Goal: Information Seeking & Learning: Compare options

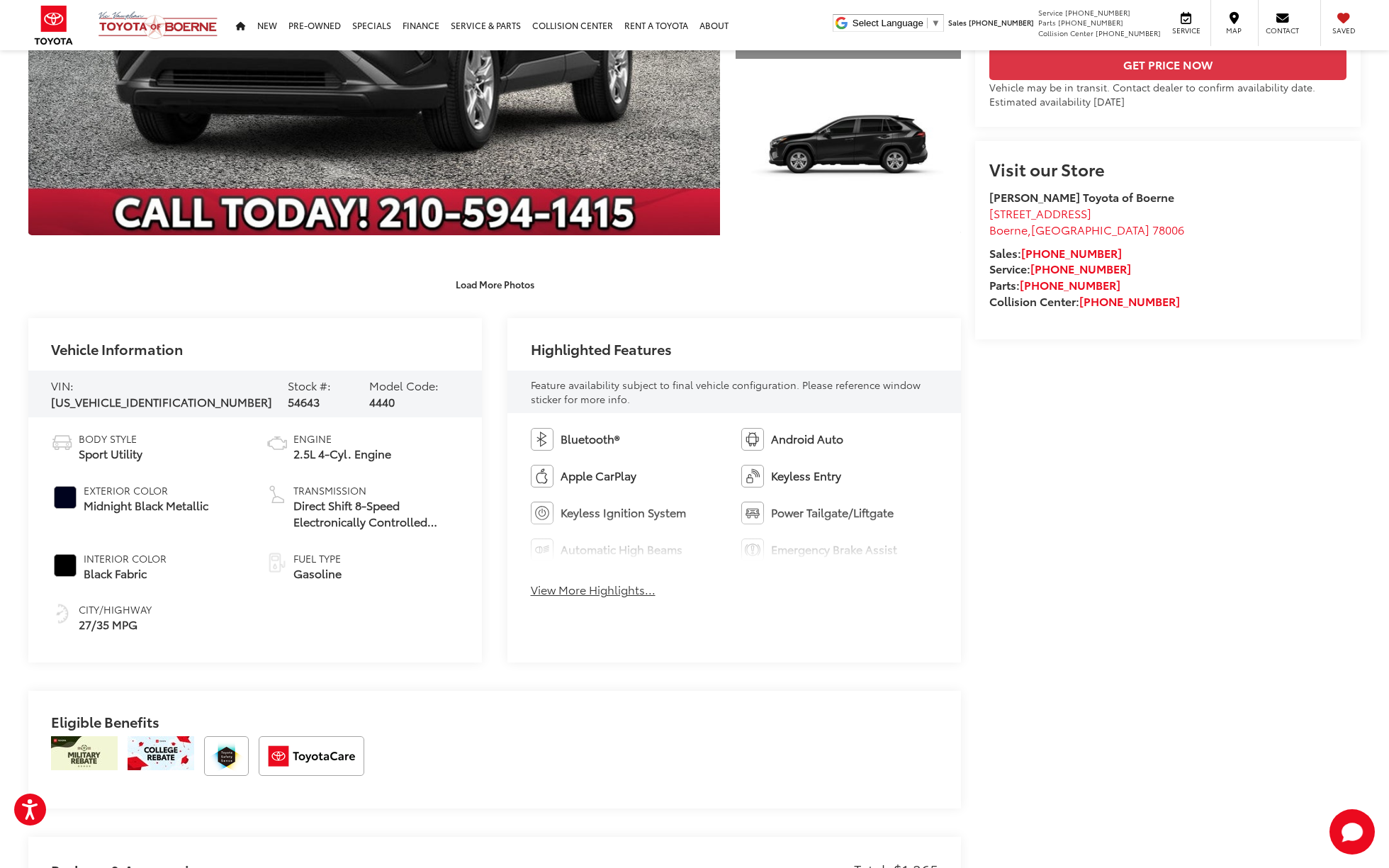
scroll to position [398, 0]
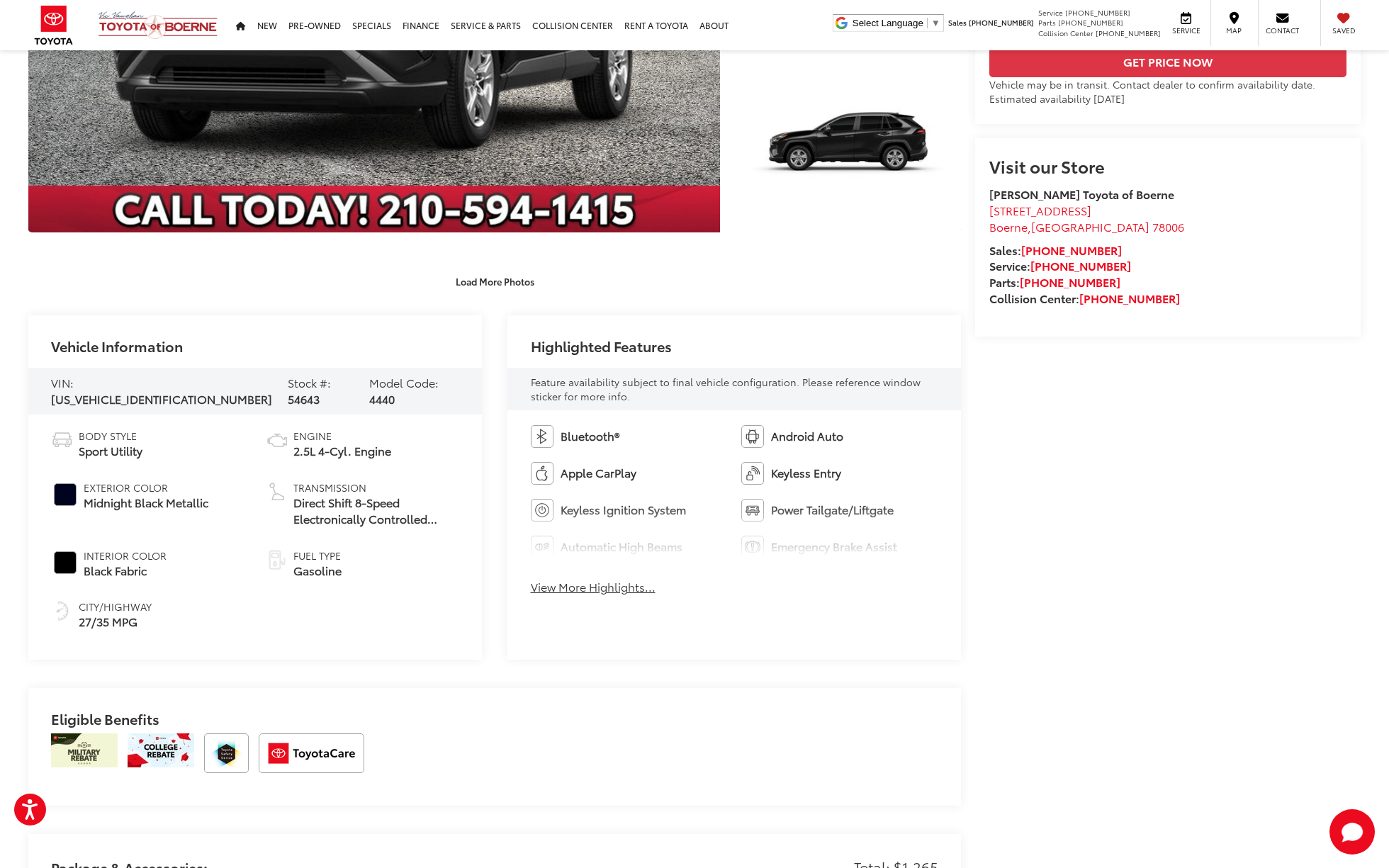
click at [621, 577] on div "Bluetooth® Android Auto Apple CarPlay Keyless Entry Keyless Ignition System Pow…" at bounding box center [733, 514] width 453 height 207
click at [614, 598] on div "Bluetooth® Android Auto Apple CarPlay Keyless Entry Keyless Ignition System Pow…" at bounding box center [733, 514] width 453 height 207
click at [615, 593] on button "View More Highlights..." at bounding box center [593, 587] width 124 height 16
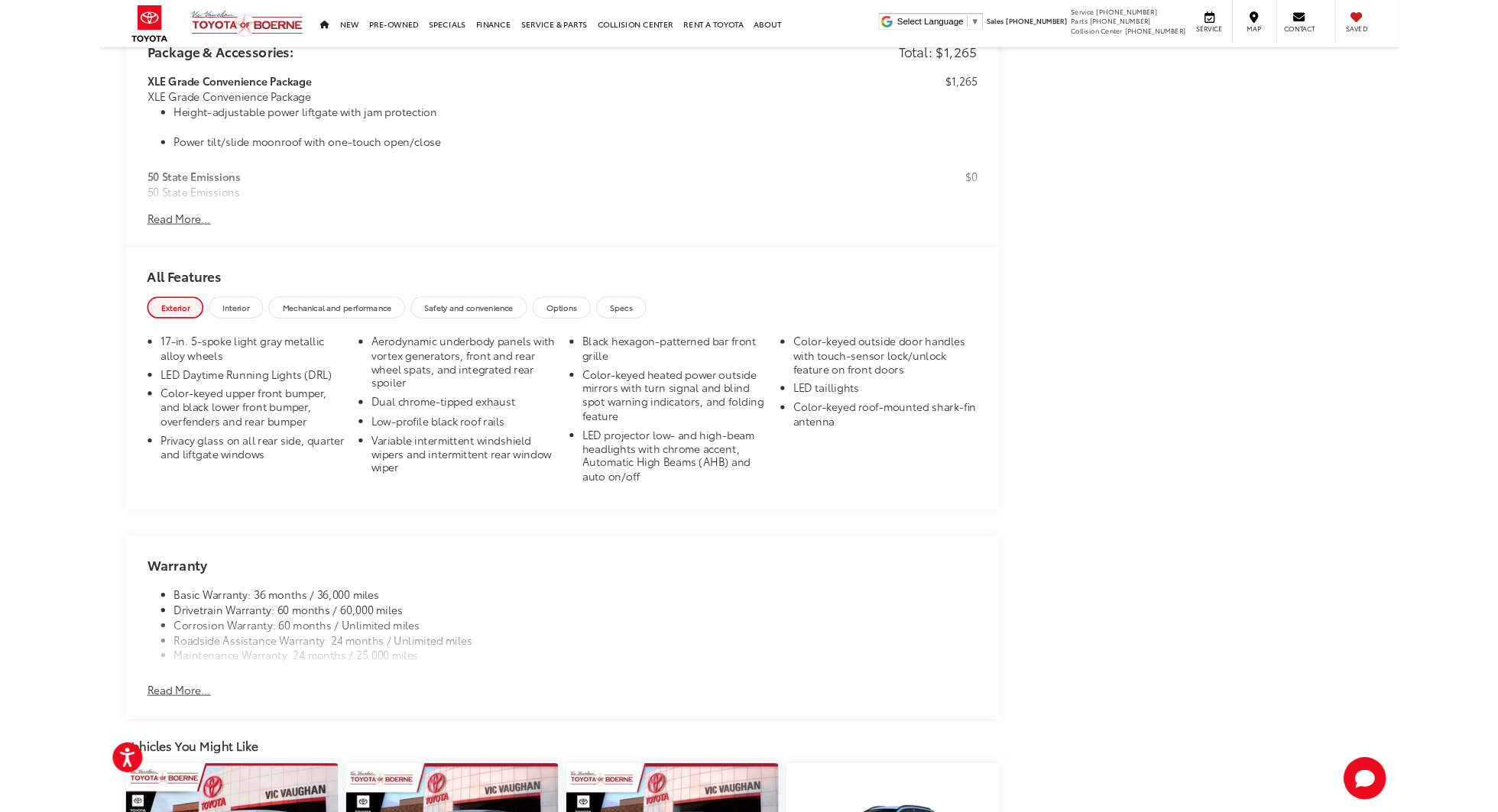
scroll to position [1461, 0]
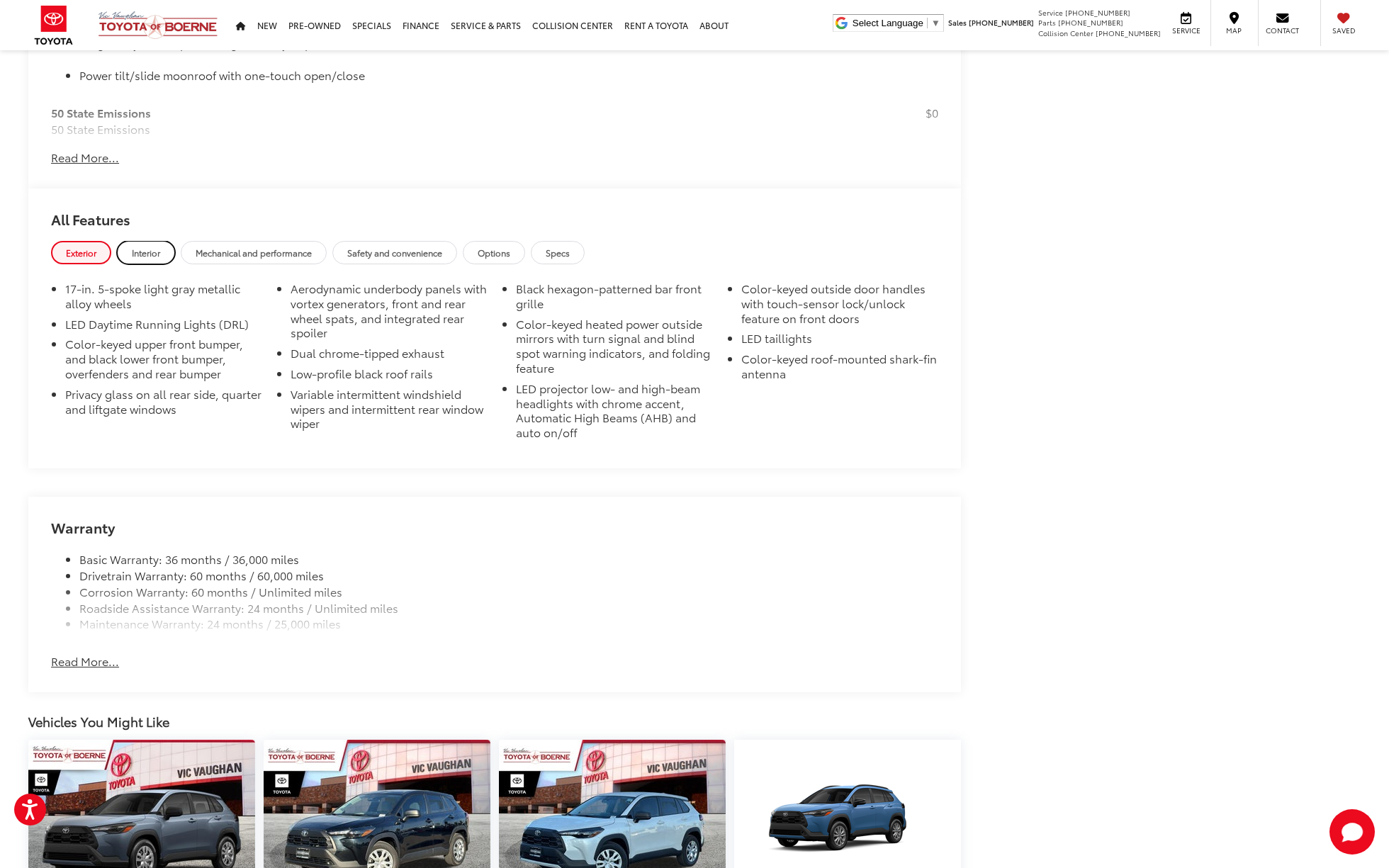
click at [135, 254] on span "Interior" at bounding box center [146, 252] width 28 height 12
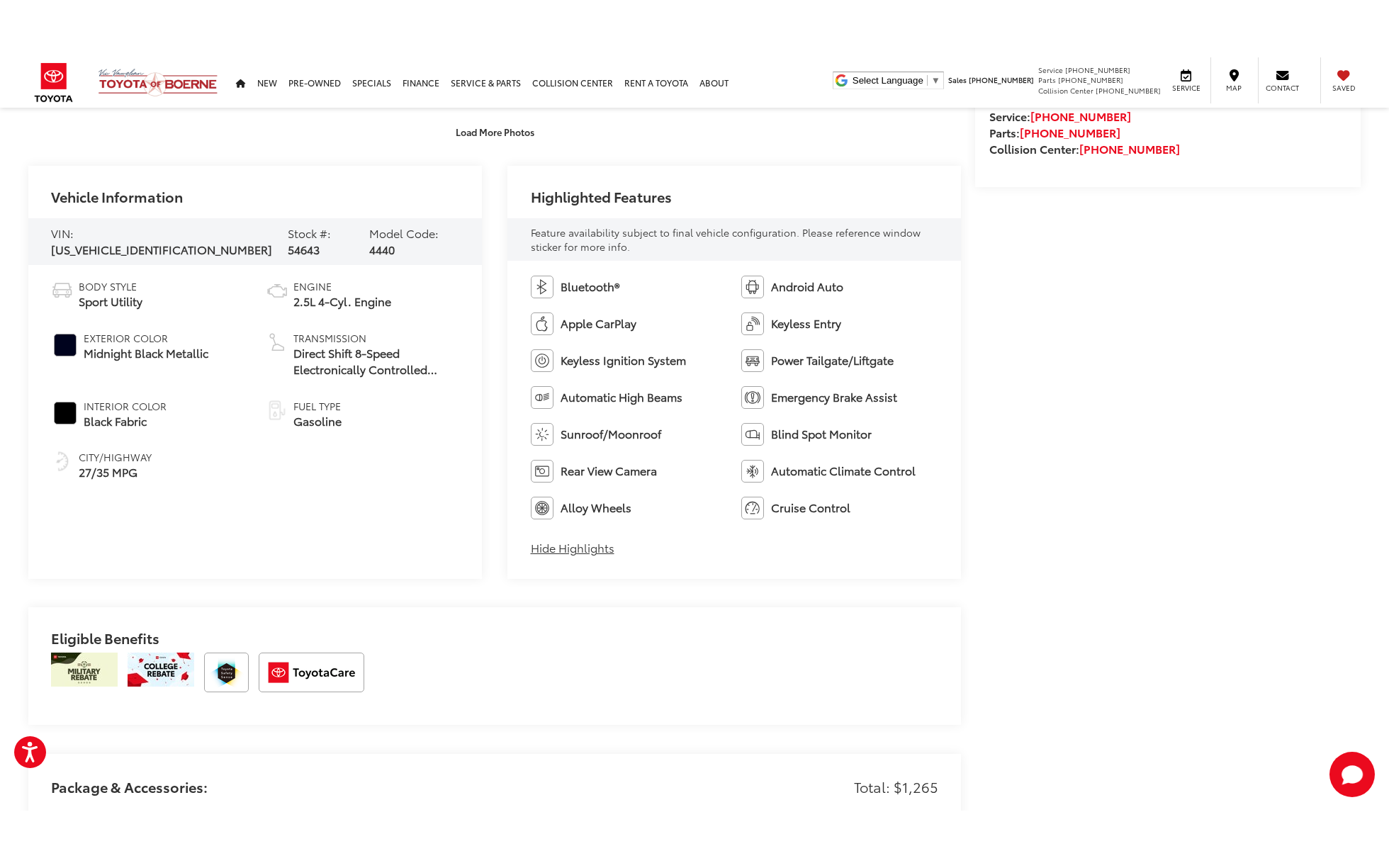
scroll to position [685, 0]
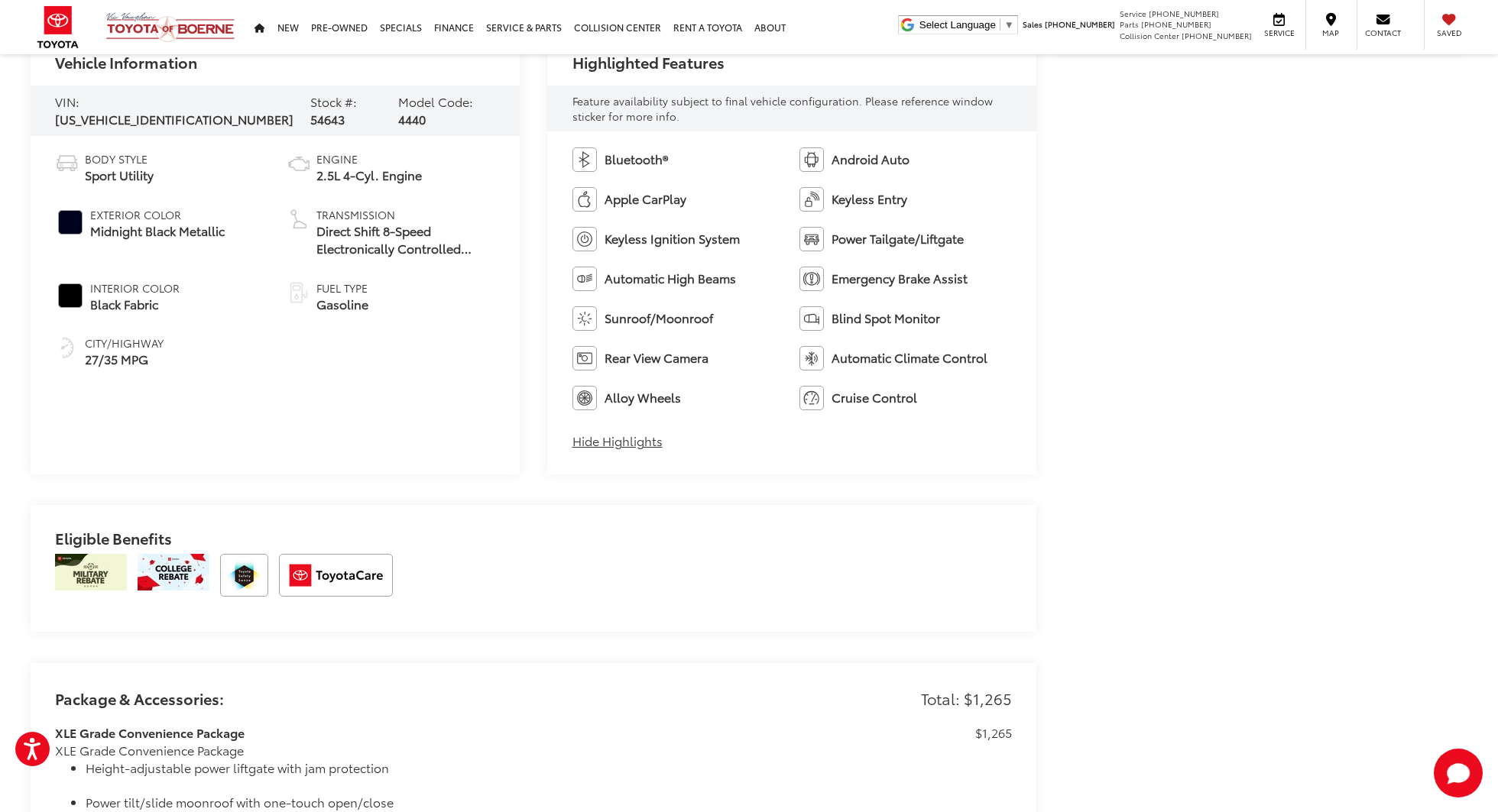
click at [524, 292] on div "Vehicle Information VIN: 2T3W1RFV9SW418506 Stock #: 54643 Model Code: 4440 Body…" at bounding box center [533, 251] width 1006 height 445
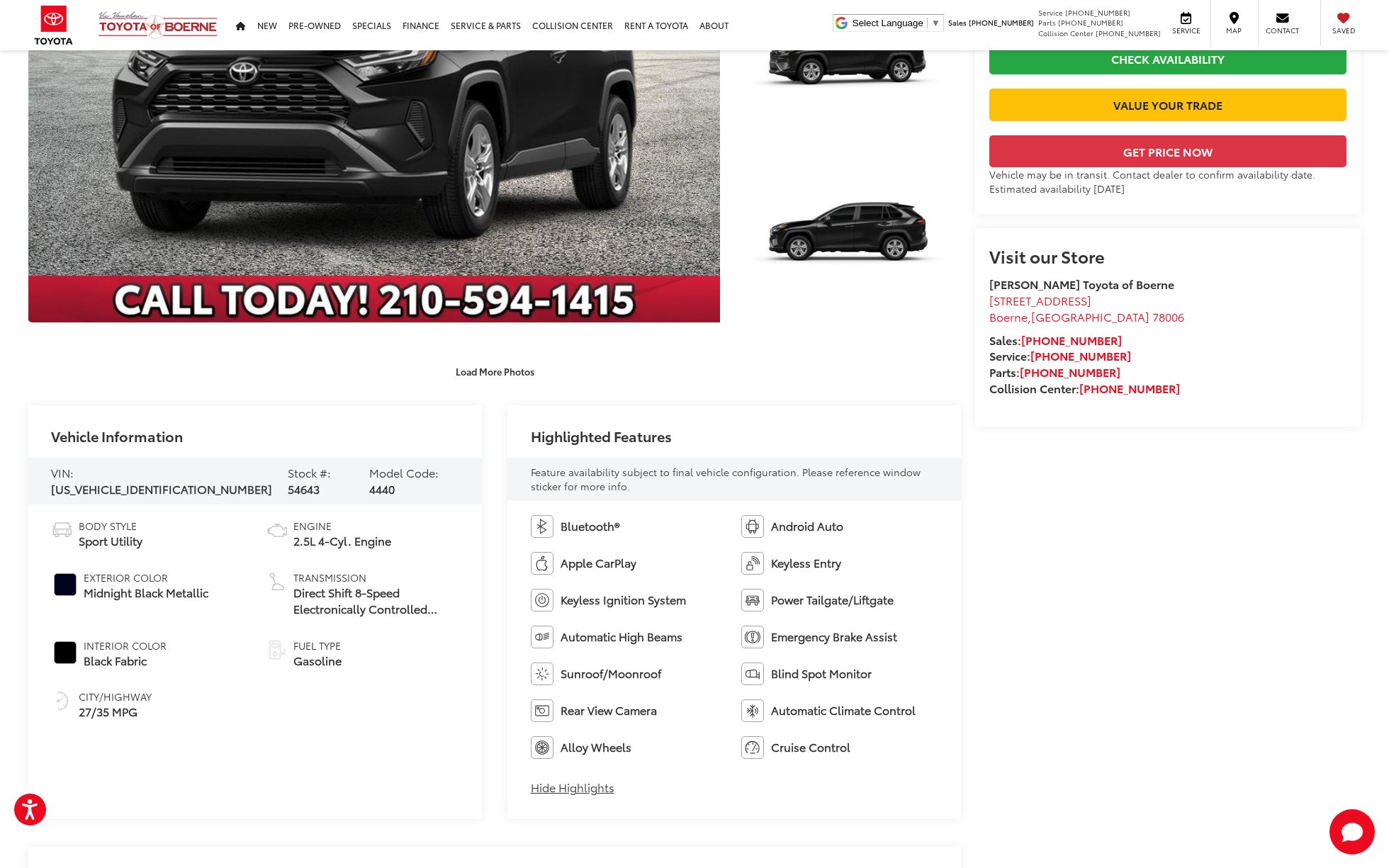
scroll to position [327, 0]
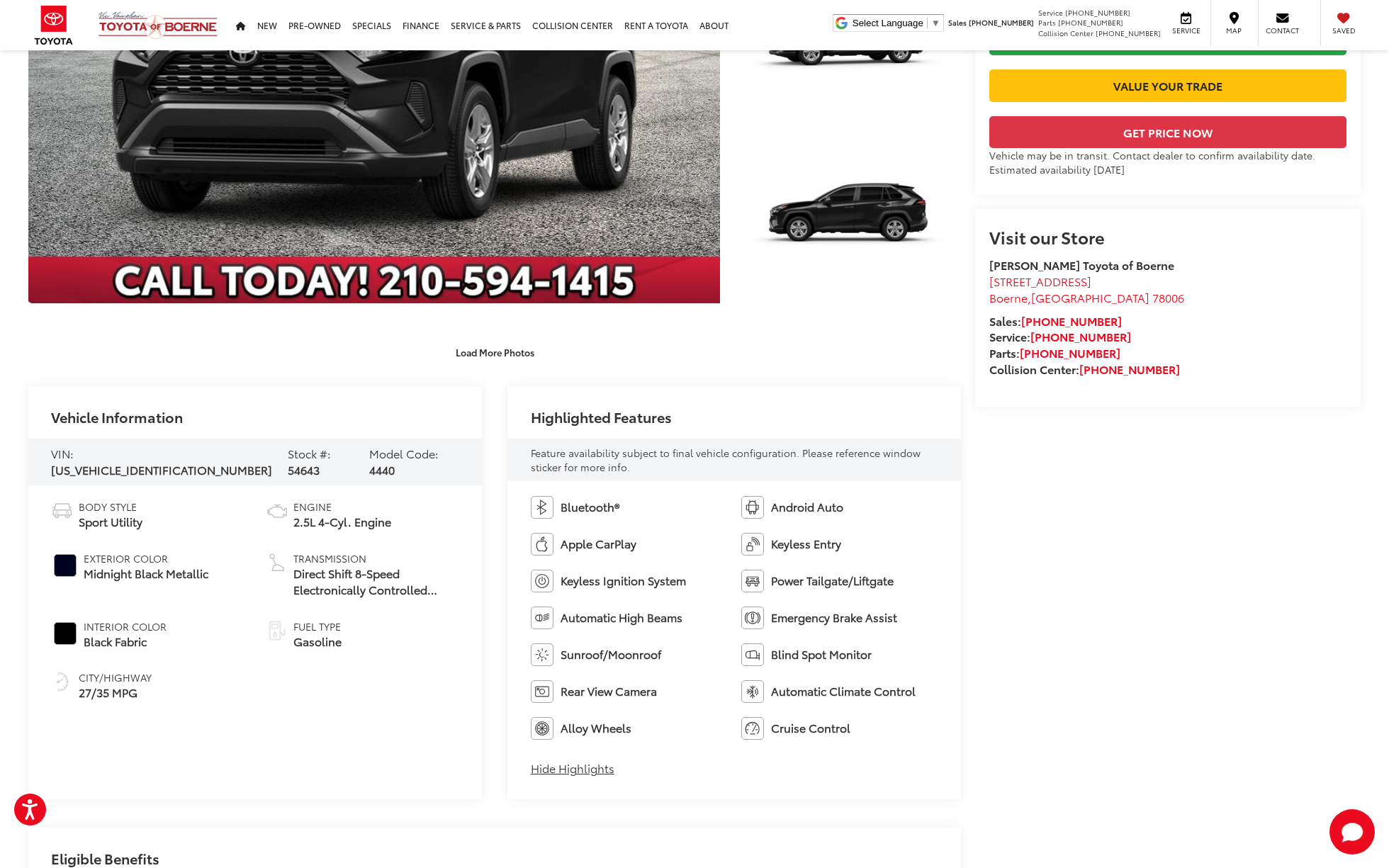
click at [563, 464] on span "Feature availability subject to final vehicle configuration. Please reference w…" at bounding box center [725, 460] width 390 height 28
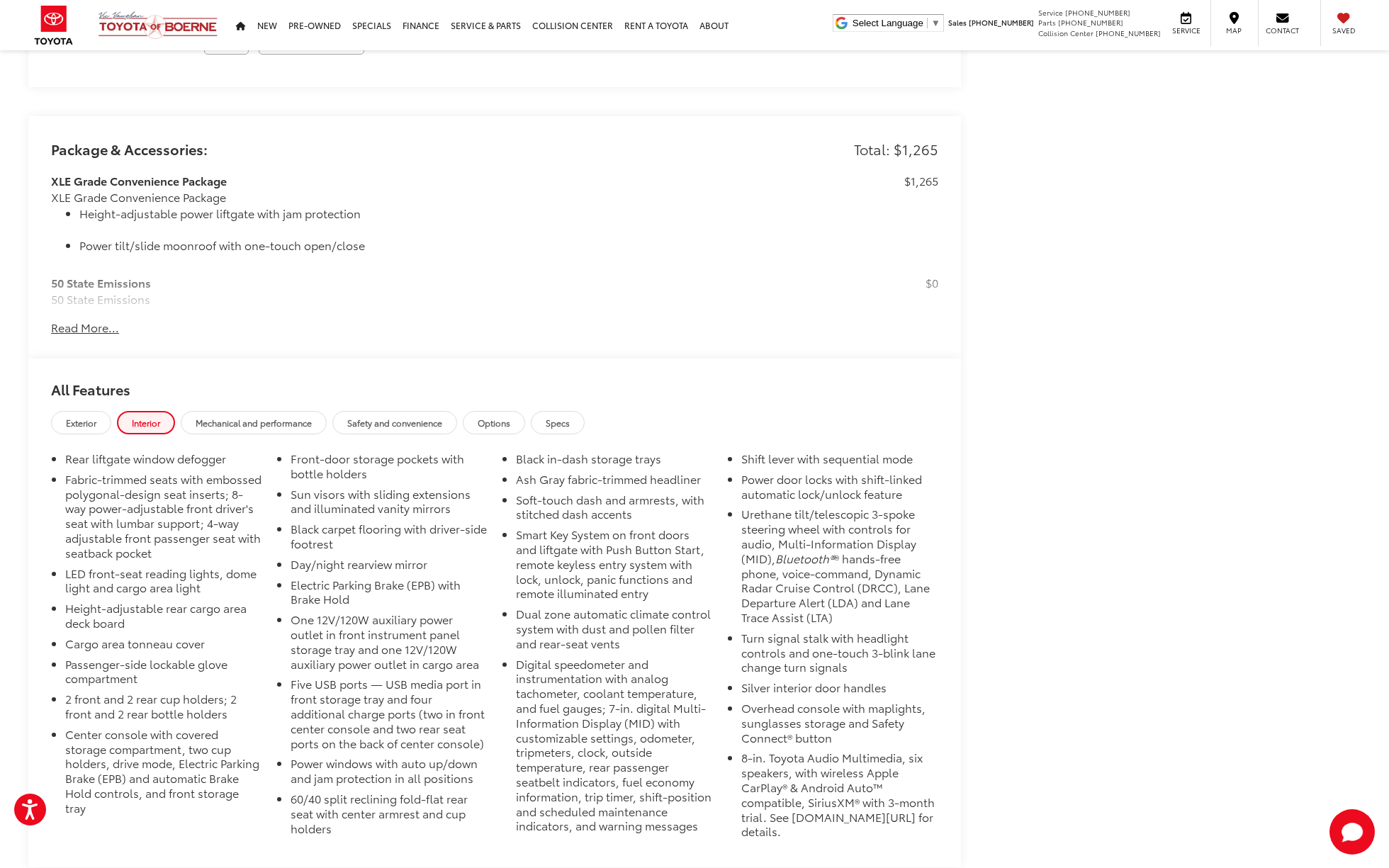
scroll to position [1189, 0]
click at [103, 344] on div "Package & Accessories: Total: $1,265 XLE Grade Convenience Package XLE Grade Co…" at bounding box center [494, 233] width 933 height 243
click at [90, 333] on div "Package & Accessories: Total: $1,265 XLE Grade Convenience Package XLE Grade Co…" at bounding box center [494, 233] width 933 height 243
click at [82, 320] on button "Read More..." at bounding box center [85, 324] width 68 height 16
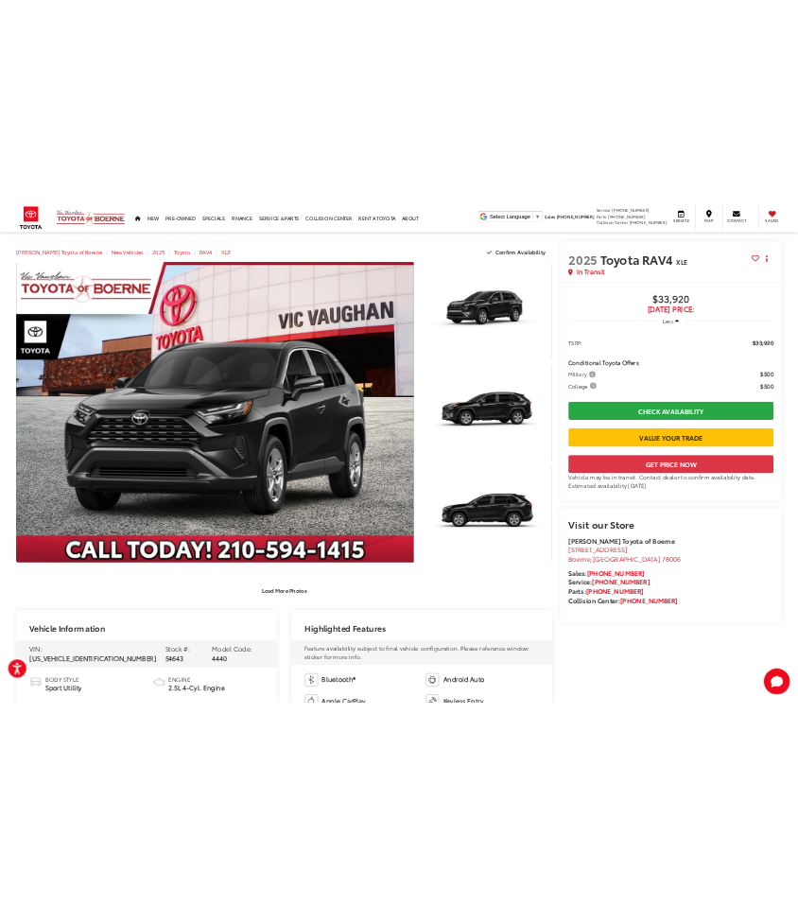
scroll to position [0, 0]
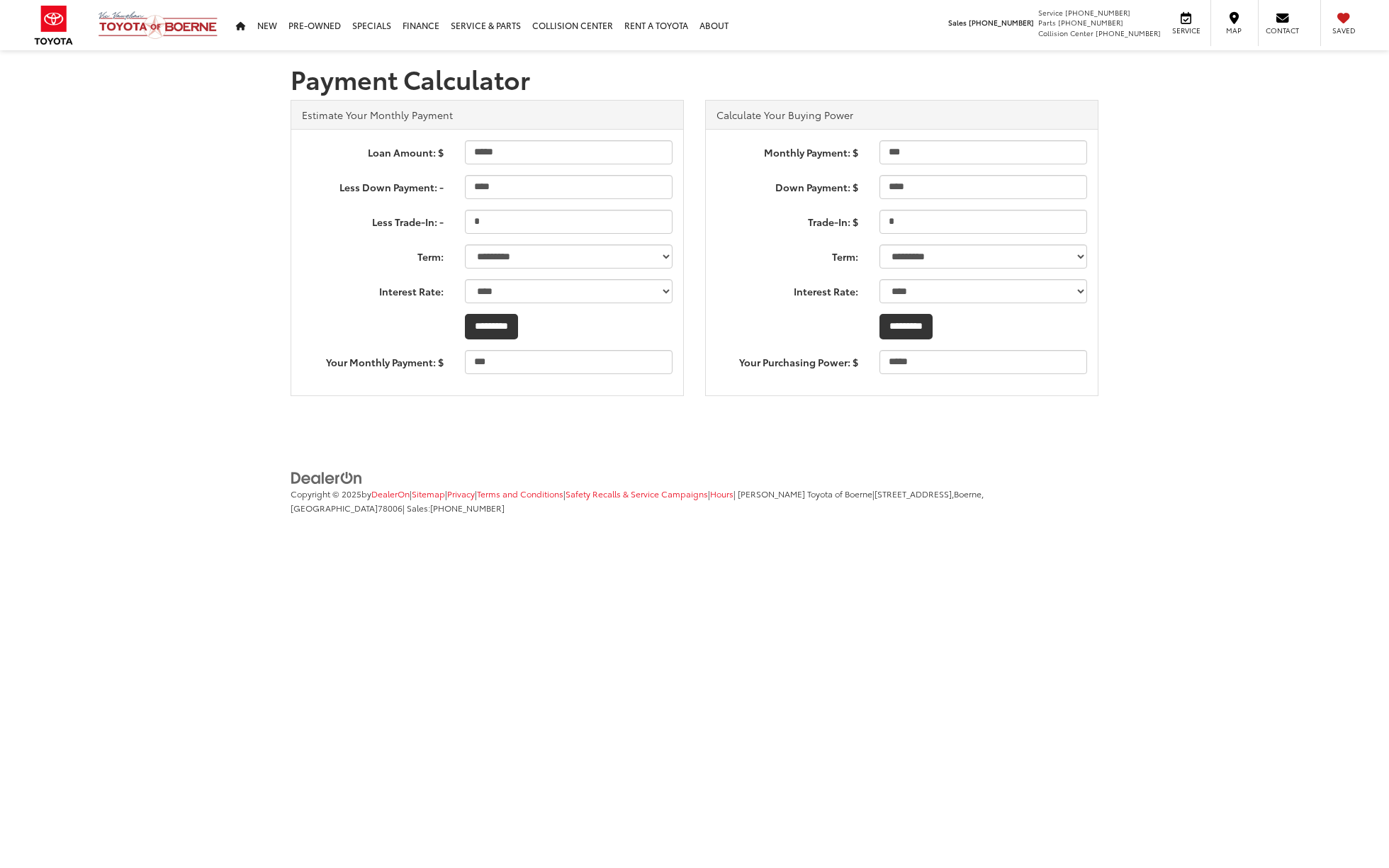
select select "***"
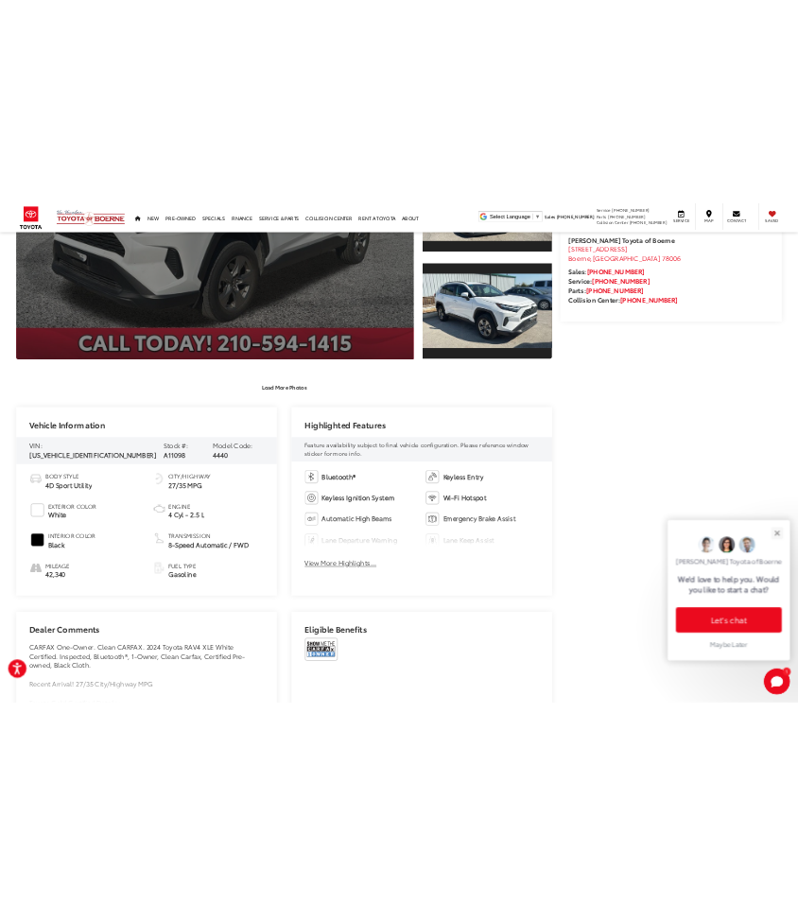
scroll to position [524, 0]
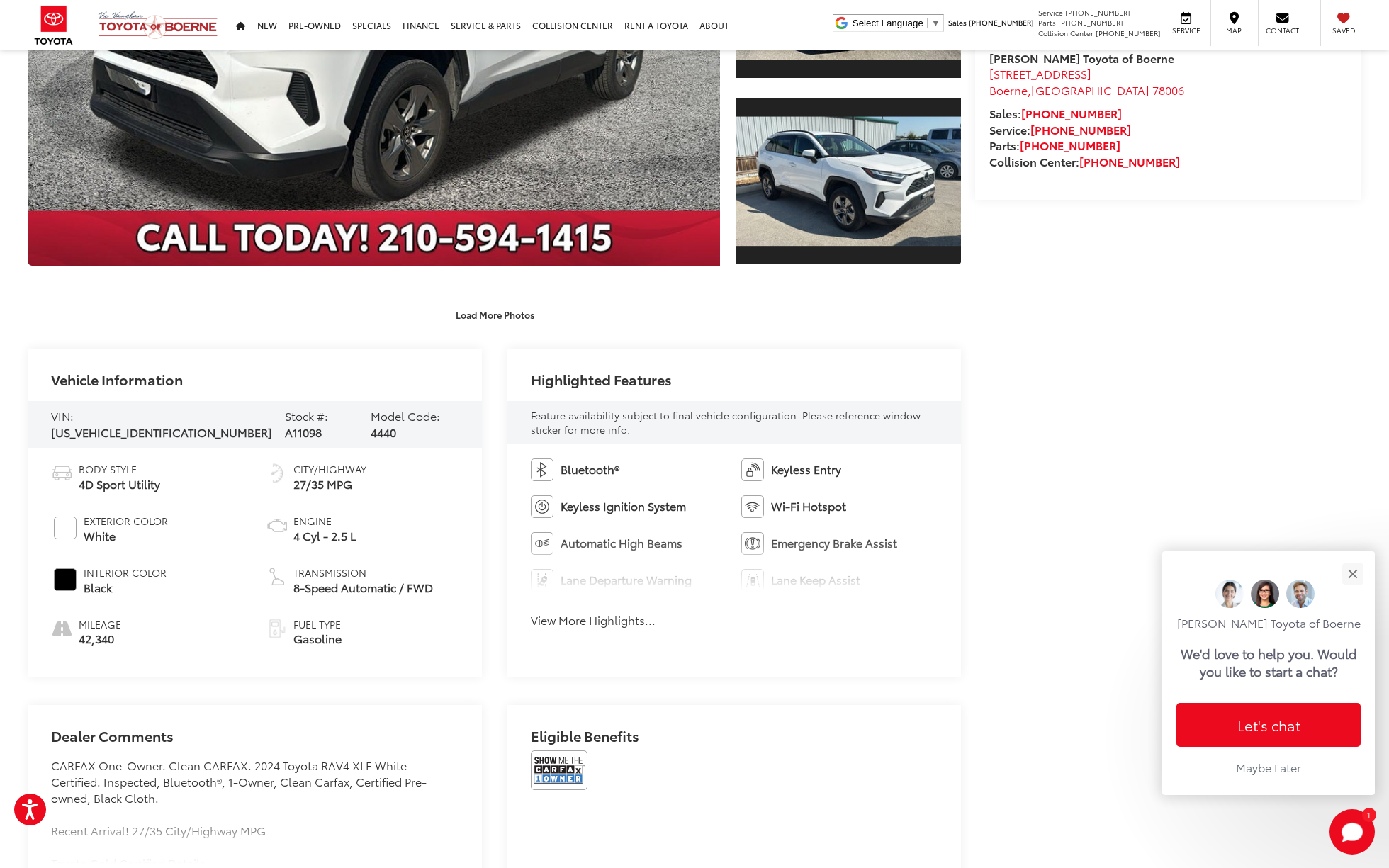
click at [582, 625] on button "View More Highlights..." at bounding box center [593, 620] width 124 height 16
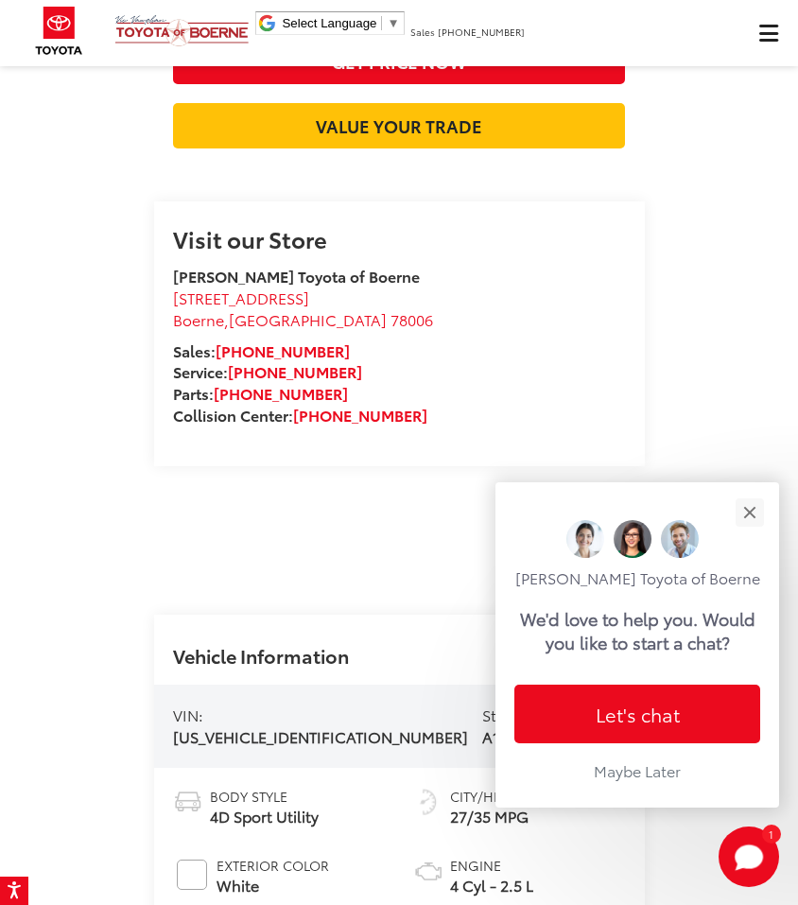
scroll to position [1128, 0]
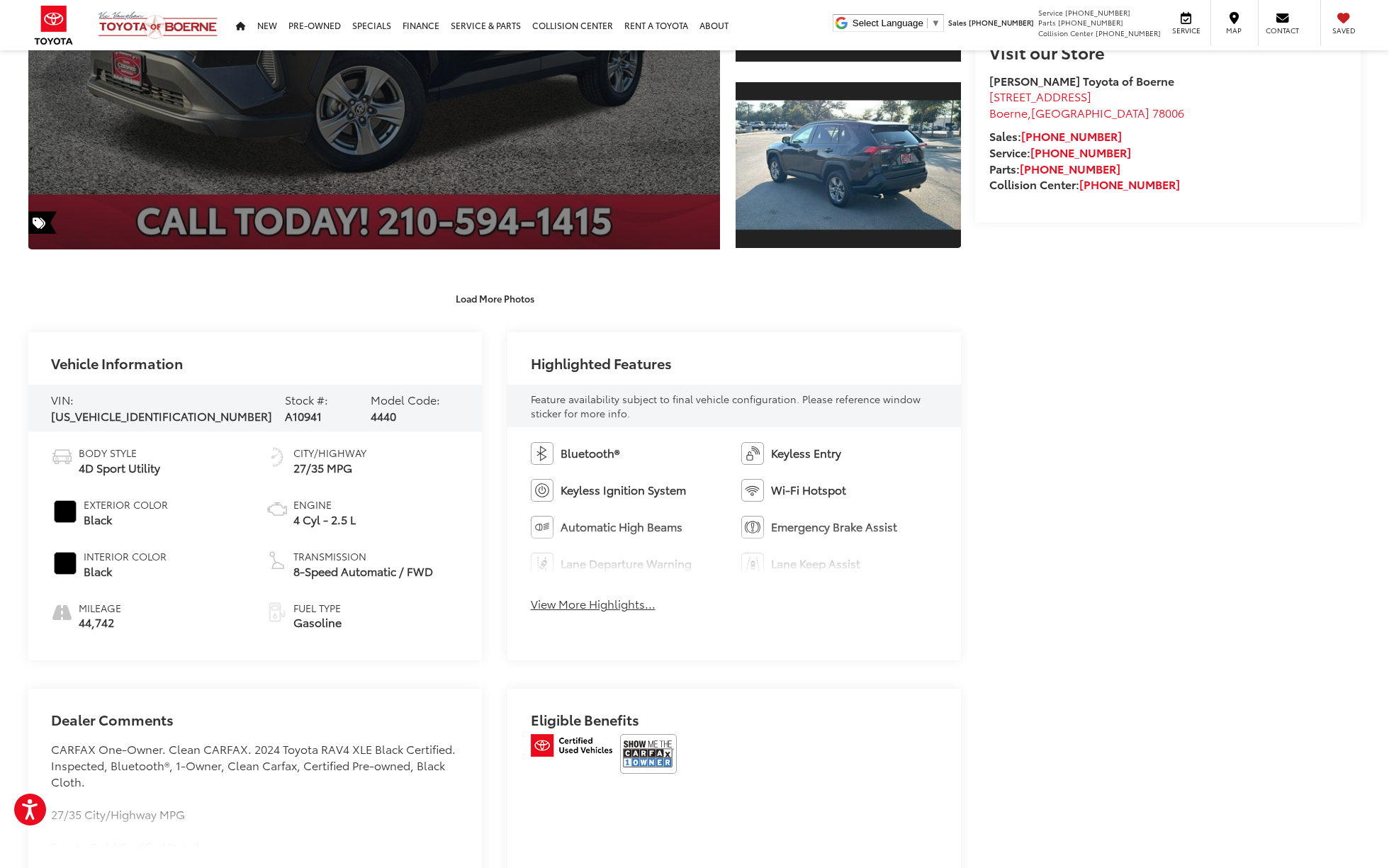
scroll to position [411, 0]
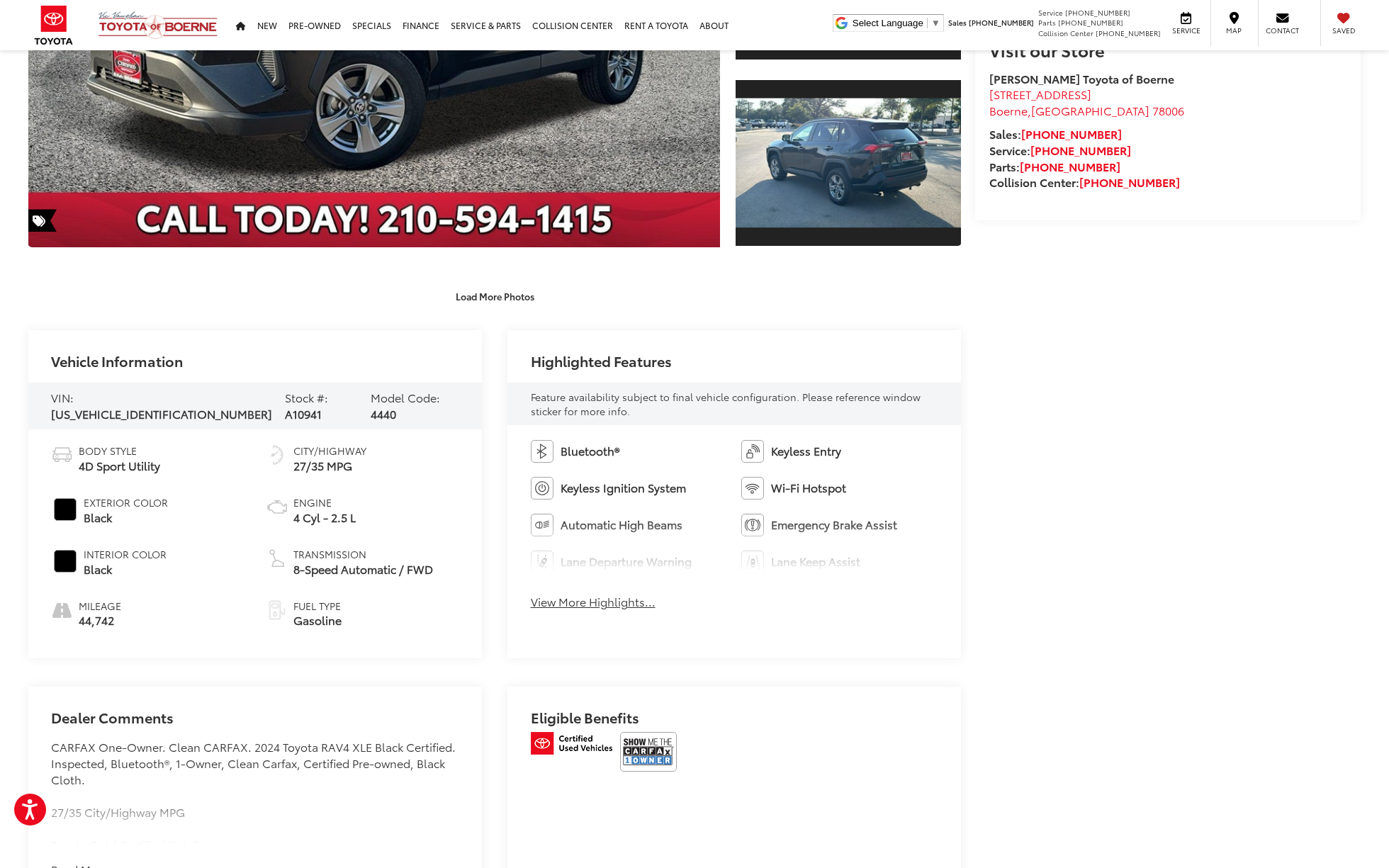
click at [553, 599] on button "View More Highlights..." at bounding box center [593, 602] width 124 height 16
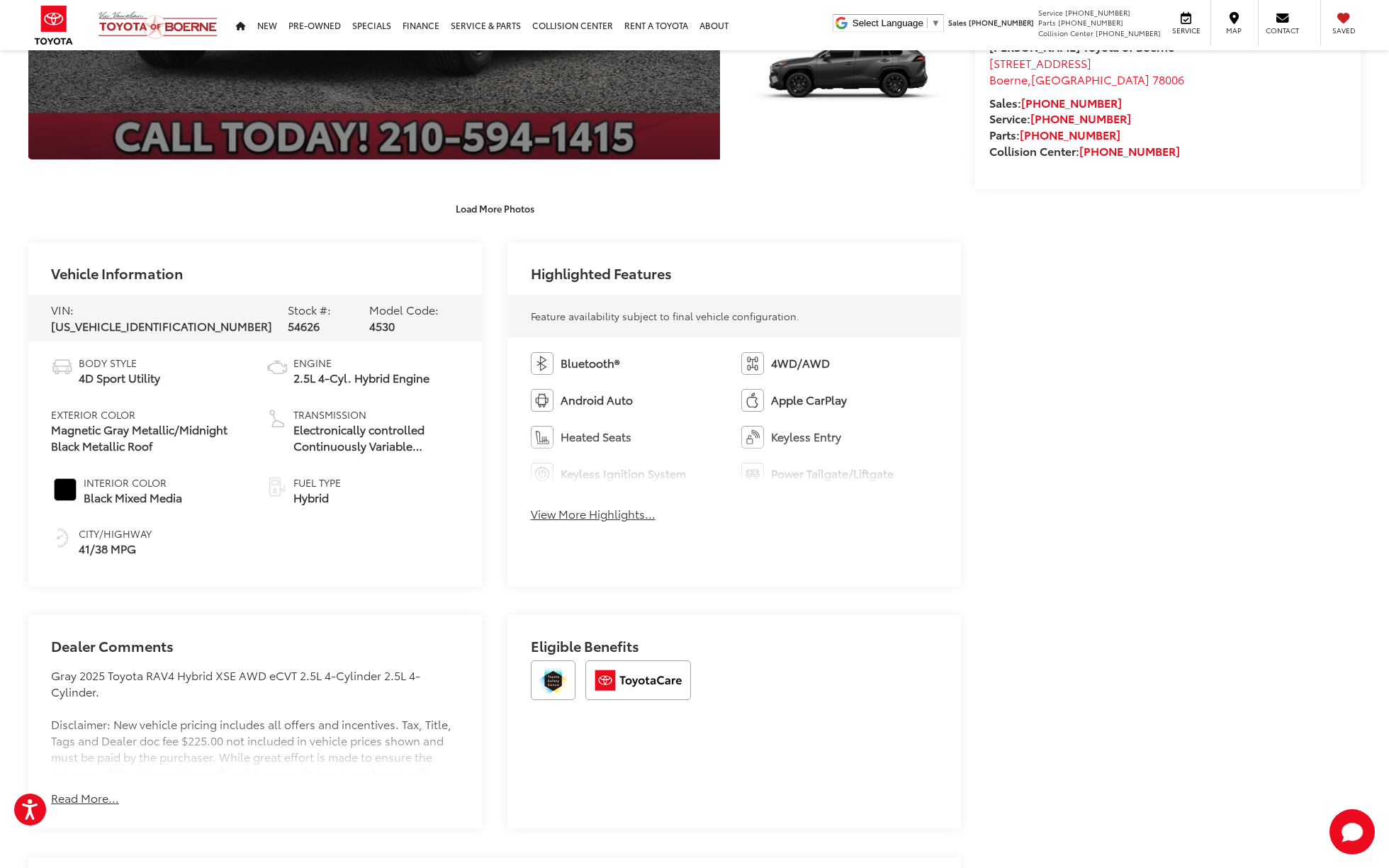
scroll to position [471, 0]
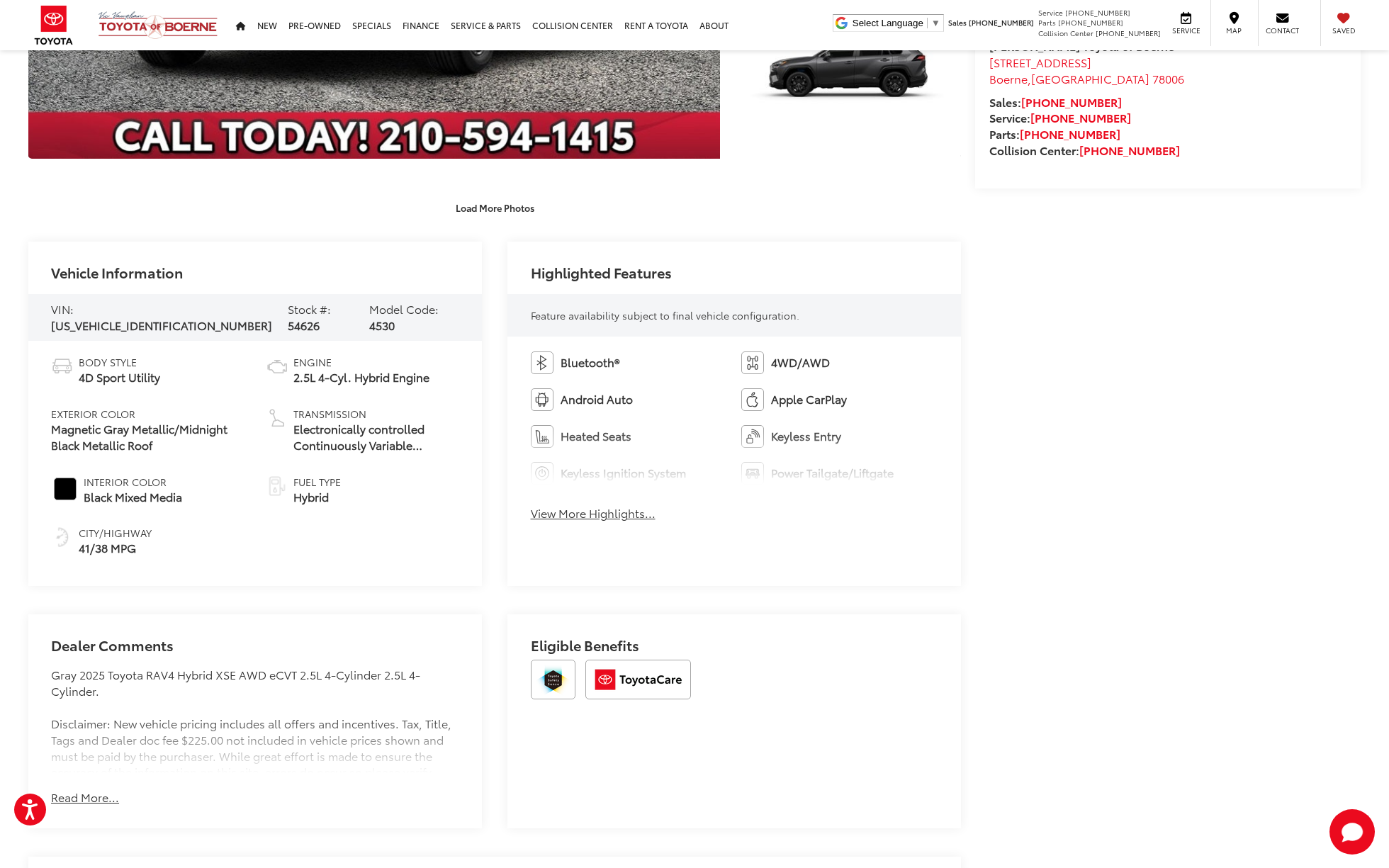
click at [561, 509] on button "View More Highlights..." at bounding box center [593, 513] width 124 height 16
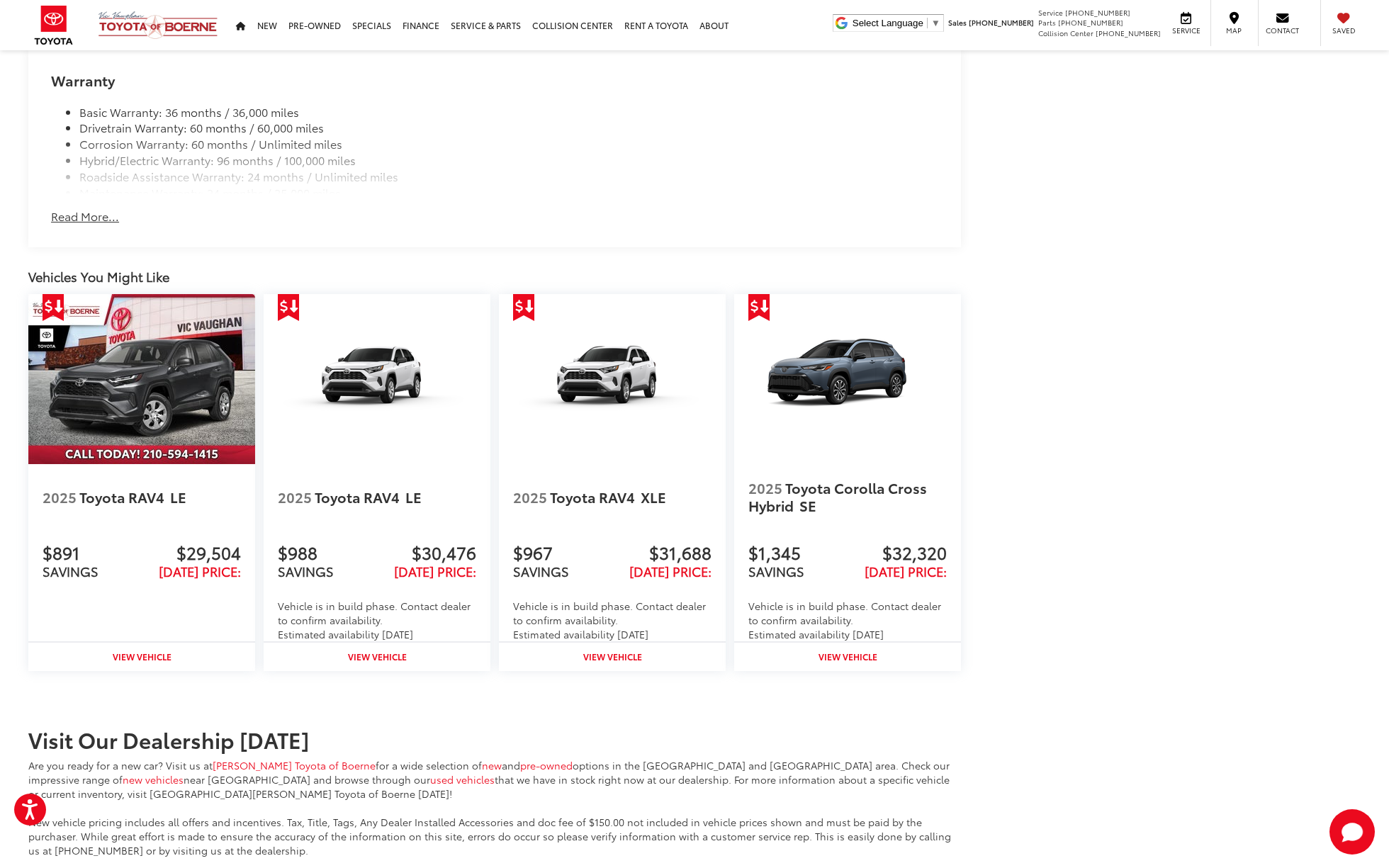
scroll to position [1954, 0]
click at [614, 664] on link "View Vehicle" at bounding box center [612, 658] width 227 height 28
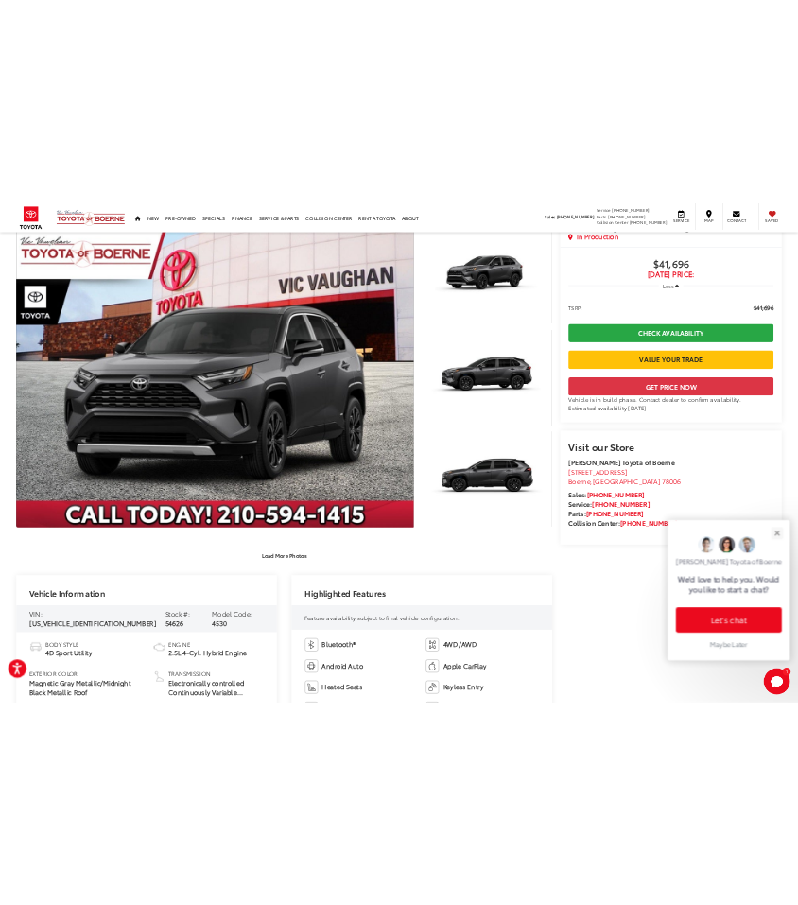
scroll to position [0, 0]
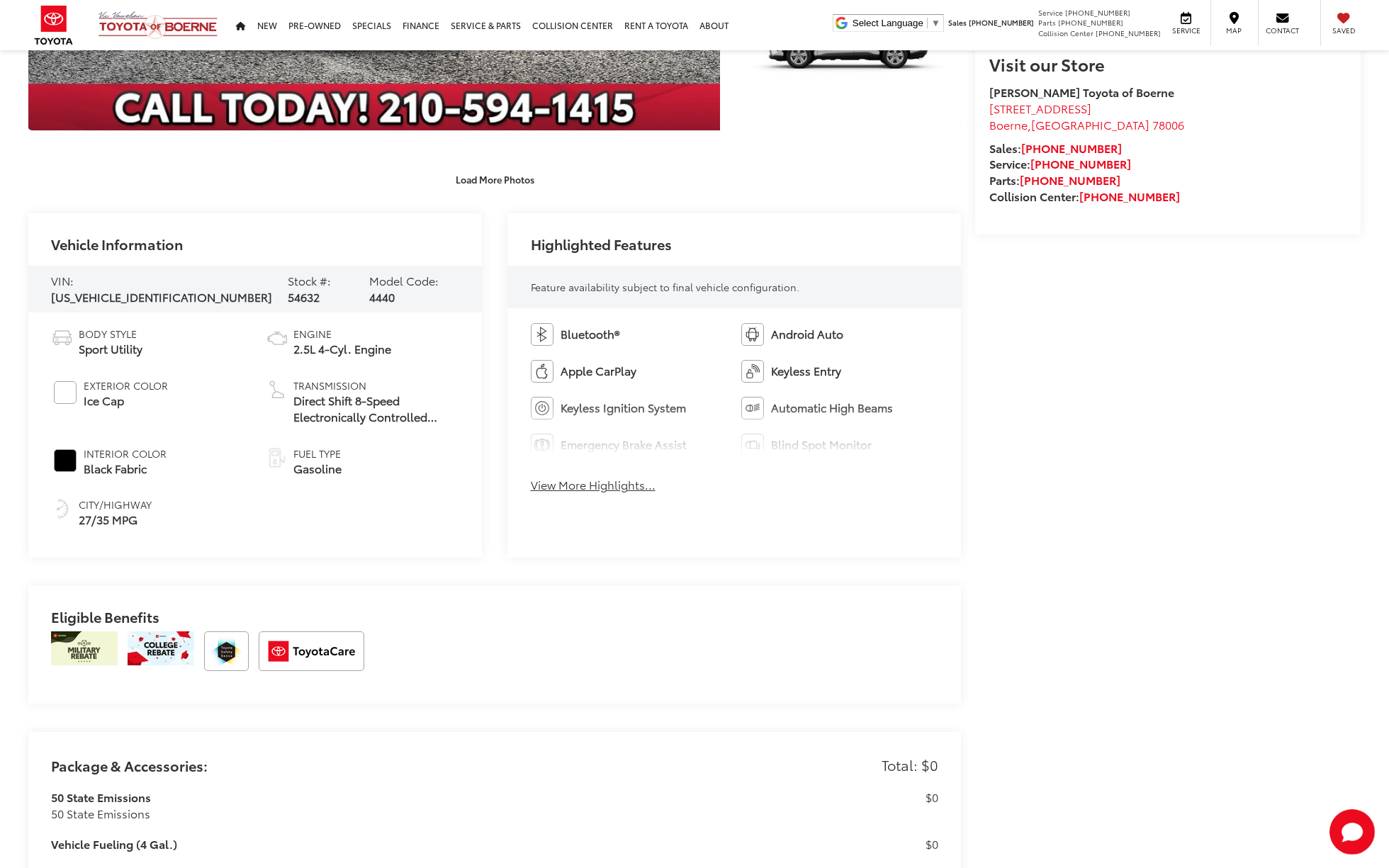
click at [581, 496] on div "Bluetooth® Android Auto Apple CarPlay Keyless Entry Keyless Ignition System Aut…" at bounding box center [733, 411] width 453 height 207
click at [581, 494] on div "Bluetooth® Android Auto Apple CarPlay Keyless Entry Keyless Ignition System Aut…" at bounding box center [733, 411] width 453 height 207
click at [578, 484] on button "View More Highlights..." at bounding box center [593, 485] width 124 height 16
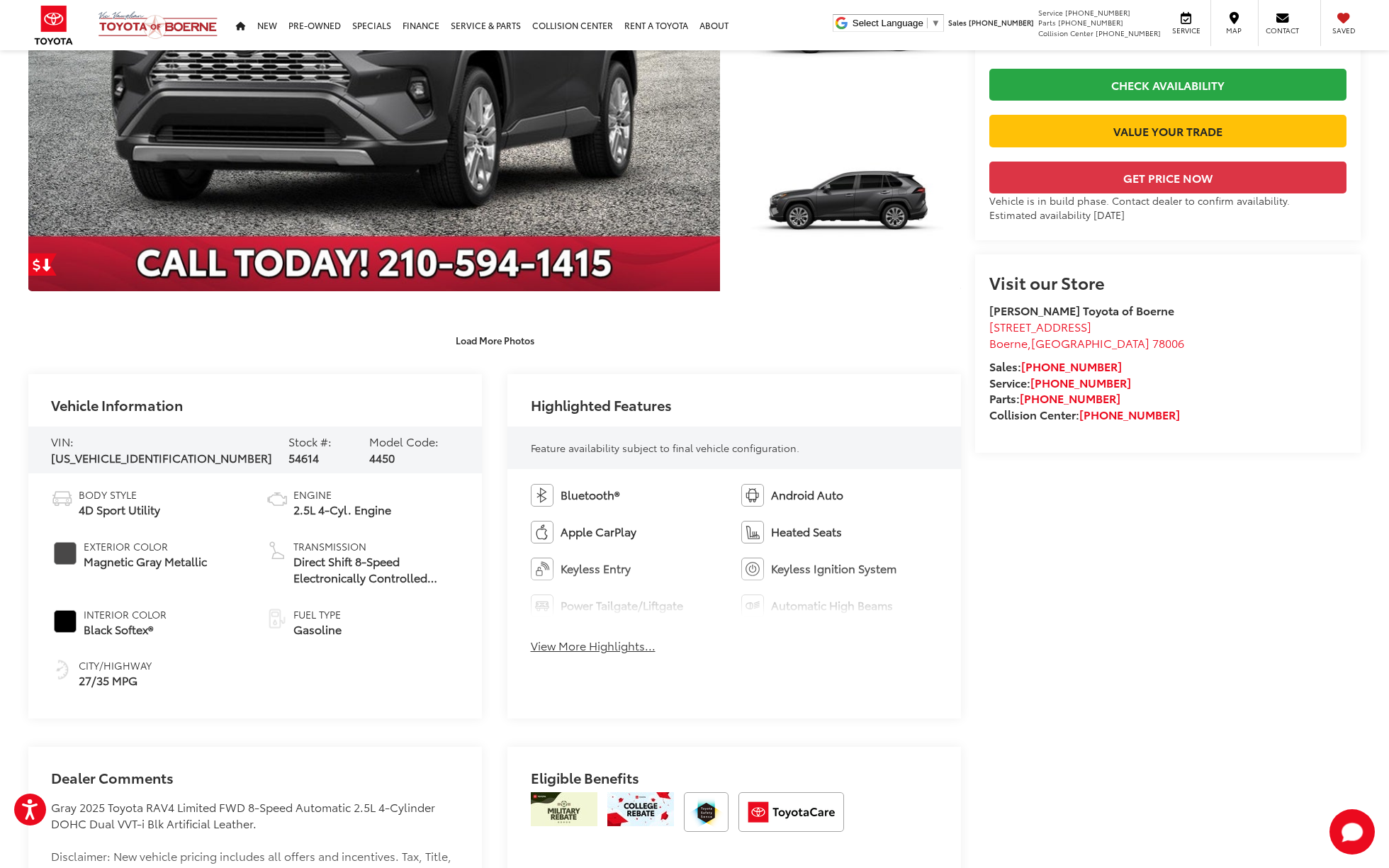
scroll to position [342, 0]
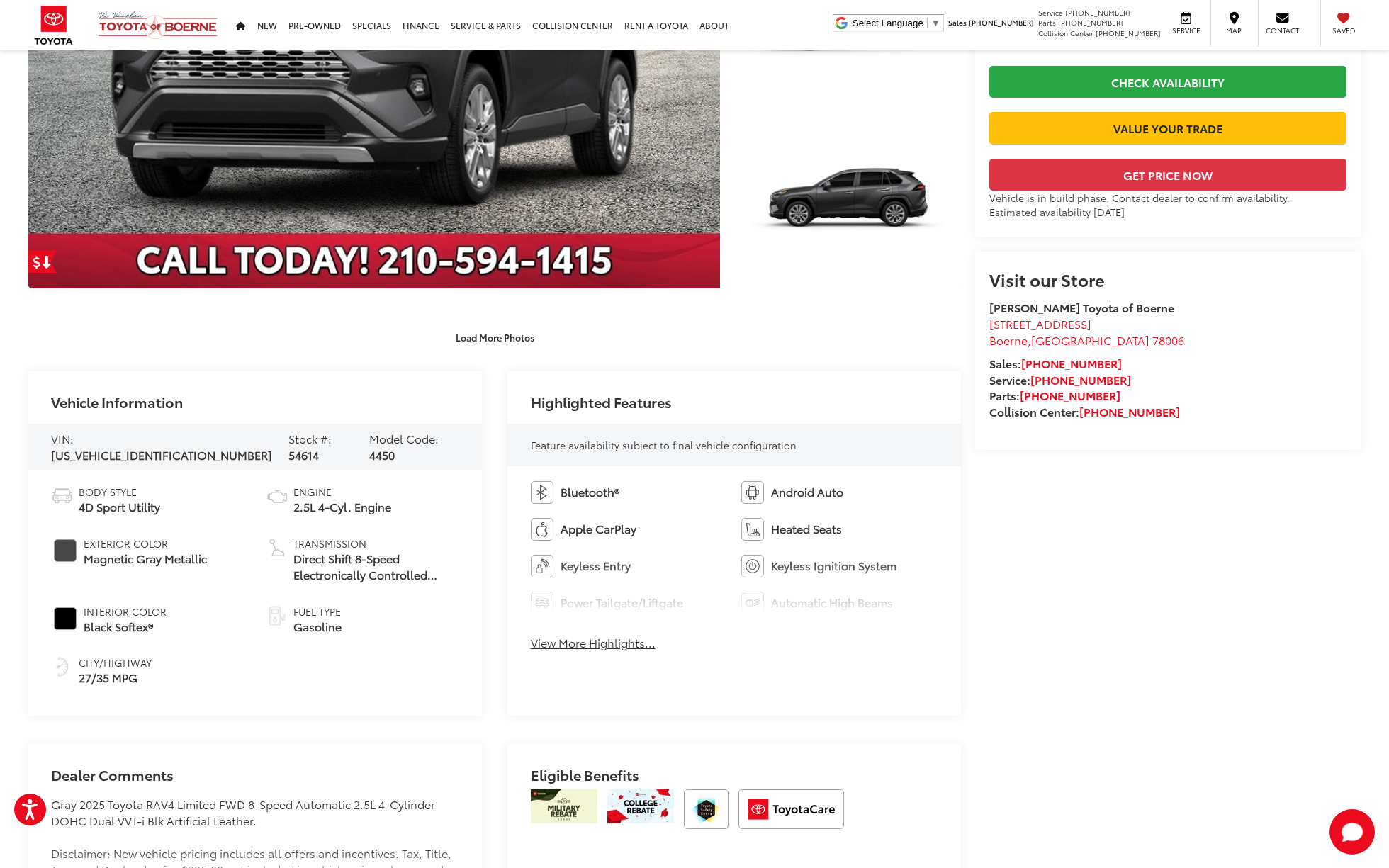
click at [587, 636] on button "View More Highlights..." at bounding box center [593, 643] width 124 height 16
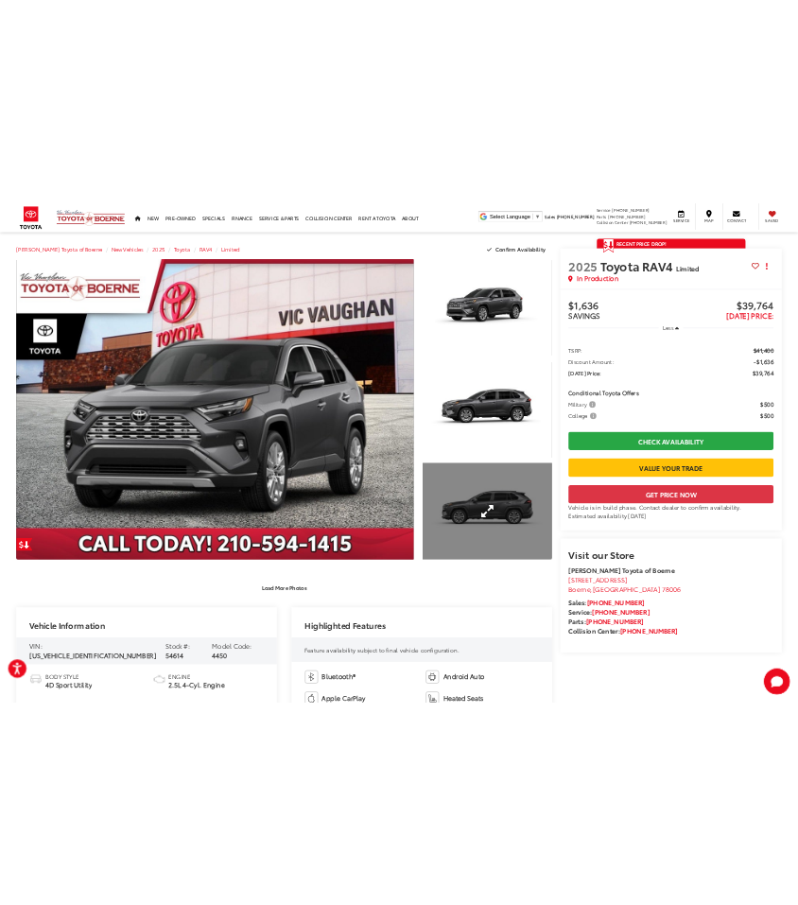
scroll to position [0, 0]
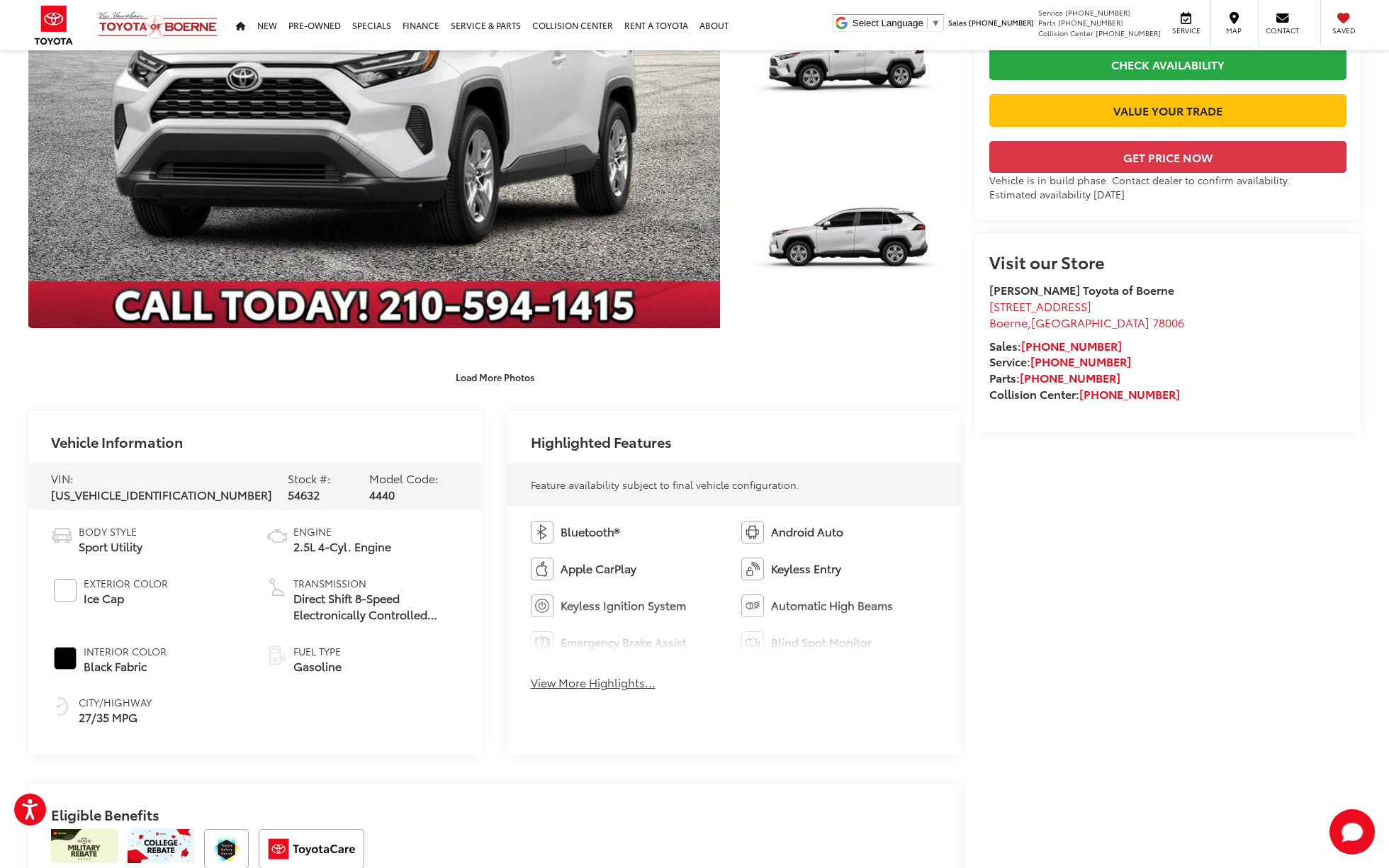
scroll to position [422, 0]
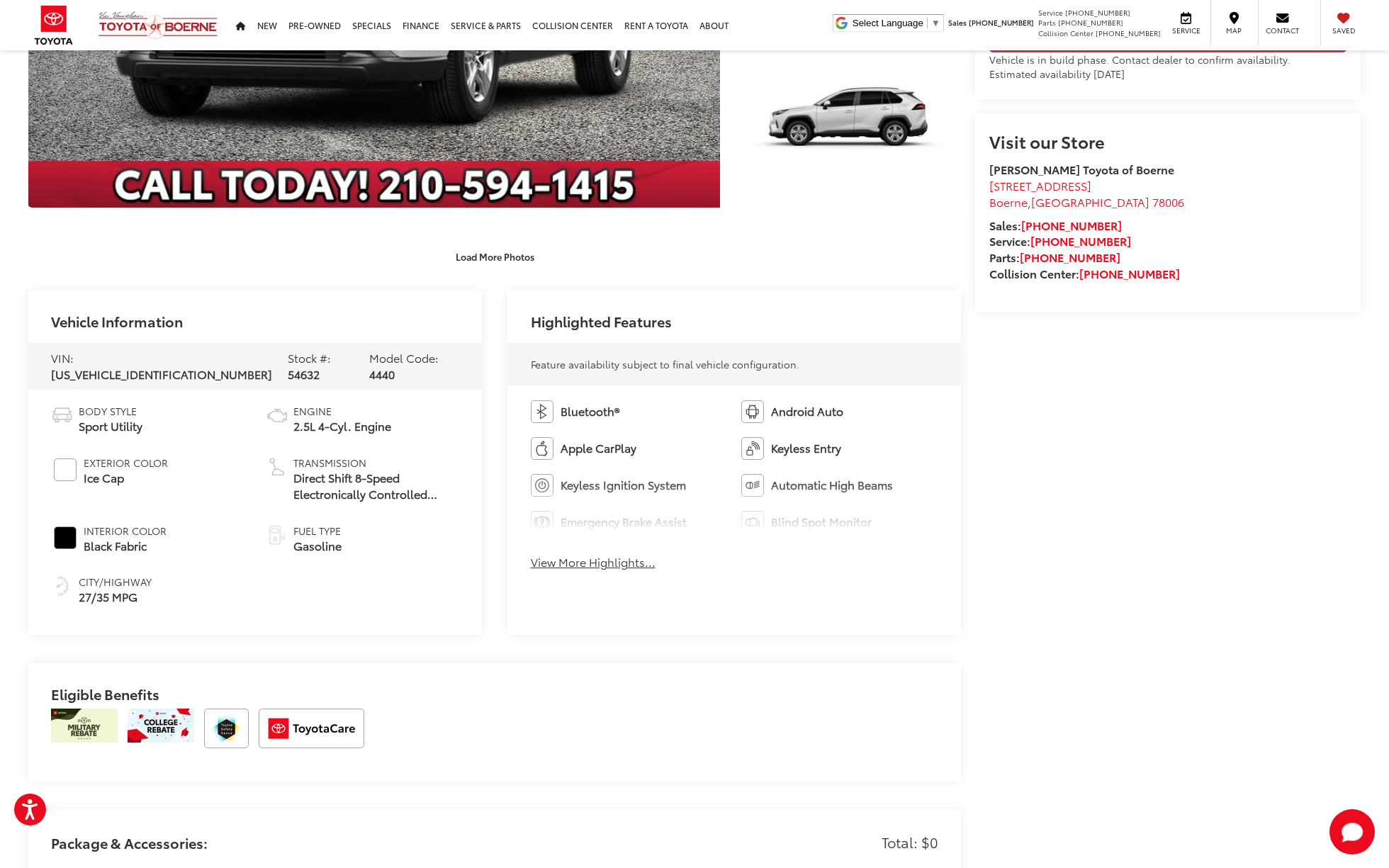
click at [640, 571] on div "Bluetooth® Android Auto Apple CarPlay Keyless Entry Keyless Ignition System Aut…" at bounding box center [733, 488] width 453 height 207
click at [626, 564] on button "View More Highlights..." at bounding box center [593, 562] width 124 height 16
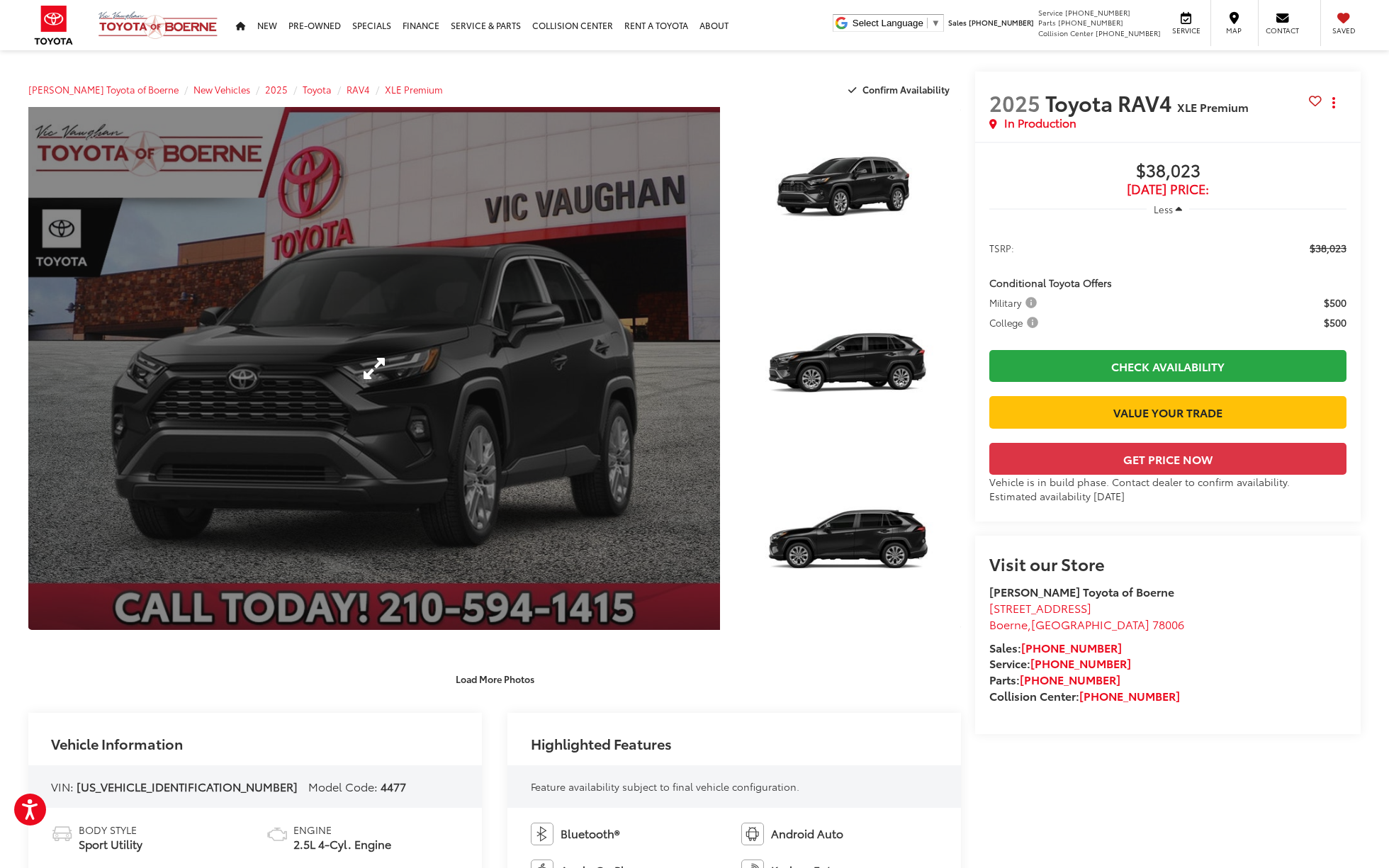
scroll to position [380, 0]
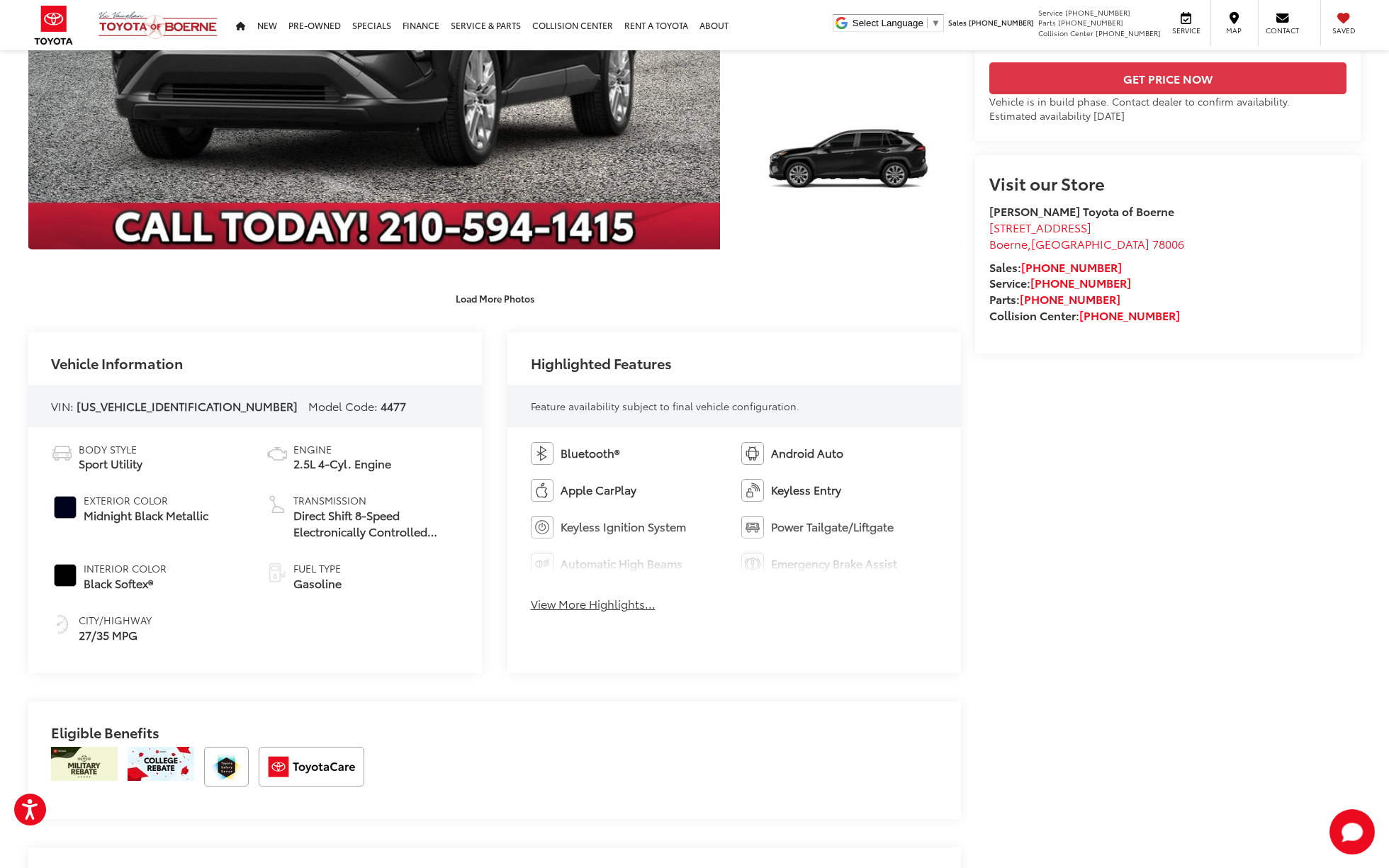
click at [621, 622] on div "Bluetooth® Android Auto Apple CarPlay Keyless Entry Keyless Ignition System Pow…" at bounding box center [733, 530] width 453 height 207
click at [617, 595] on button "View More Highlights..." at bounding box center [593, 604] width 124 height 16
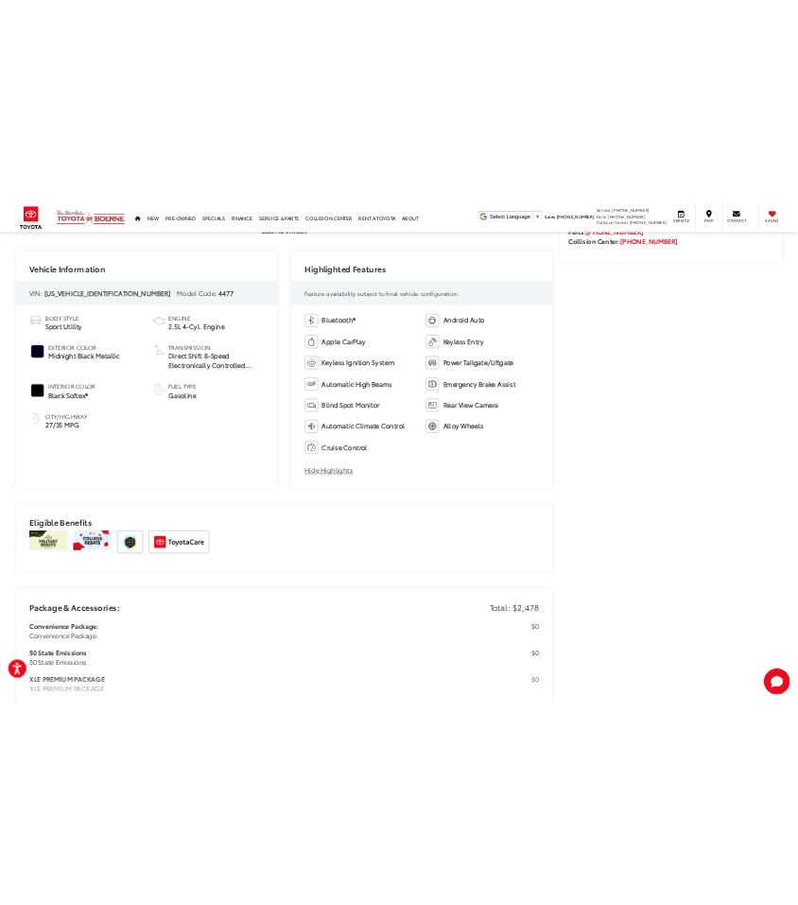
scroll to position [810, 0]
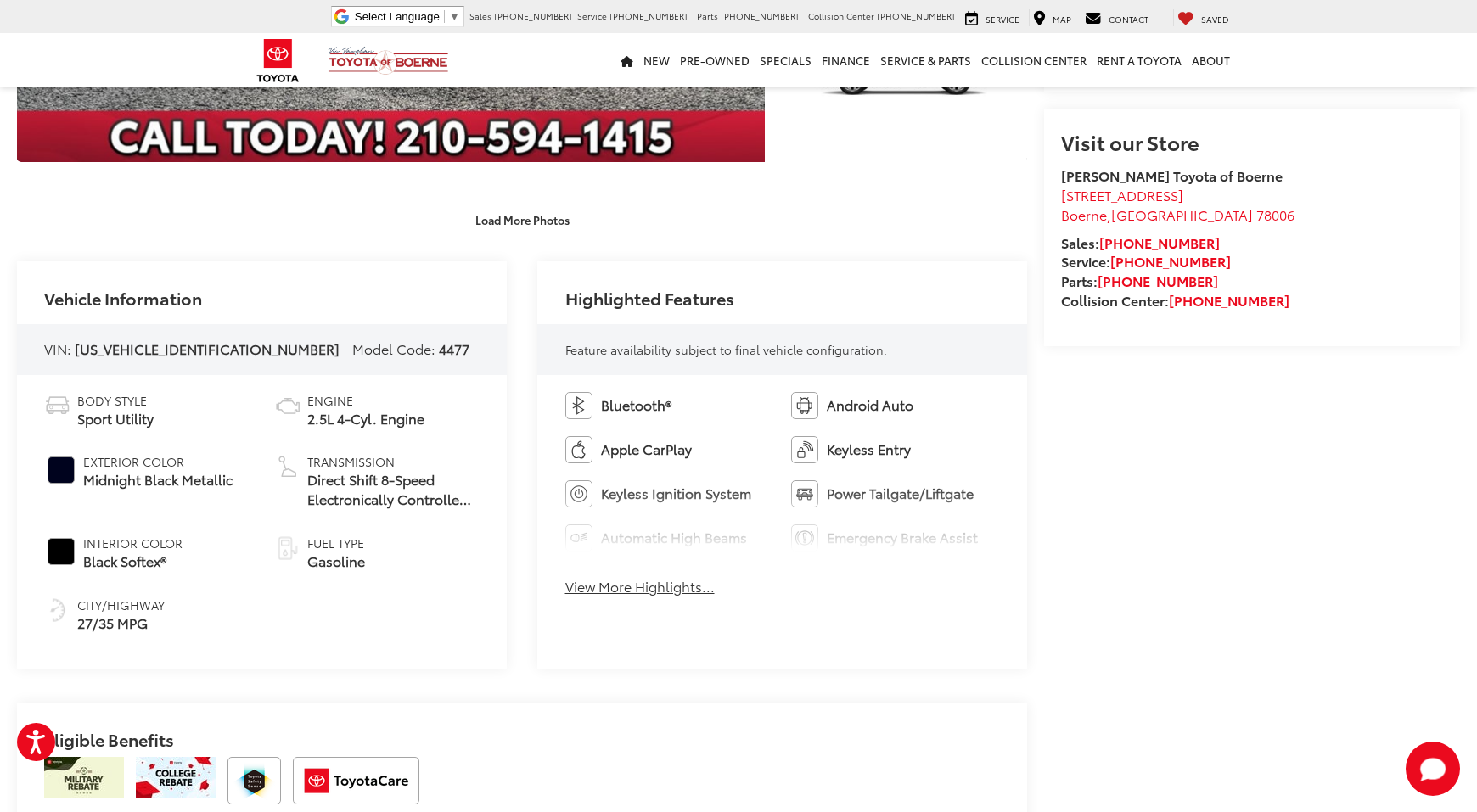
scroll to position [562, 0]
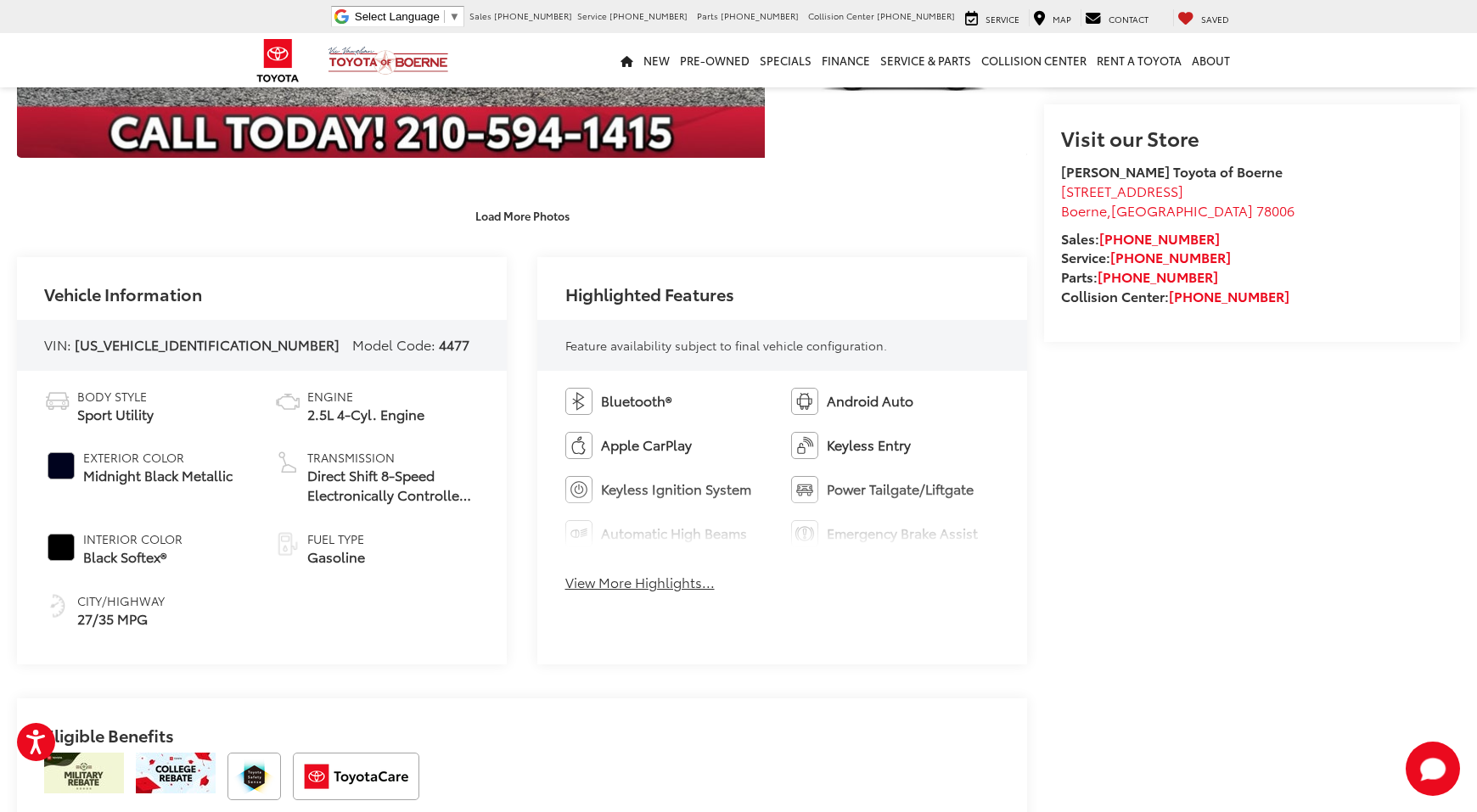
click button "View More Highlights..."
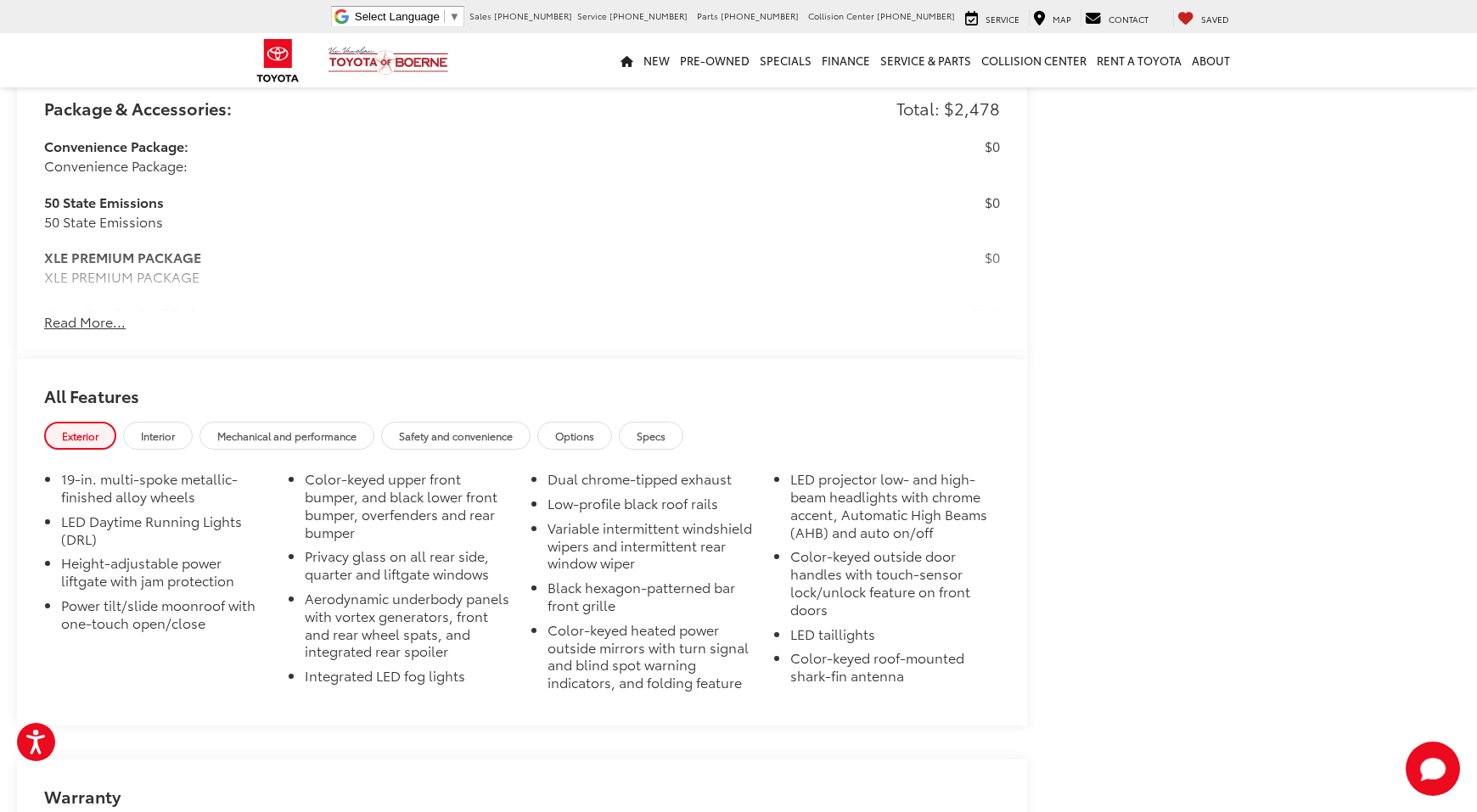
scroll to position [1596, 0]
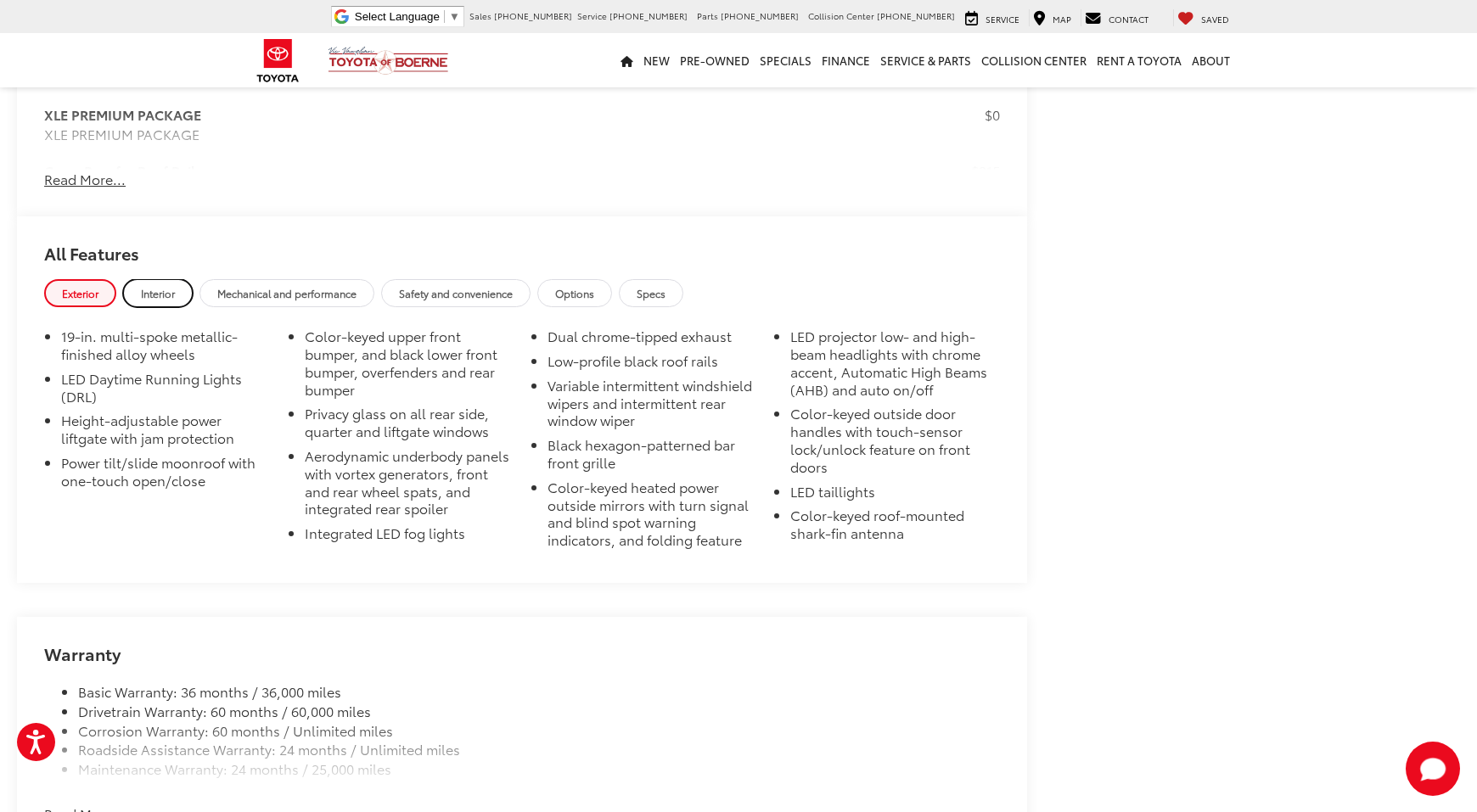
click span "Interior"
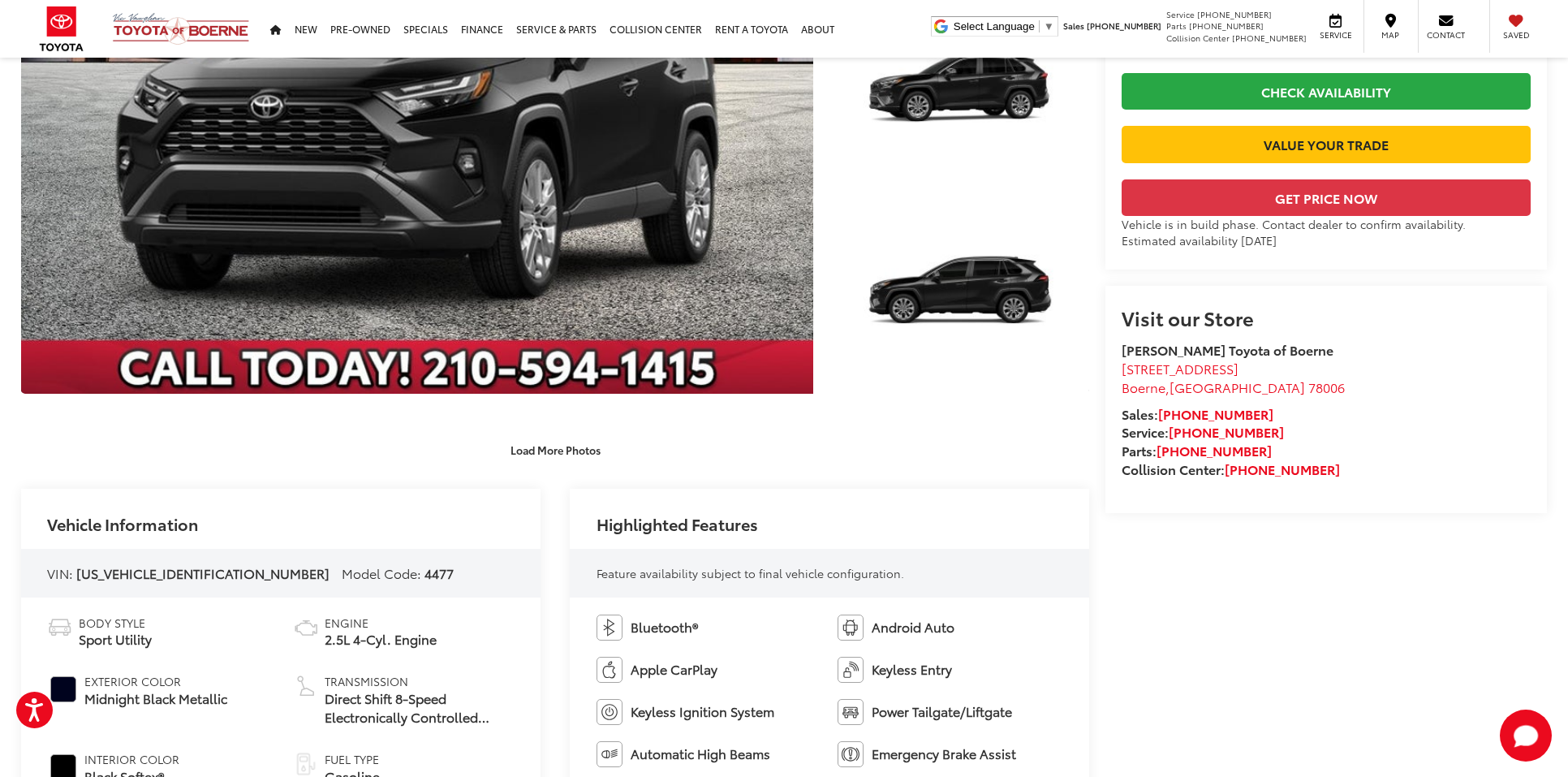
scroll to position [0, 0]
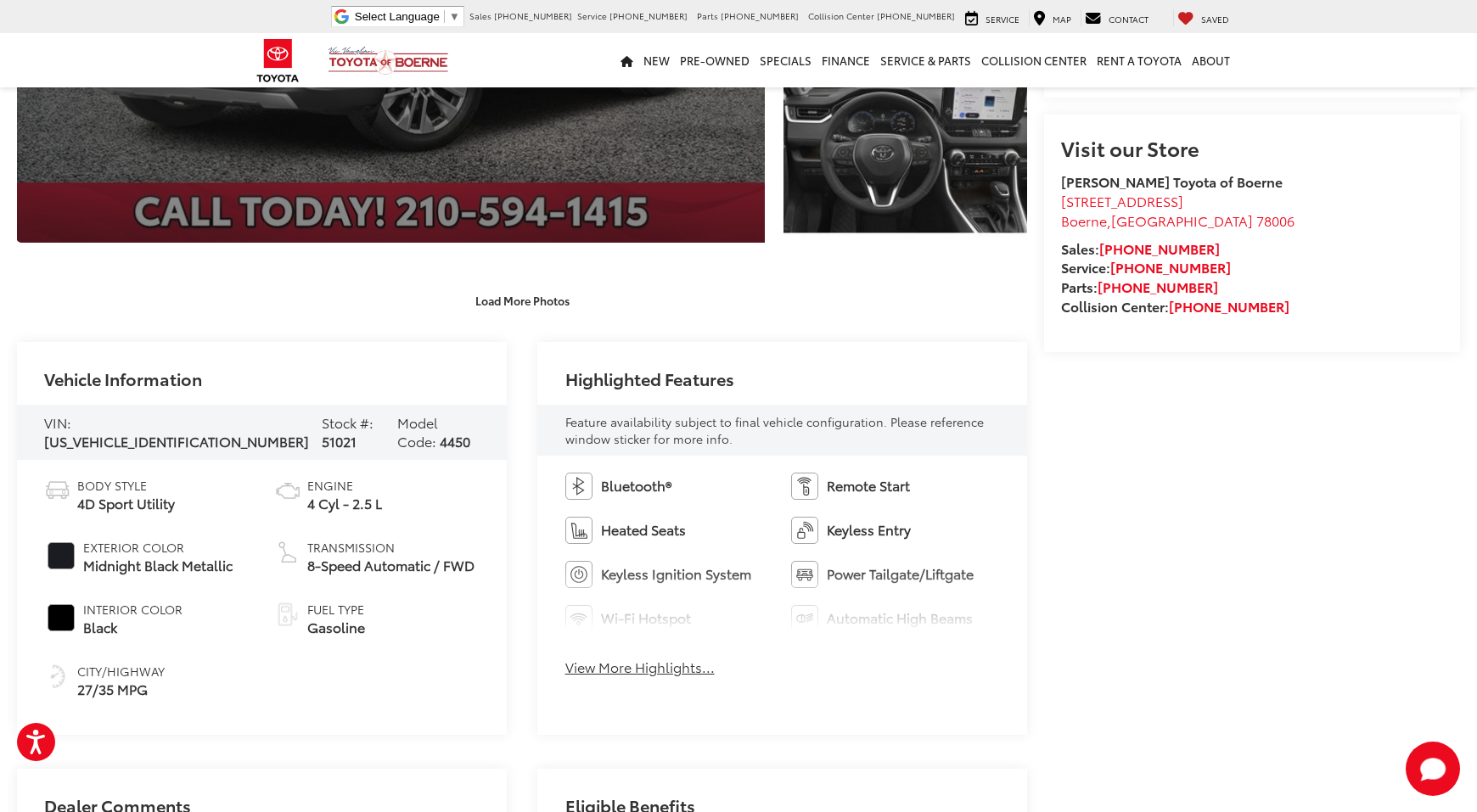
scroll to position [489, 0]
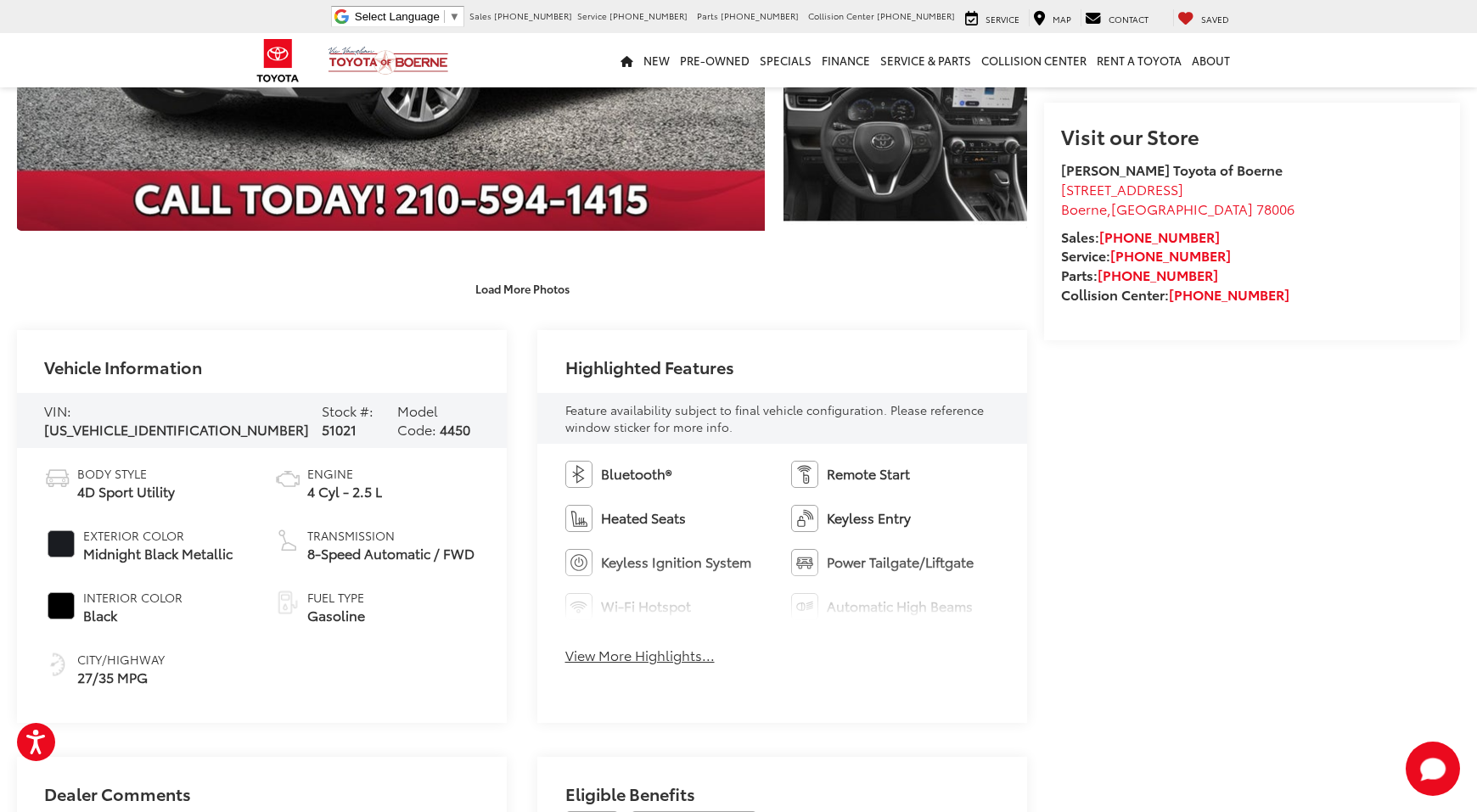
click at [648, 671] on div "Bluetooth® Remote Start Heated Seats Keyless Entry Keyless Ignition System Powe…" at bounding box center [782, 568] width 490 height 249
click at [643, 654] on button "View More Highlights..." at bounding box center [640, 656] width 149 height 20
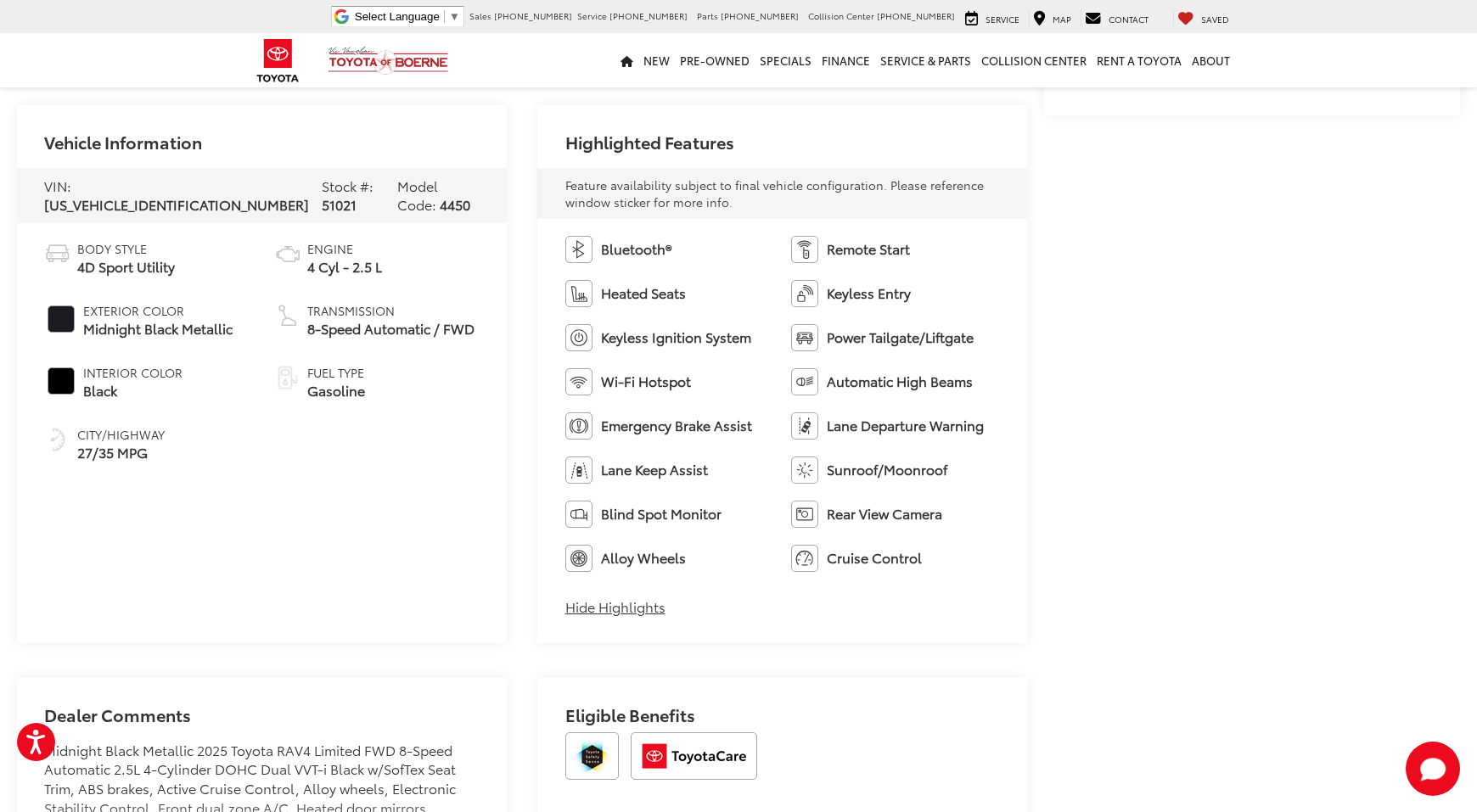
scroll to position [1228, 0]
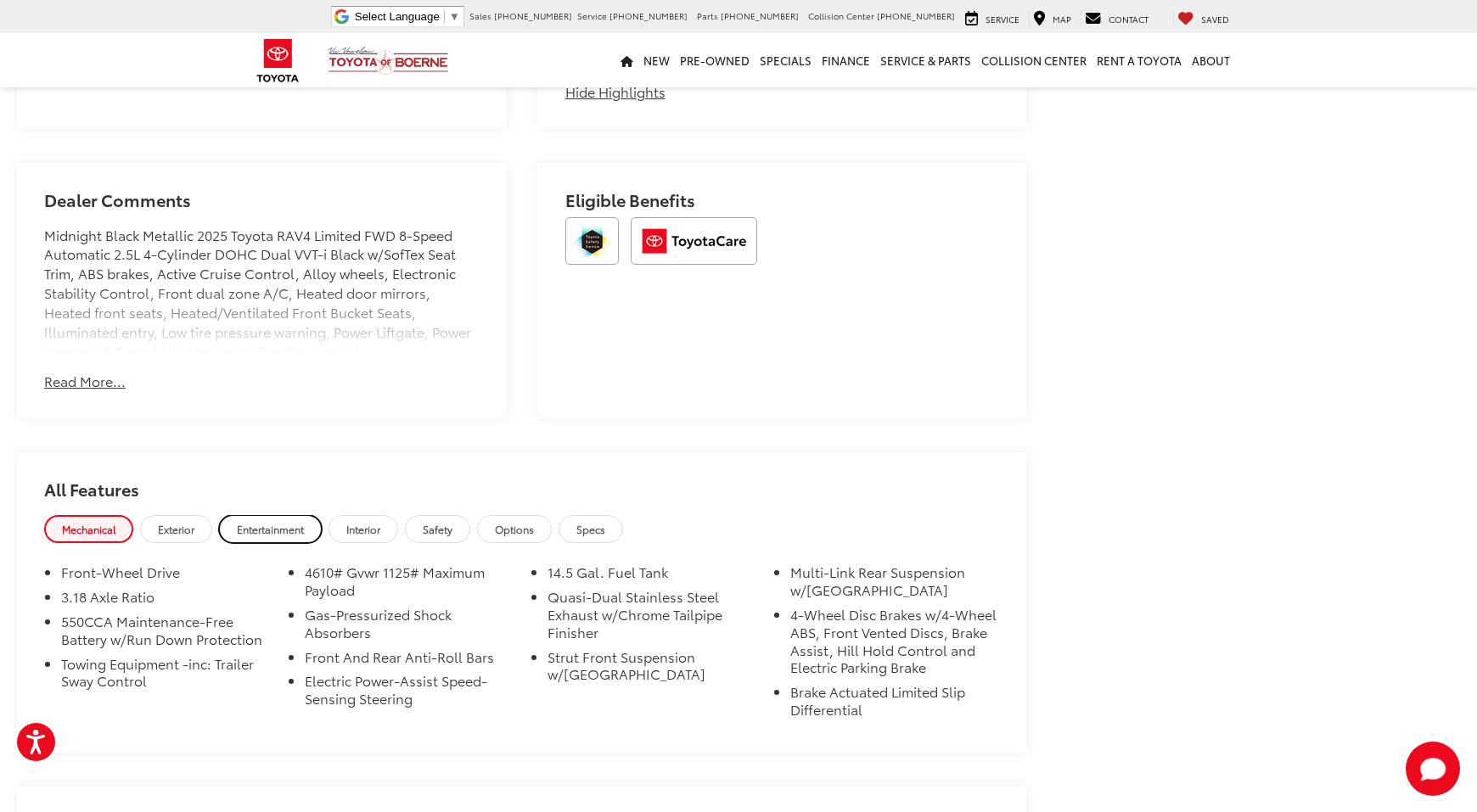
click at [241, 530] on span "Entertainment" at bounding box center [270, 529] width 67 height 14
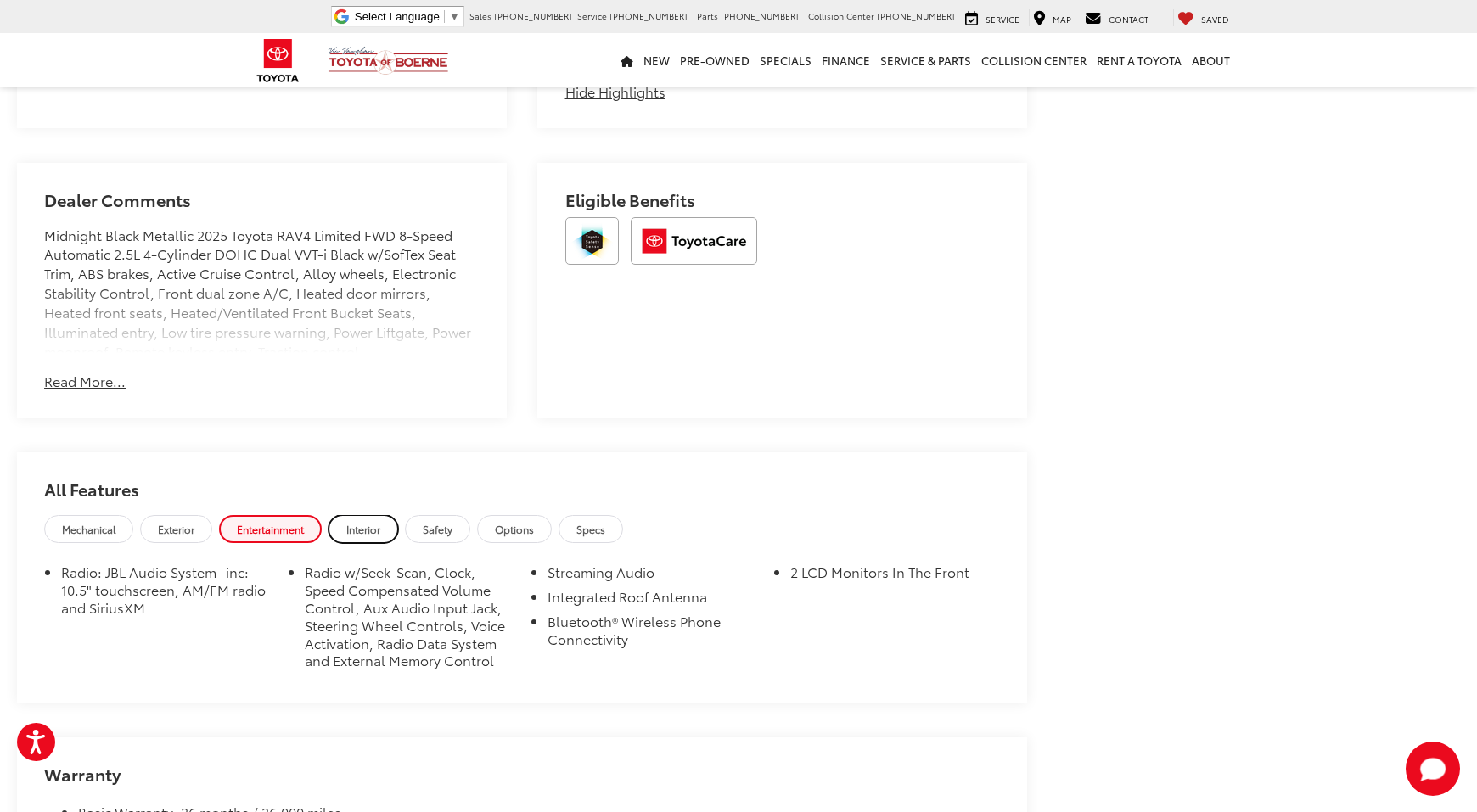
click at [378, 524] on span "Interior" at bounding box center [363, 529] width 34 height 14
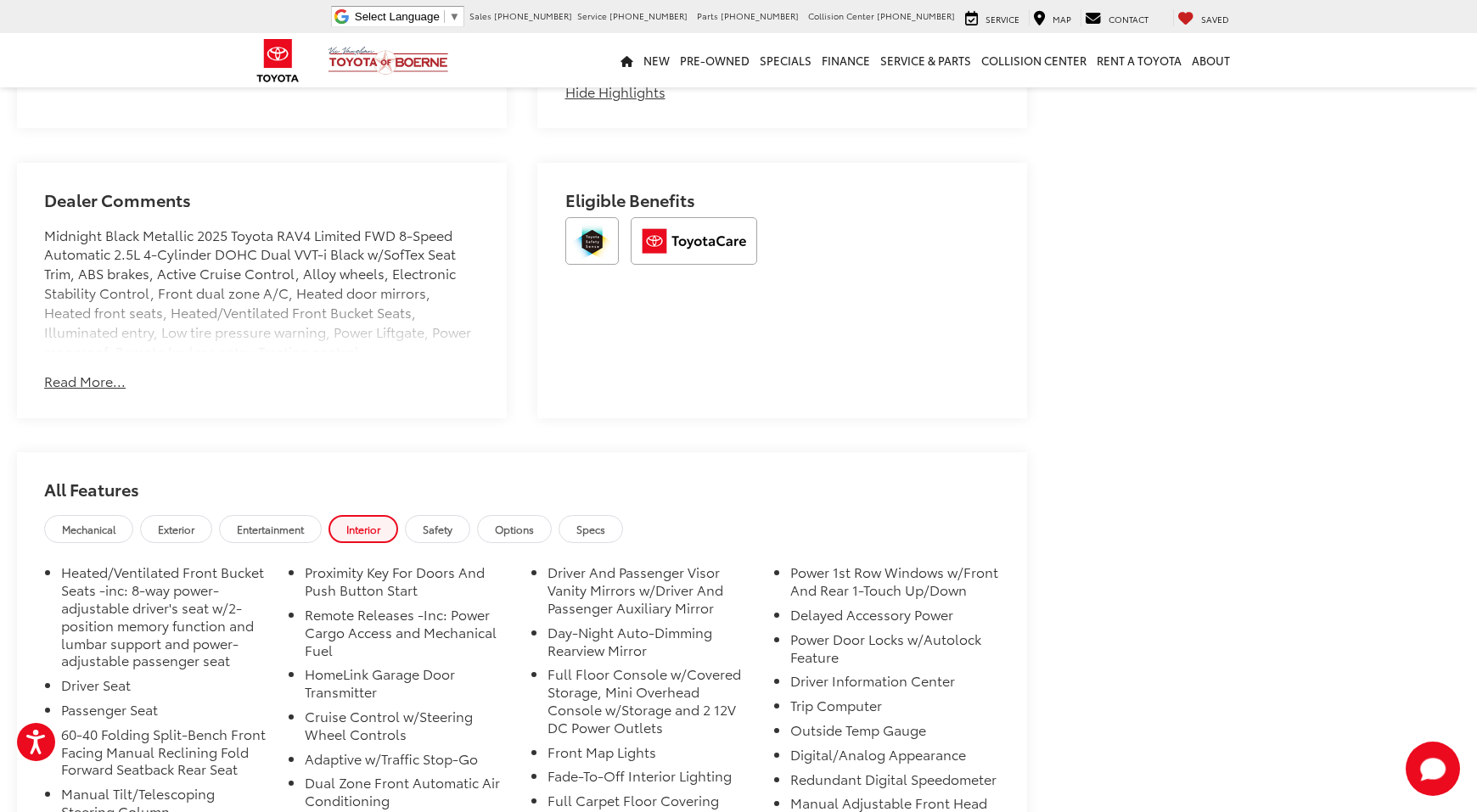
click at [243, 514] on h2 "All Features" at bounding box center [521, 484] width 1009 height 63
click at [254, 524] on span "Entertainment" at bounding box center [270, 529] width 67 height 14
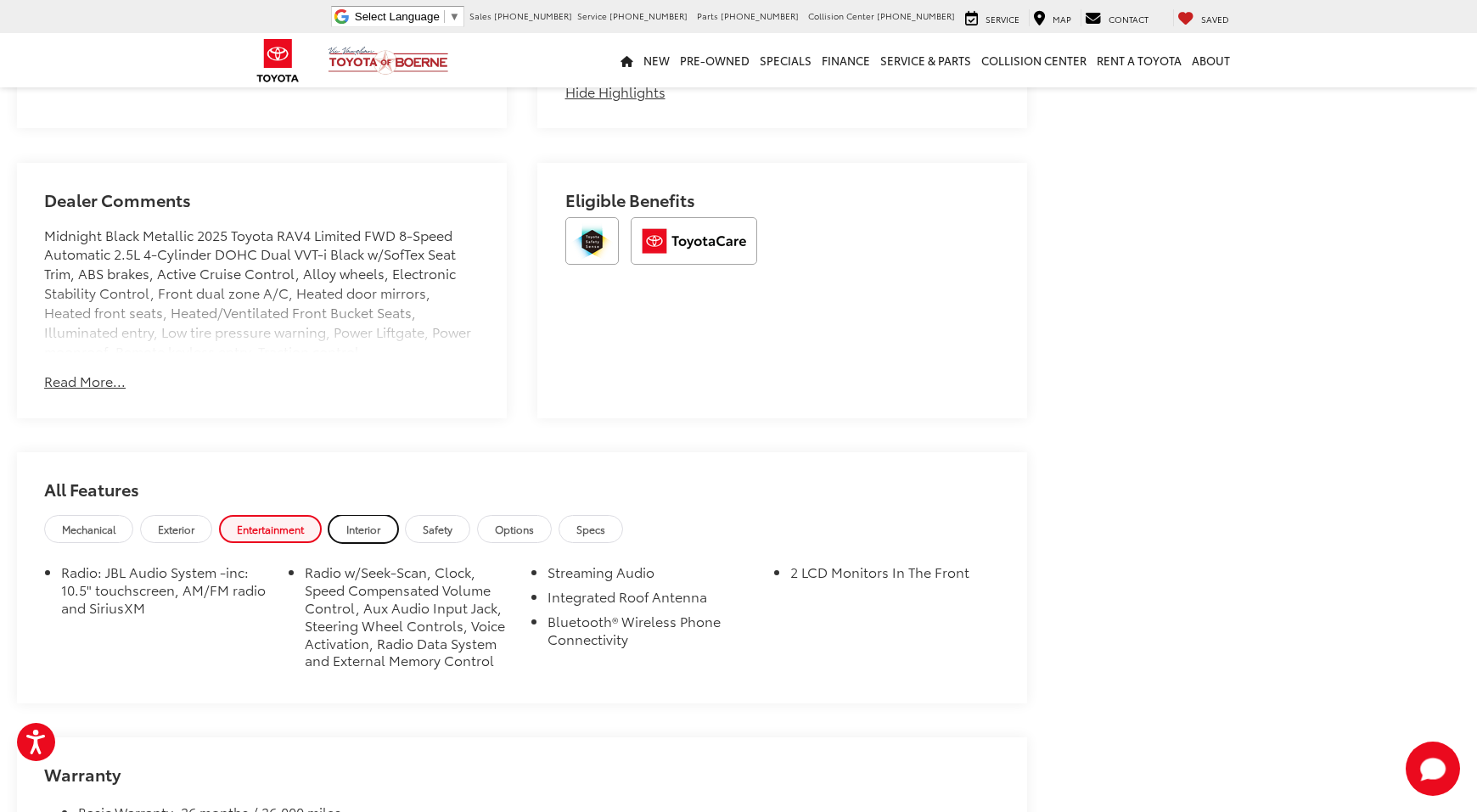
click at [353, 533] on span "Interior" at bounding box center [363, 529] width 34 height 14
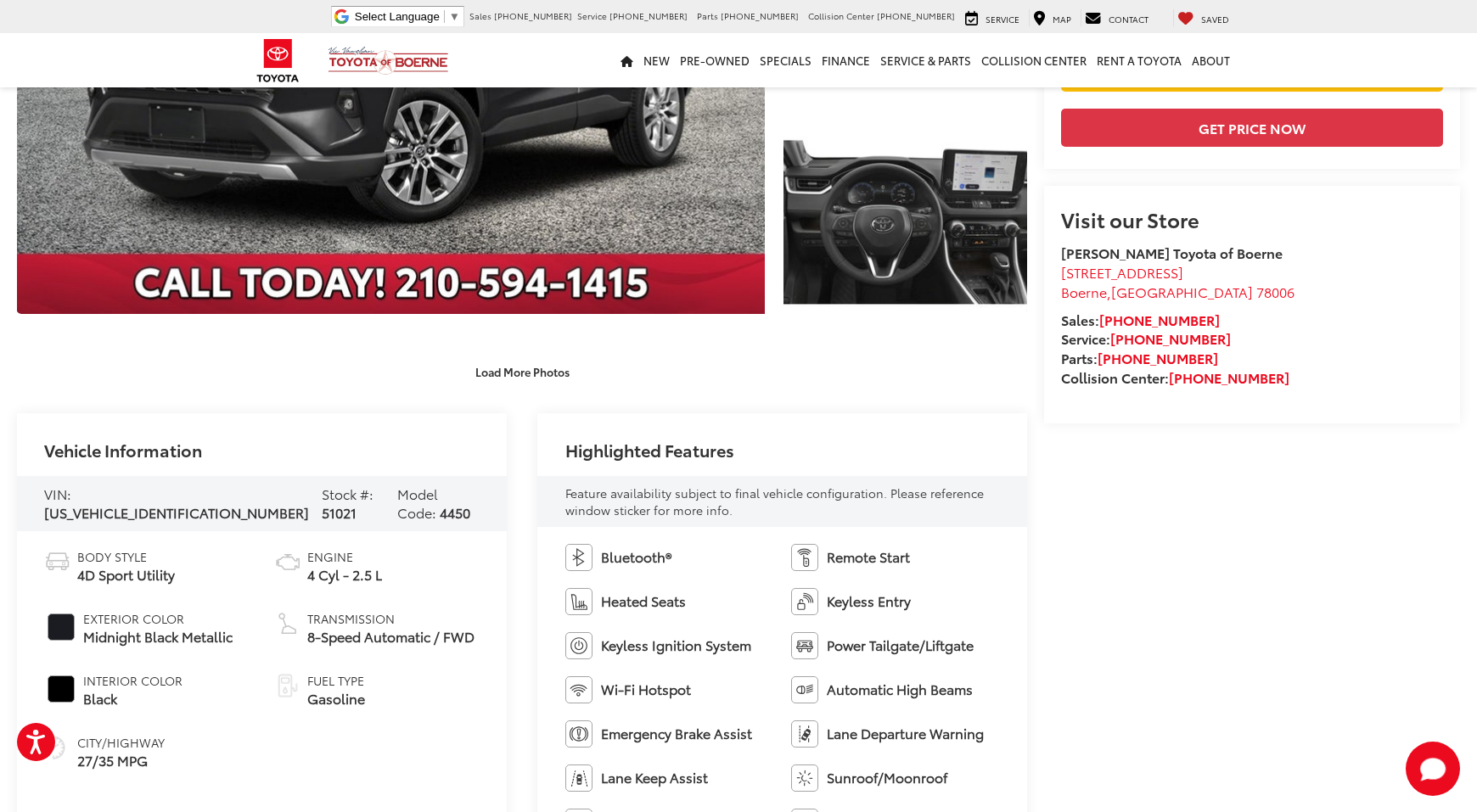
scroll to position [0, 0]
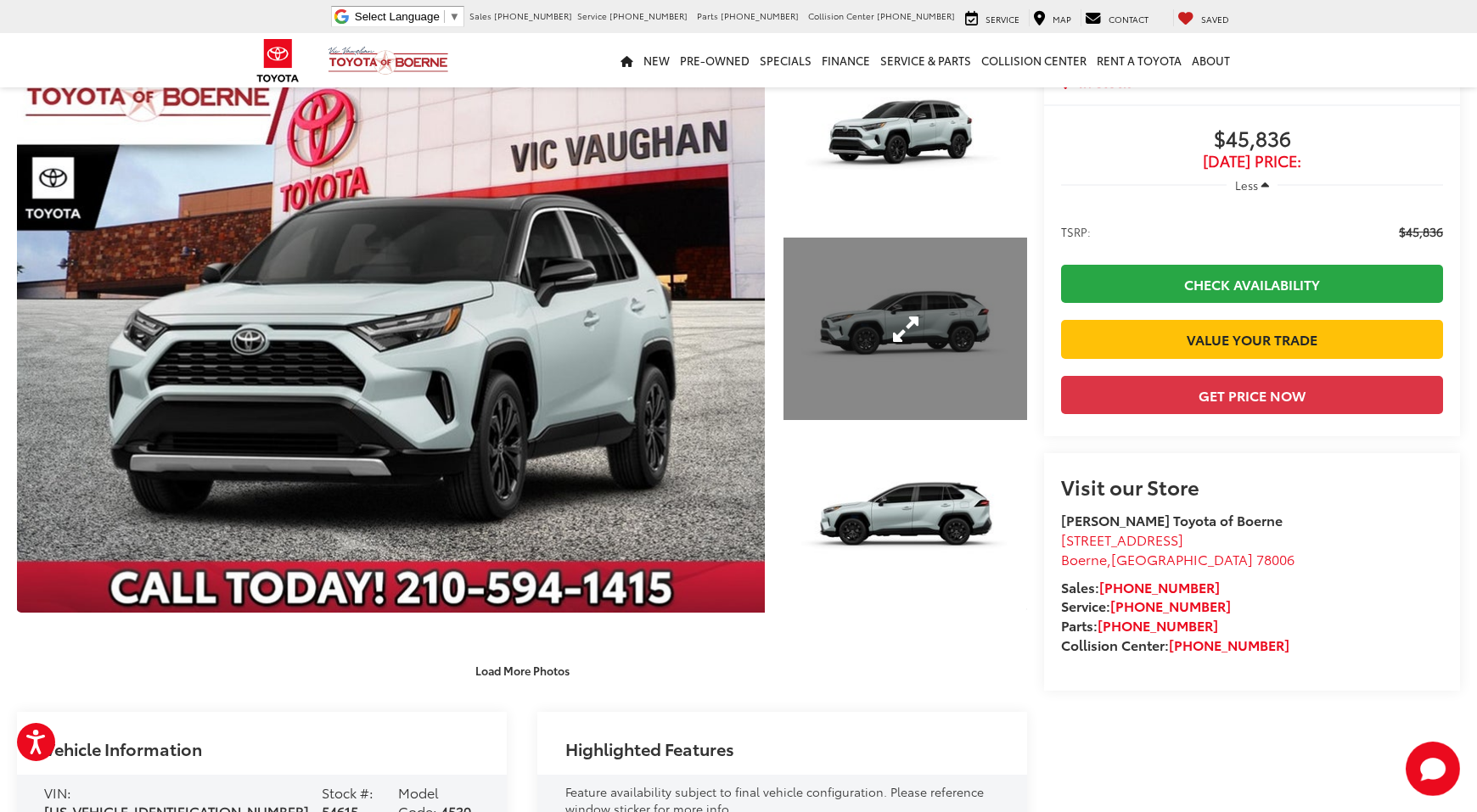
scroll to position [105, 0]
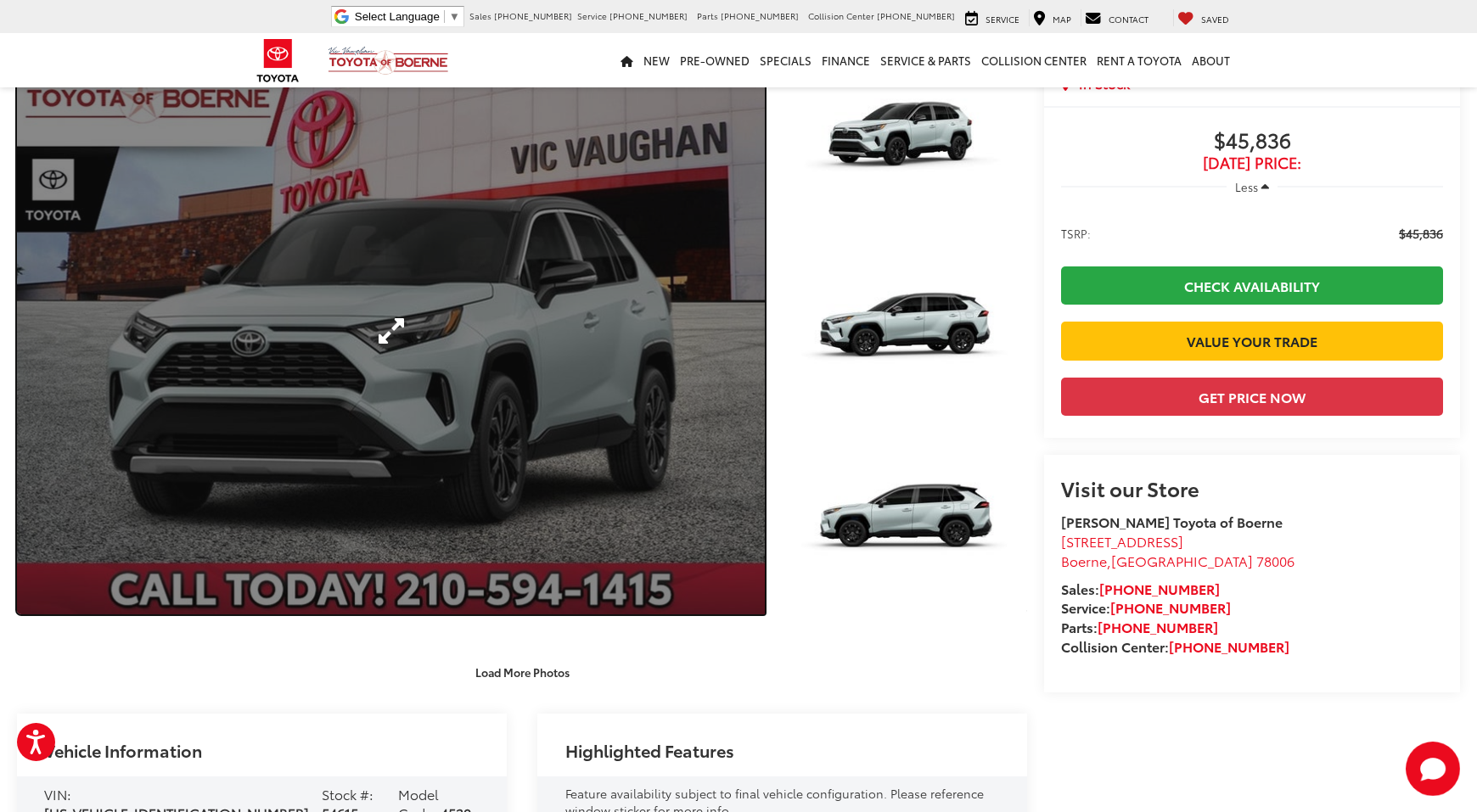
click at [583, 371] on link "Expand Photo 0" at bounding box center [390, 331] width 747 height 567
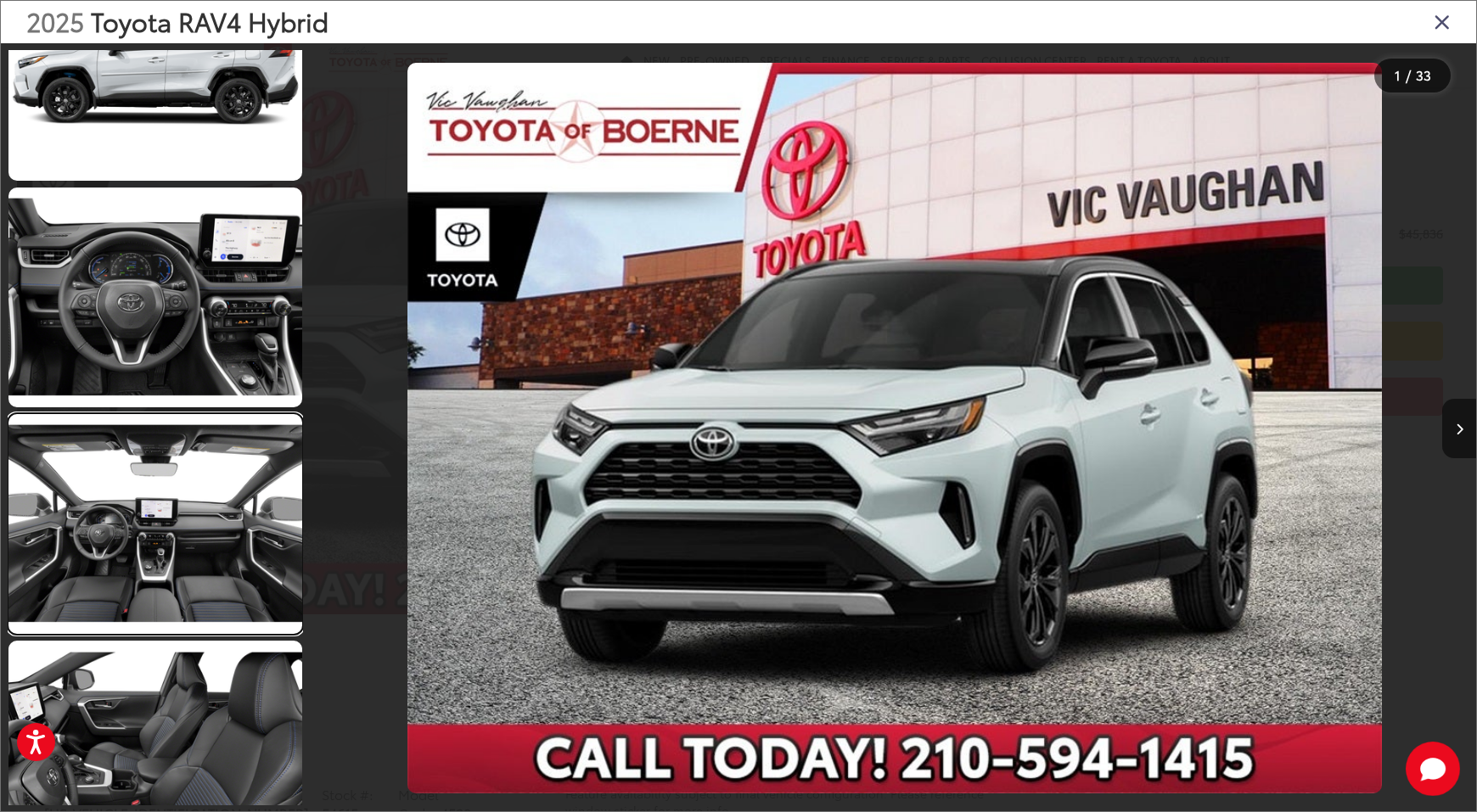
click at [187, 555] on link at bounding box center [154, 524] width 293 height 220
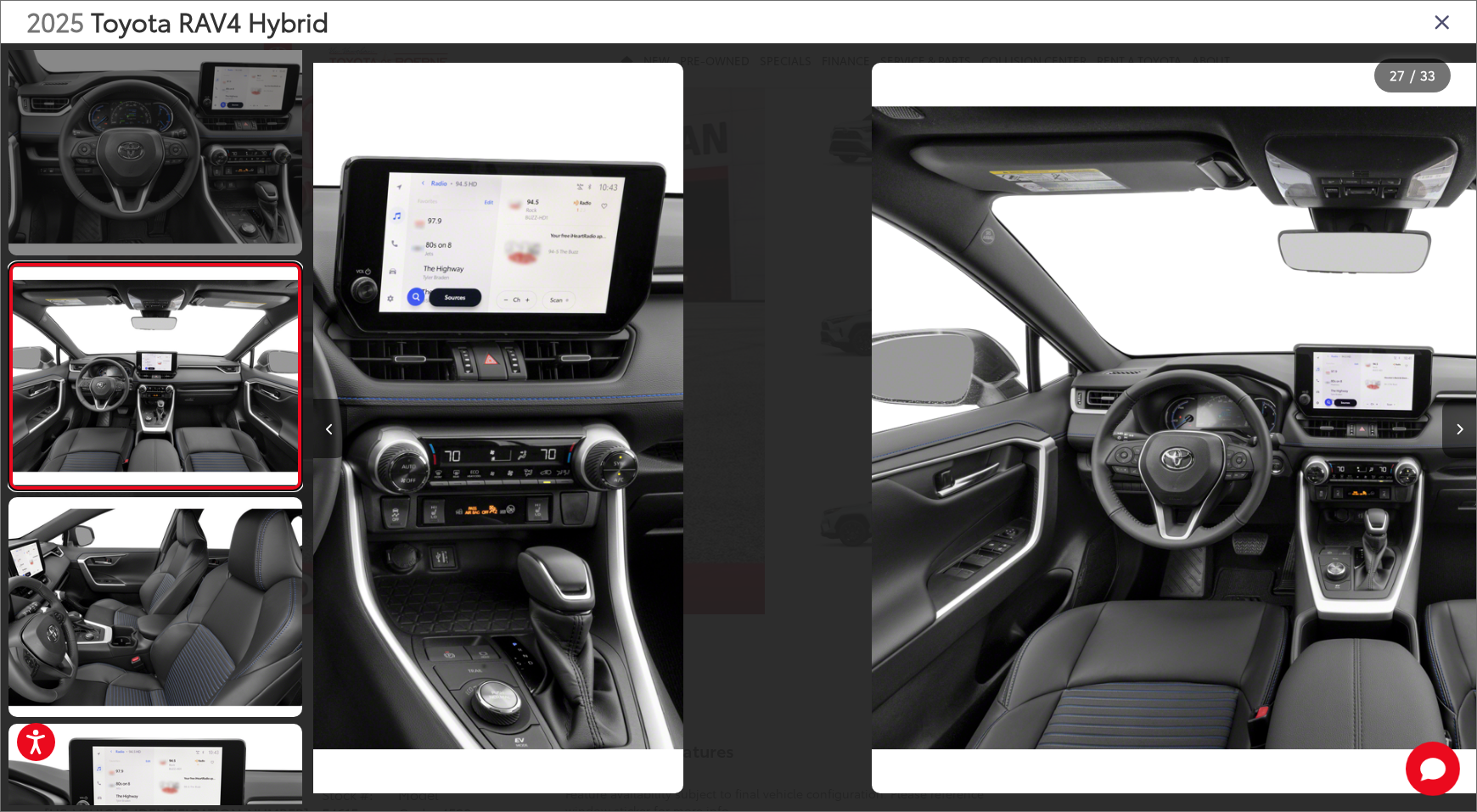
scroll to position [0, 30200]
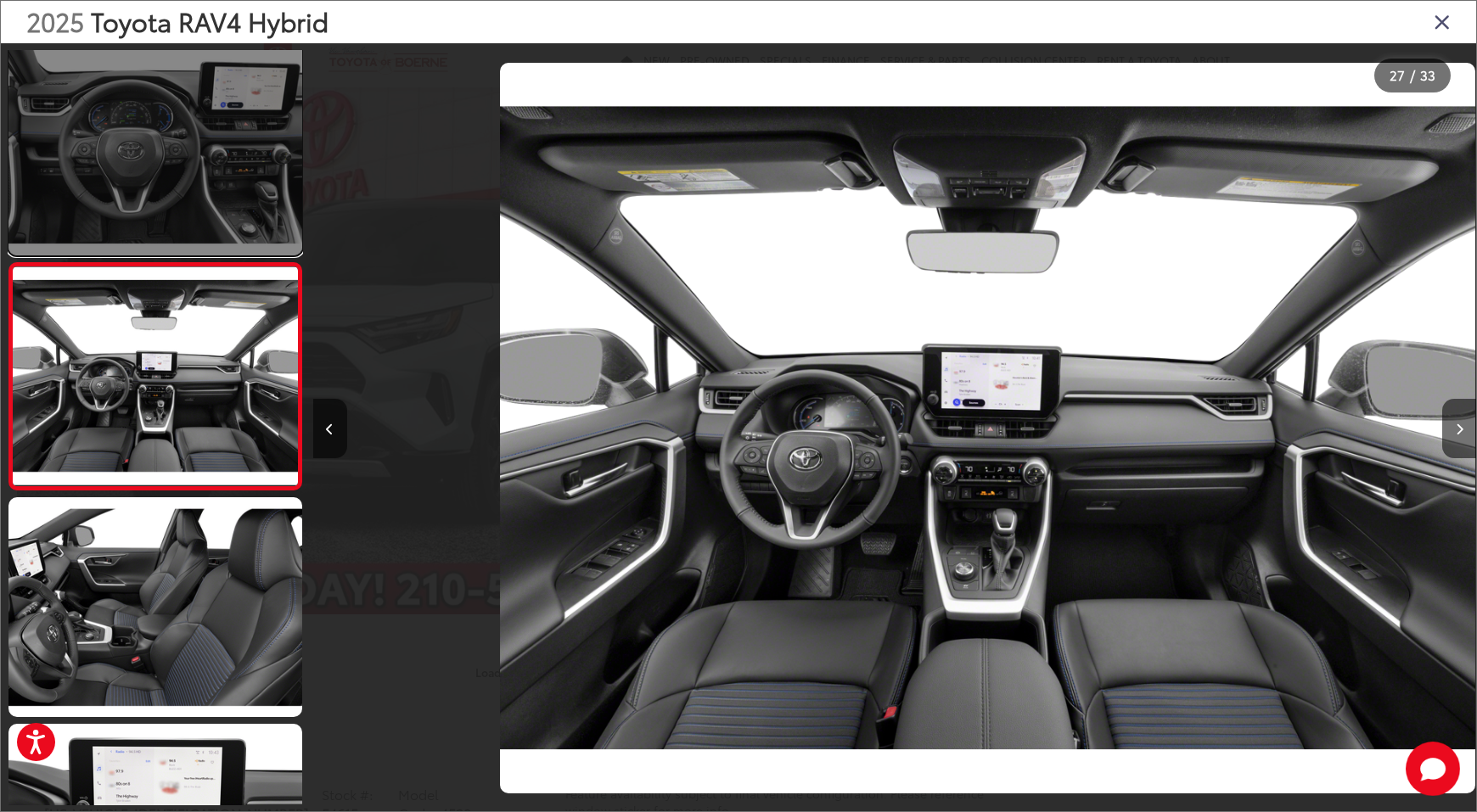
click at [217, 167] on link at bounding box center [154, 145] width 293 height 220
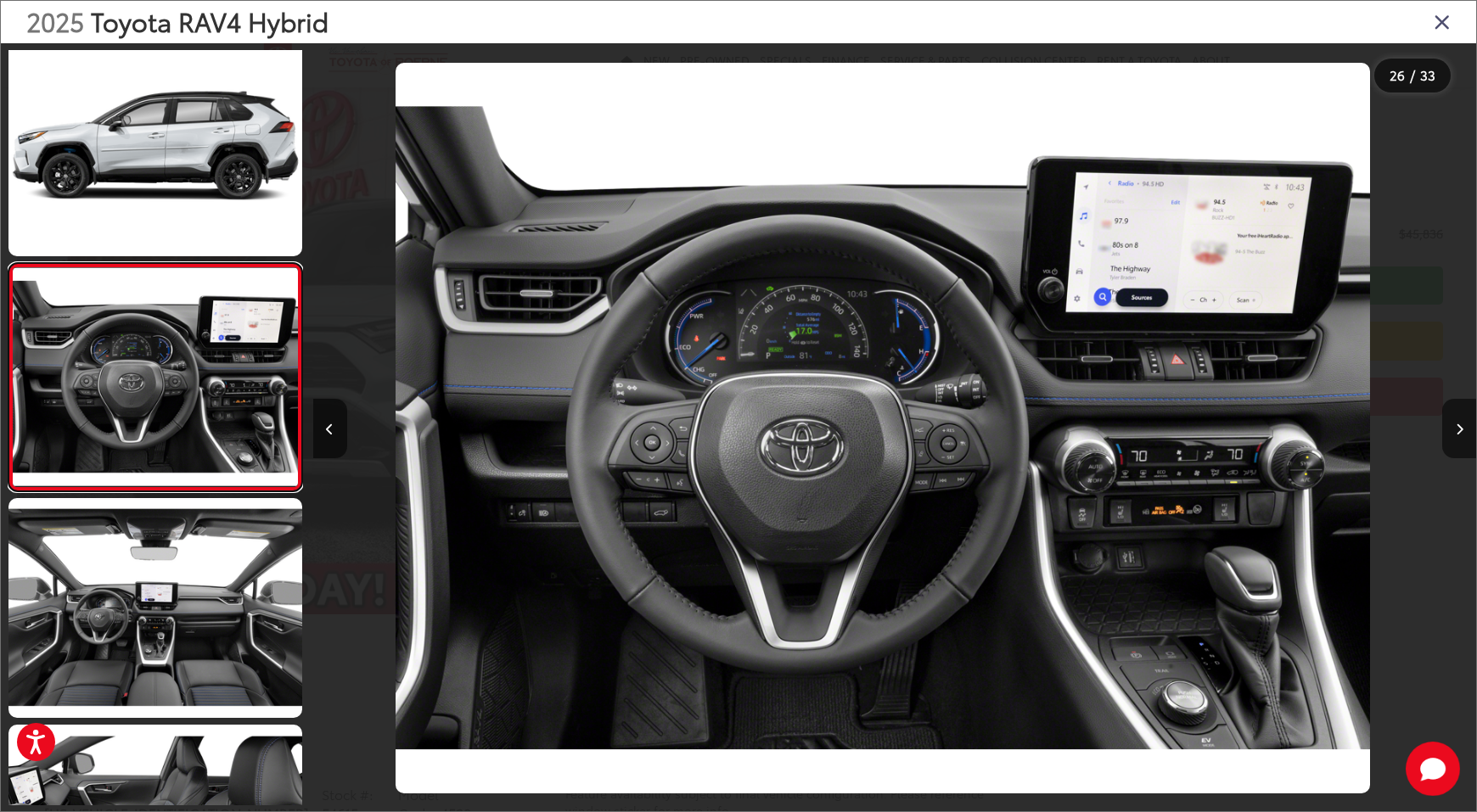
scroll to position [0, 29085]
click at [1441, 27] on icon "Close gallery" at bounding box center [1441, 21] width 17 height 22
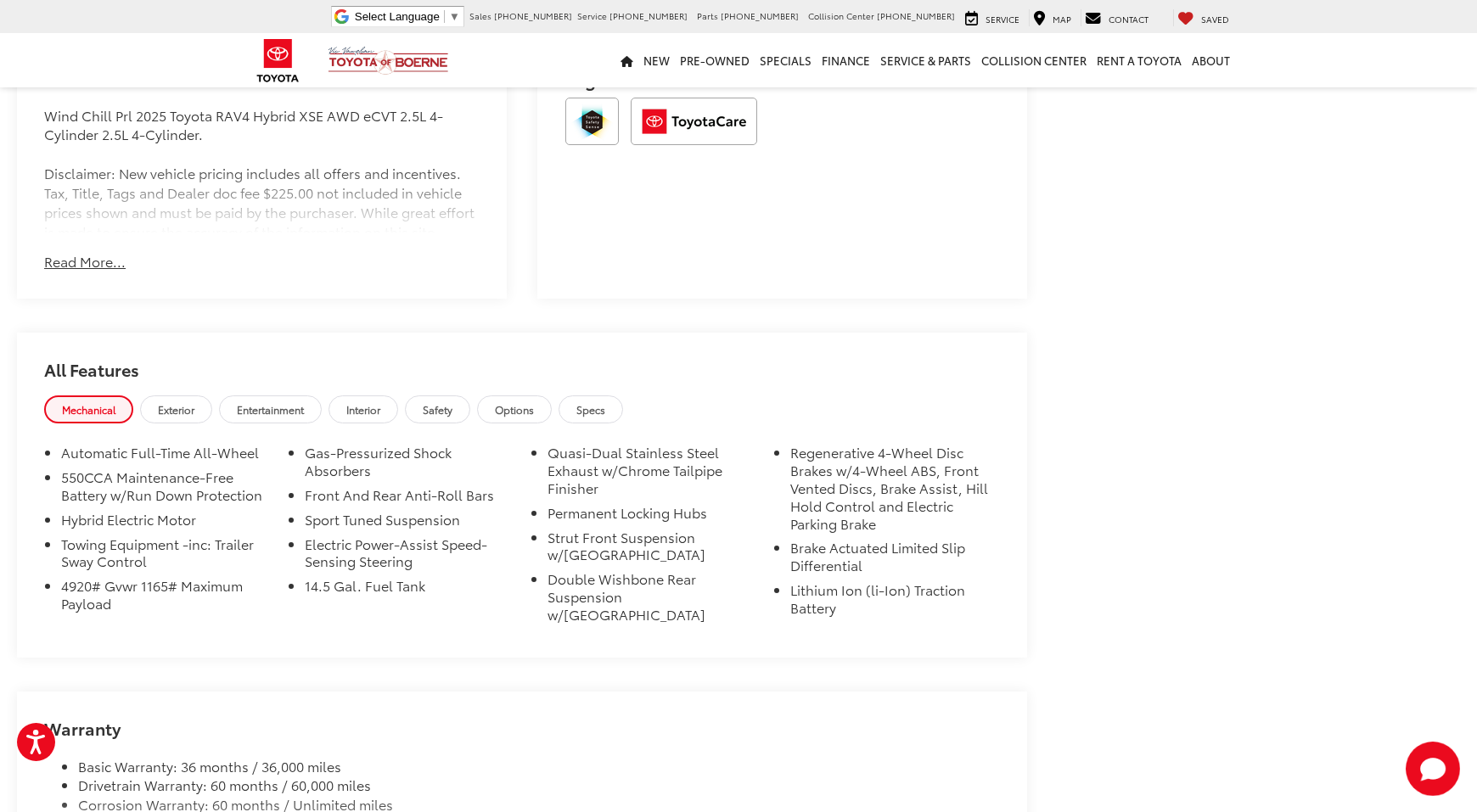
scroll to position [1433, 0]
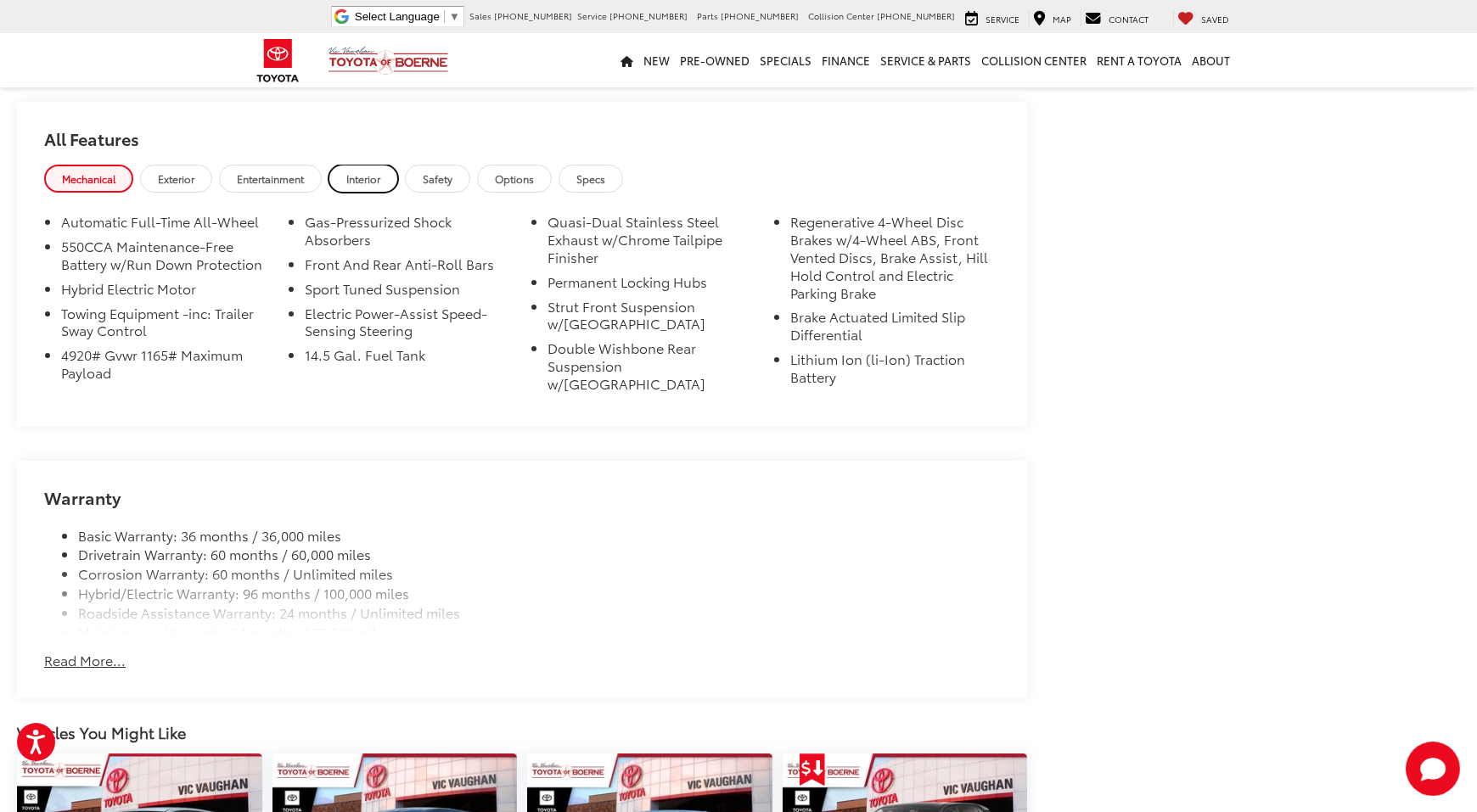
click at [354, 178] on span "Interior" at bounding box center [363, 179] width 34 height 14
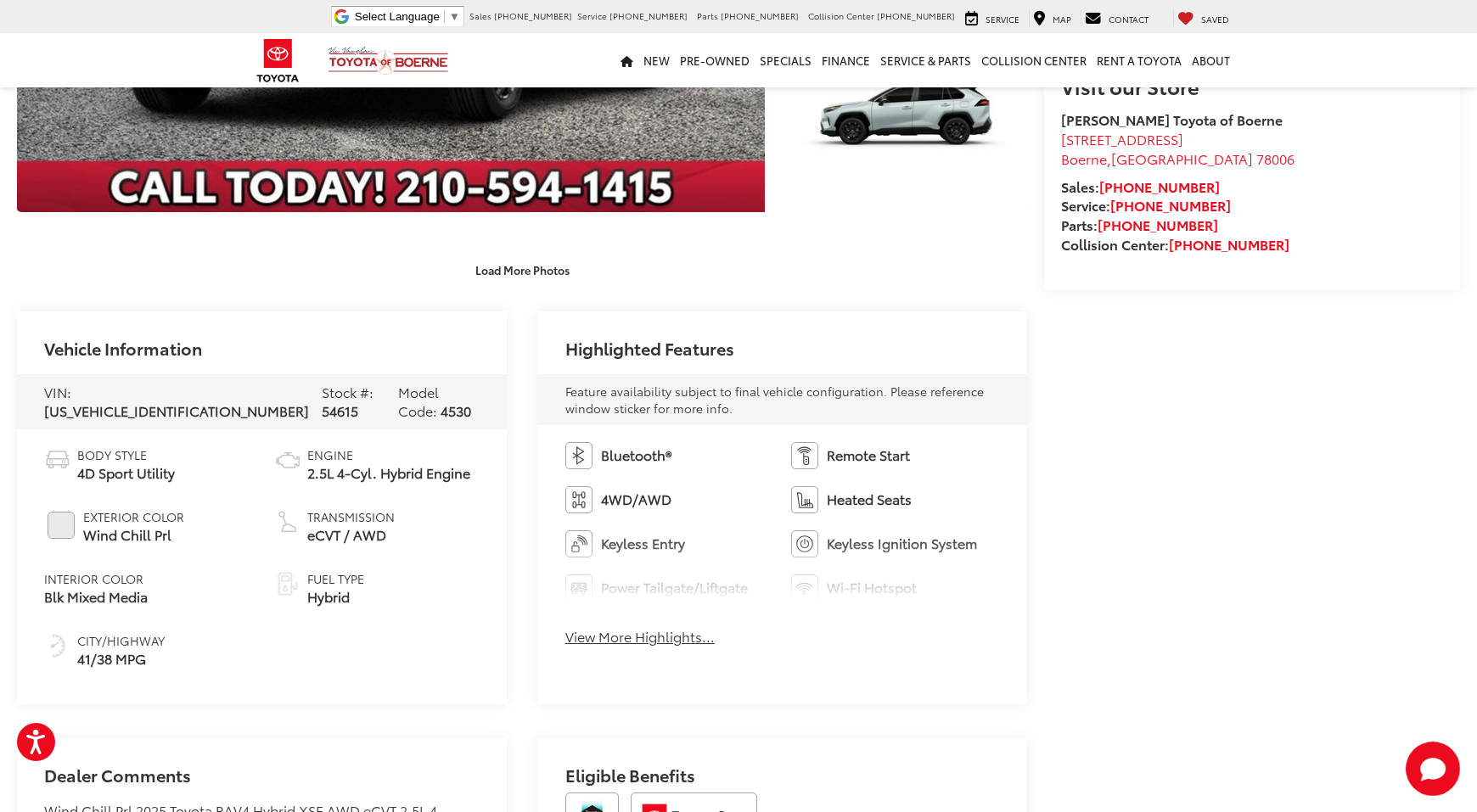
scroll to position [396, 0]
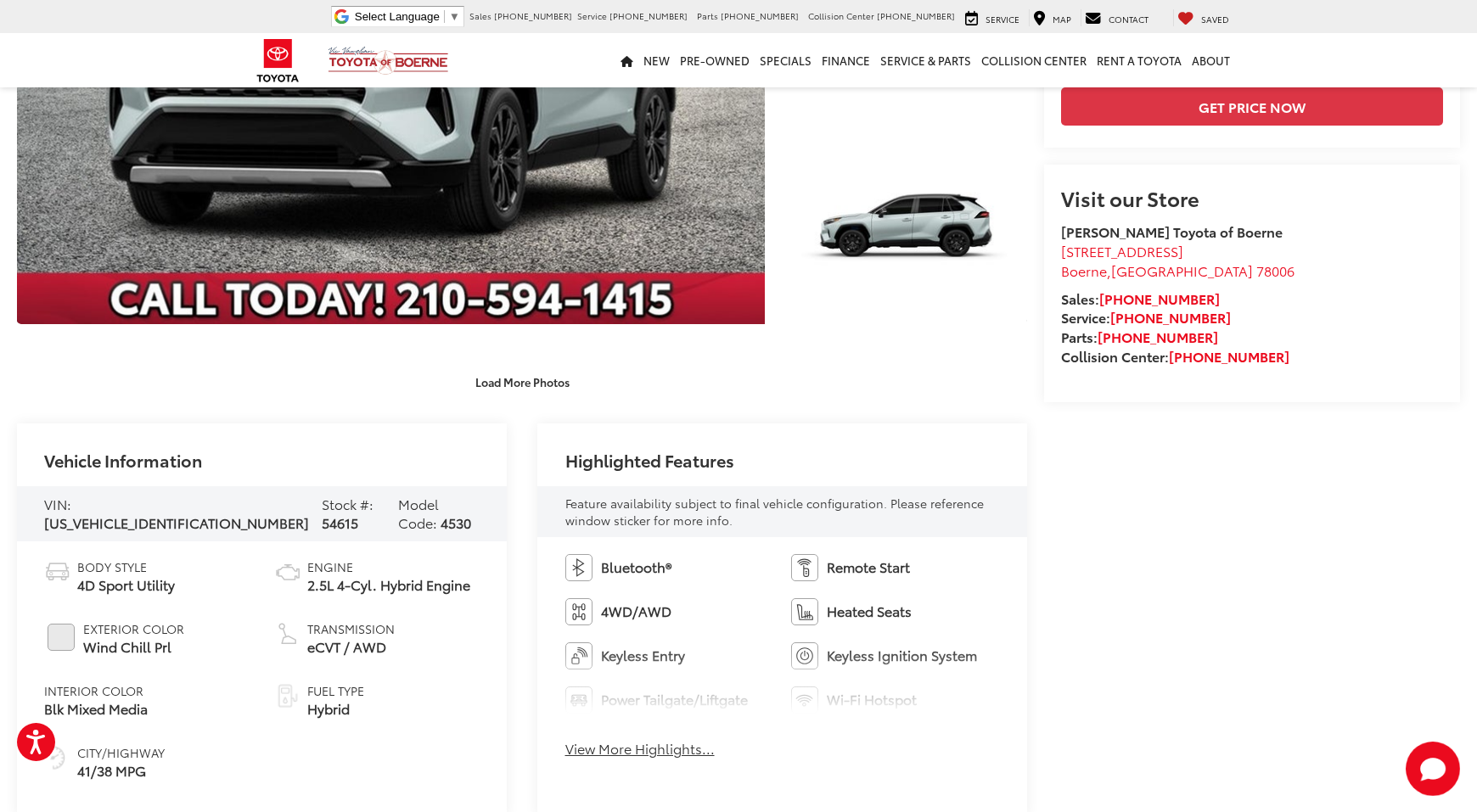
click at [641, 746] on button "View More Highlights..." at bounding box center [640, 749] width 149 height 20
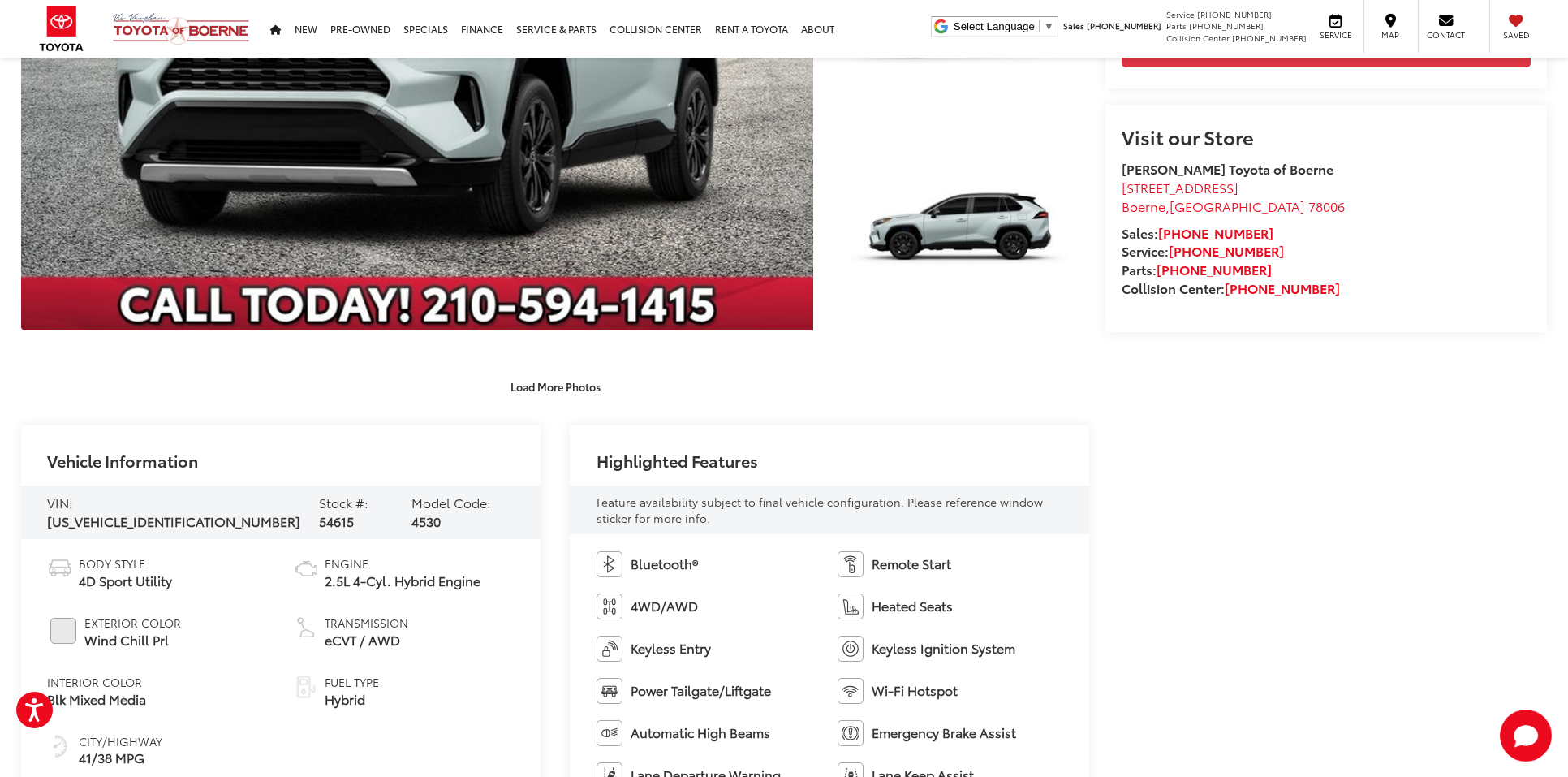
scroll to position [0, 0]
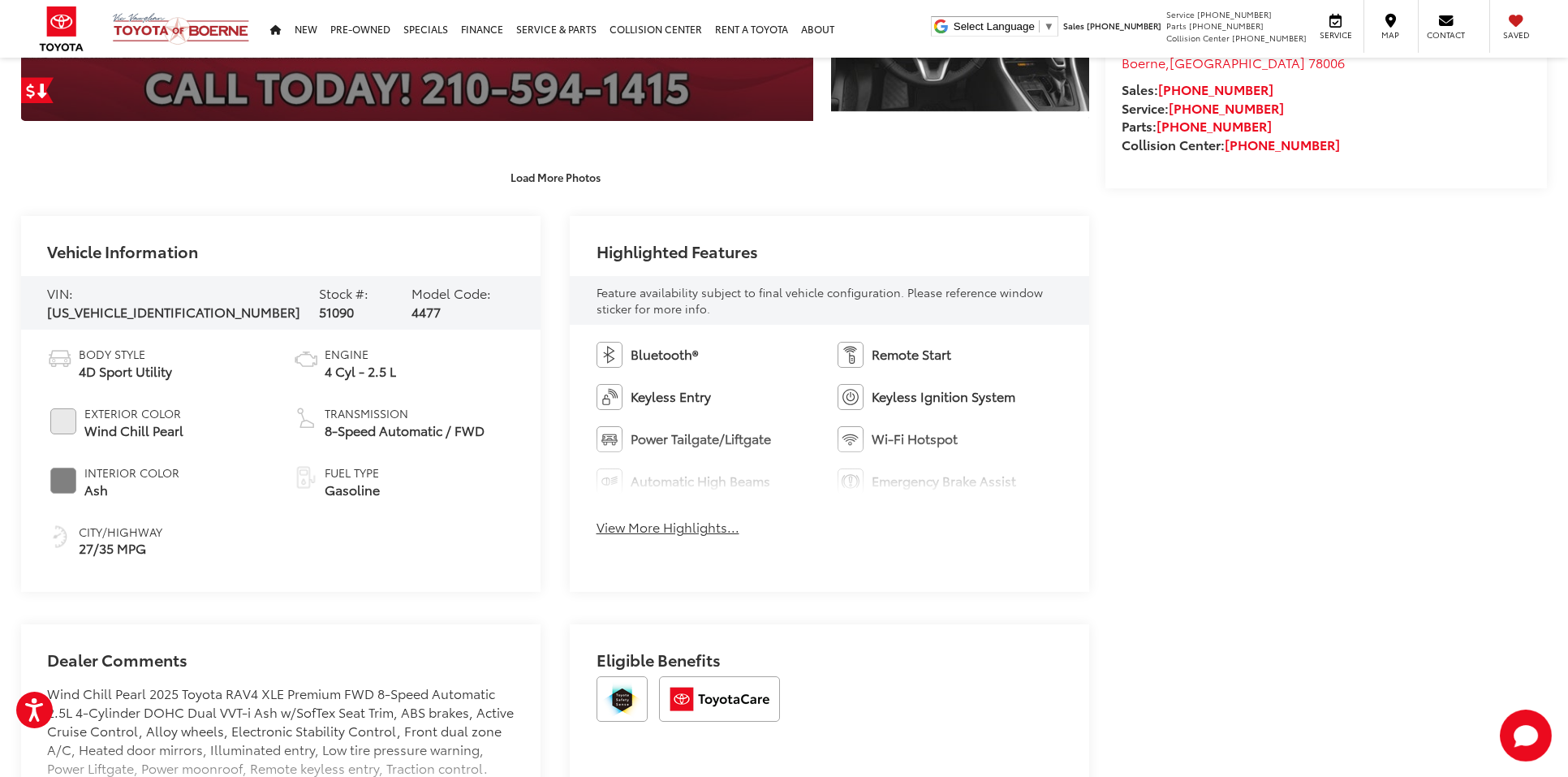
scroll to position [606, 0]
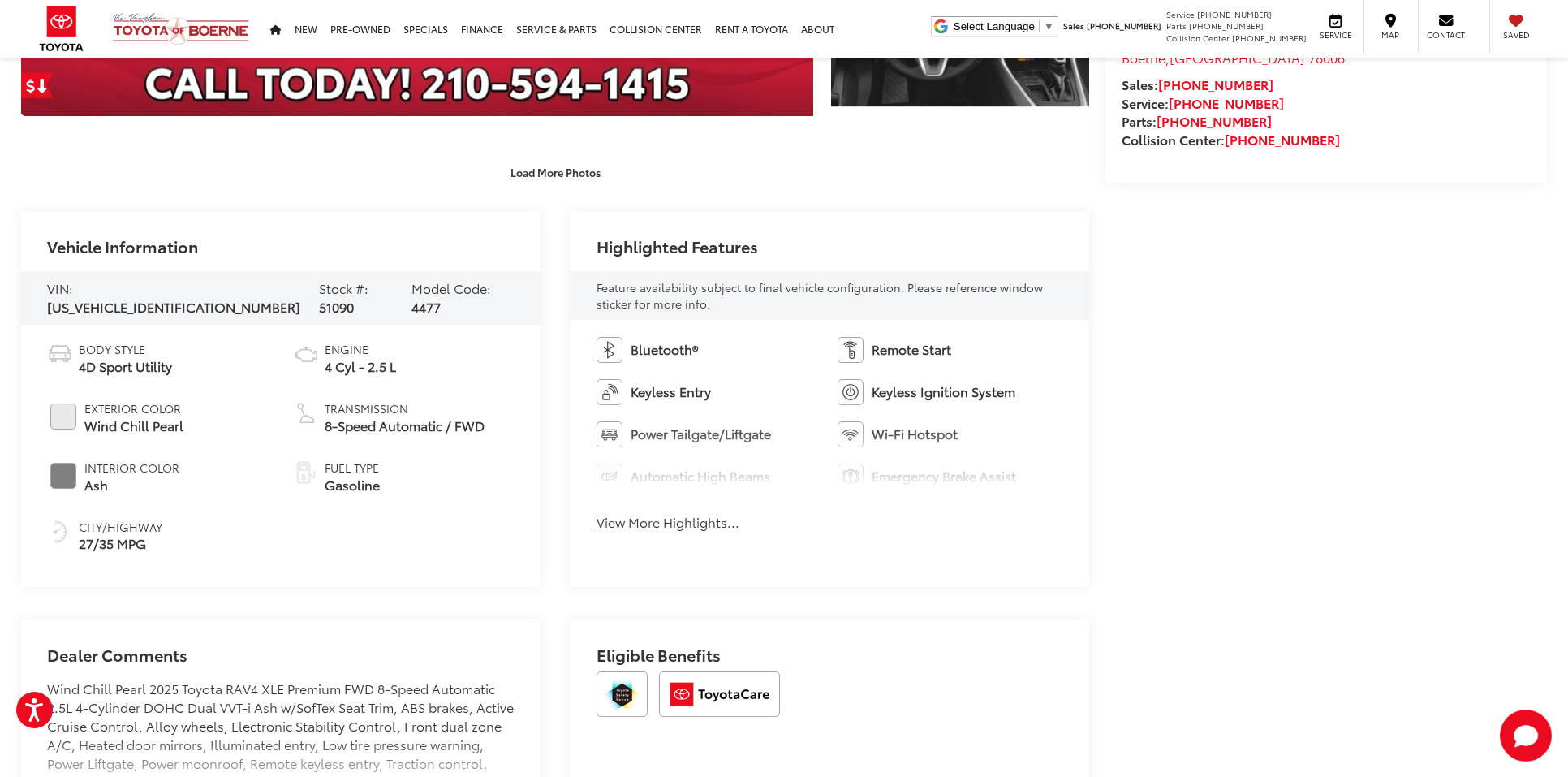
click at [677, 531] on button "View More Highlights..." at bounding box center [668, 523] width 142 height 19
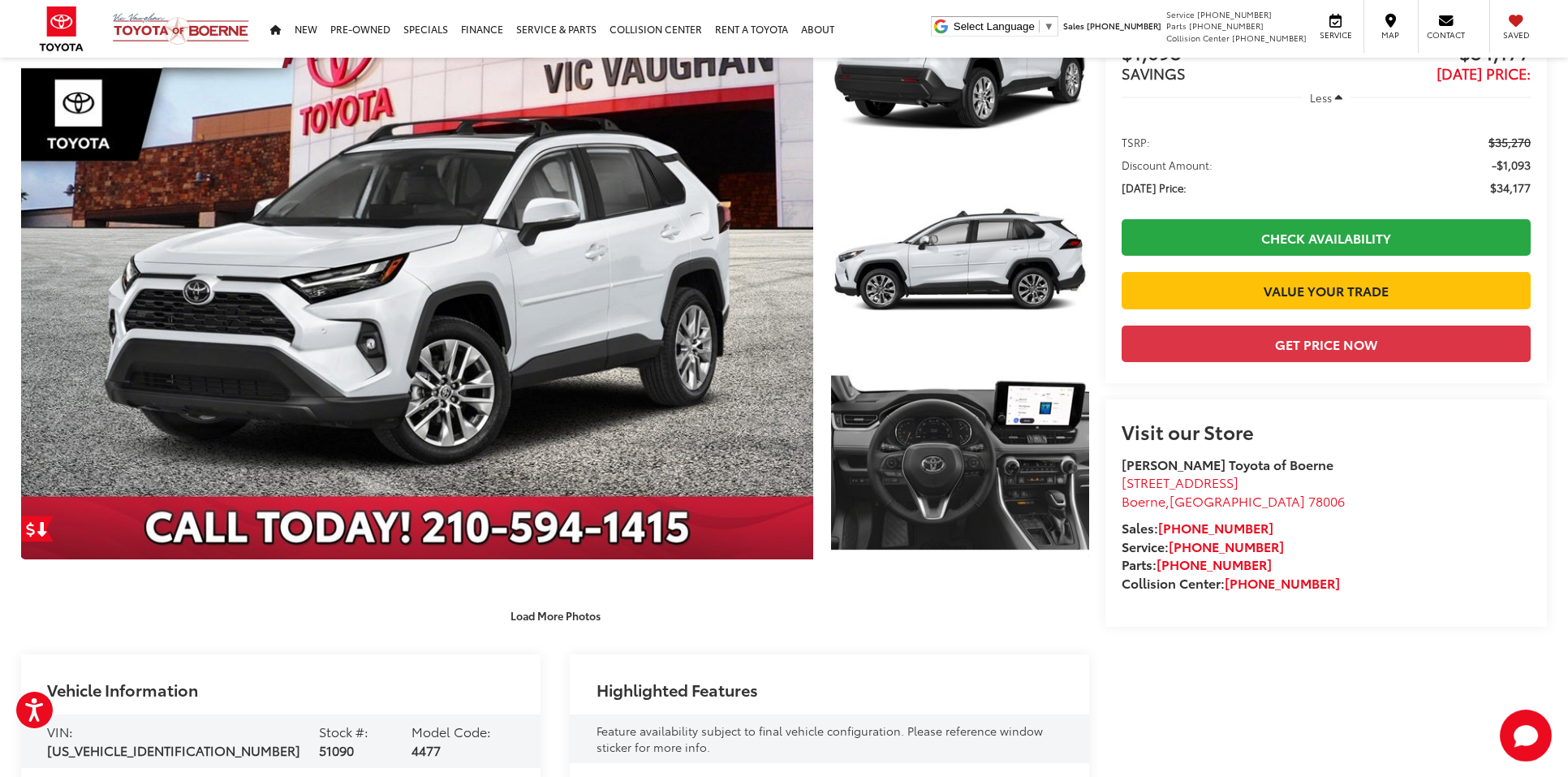
scroll to position [122, 0]
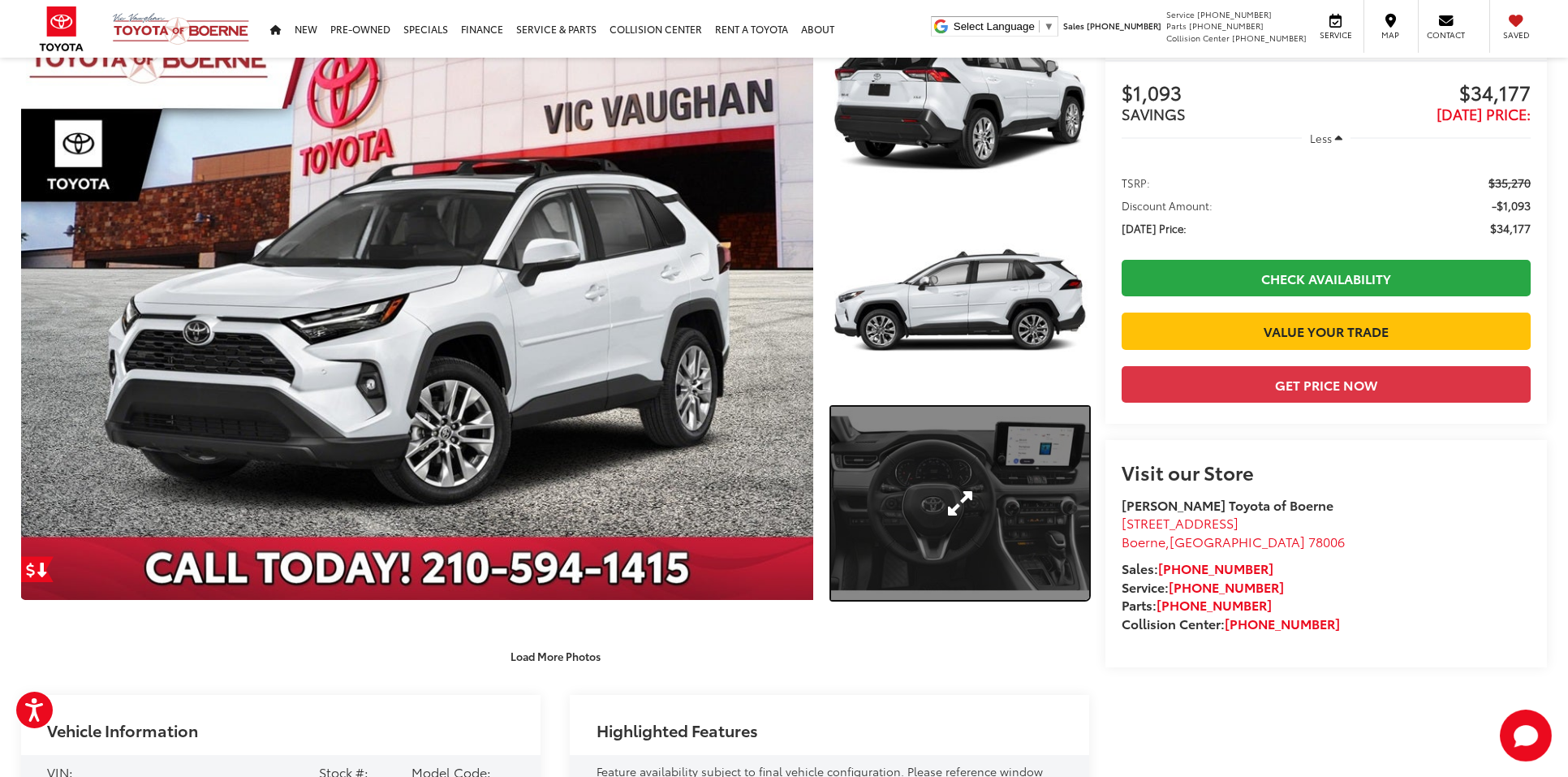
click at [989, 531] on link "Expand Photo 3" at bounding box center [960, 504] width 258 height 194
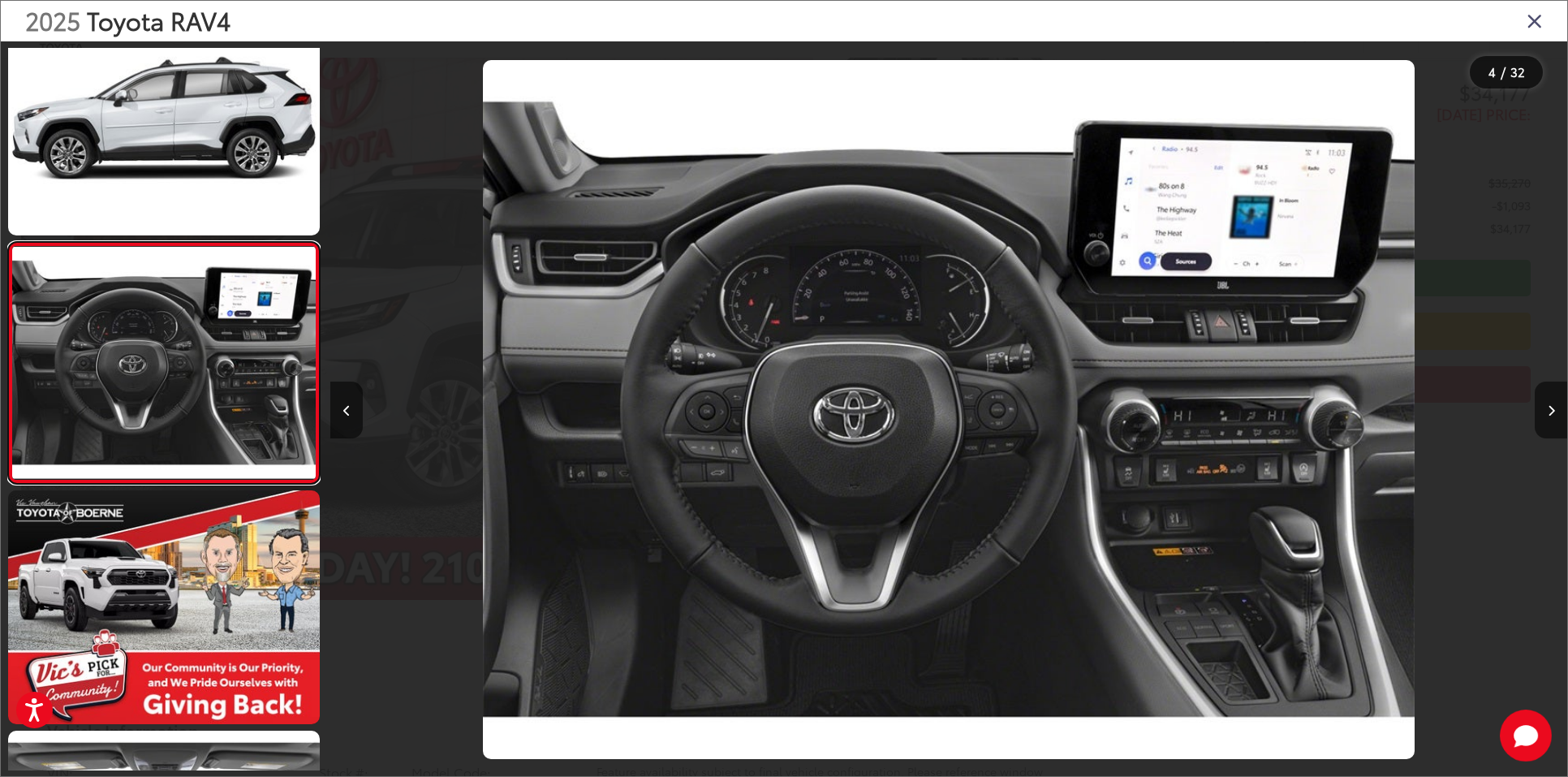
scroll to position [0, 3712]
click at [1541, 424] on button "Next image" at bounding box center [1551, 410] width 33 height 57
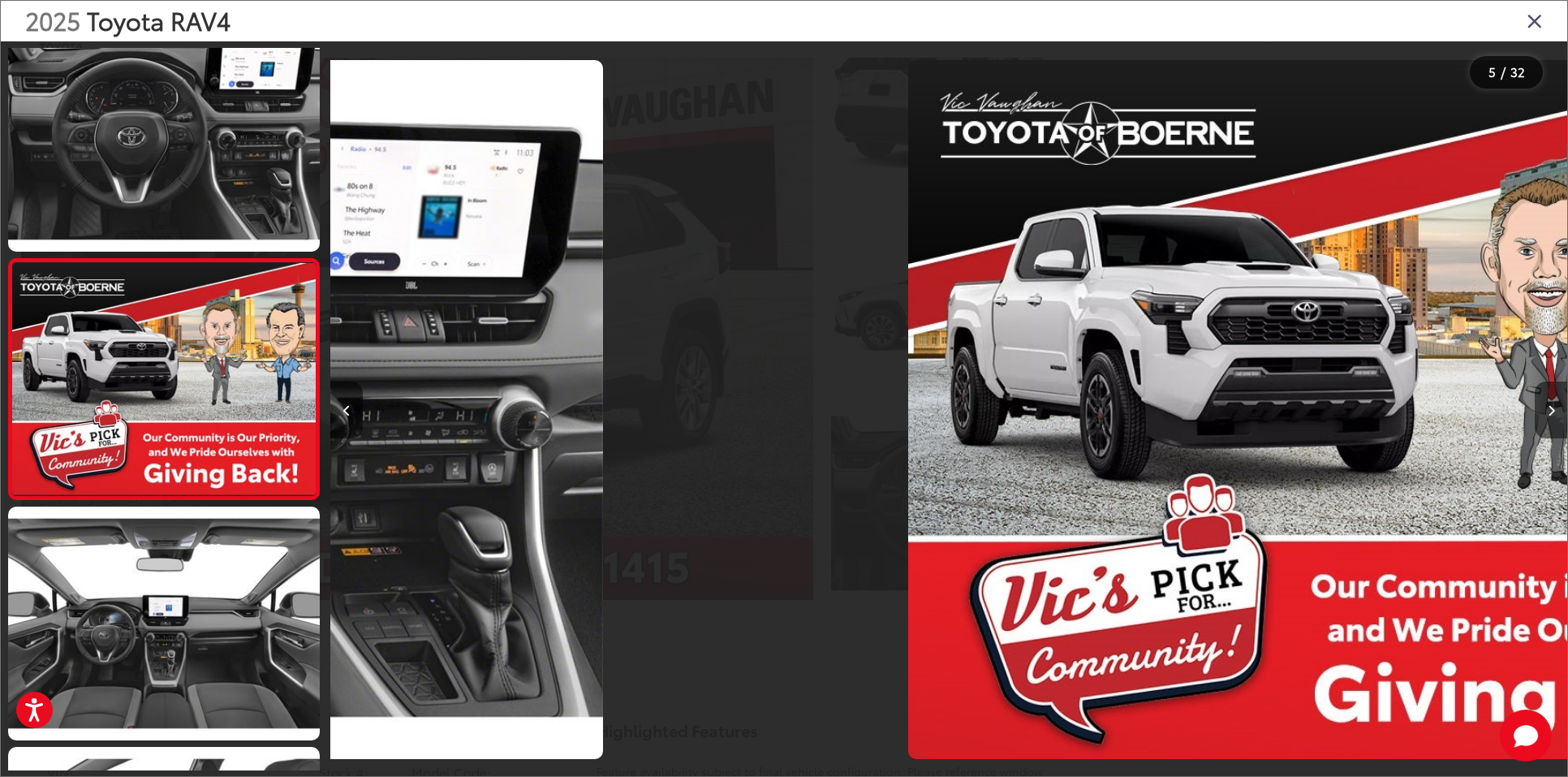
scroll to position [768, 0]
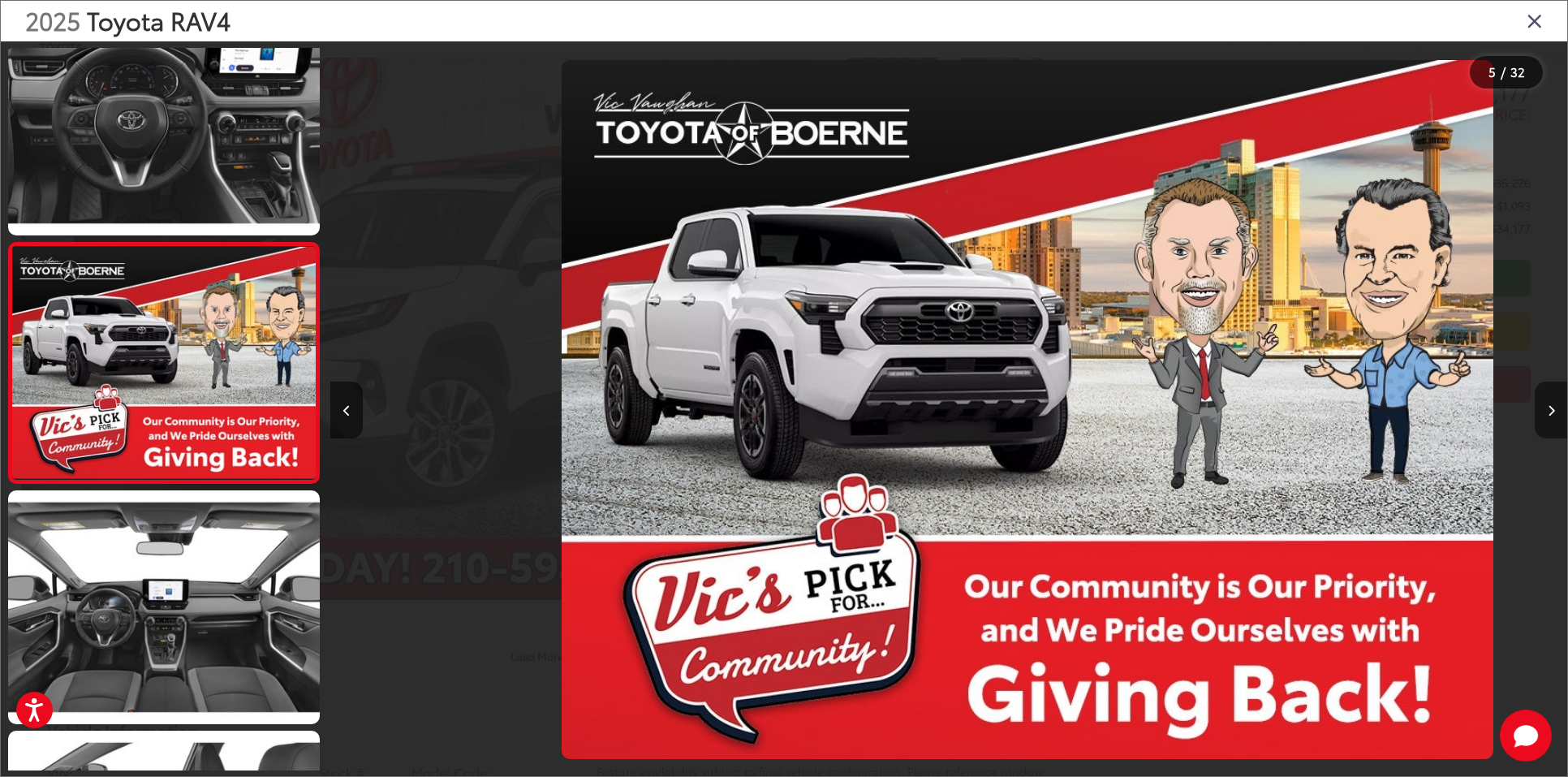
click at [1543, 422] on button "Next image" at bounding box center [1551, 410] width 33 height 57
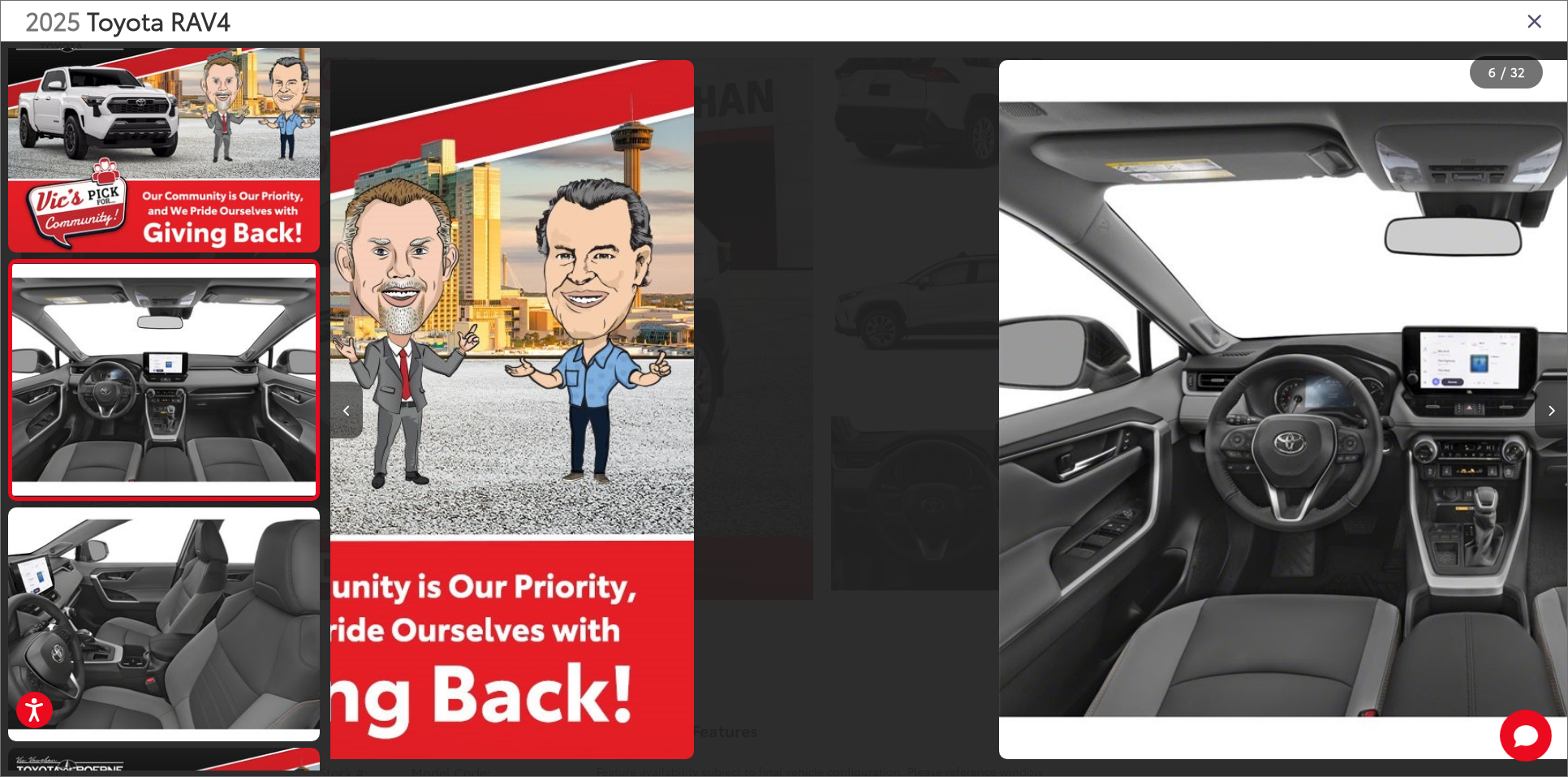
scroll to position [1009, 0]
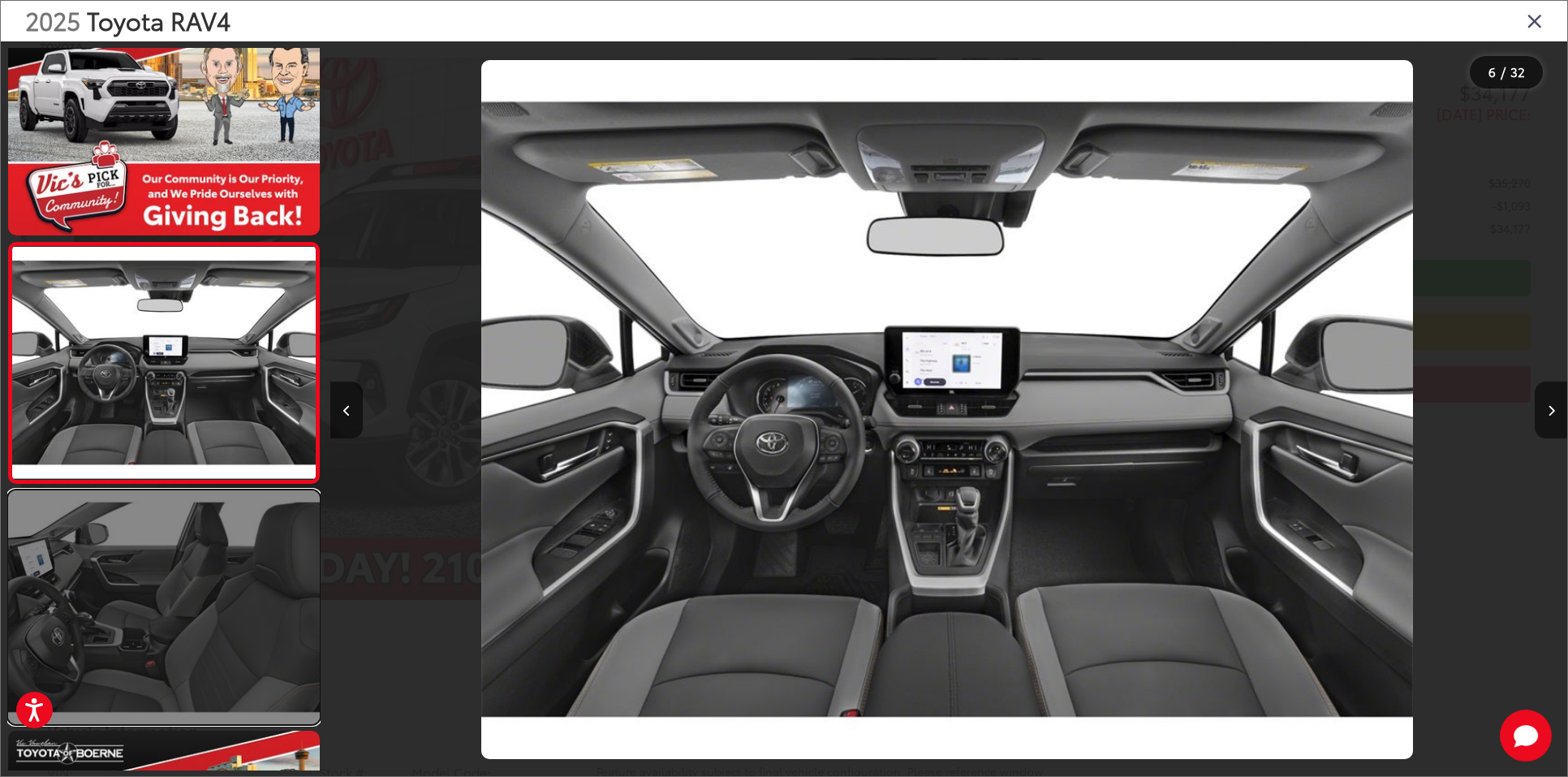
click at [305, 562] on link at bounding box center [163, 607] width 312 height 234
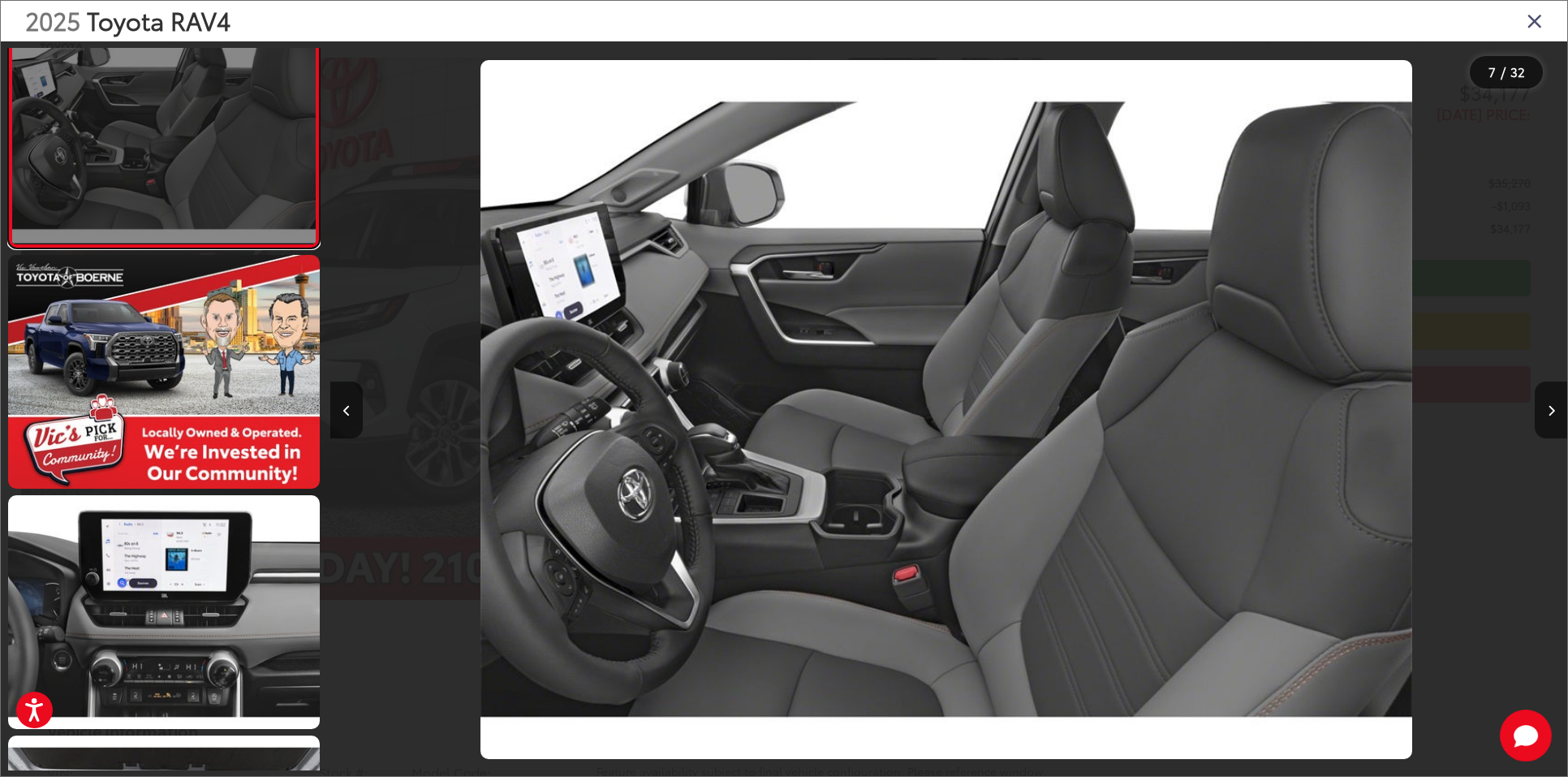
scroll to position [1510, 0]
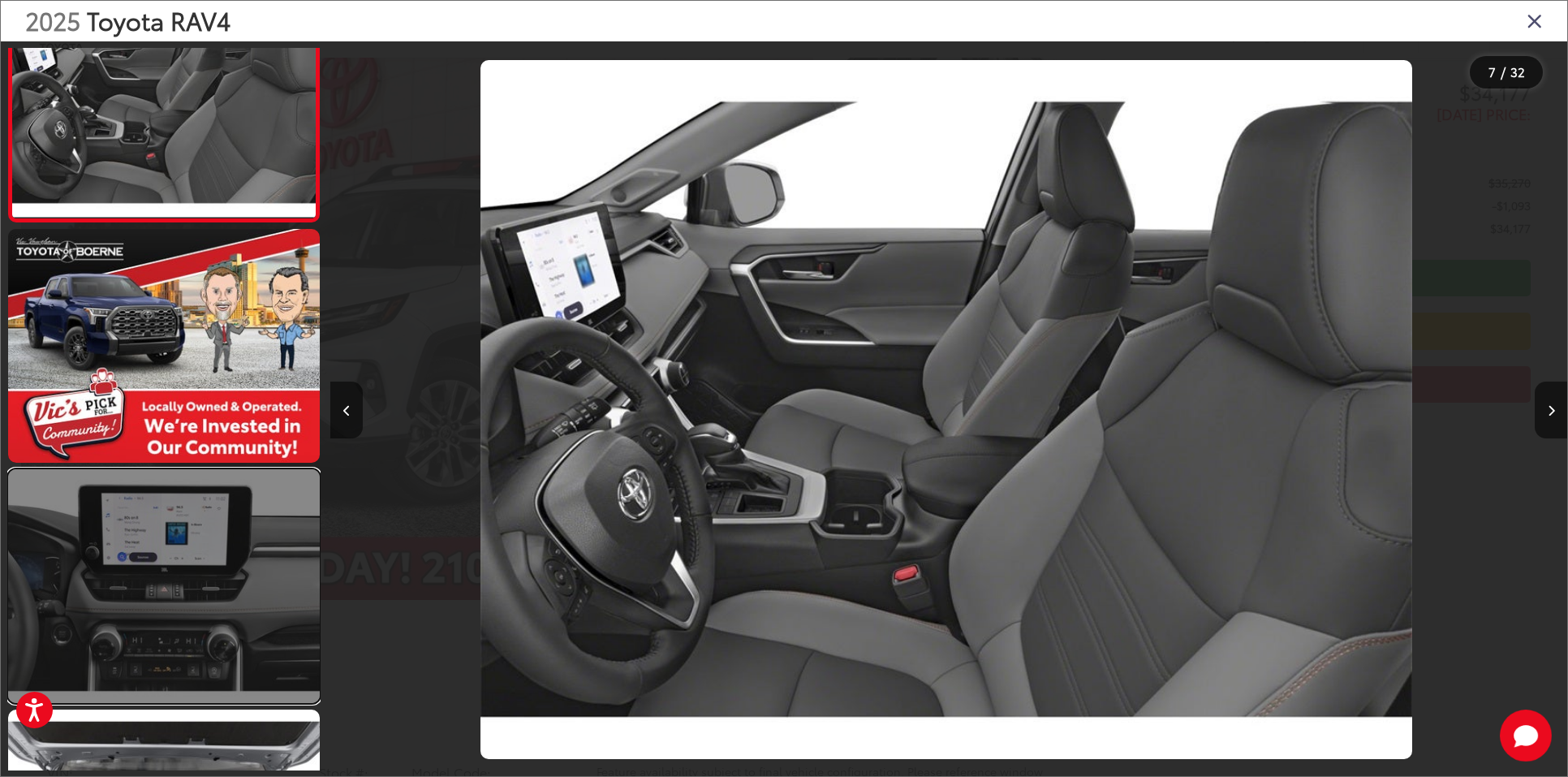
click at [256, 576] on link at bounding box center [163, 586] width 312 height 234
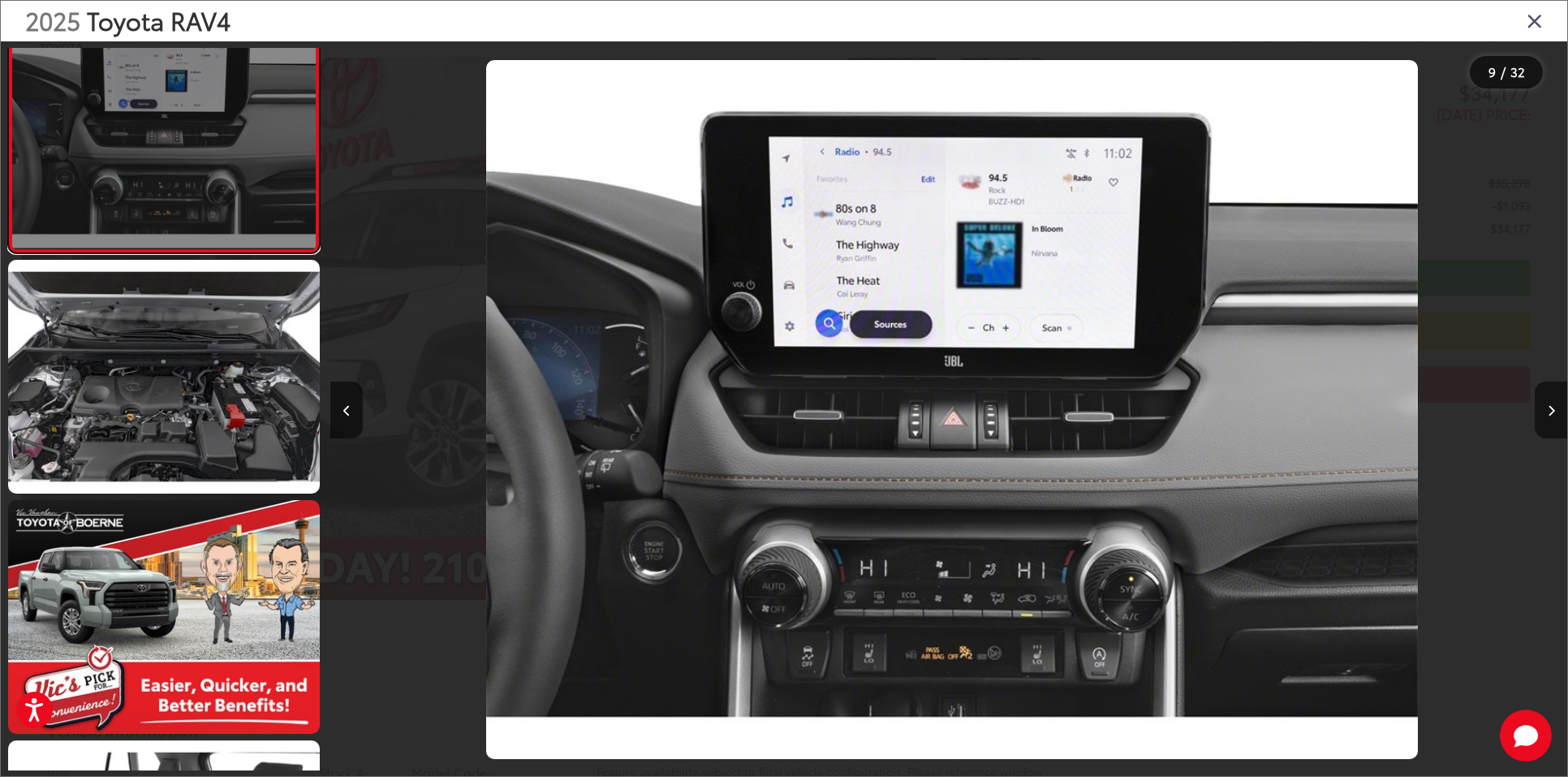
scroll to position [0, 9899]
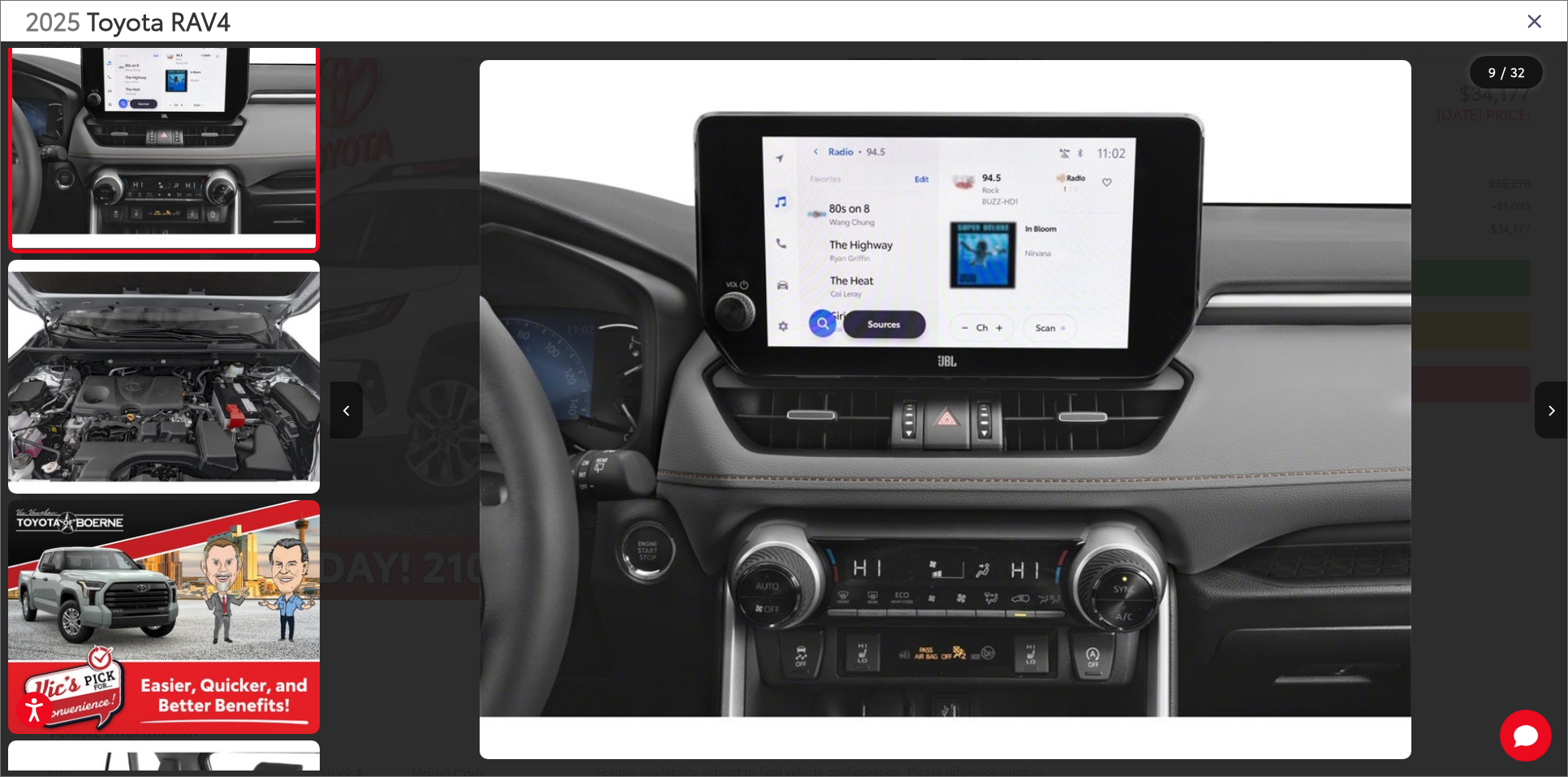
click at [1540, 25] on icon "Close gallery" at bounding box center [1535, 20] width 16 height 21
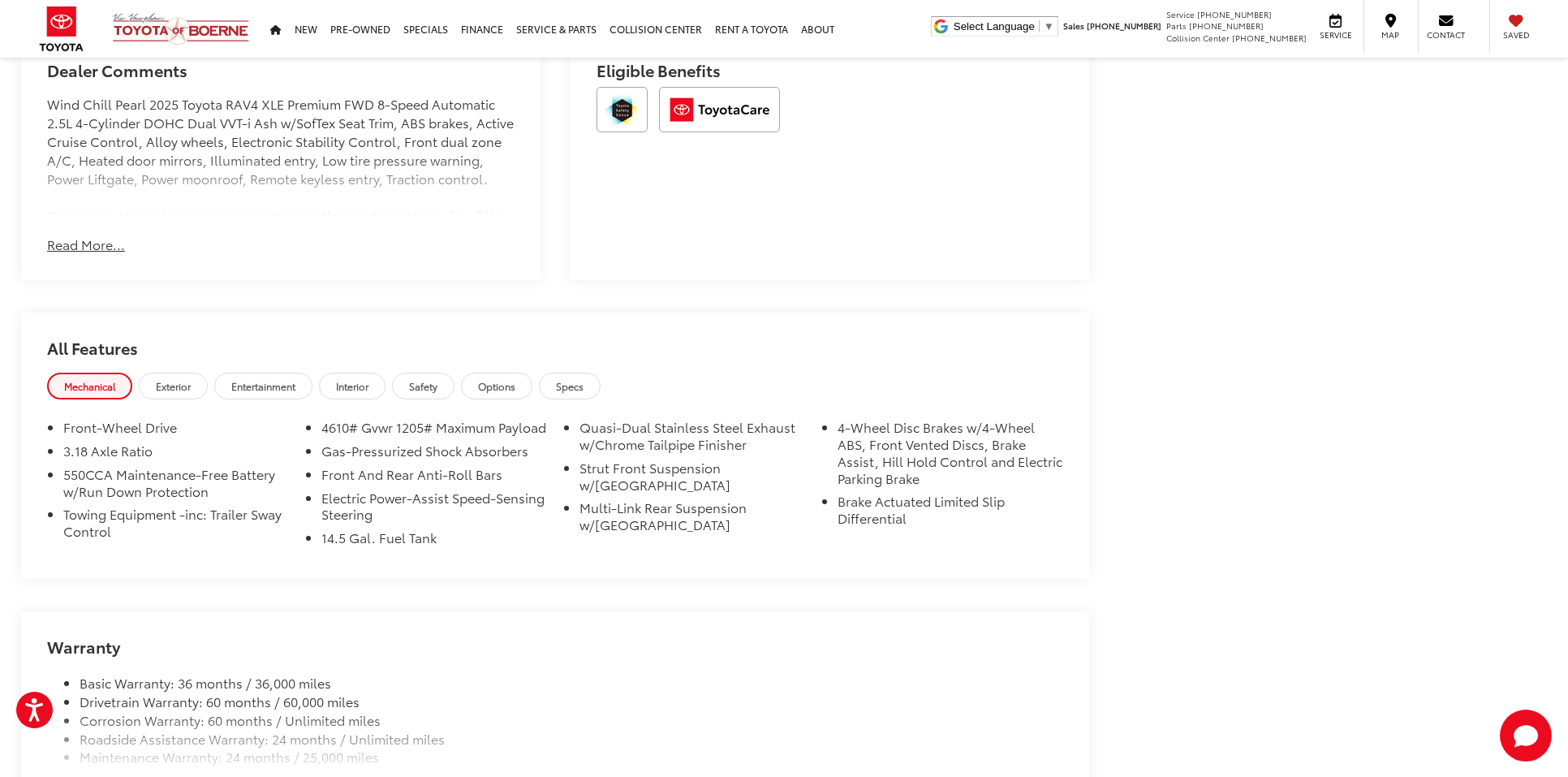
scroll to position [1342, 0]
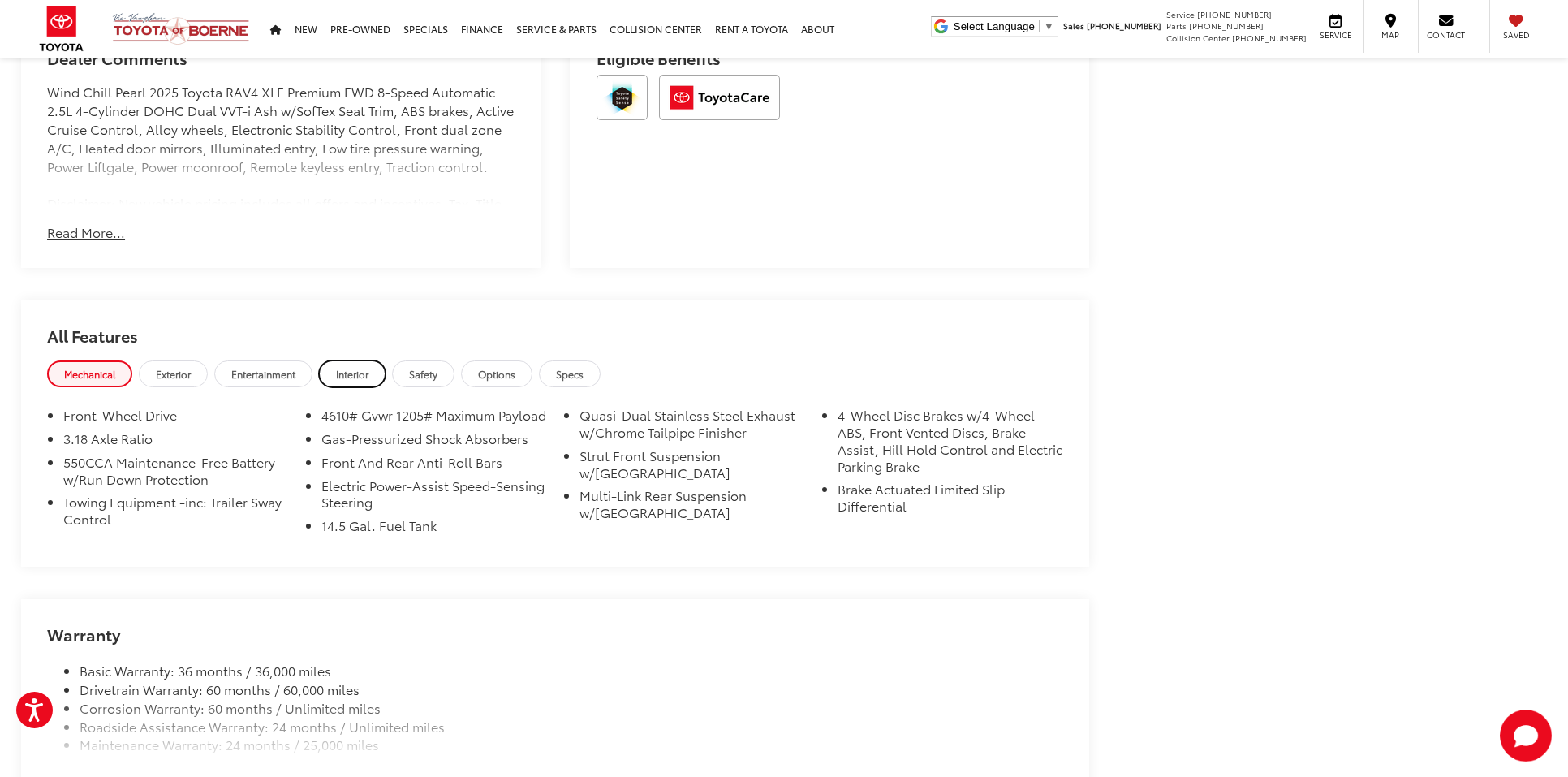
click at [356, 381] on link "Interior" at bounding box center [353, 373] width 67 height 27
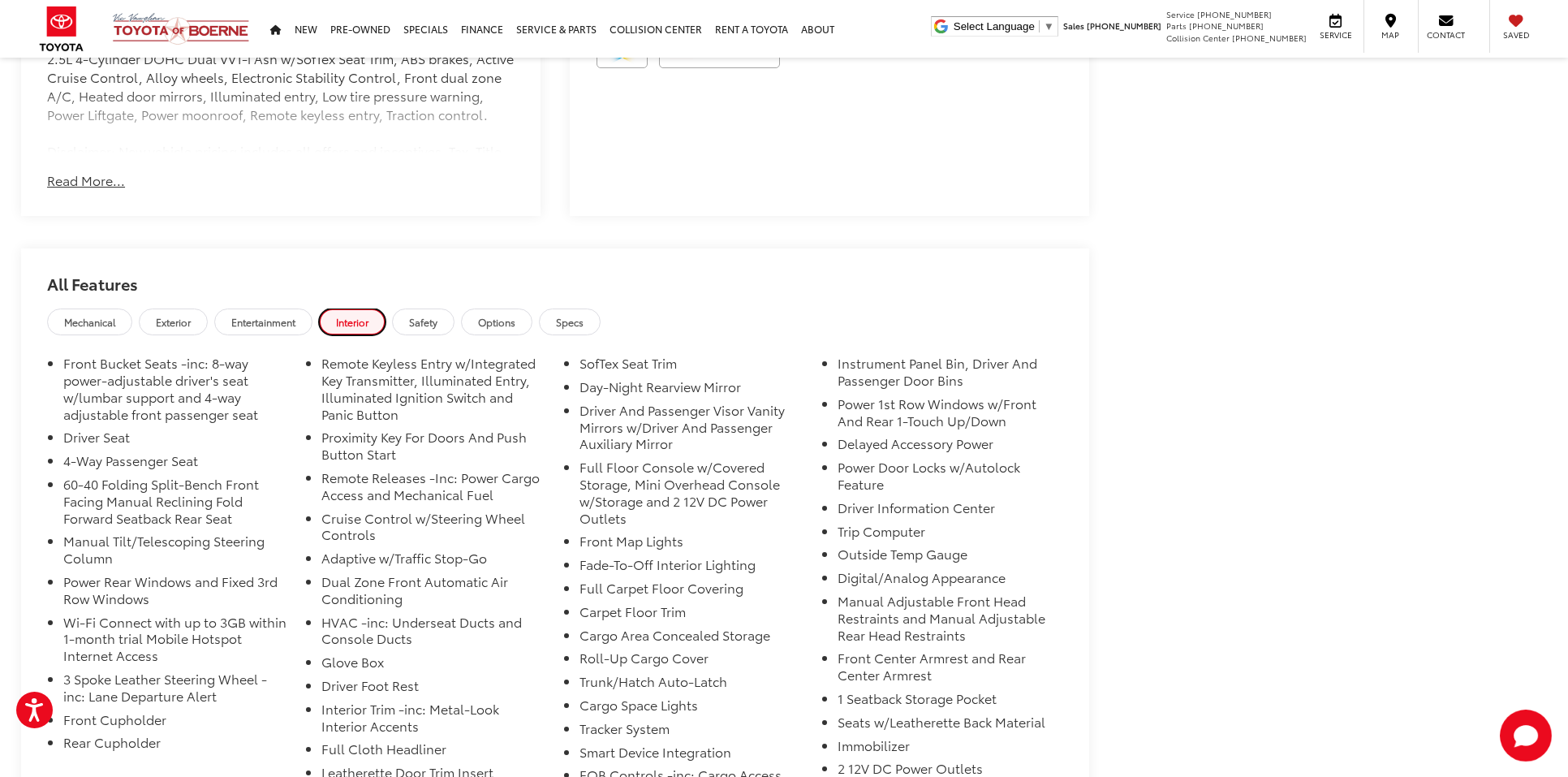
scroll to position [0, 0]
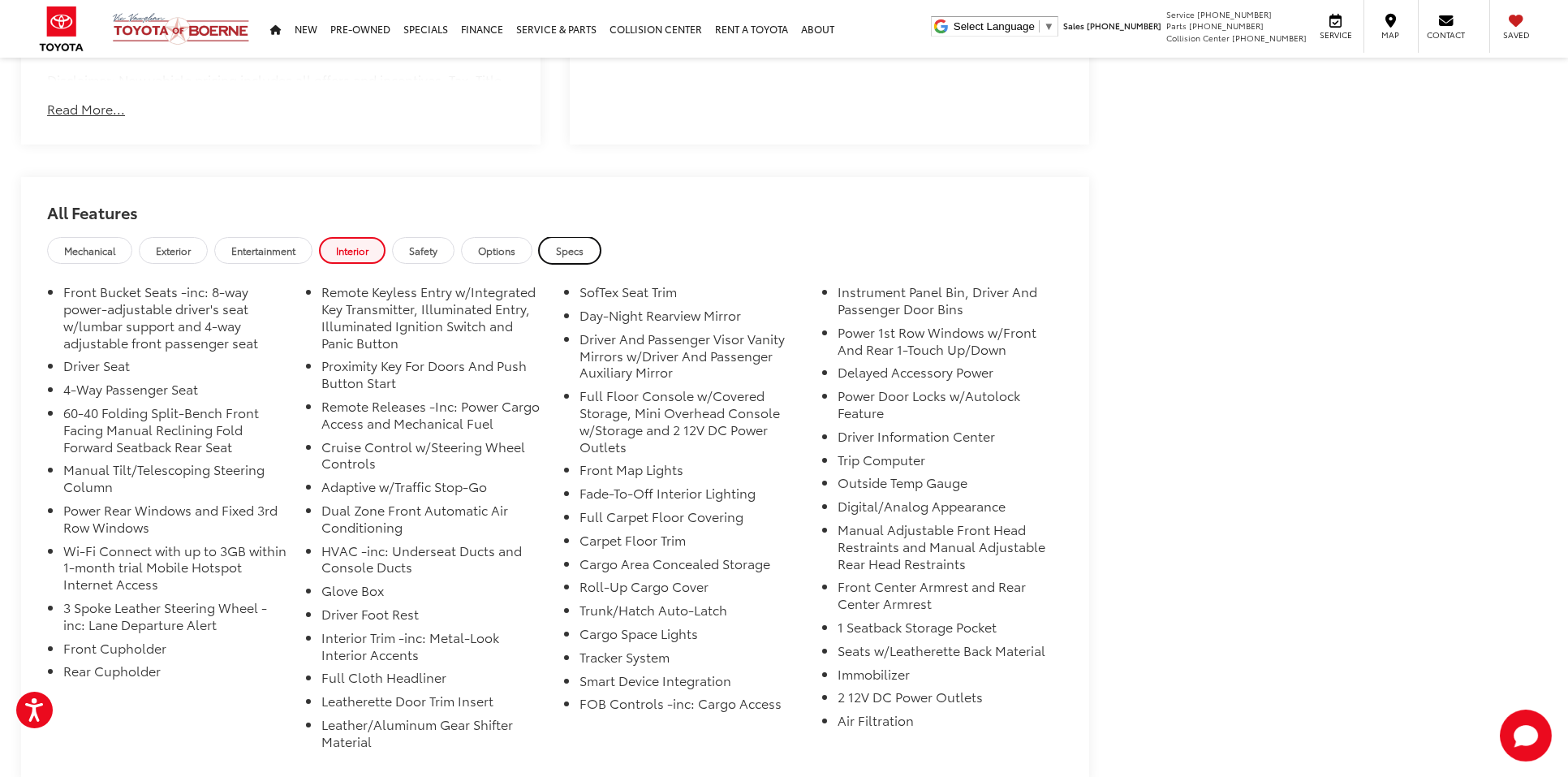
click at [570, 241] on link "Specs" at bounding box center [570, 250] width 62 height 27
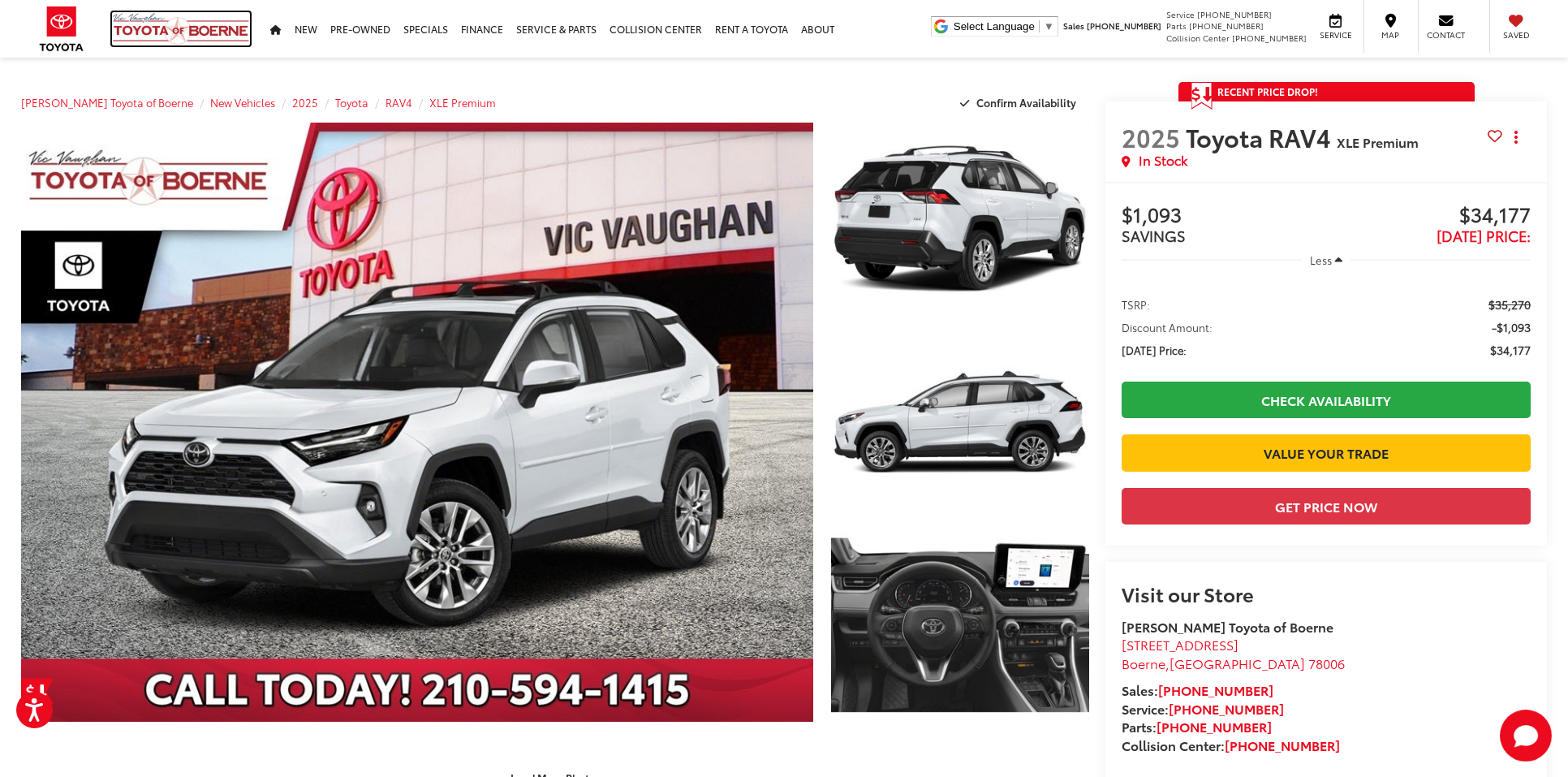
click at [177, 35] on img at bounding box center [181, 28] width 138 height 33
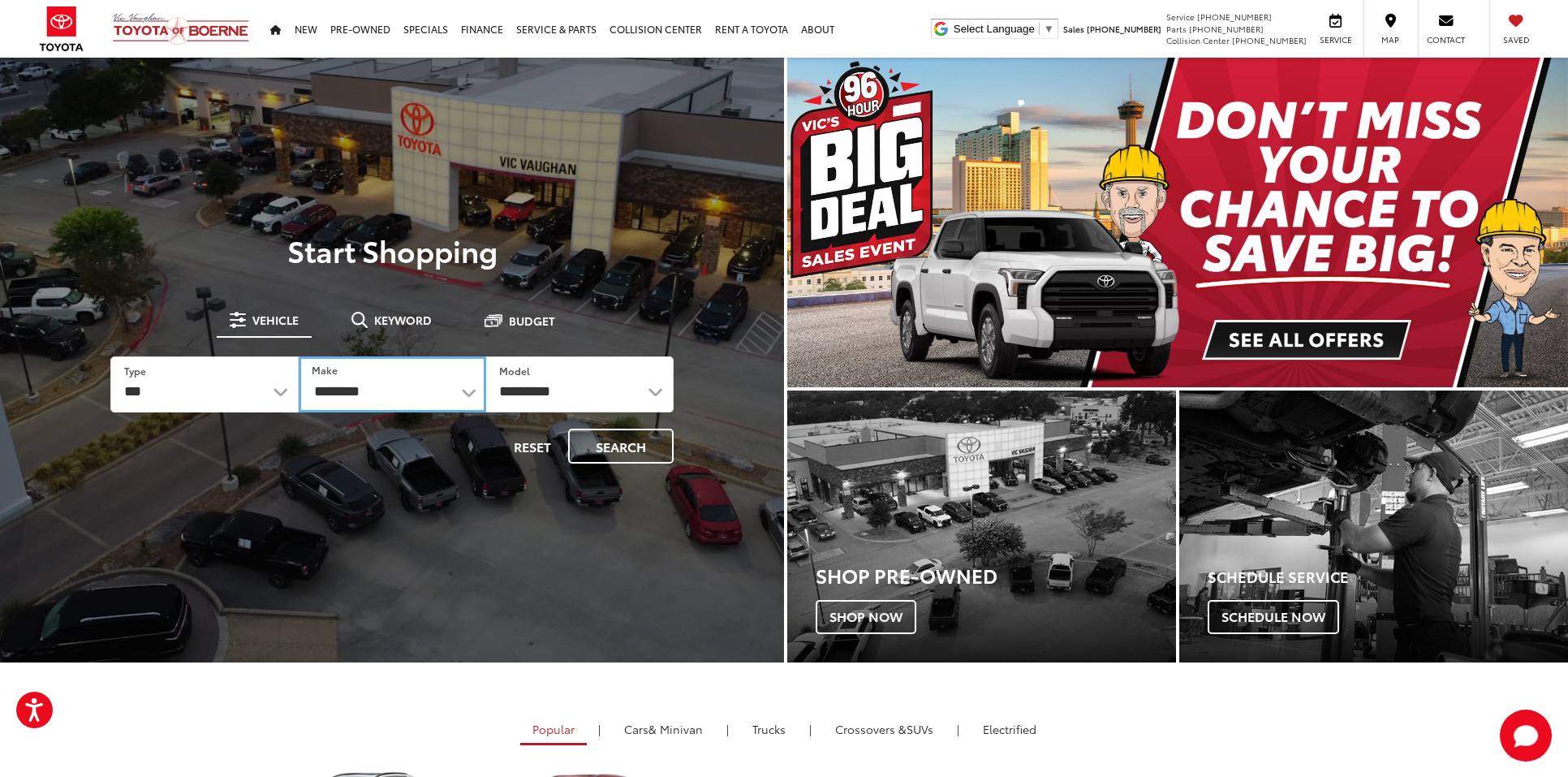
click at [382, 382] on select "**********" at bounding box center [392, 384] width 187 height 56
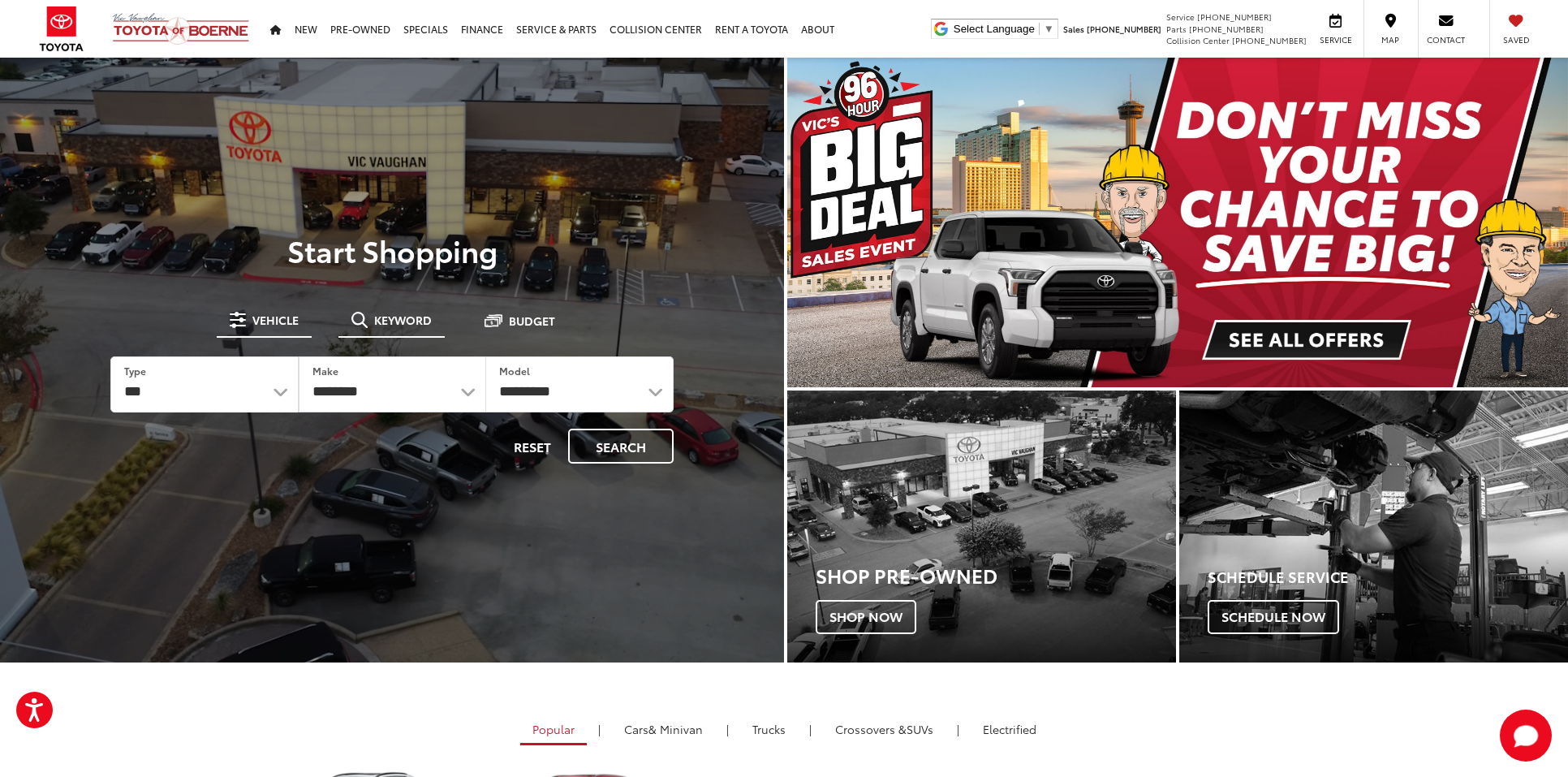
click at [380, 320] on span "Keyword" at bounding box center [403, 319] width 58 height 11
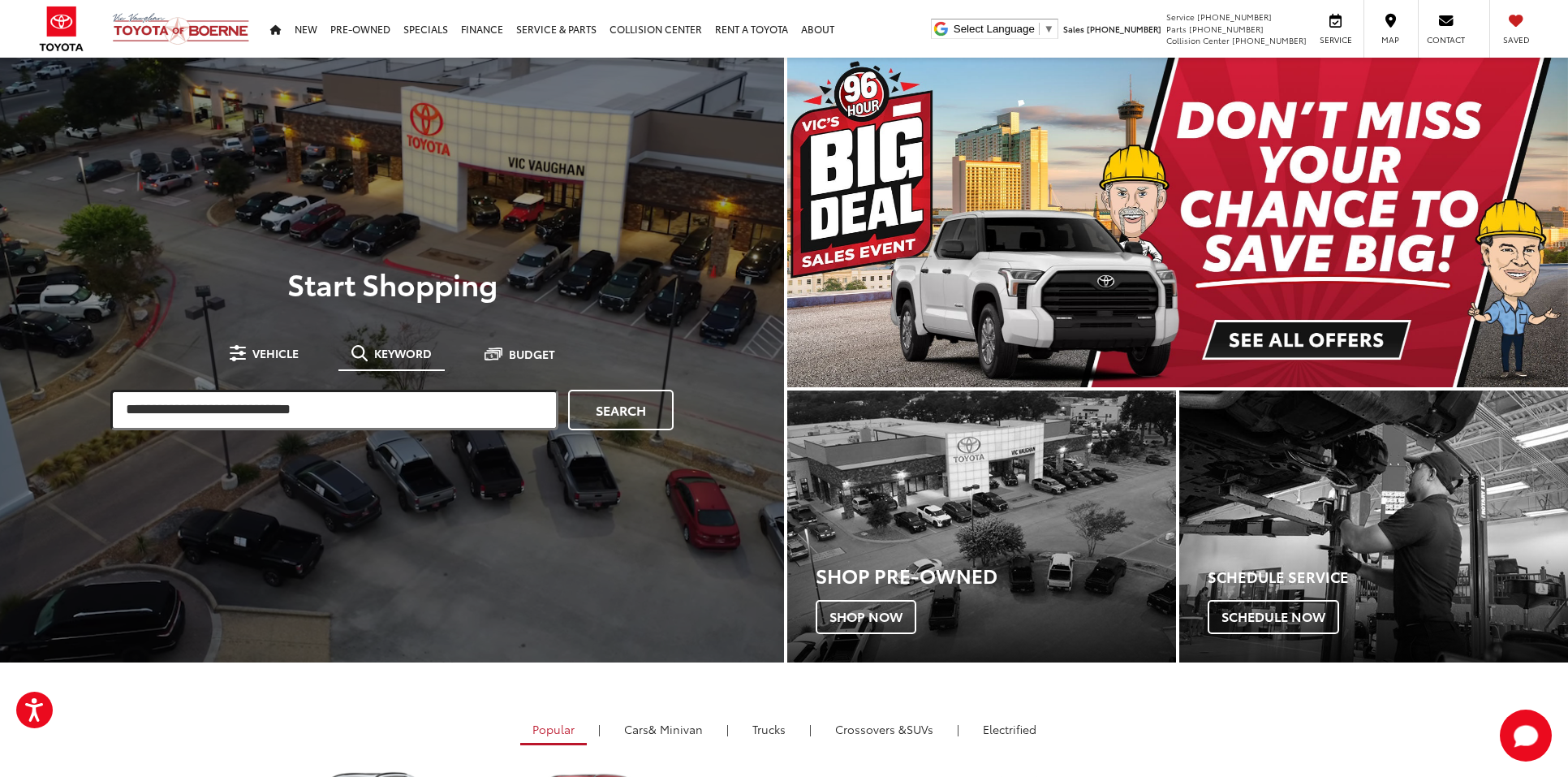
click at [355, 404] on input "search" at bounding box center [335, 410] width 448 height 40
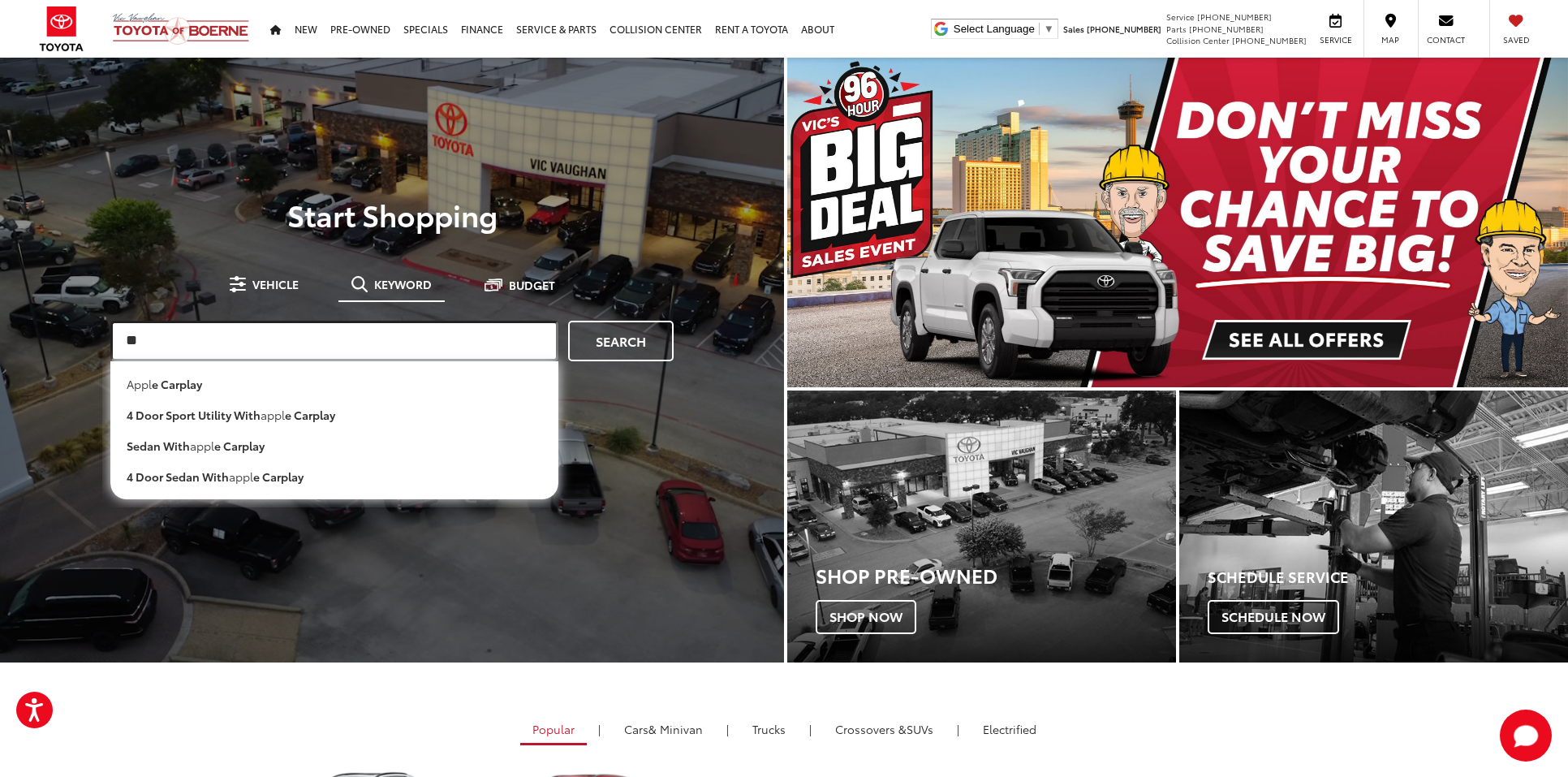
type input "*"
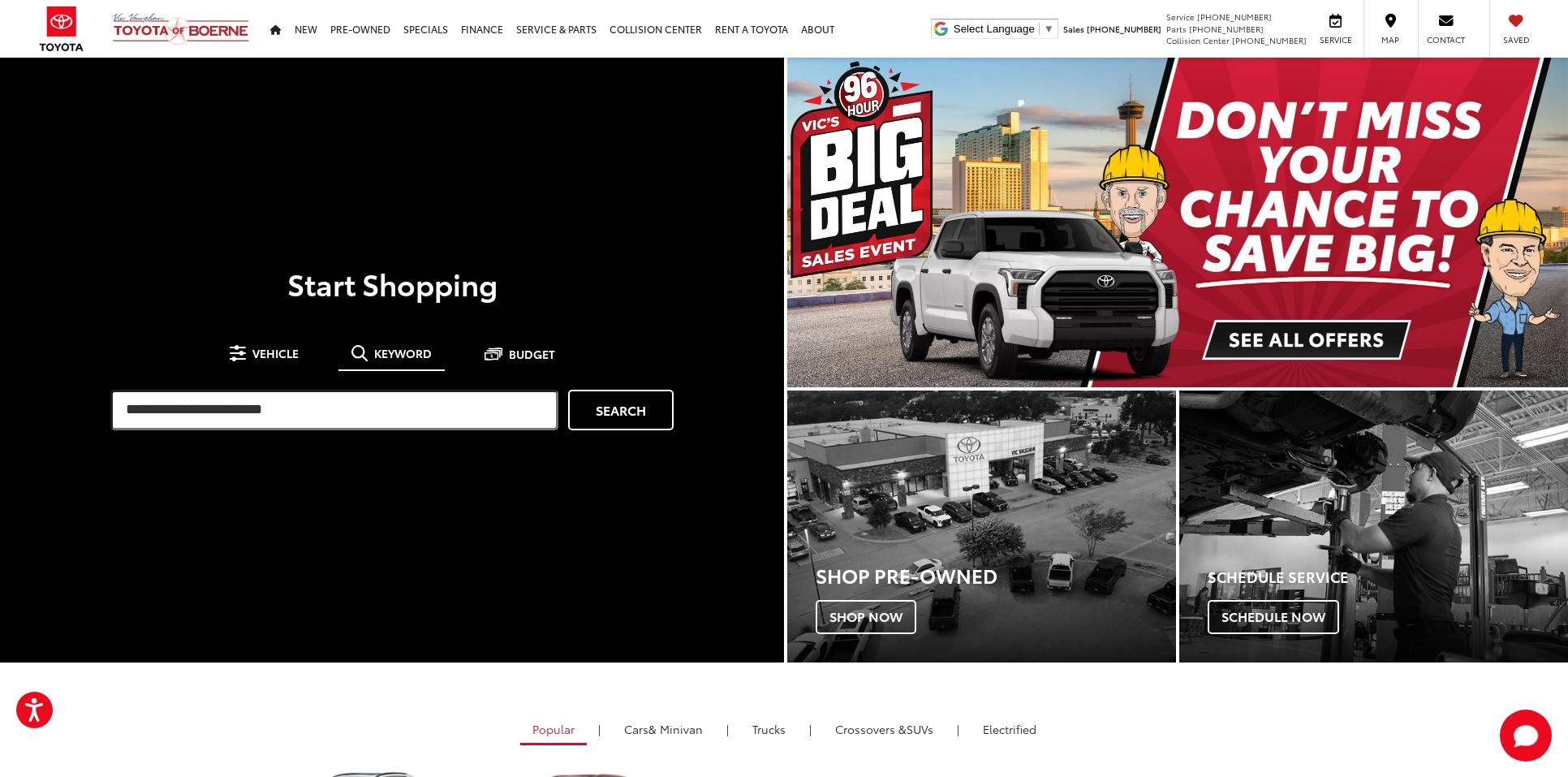
type input "**********"
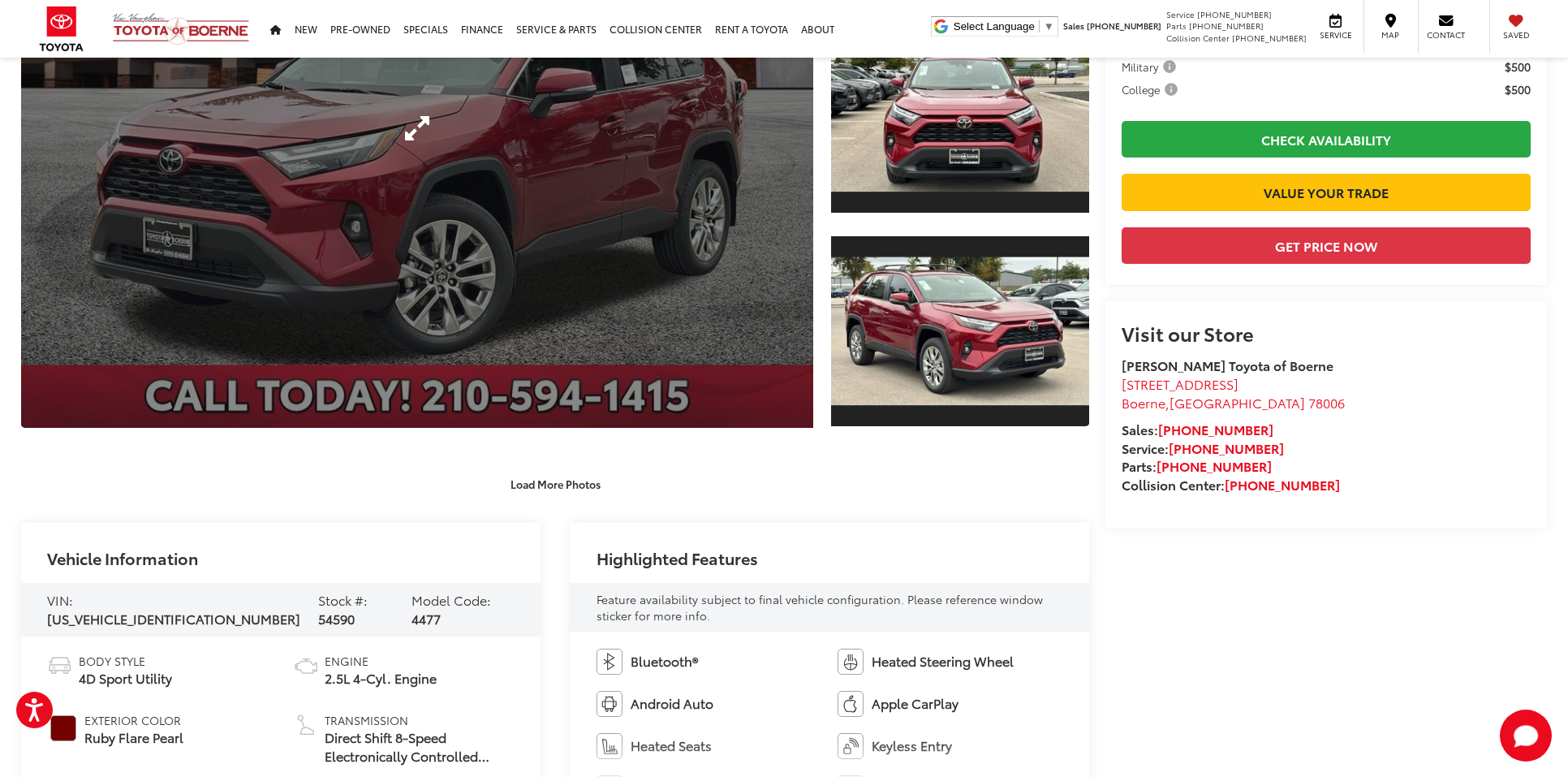
scroll to position [307, 0]
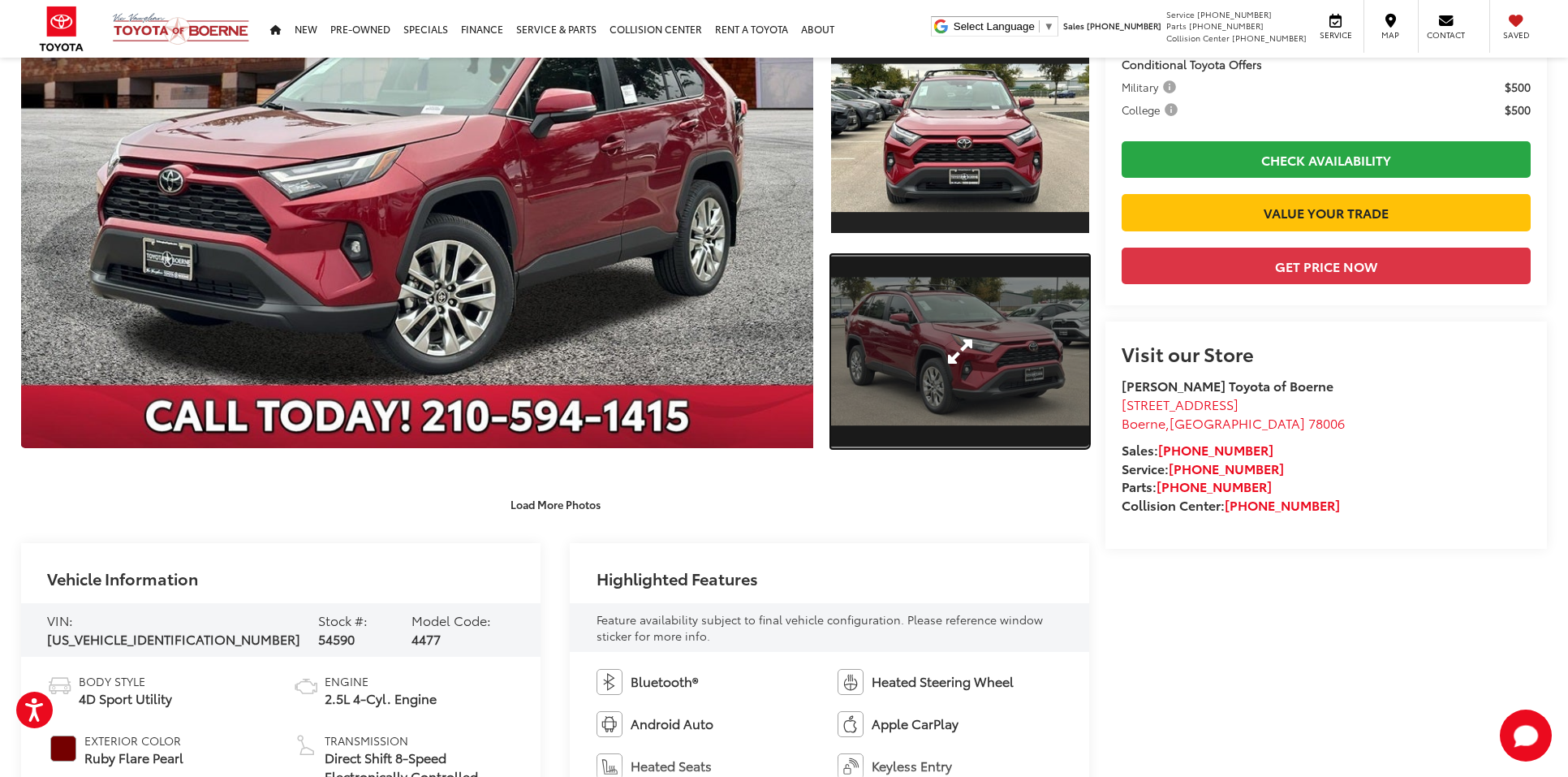
click at [972, 340] on link "Expand Photo 2" at bounding box center [960, 352] width 258 height 194
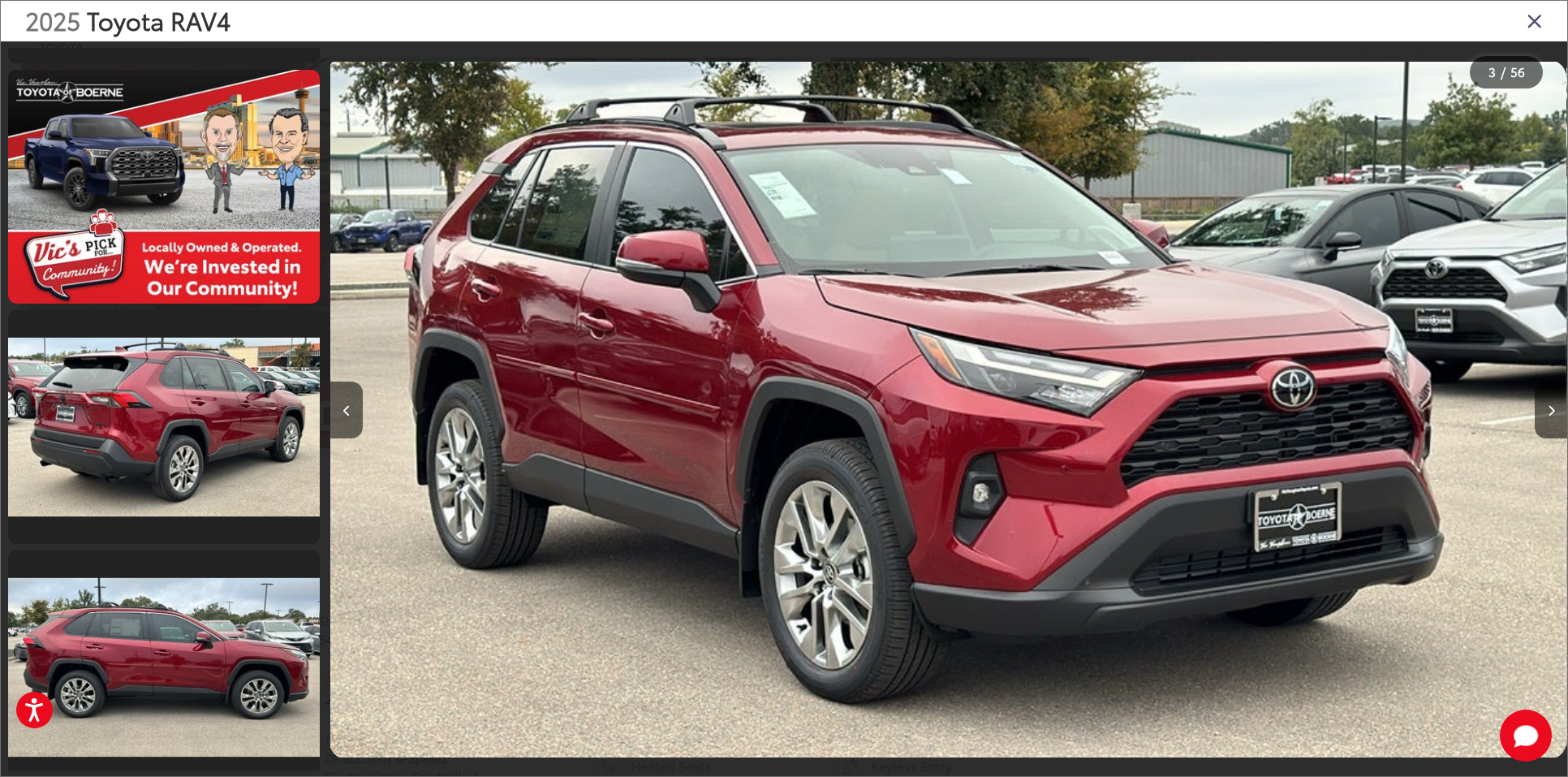
scroll to position [1714, 0]
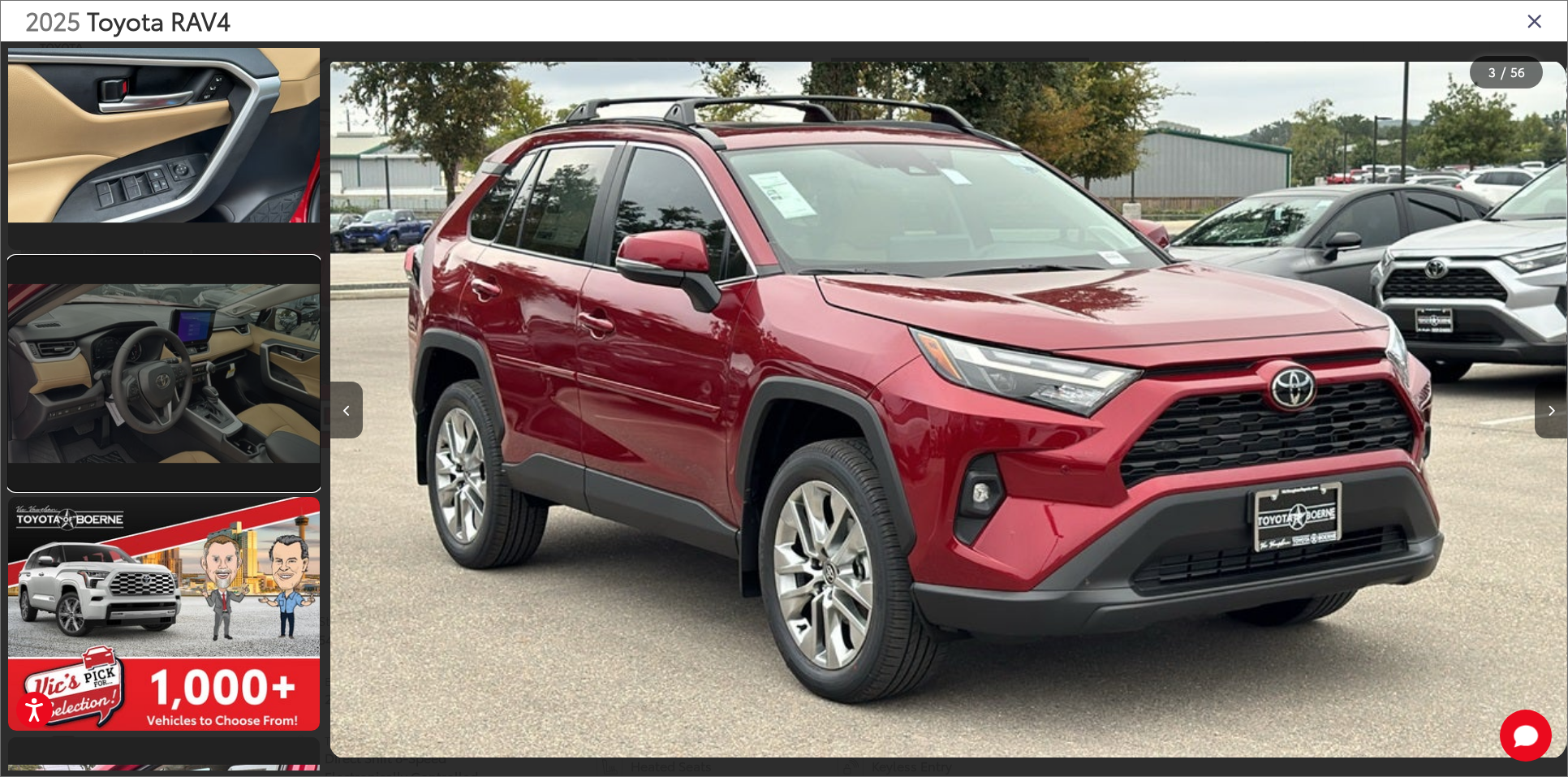
click at [221, 353] on link at bounding box center [163, 373] width 312 height 234
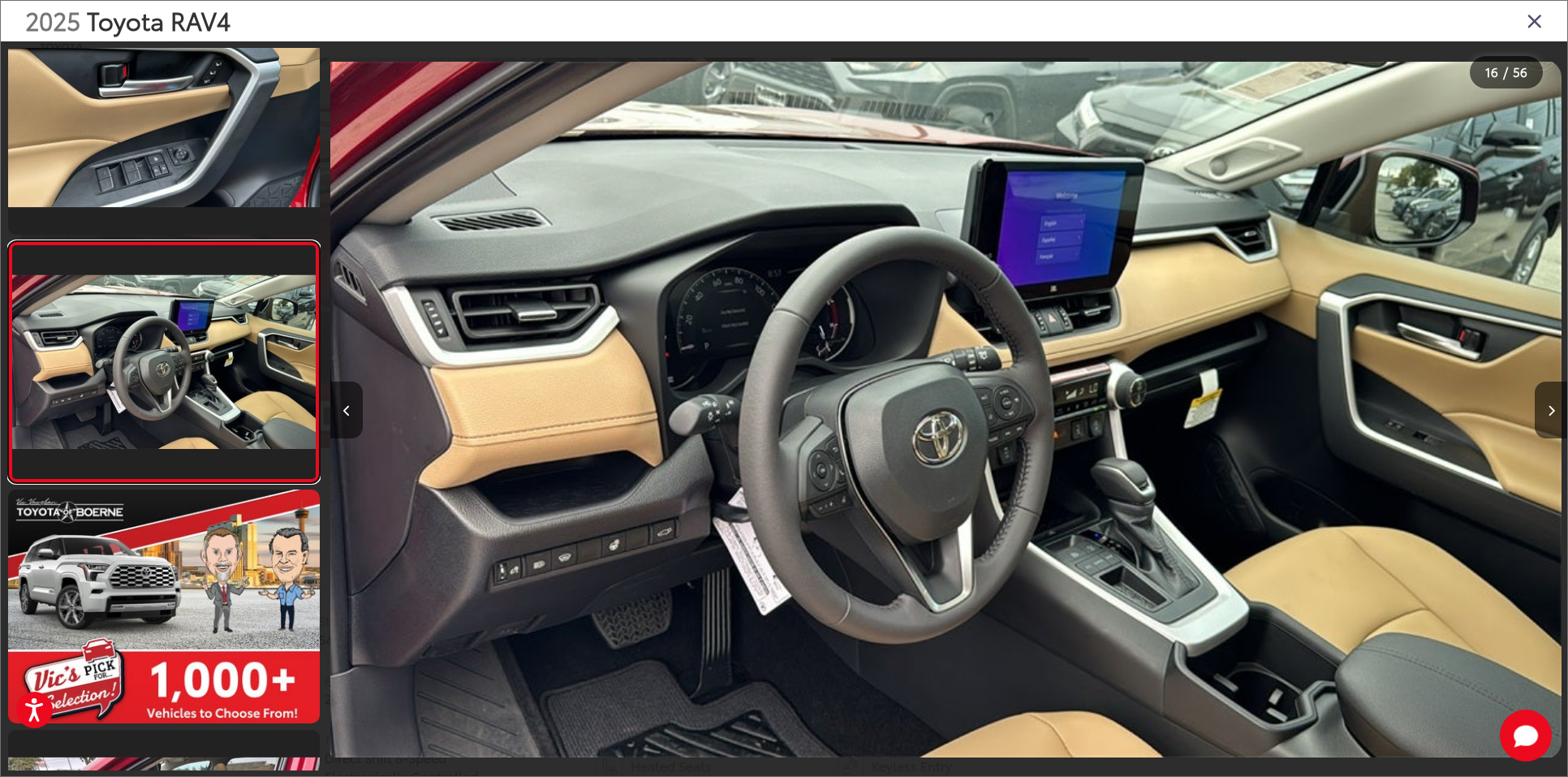
scroll to position [0, 18561]
click at [1539, 28] on icon "Close gallery" at bounding box center [1535, 20] width 16 height 21
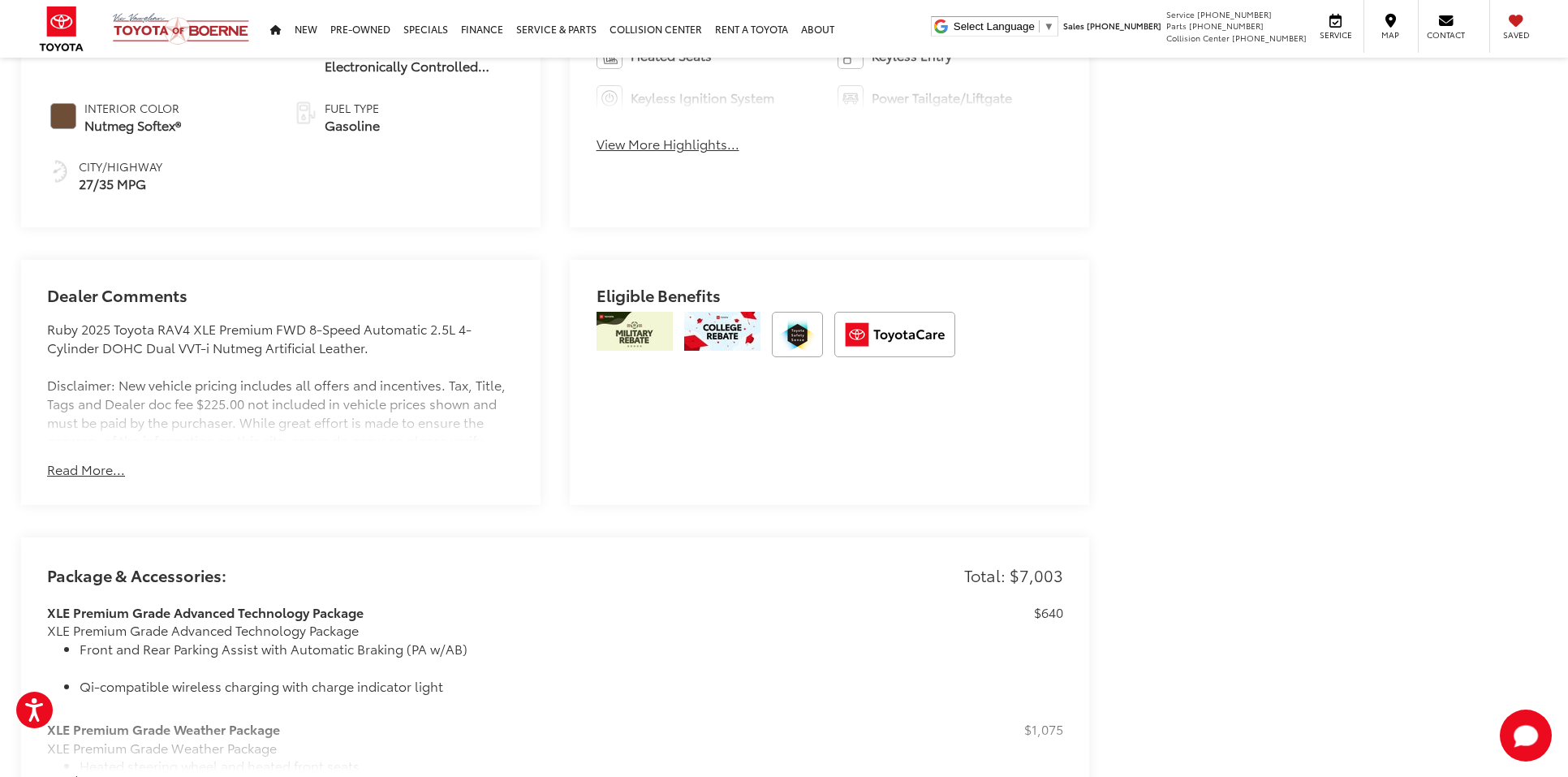
scroll to position [1569, 0]
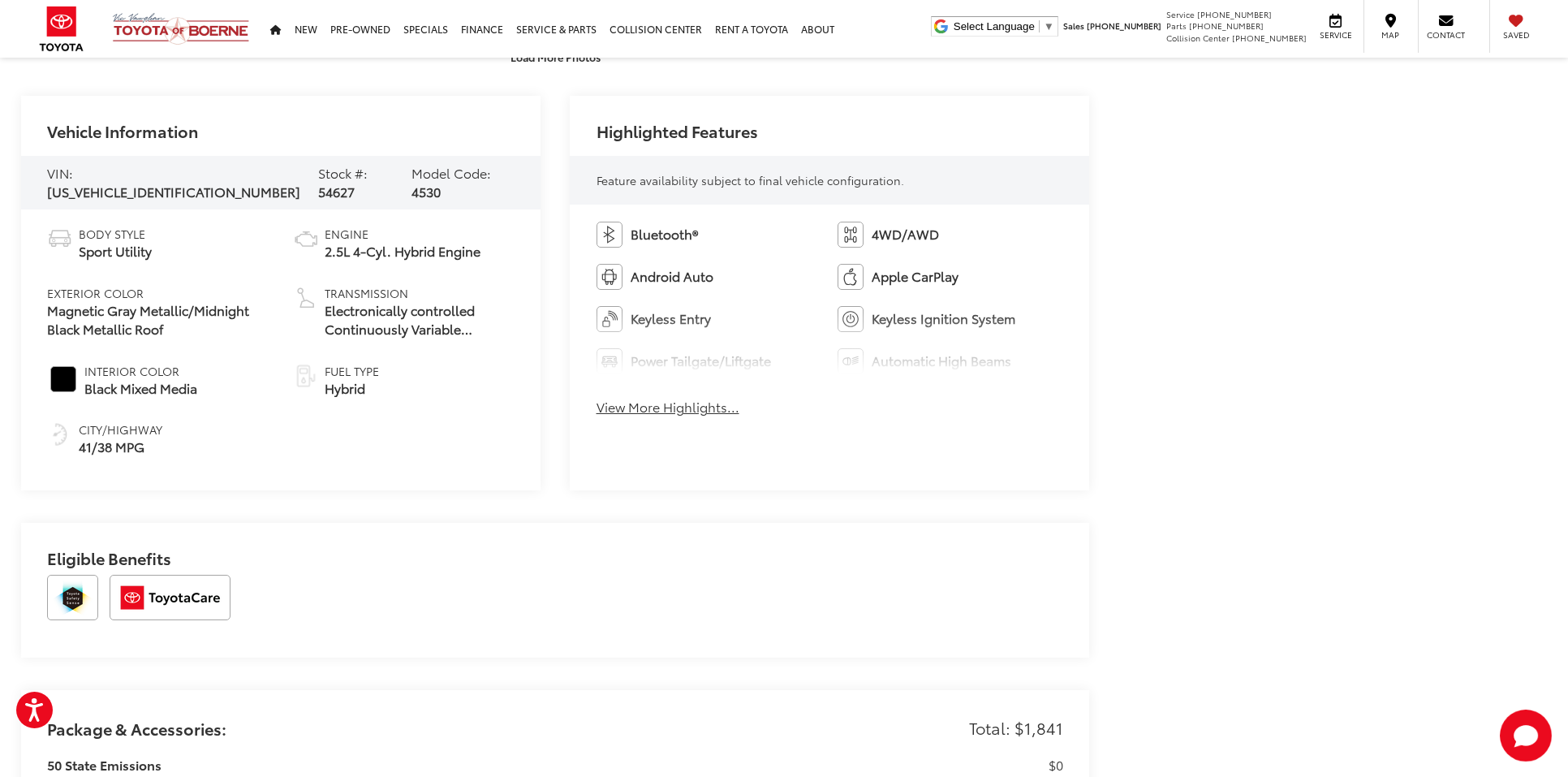
scroll to position [767, 0]
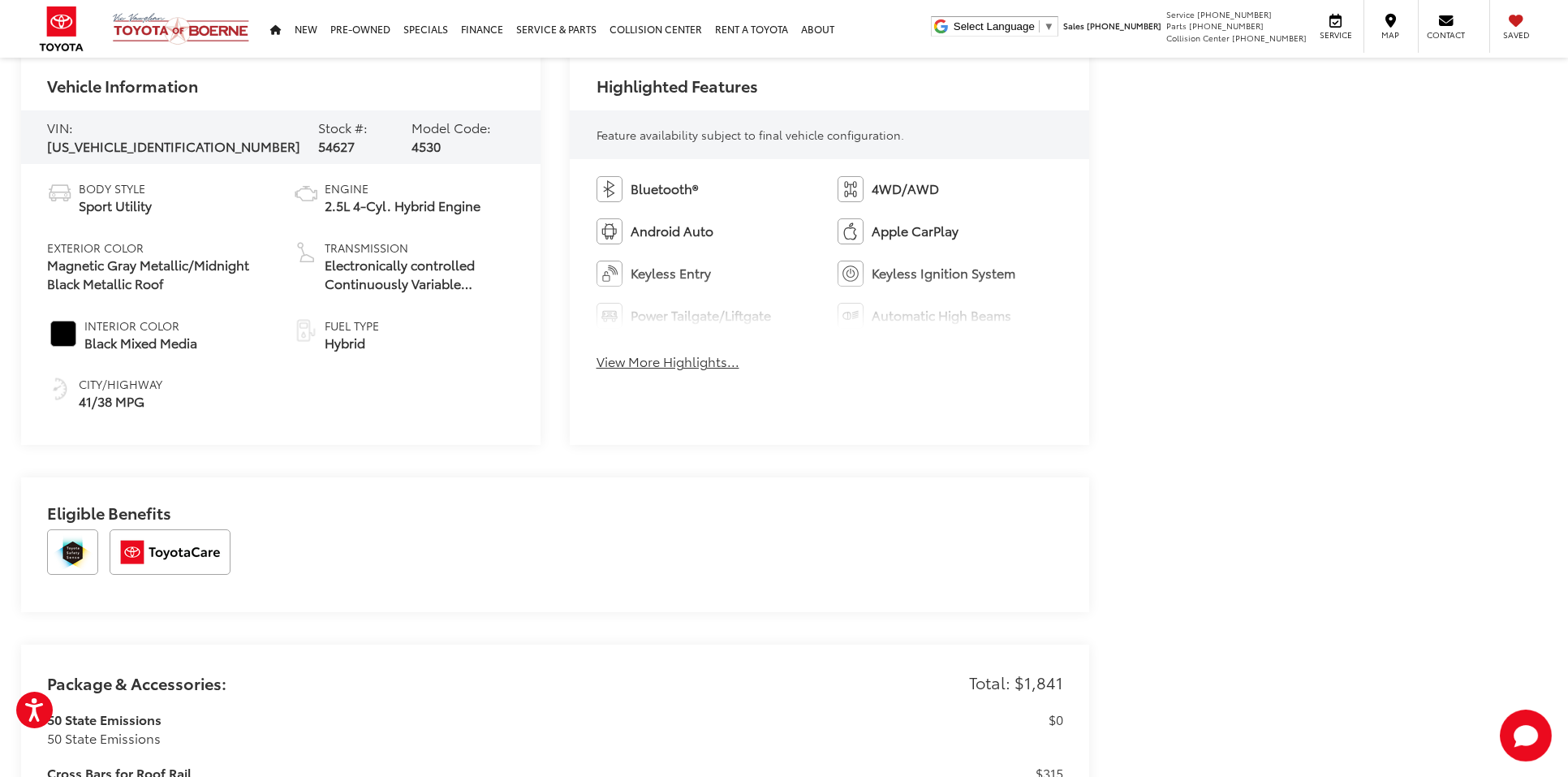
click at [684, 369] on button "View More Highlights..." at bounding box center [668, 361] width 142 height 19
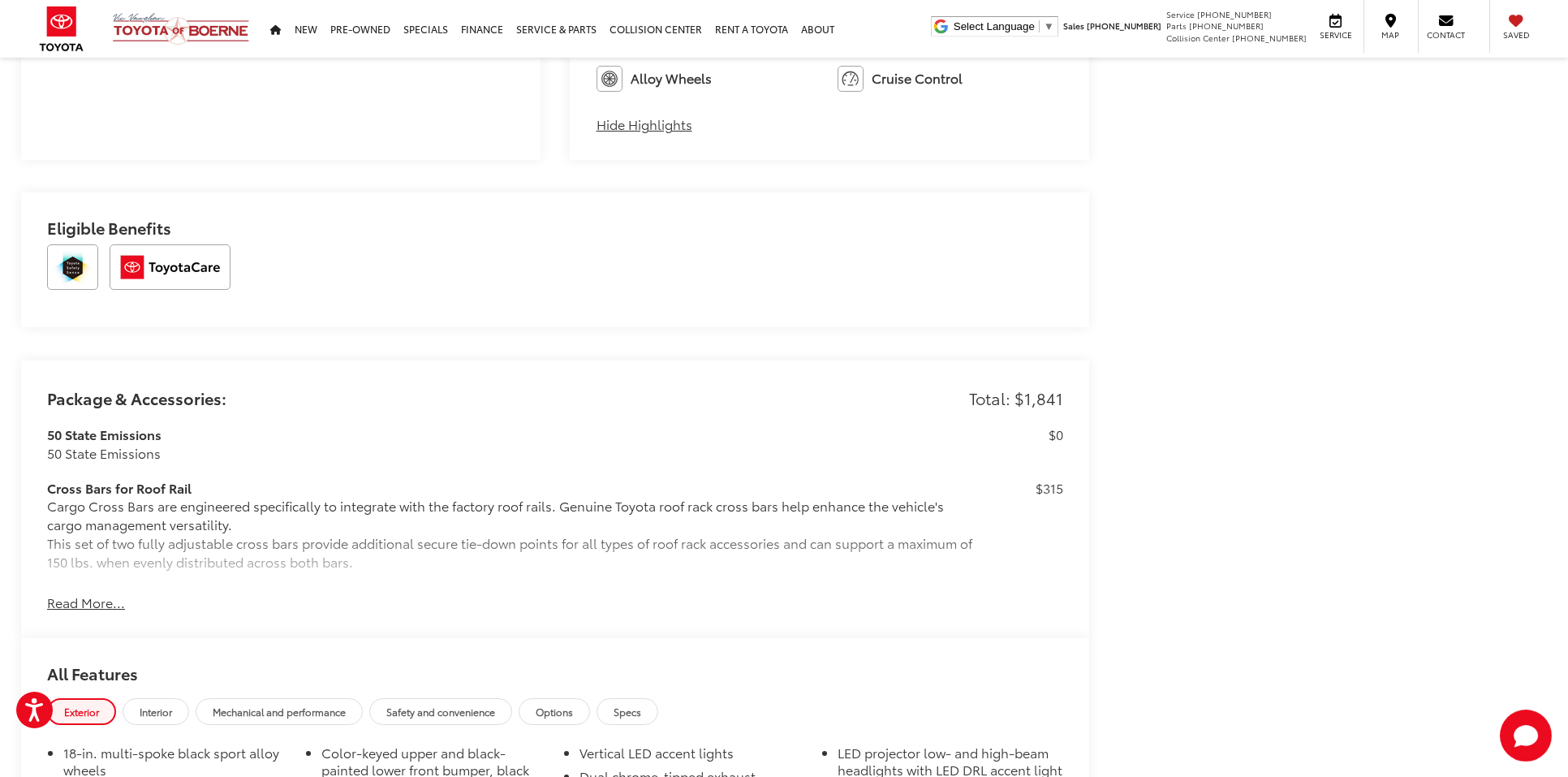
scroll to position [1209, 0]
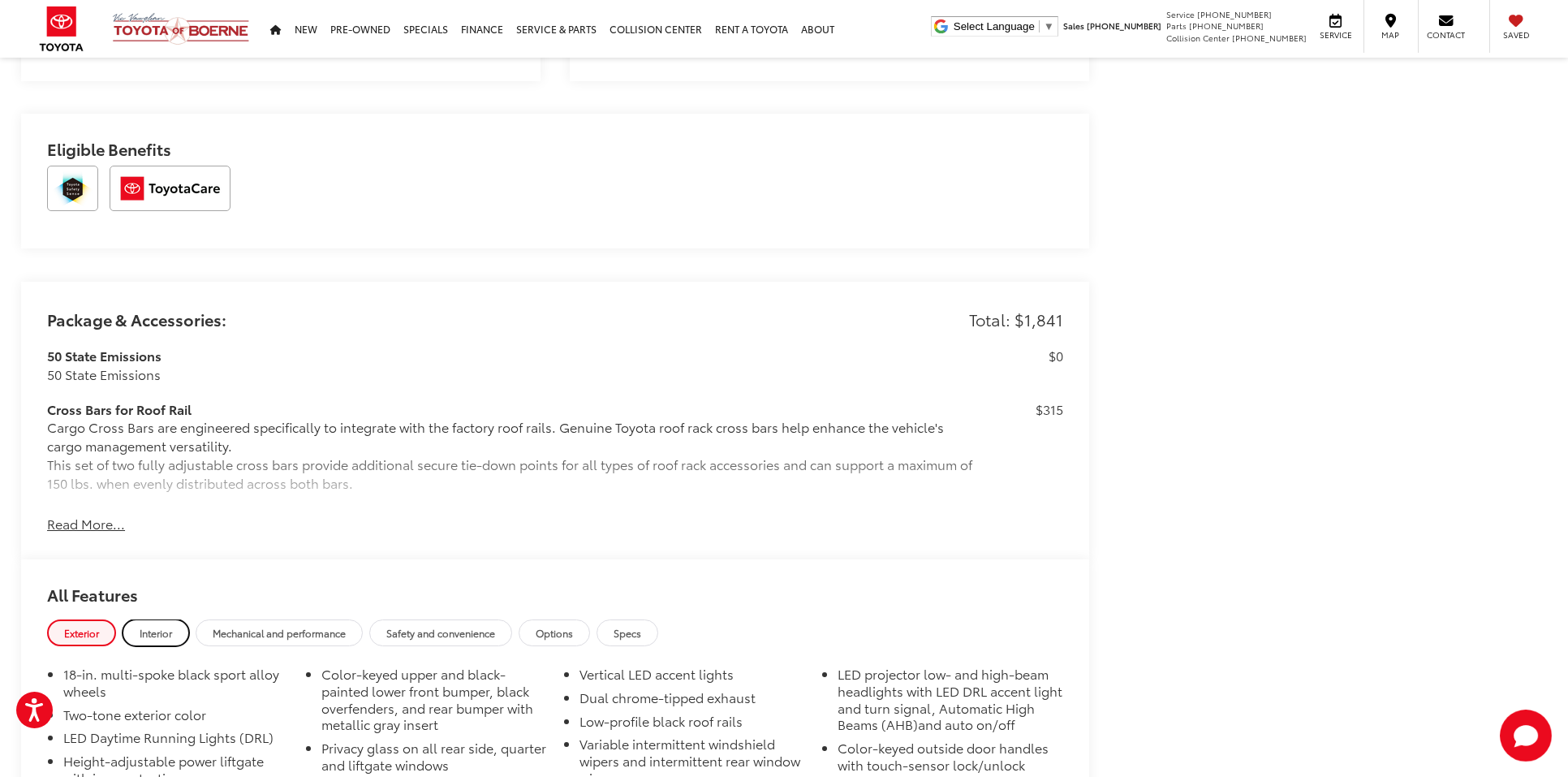
click at [163, 628] on span "Interior" at bounding box center [156, 633] width 33 height 14
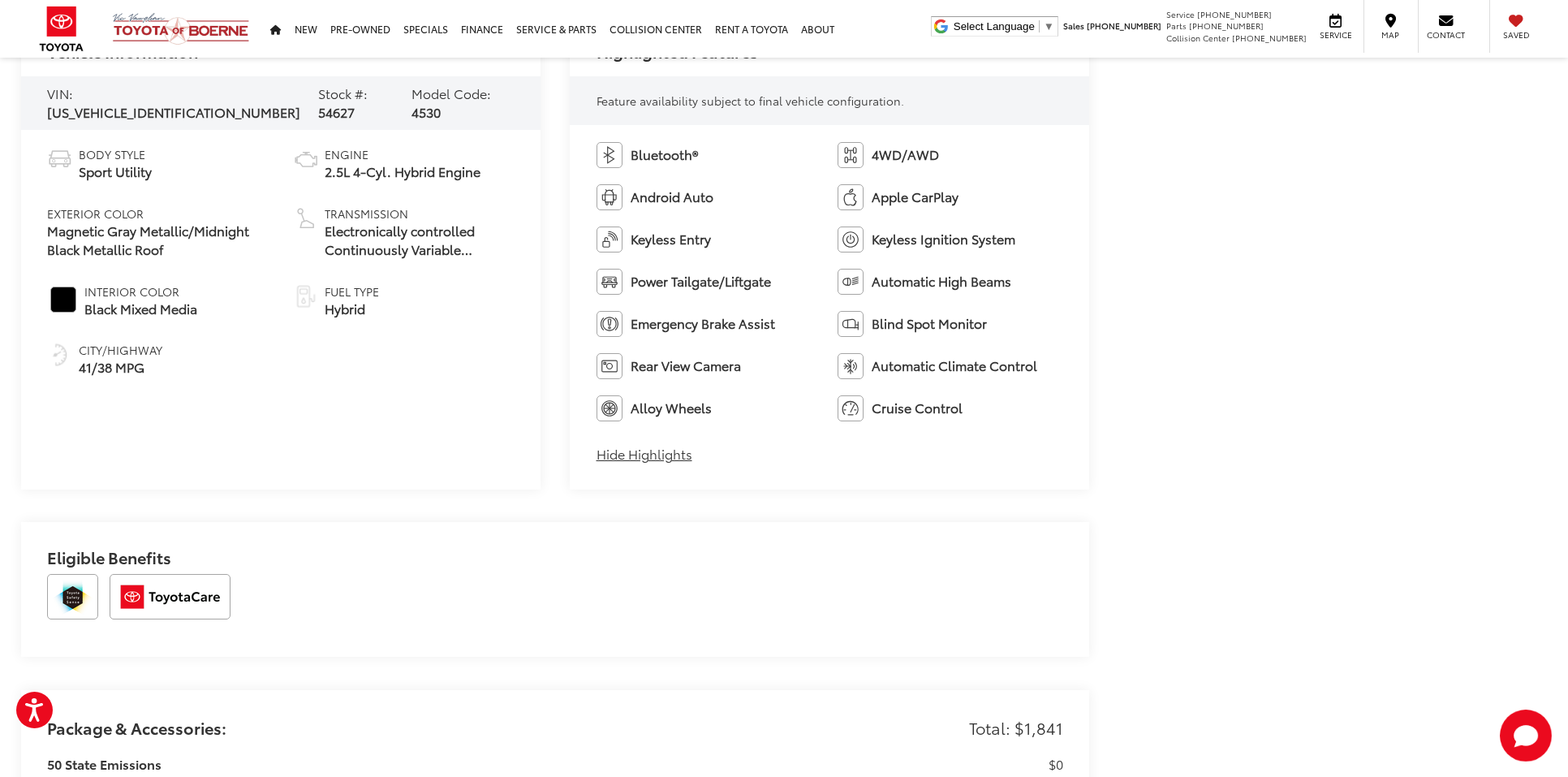
scroll to position [797, 0]
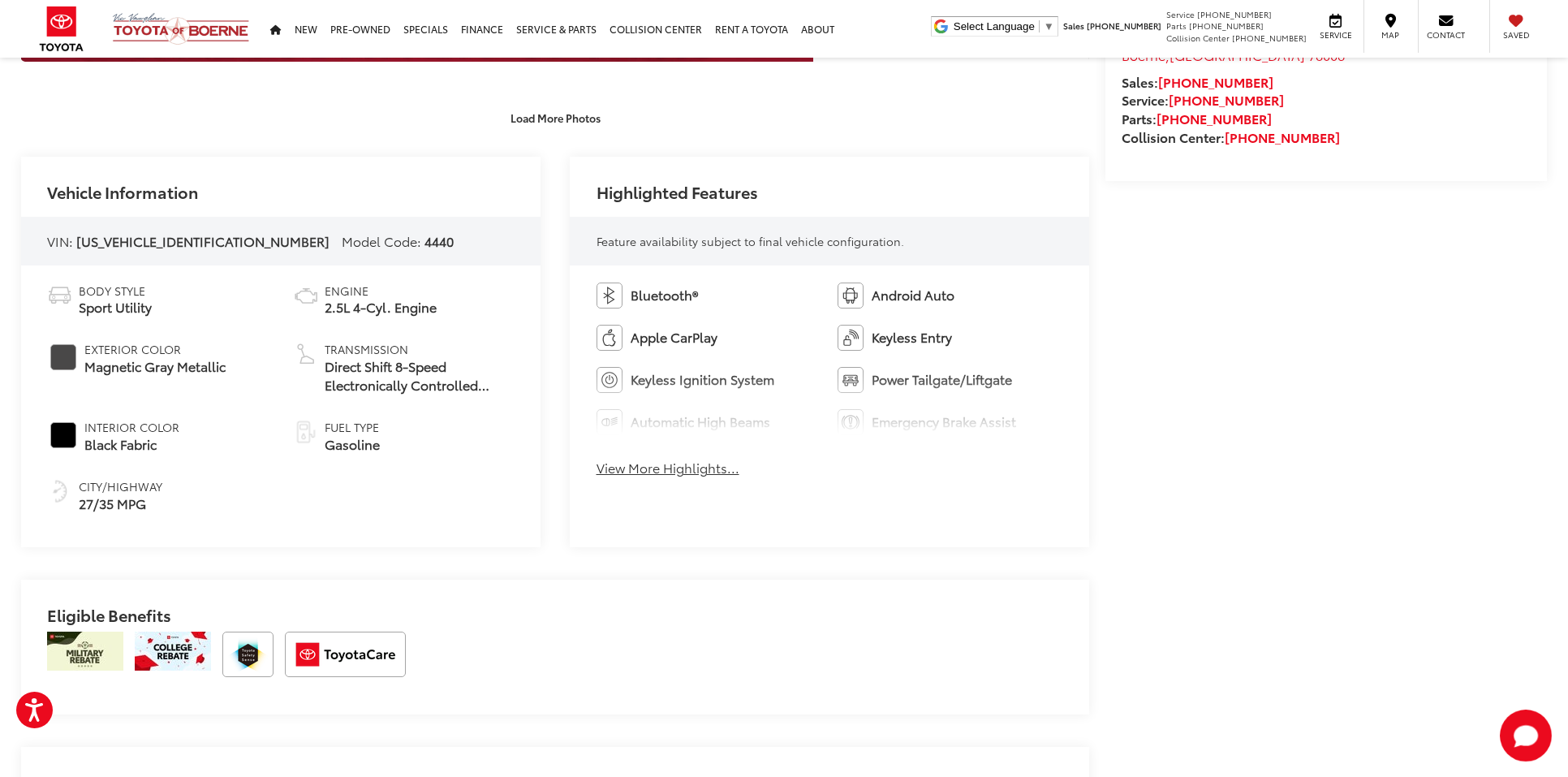
click at [681, 472] on button "View More Highlights..." at bounding box center [668, 468] width 142 height 19
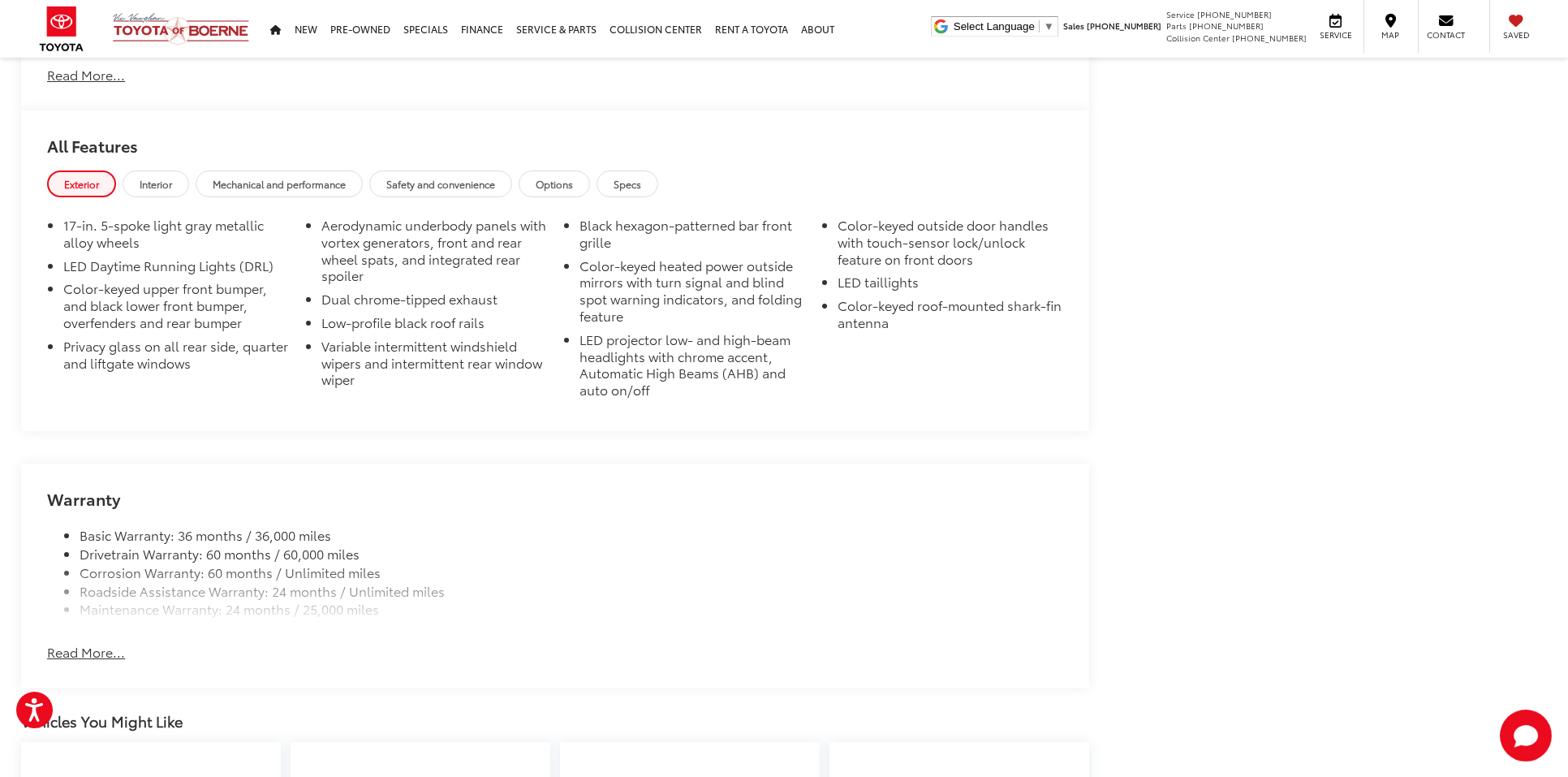
scroll to position [1547, 0]
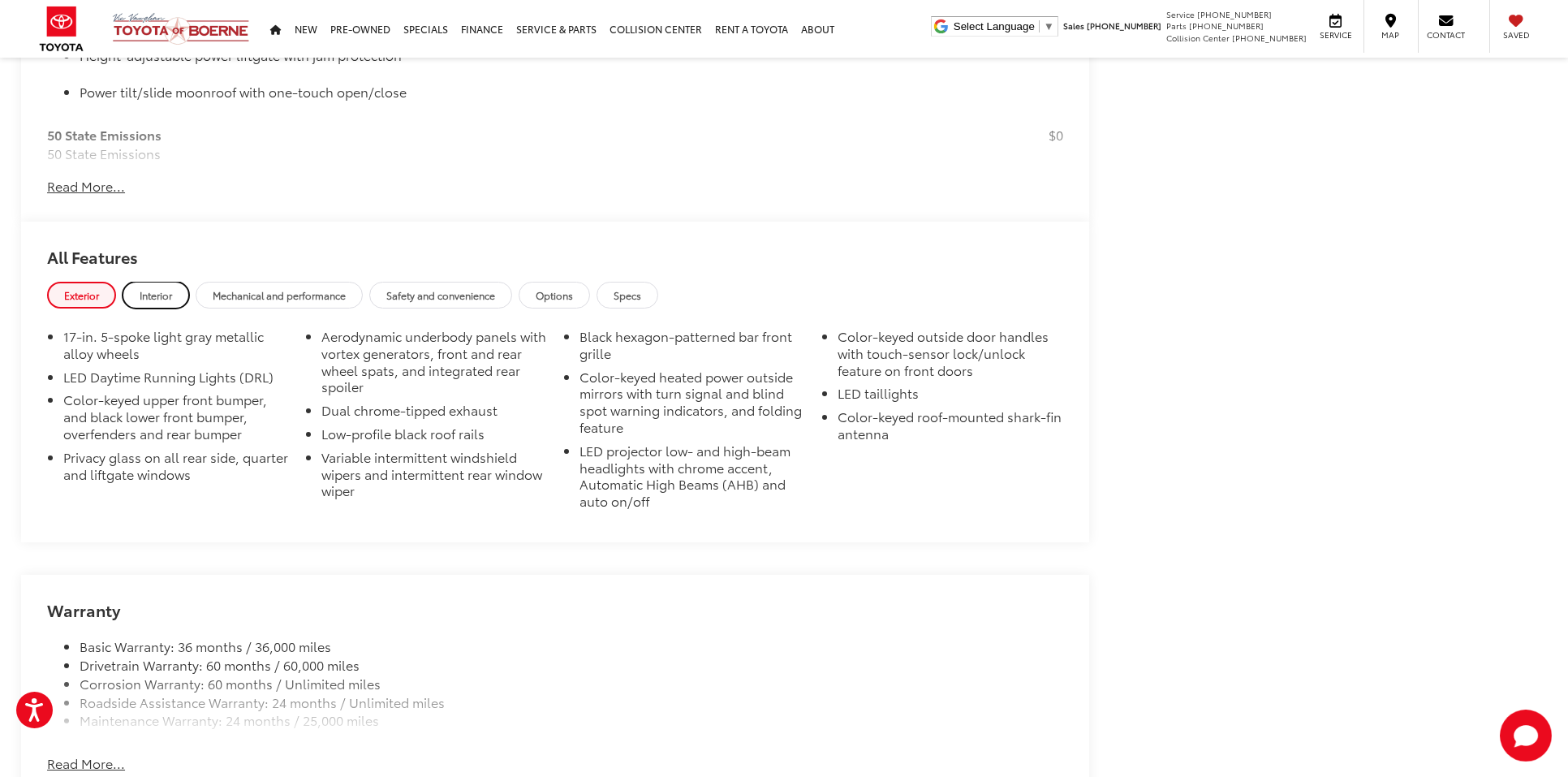
click at [157, 291] on span "Interior" at bounding box center [156, 295] width 33 height 14
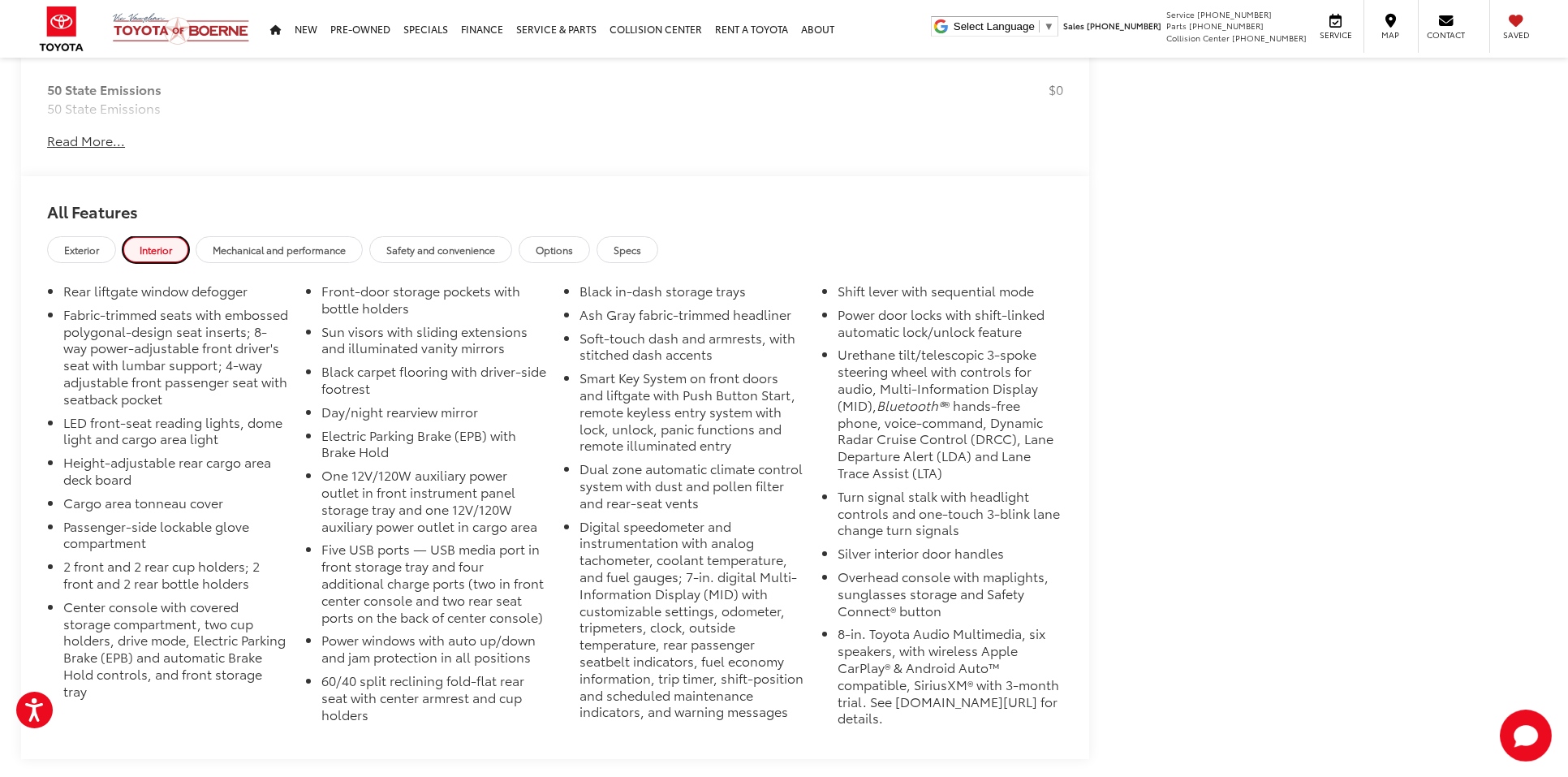
scroll to position [1598, 0]
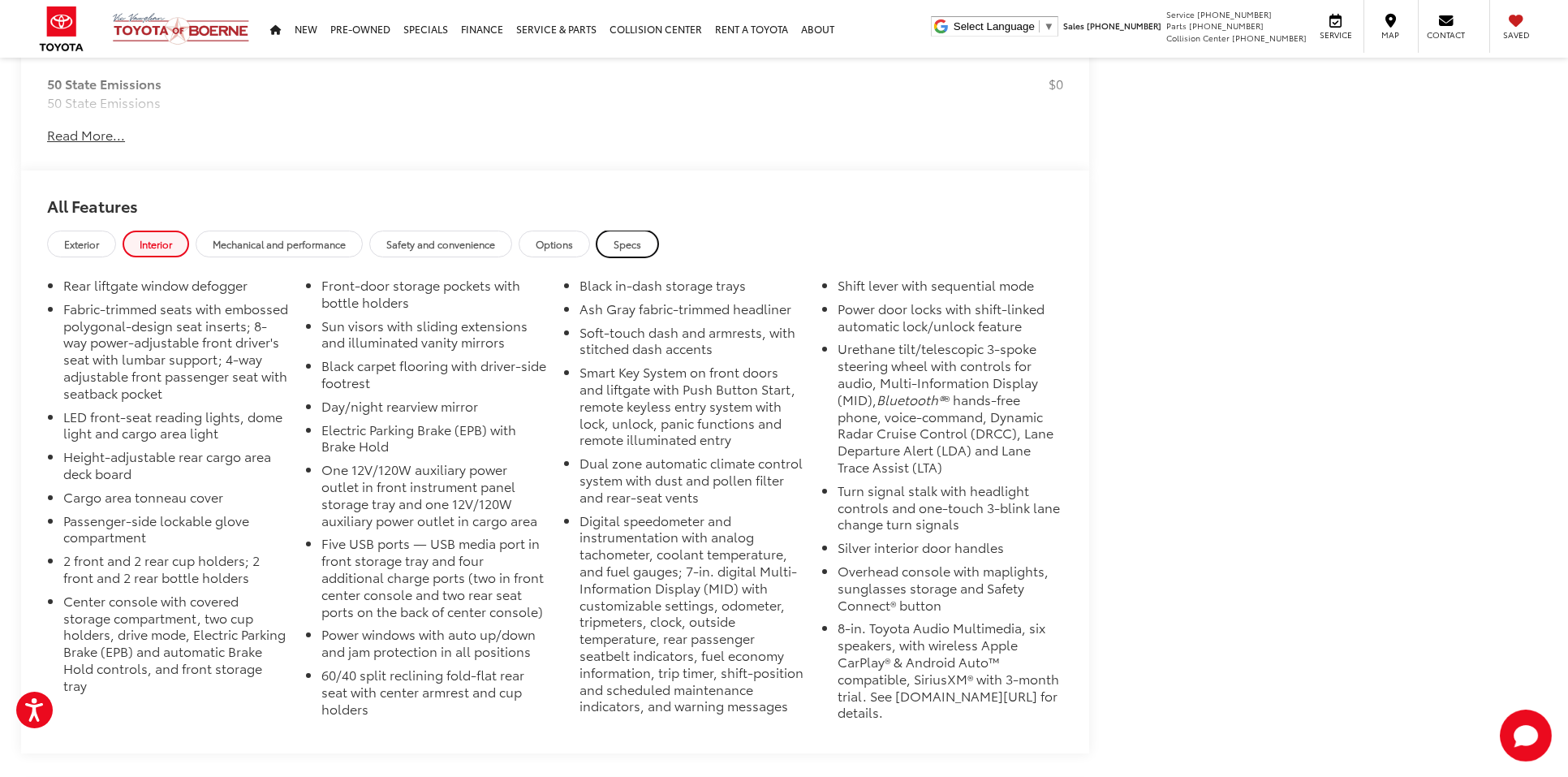
click at [619, 244] on span "Specs" at bounding box center [627, 244] width 27 height 14
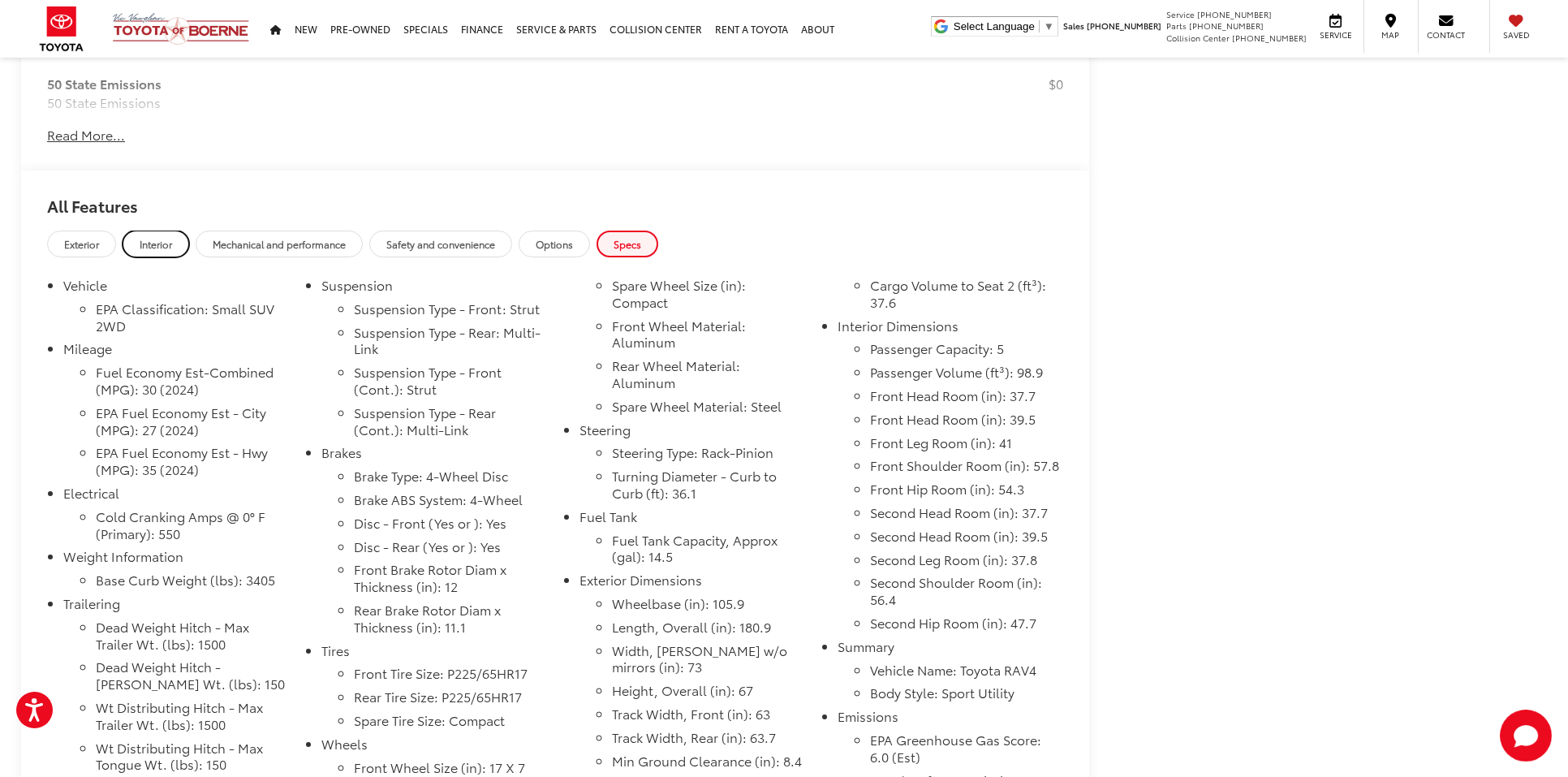
click at [153, 237] on span "Interior" at bounding box center [156, 244] width 33 height 14
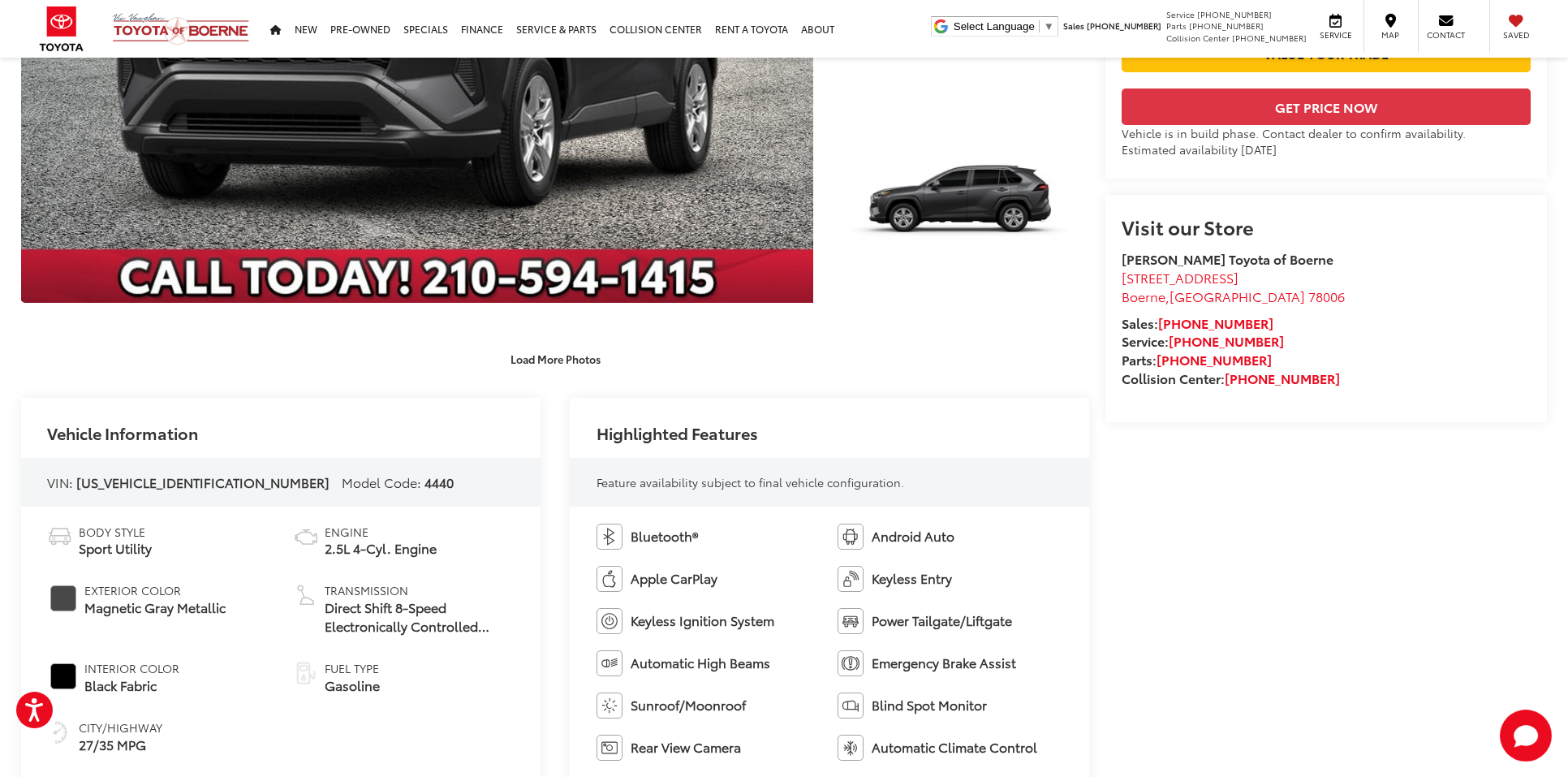
scroll to position [219, 0]
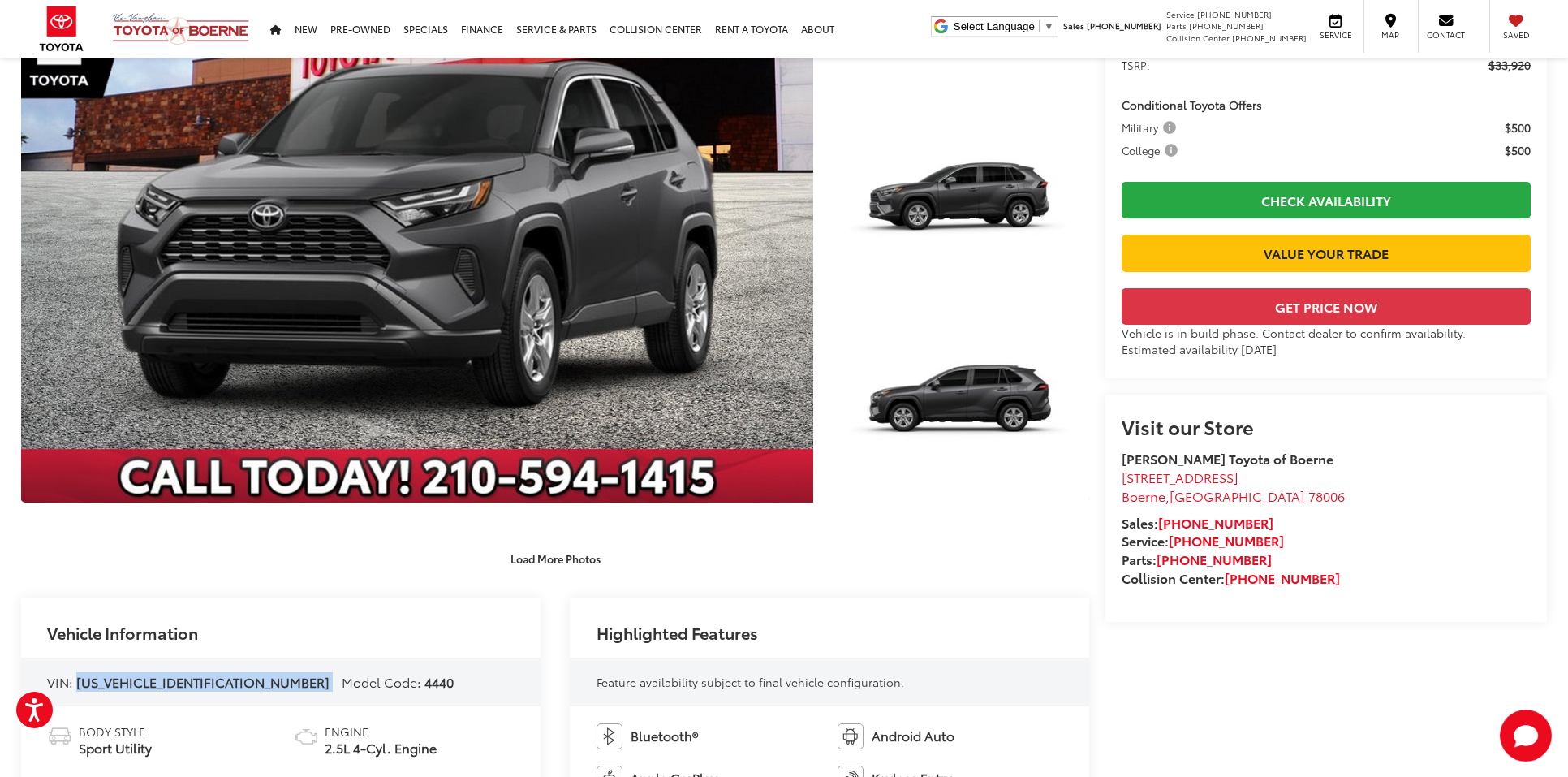
drag, startPoint x: 77, startPoint y: 680, endPoint x: 214, endPoint y: 686, distance: 137.1
click at [215, 686] on div "VIN: 2T3W1RFV9SC348622 Model Code: 4440" at bounding box center [281, 682] width 519 height 49
copy span "2T3W1RFV9SC348622"
click at [411, 608] on div "Vehicle Information" at bounding box center [281, 628] width 519 height 60
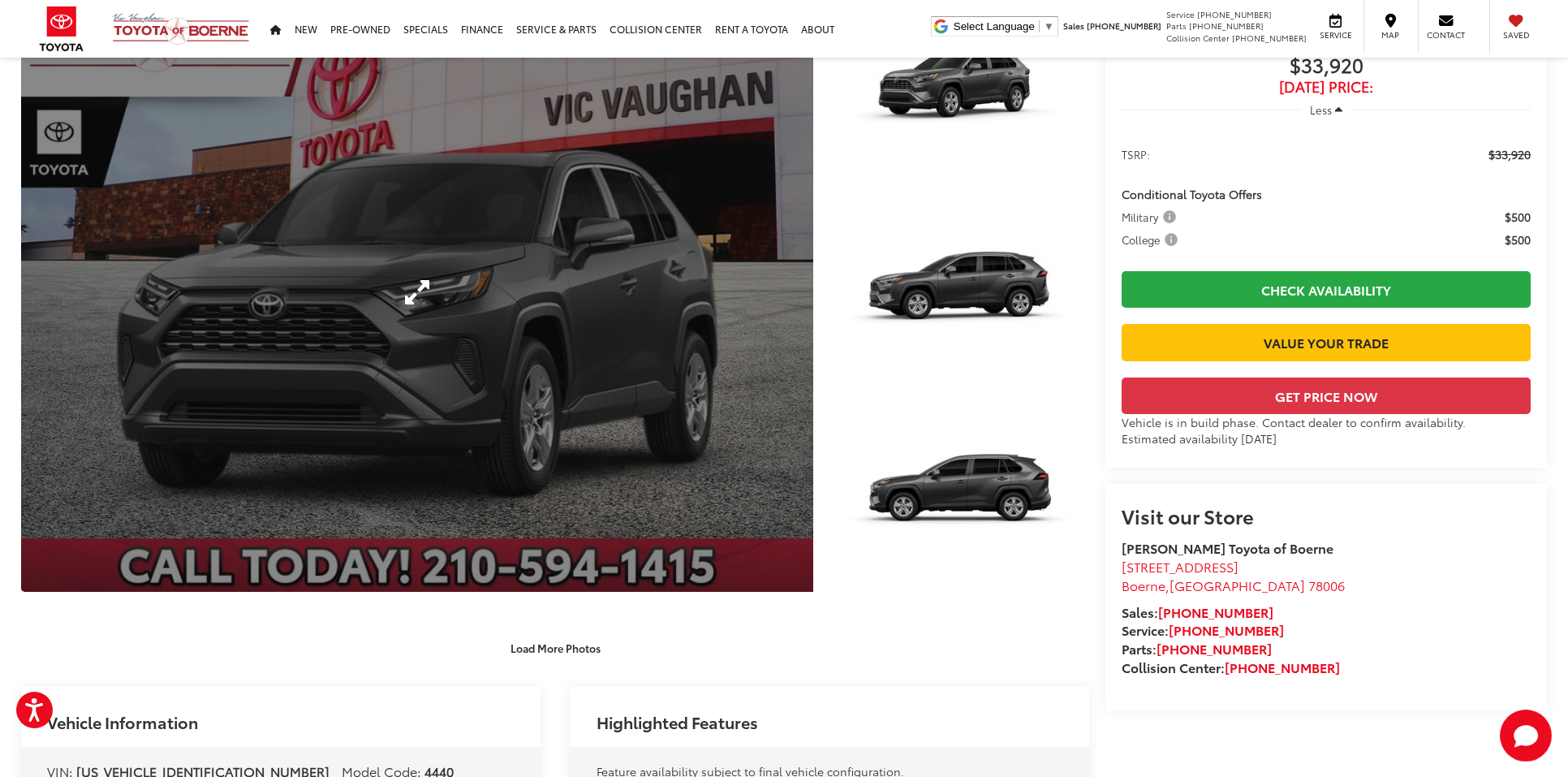
scroll to position [0, 0]
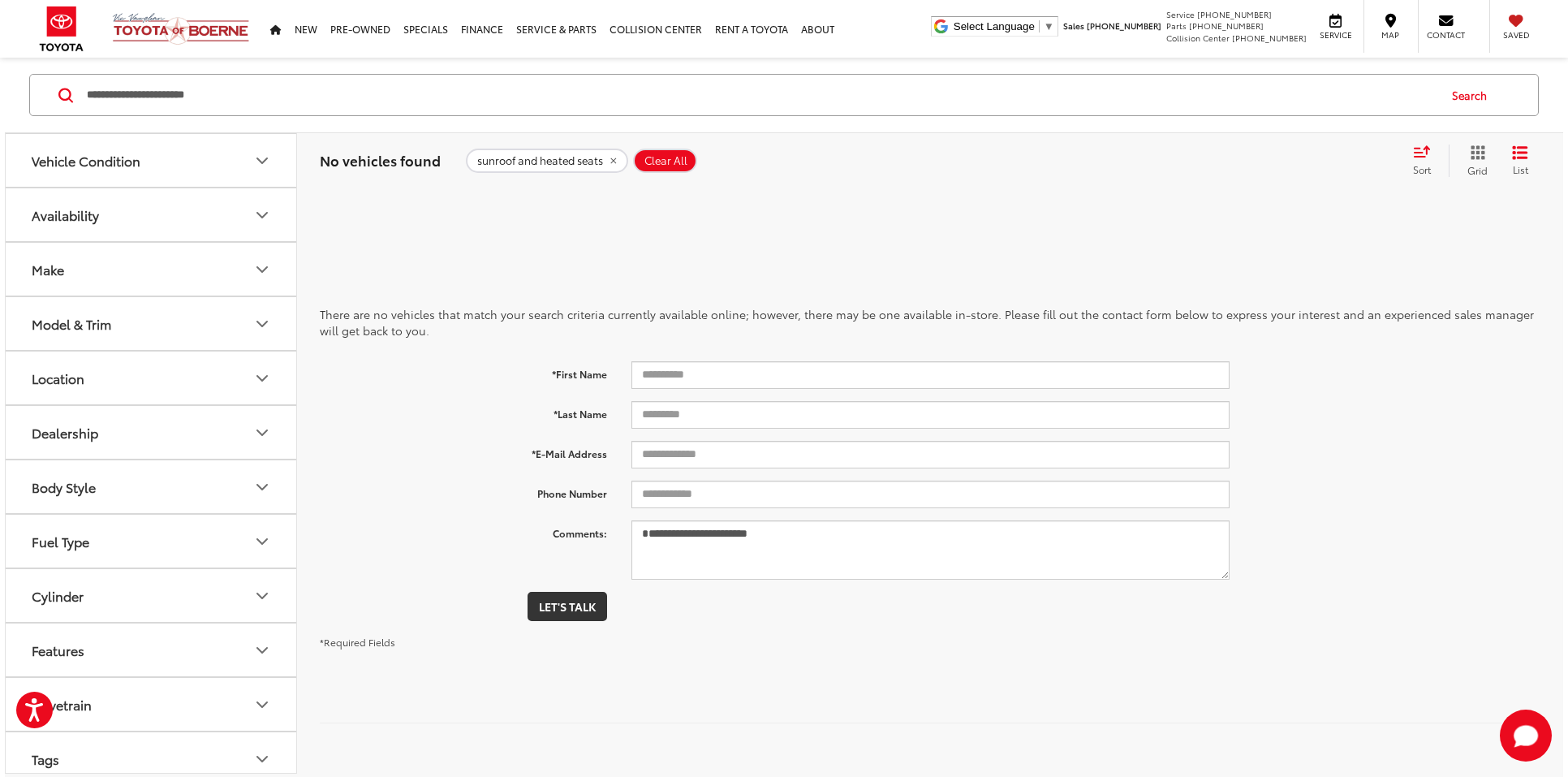
click at [615, 157] on icon "remove sunroof%20and%20heated%20seats" at bounding box center [613, 161] width 10 height 9
click at [331, 108] on input "Search by Make, Model, or Keyword" at bounding box center [760, 94] width 1352 height 39
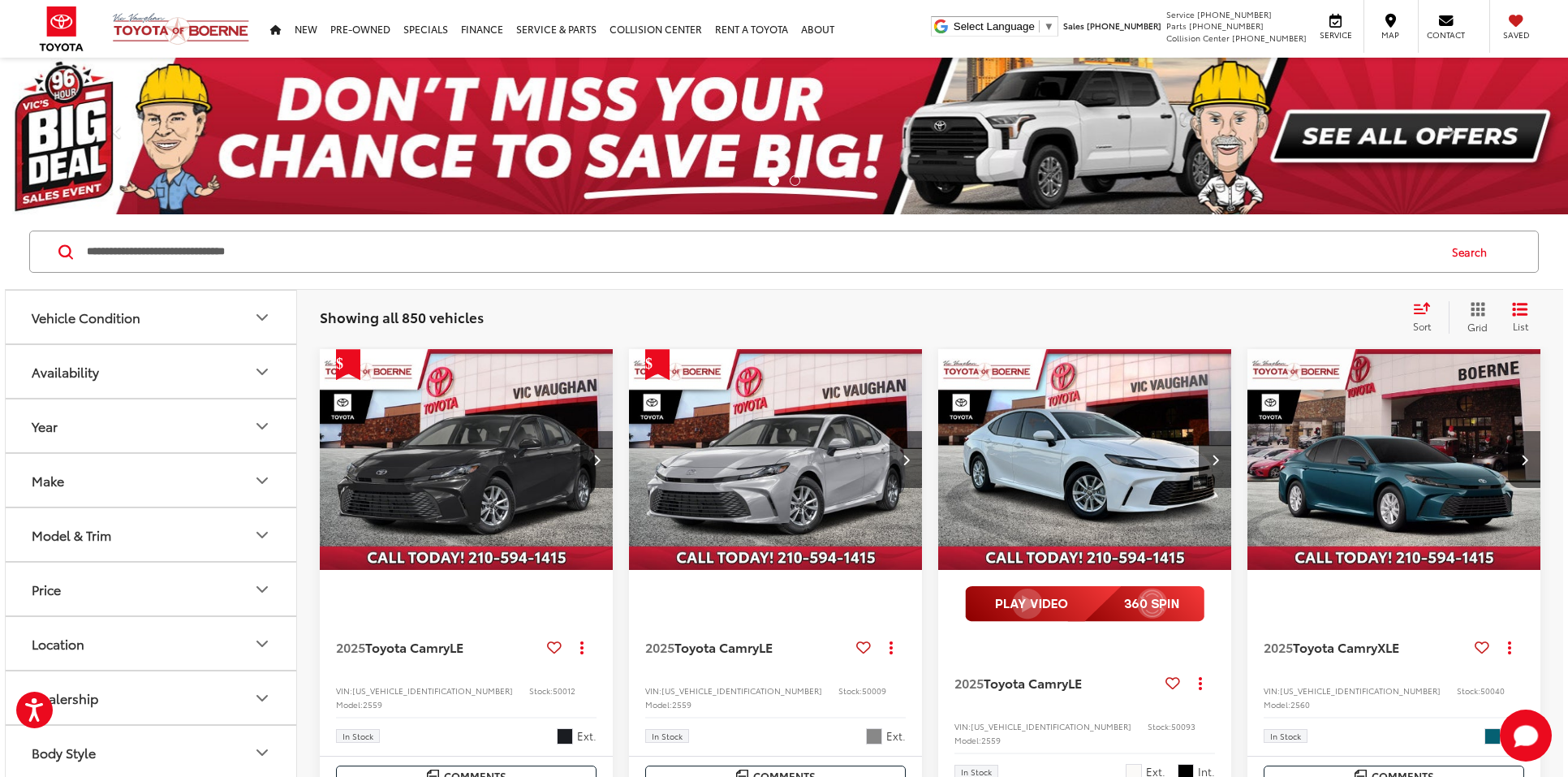
type input "**********"
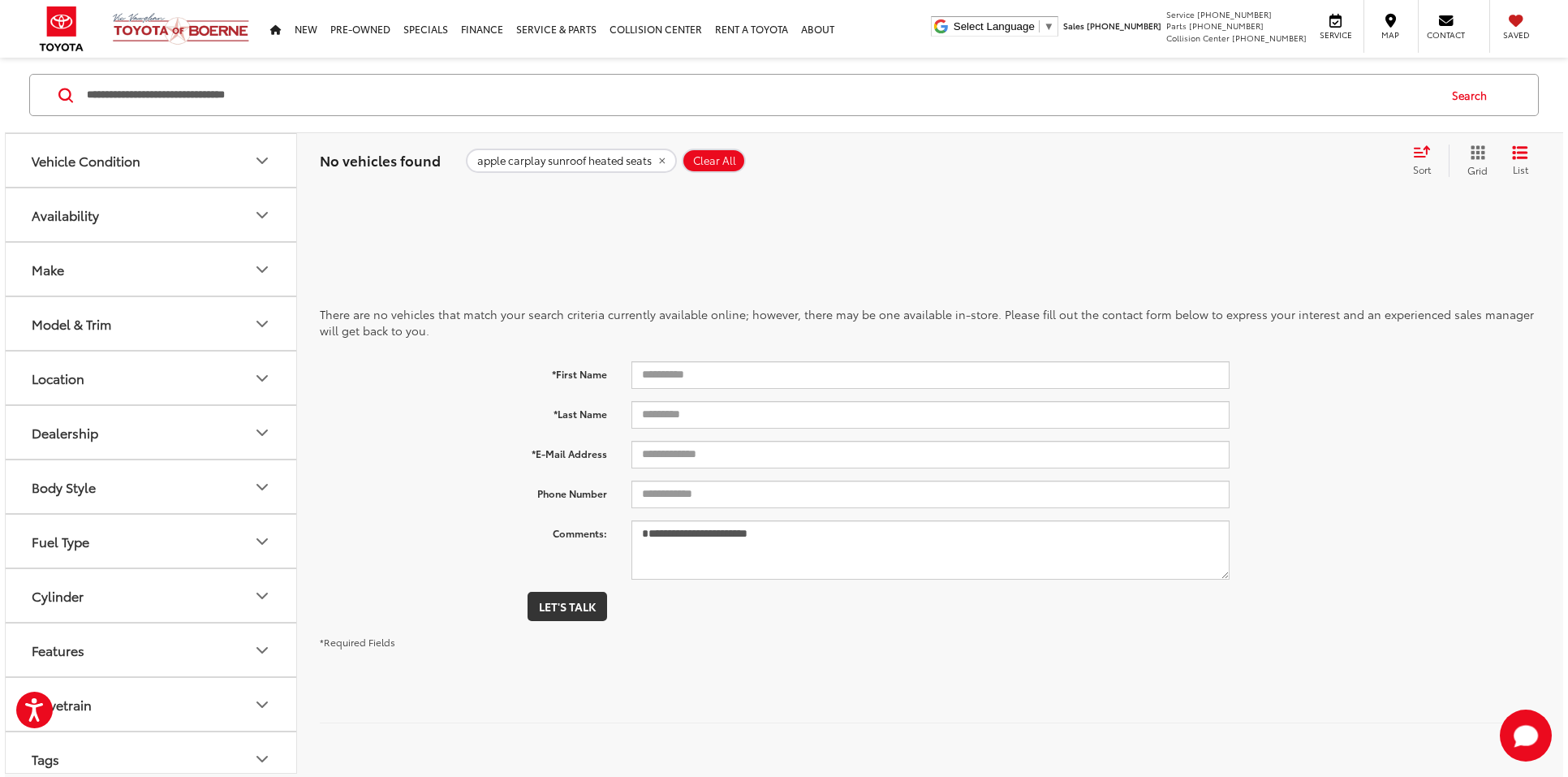
click at [659, 158] on icon "remove apple%20carplay%20sunroof%20heated%20seats" at bounding box center [662, 161] width 6 height 6
click at [421, 97] on input "Search by Make, Model, or Keyword" at bounding box center [760, 94] width 1352 height 39
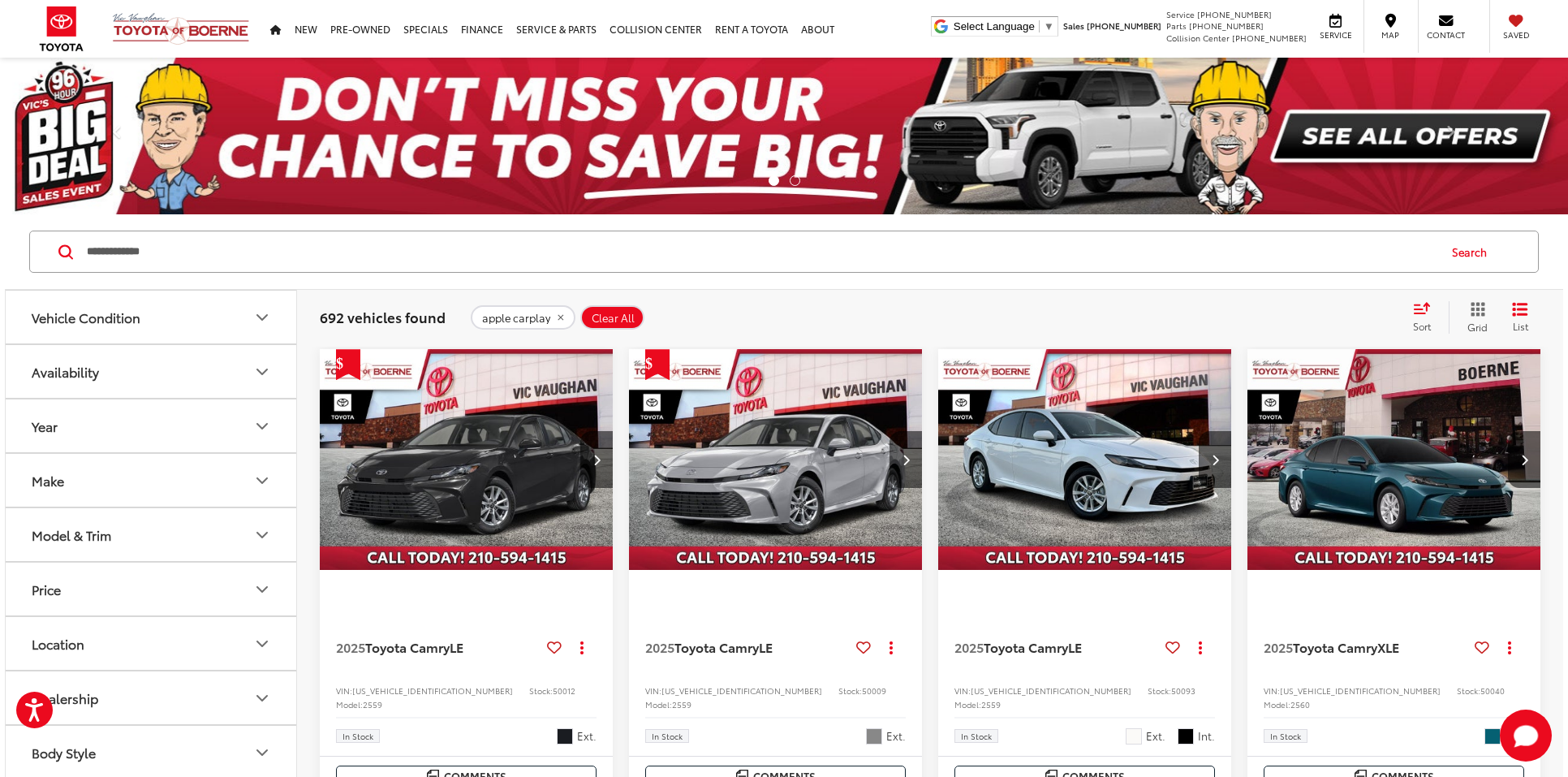
click at [365, 242] on input "**********" at bounding box center [760, 251] width 1352 height 39
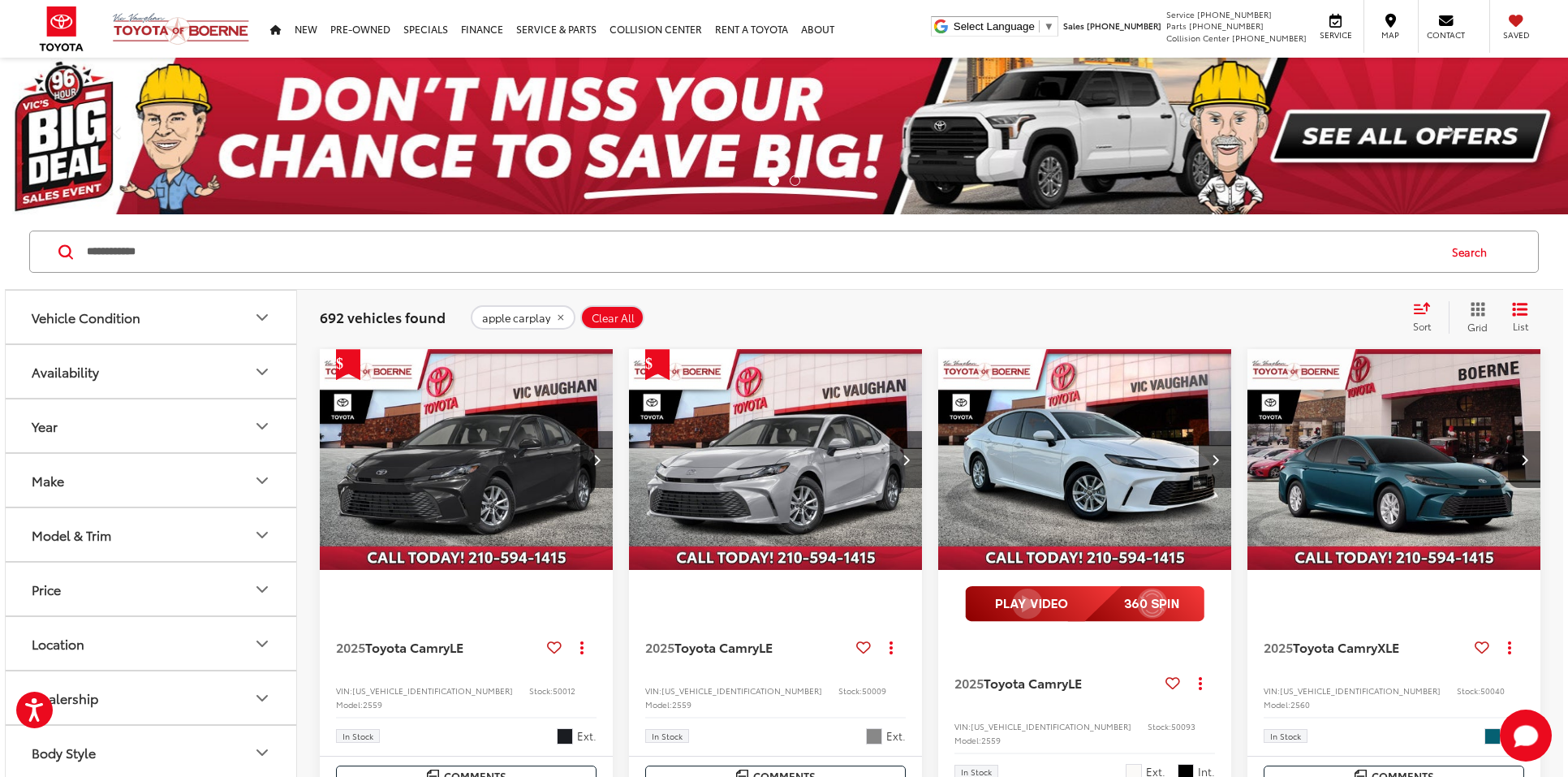
type input "**********"
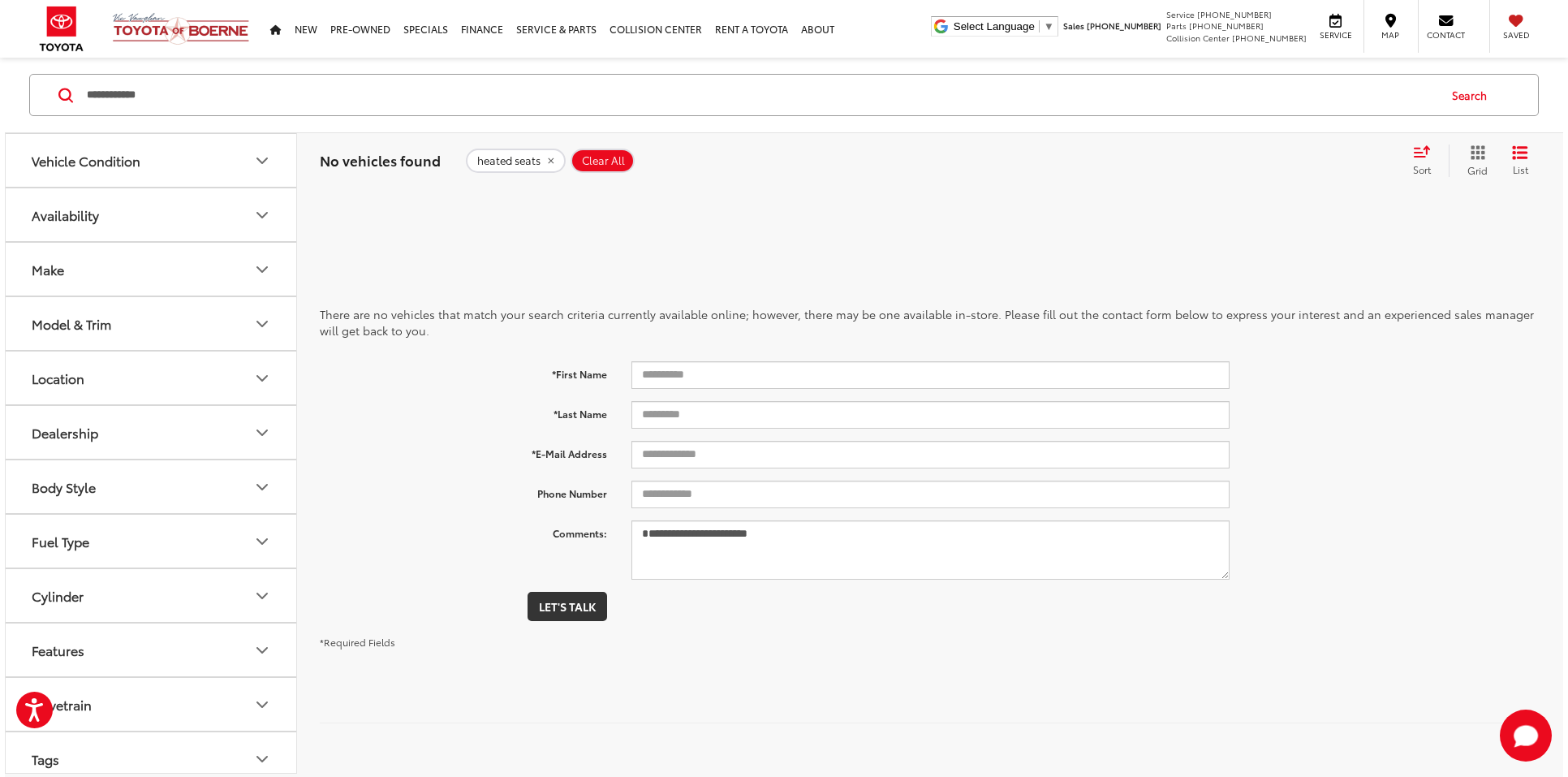
click at [554, 157] on button "heated seats" at bounding box center [516, 161] width 100 height 24
click at [305, 87] on input "**********" at bounding box center [760, 94] width 1352 height 39
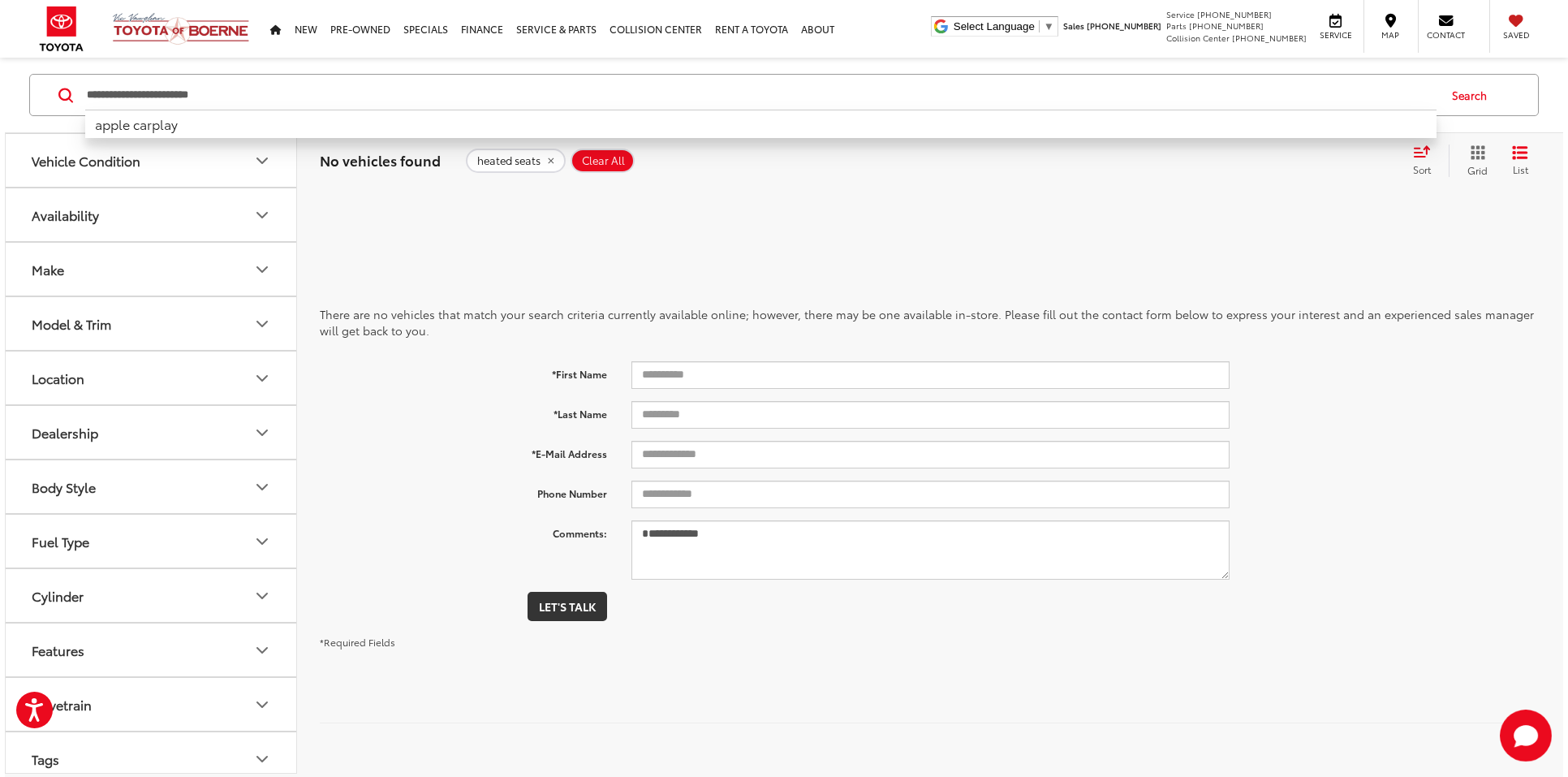
type input "**********"
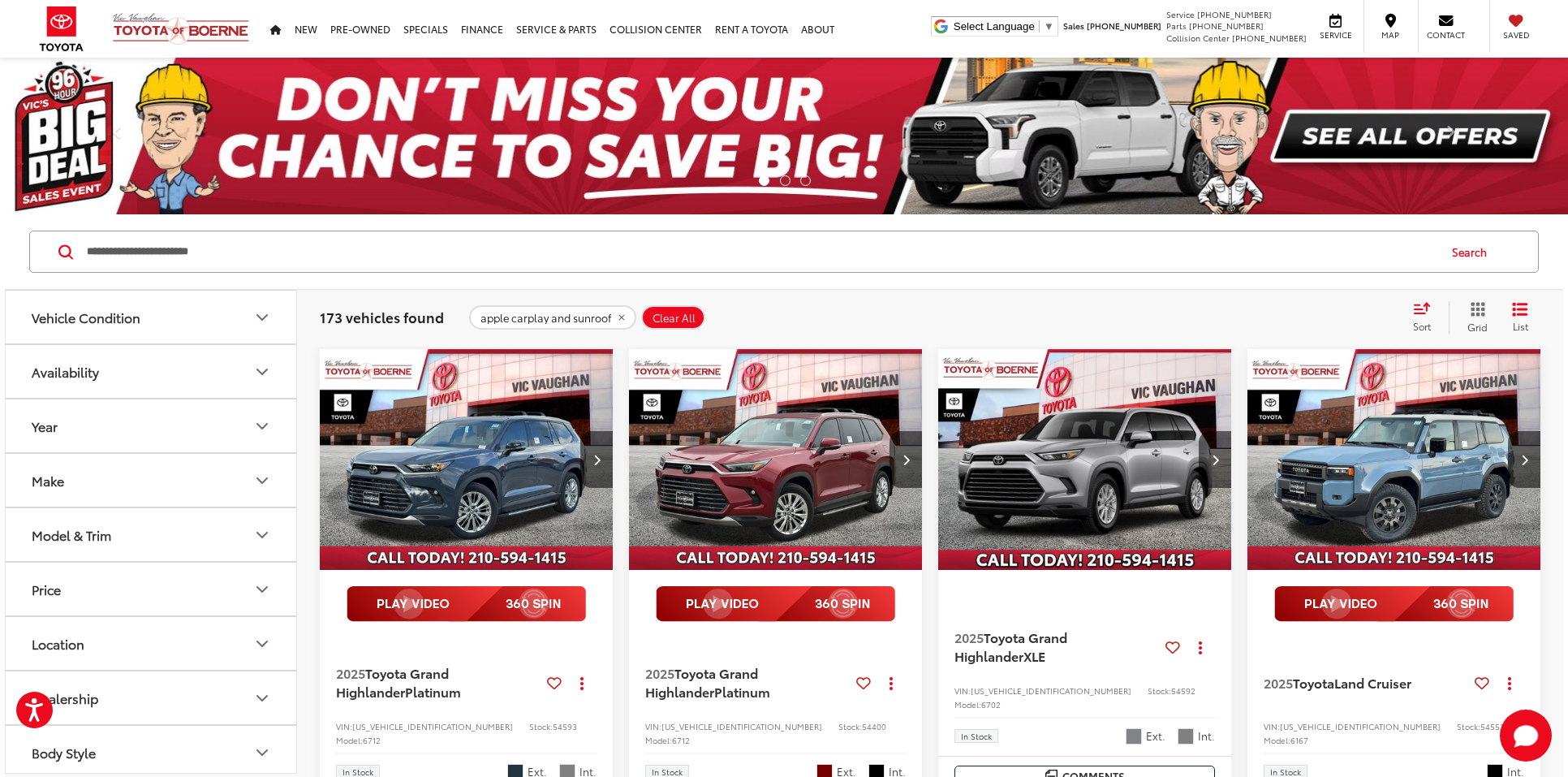
click at [1423, 311] on icon "Select sort value" at bounding box center [1421, 308] width 18 height 12
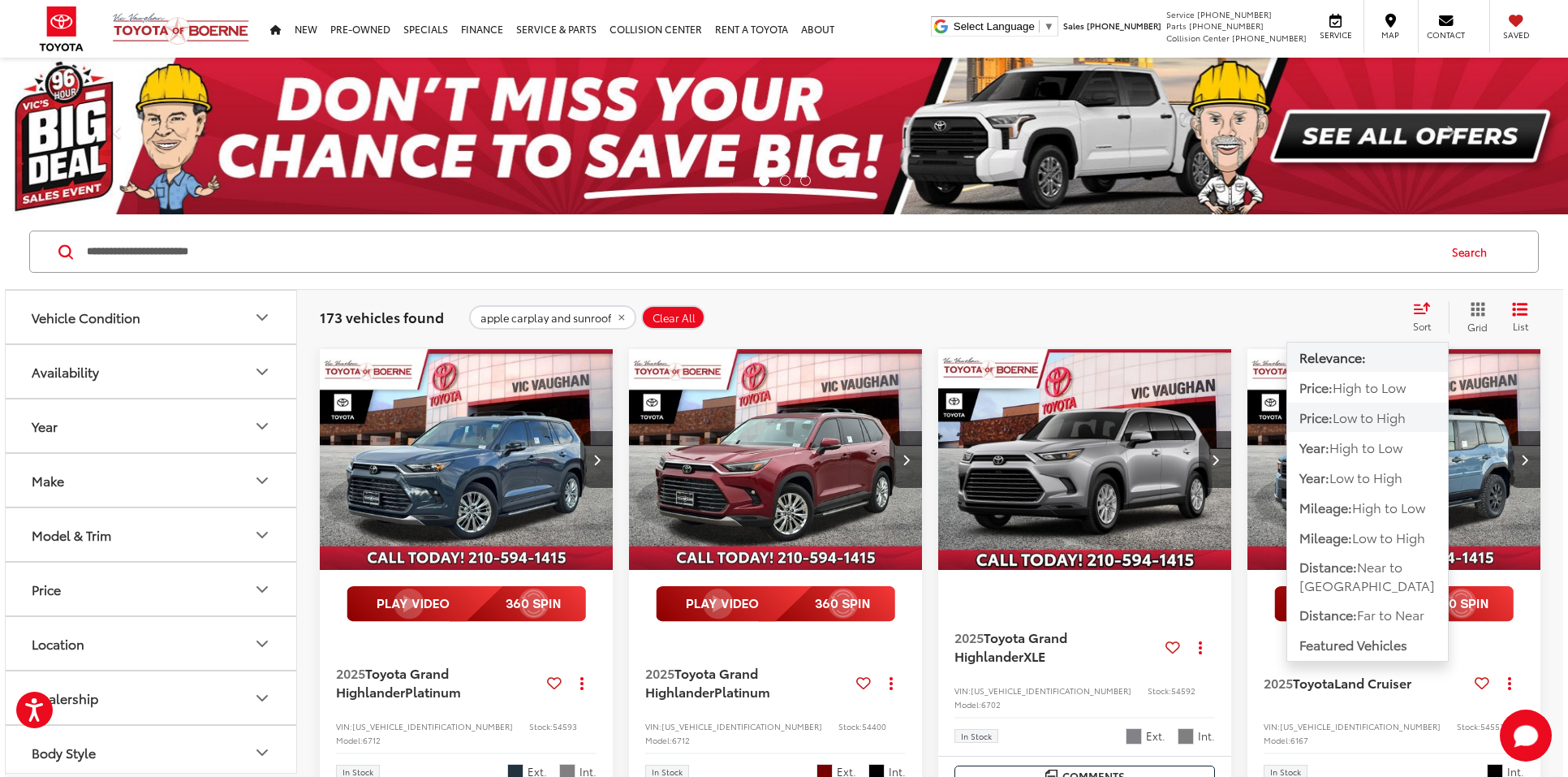
click at [1402, 416] on span "Low to High" at bounding box center [1369, 417] width 73 height 19
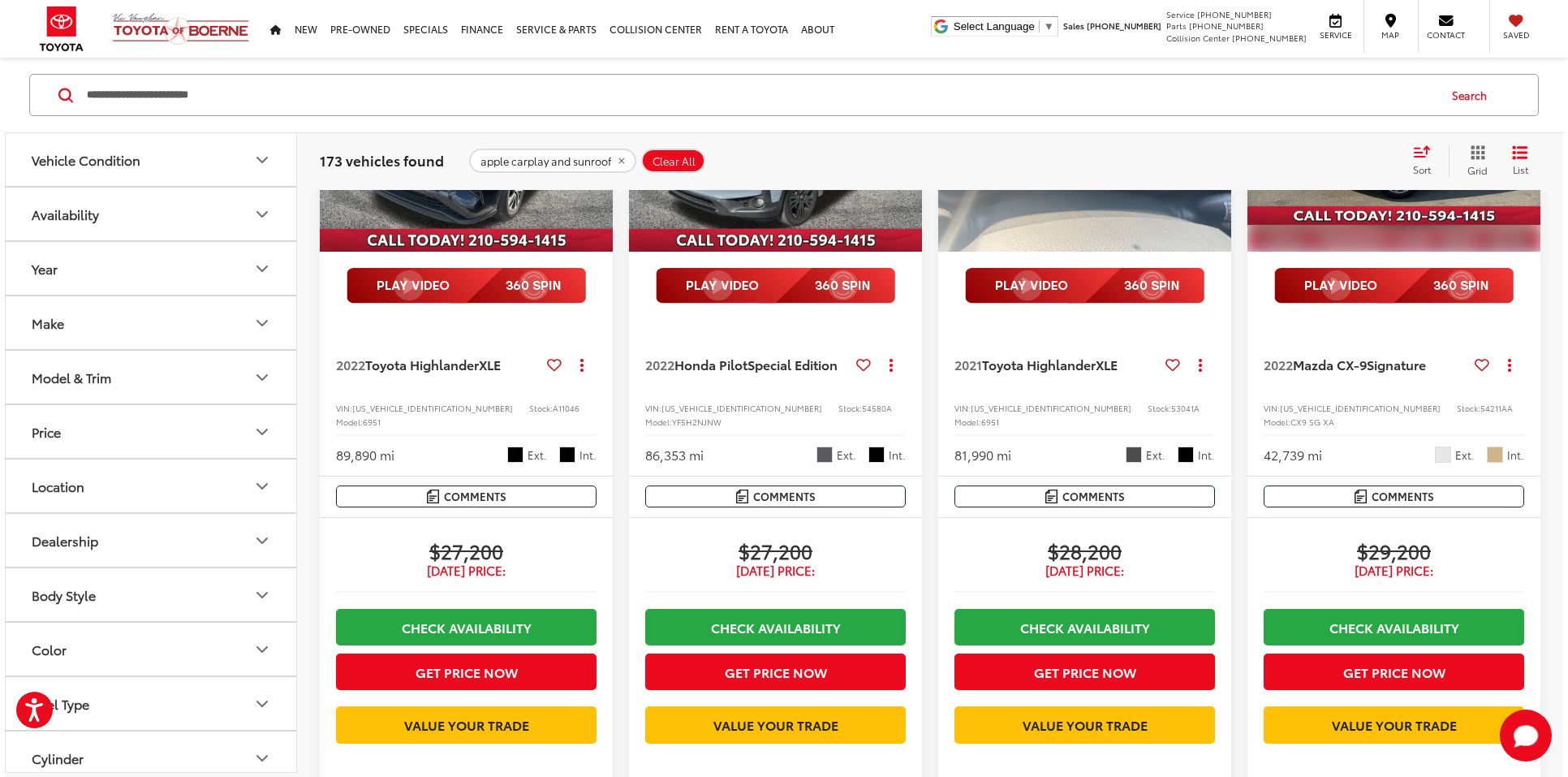
scroll to position [2833, 0]
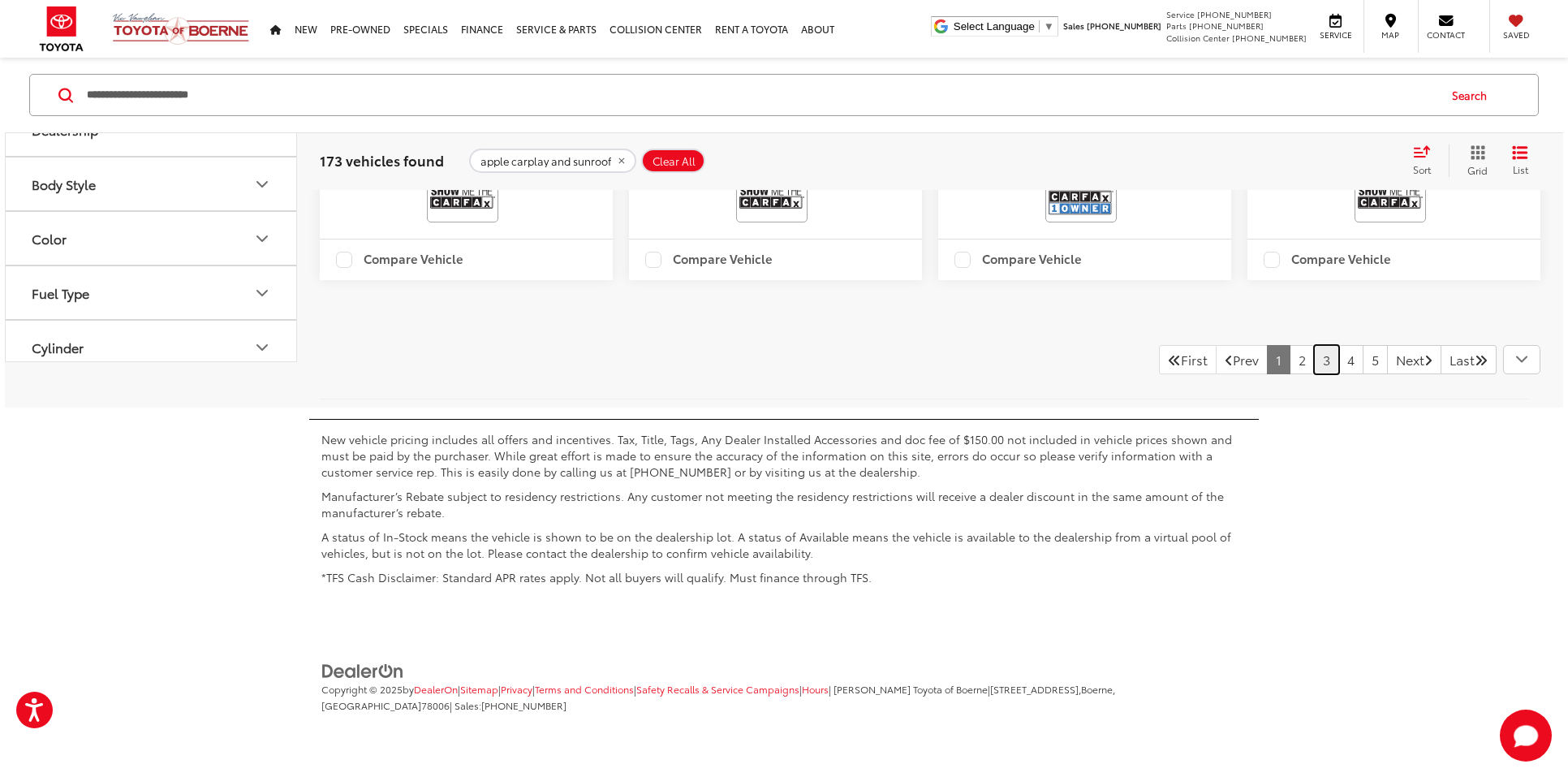
click at [1314, 374] on link "3" at bounding box center [1326, 360] width 25 height 29
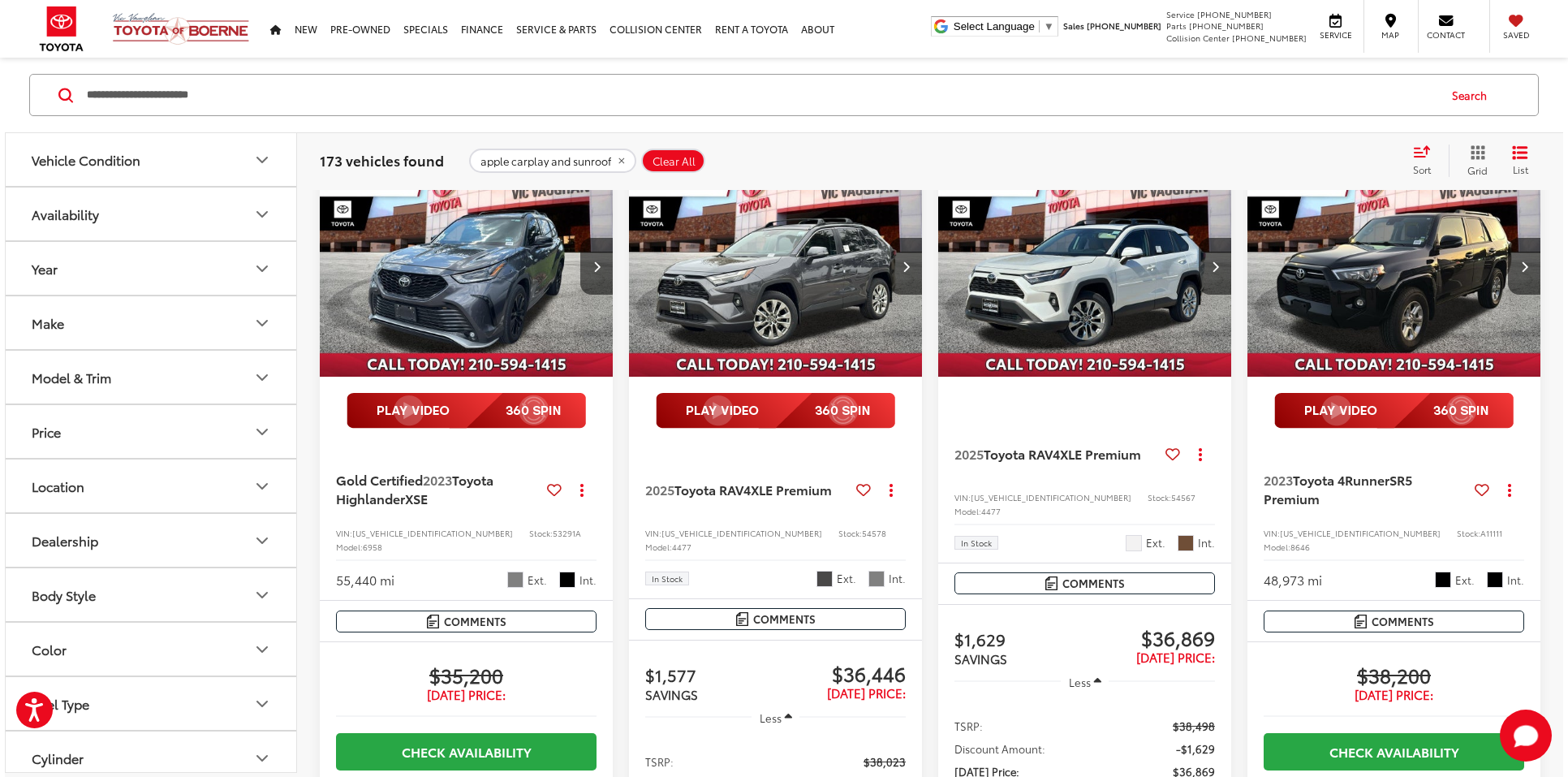
scroll to position [186, 0]
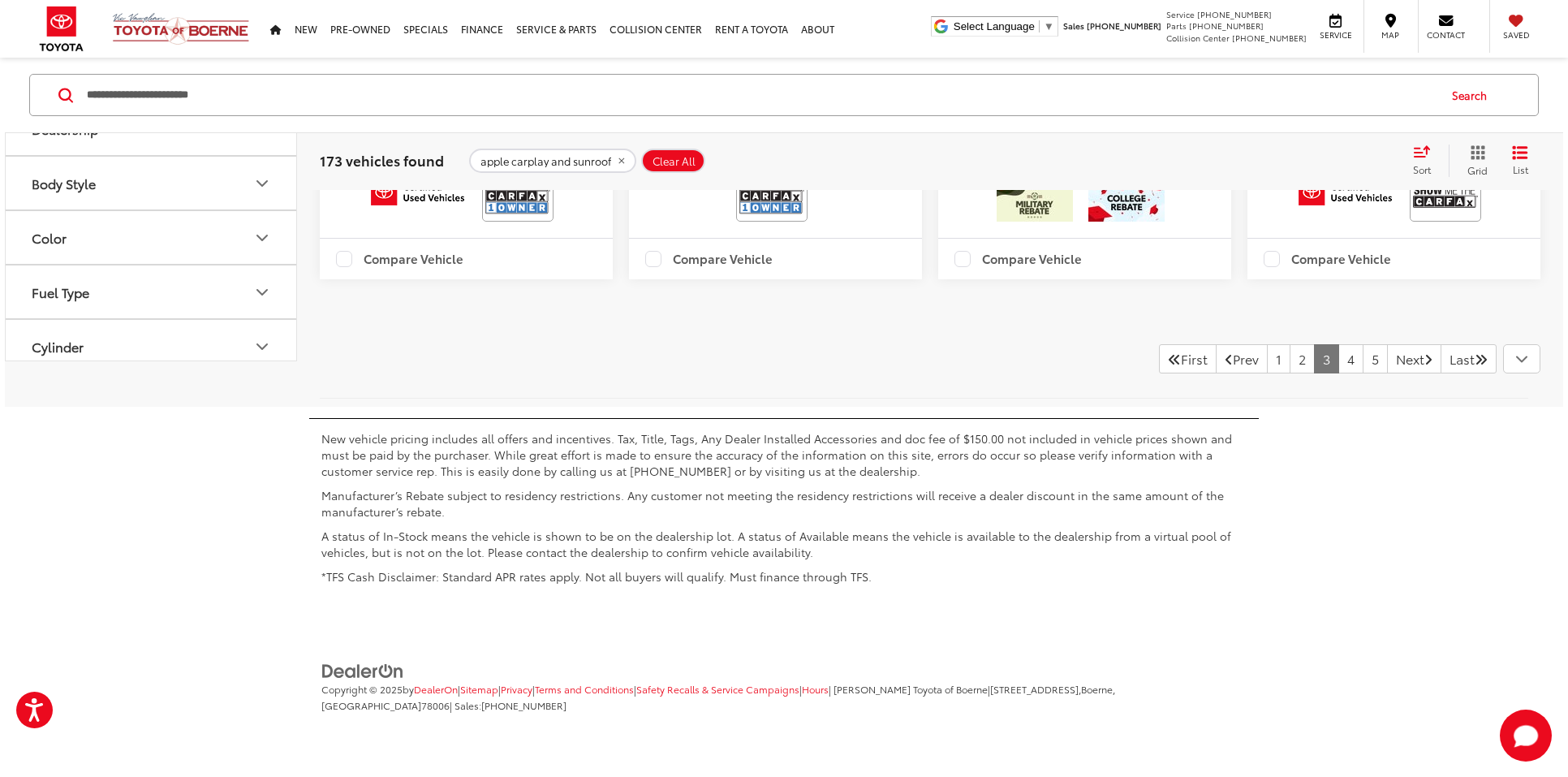
scroll to position [3388, 0]
click at [1290, 373] on link "2" at bounding box center [1302, 359] width 25 height 29
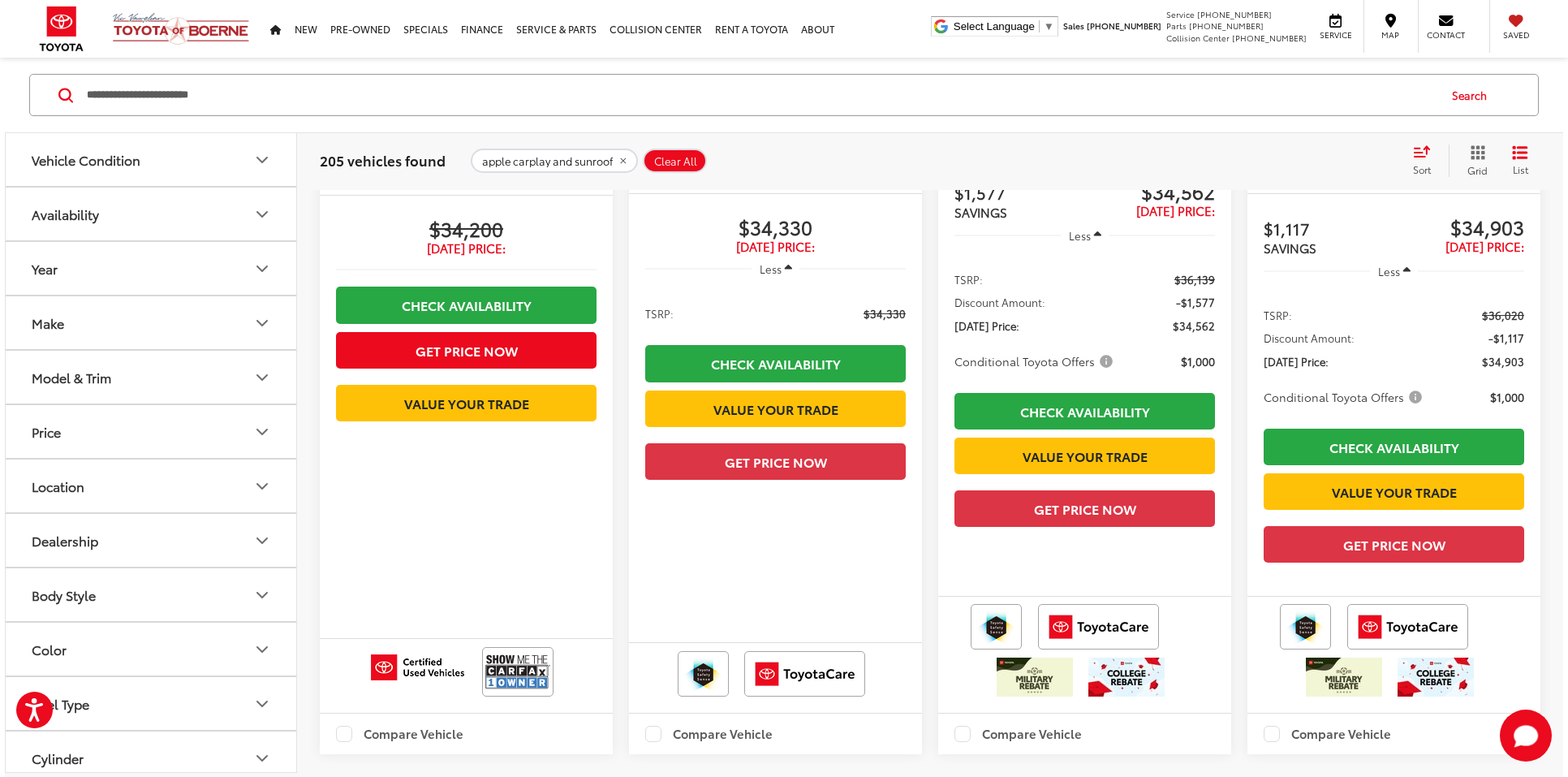
scroll to position [2601, 0]
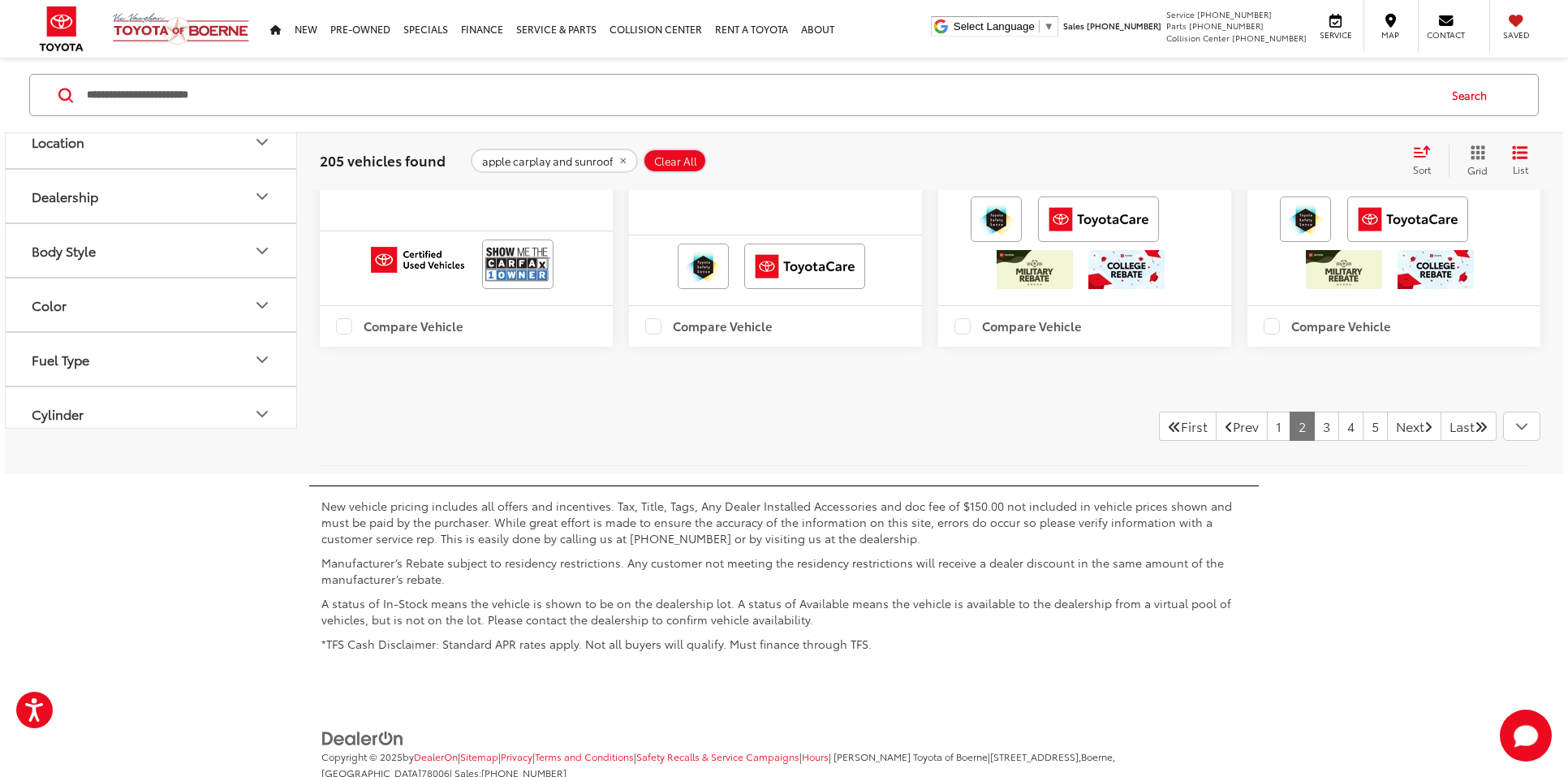
scroll to position [3164, 0]
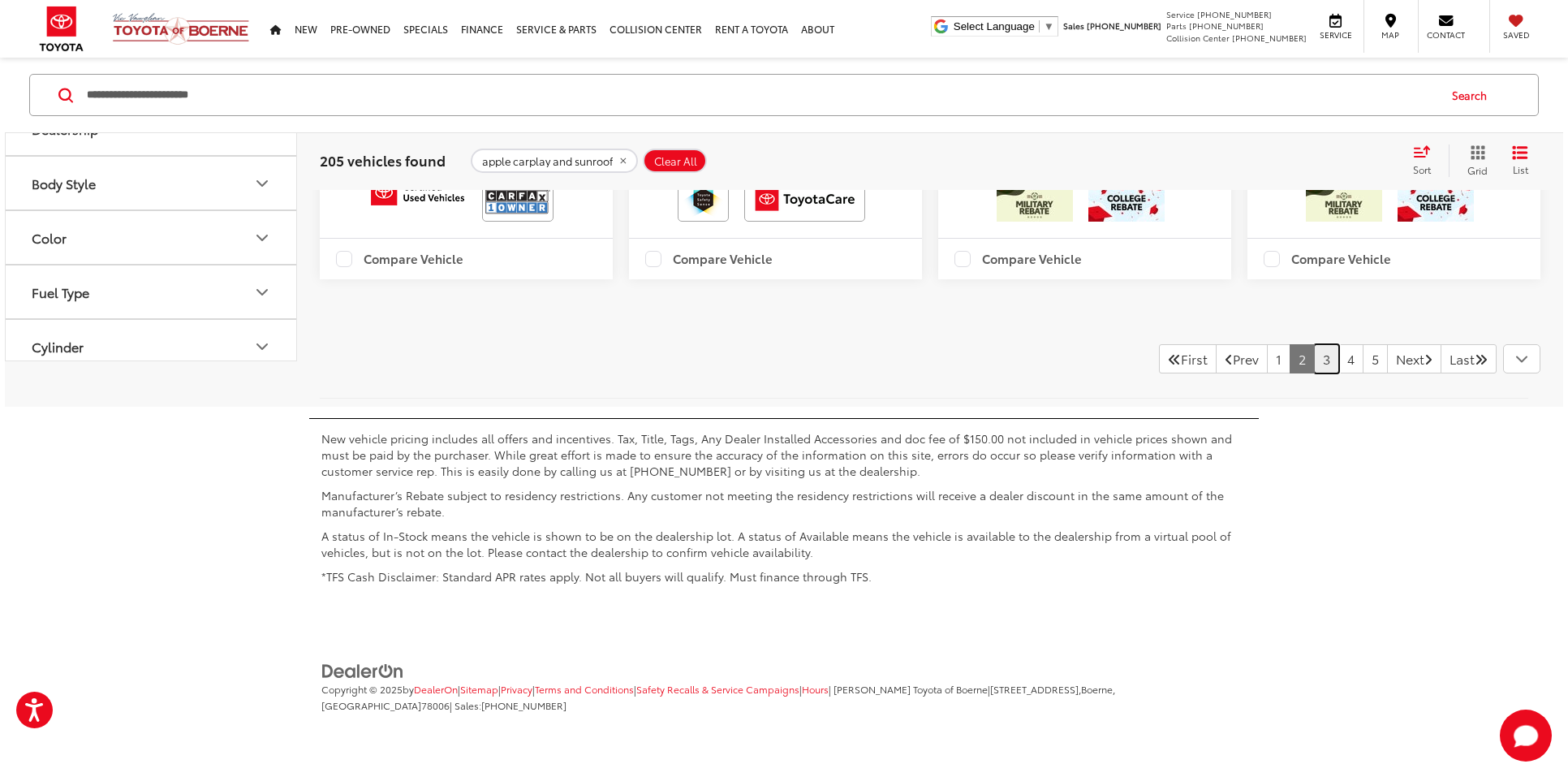
click at [1314, 373] on link "3" at bounding box center [1326, 359] width 25 height 29
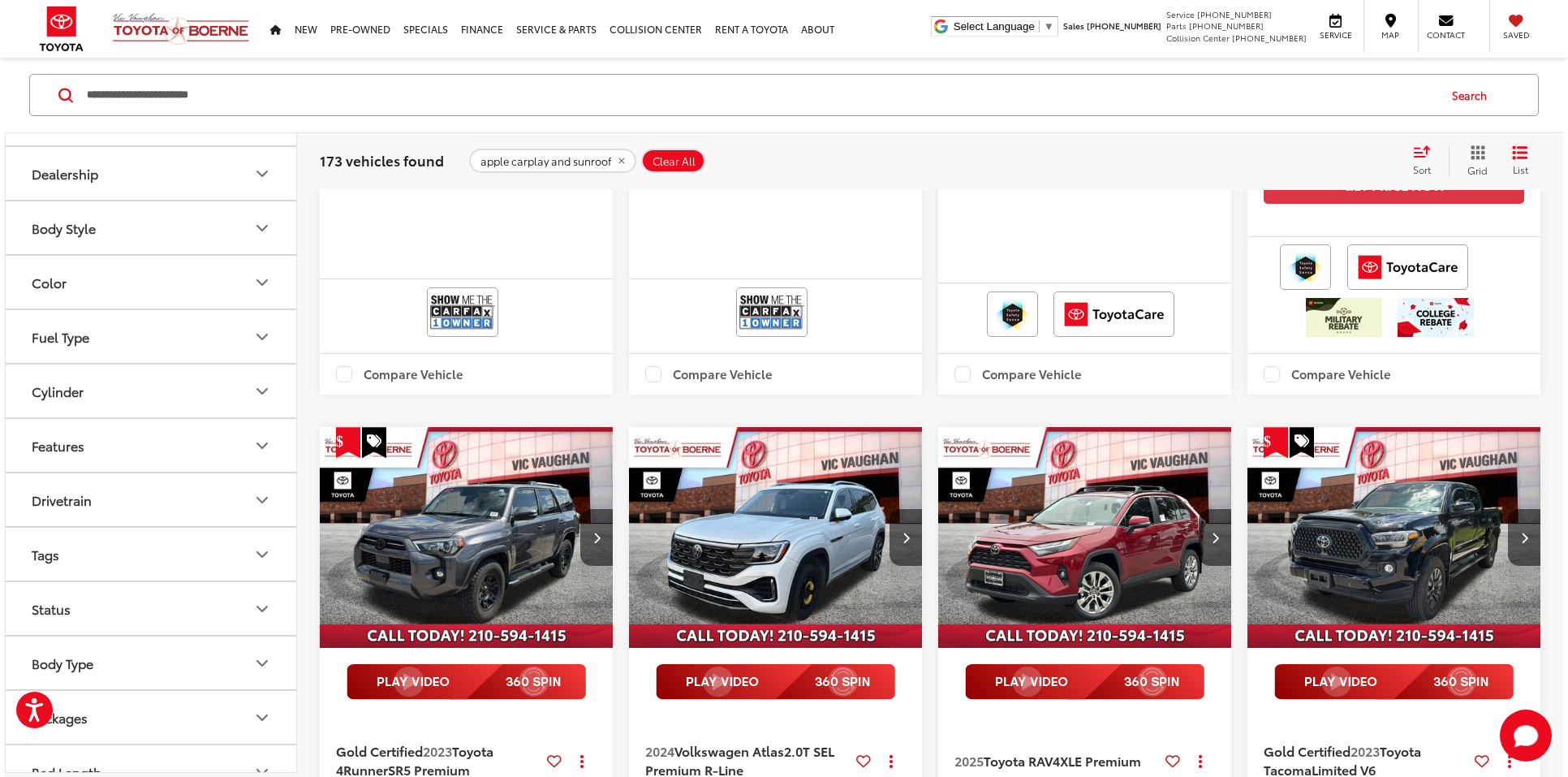
scroll to position [382, 0]
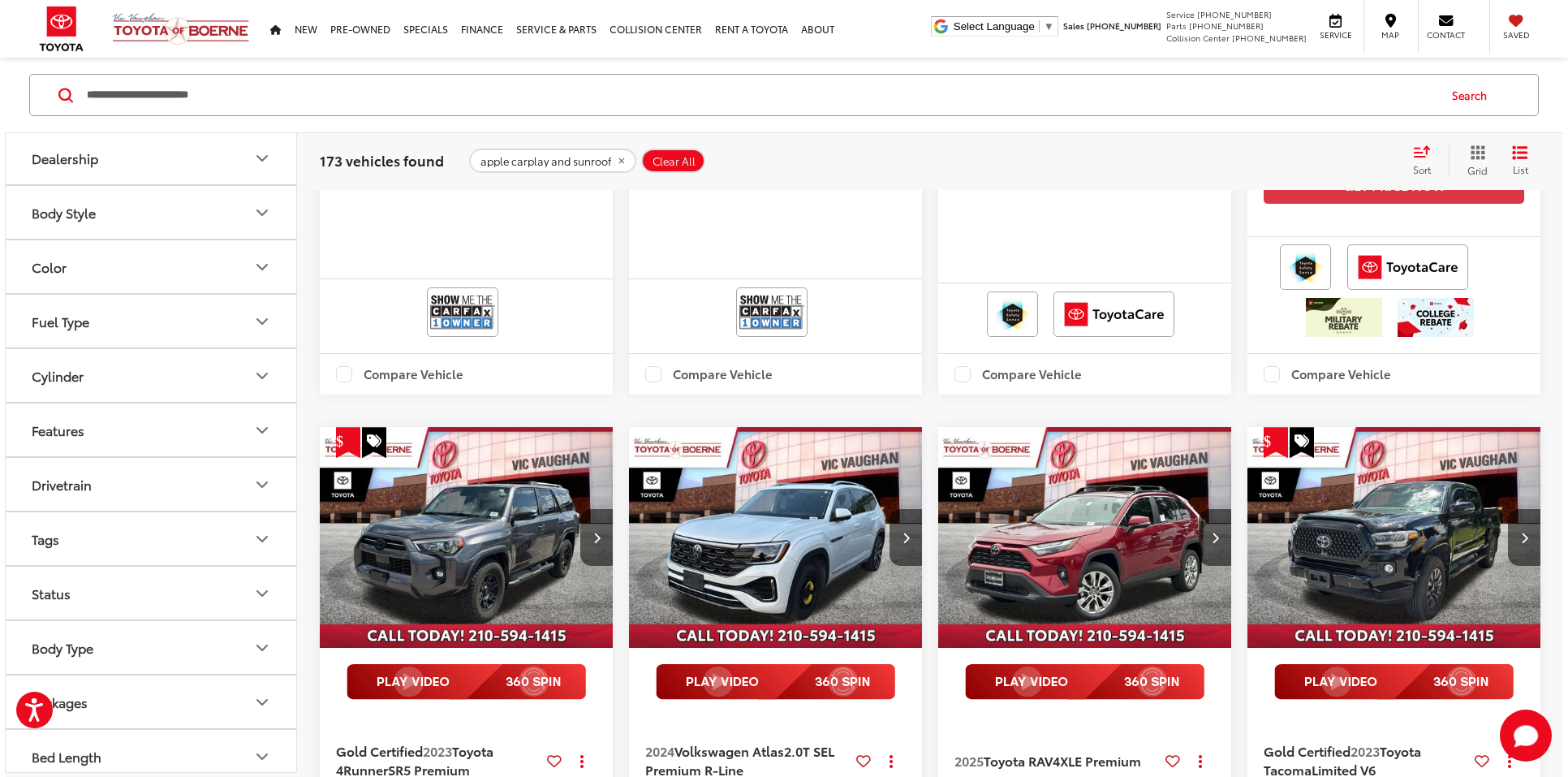
click at [173, 325] on button "Fuel Type" at bounding box center [152, 320] width 292 height 52
click at [31, 389] on label "Gasoline (105)" at bounding box center [150, 395] width 248 height 28
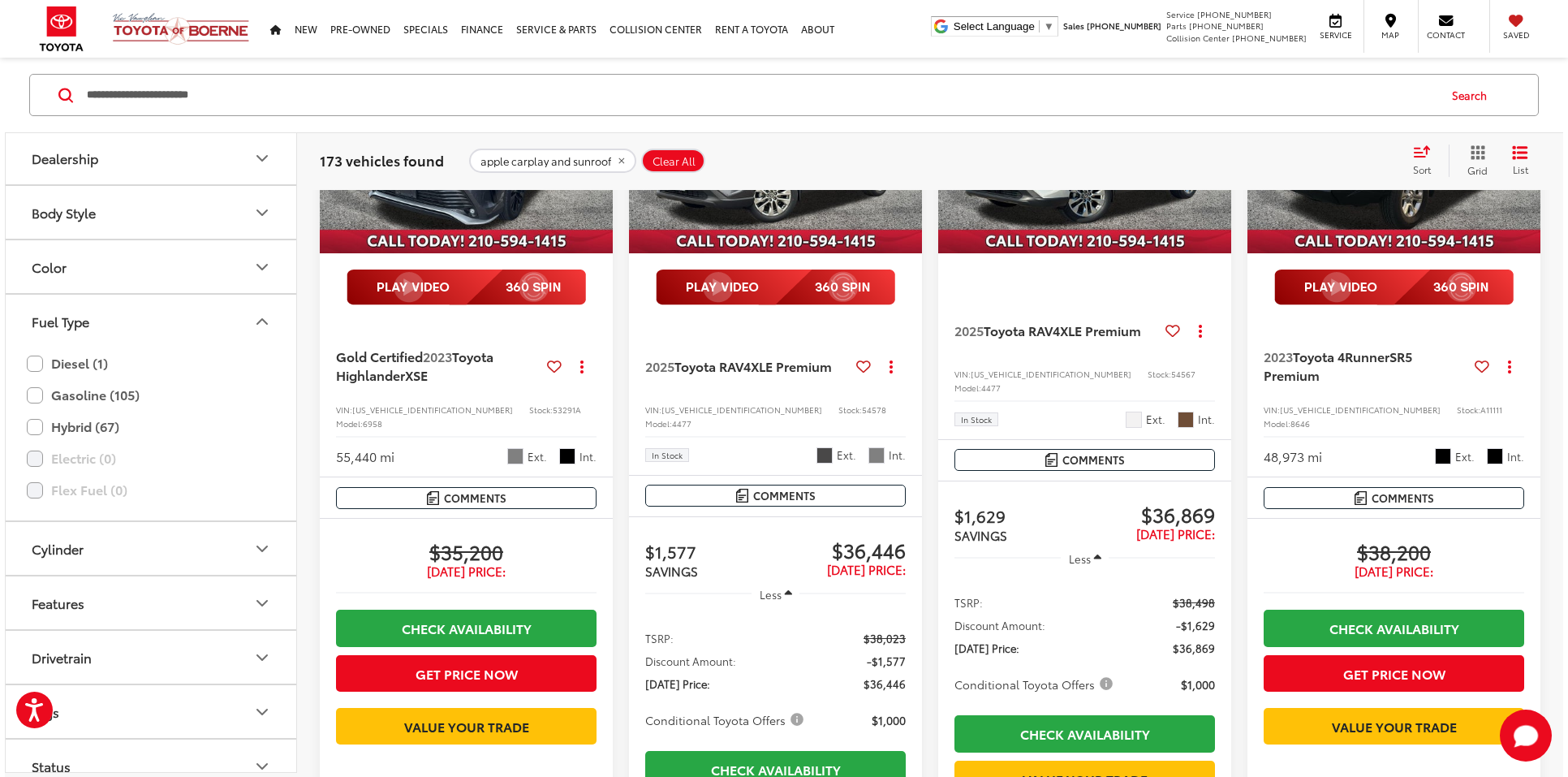
click at [228, 317] on button "Fuel Type" at bounding box center [152, 320] width 292 height 52
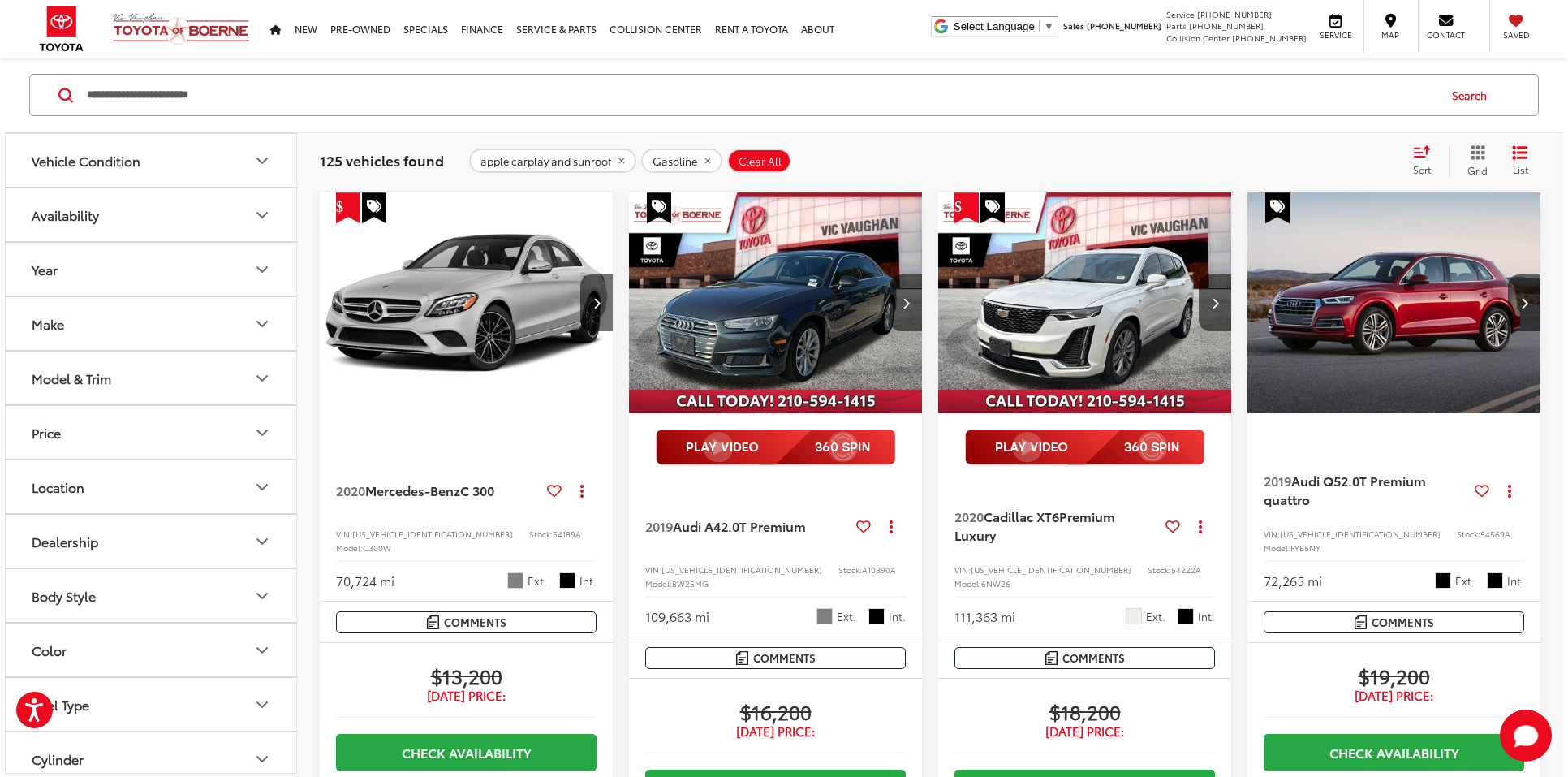
click at [179, 325] on button "Make" at bounding box center [152, 323] width 292 height 52
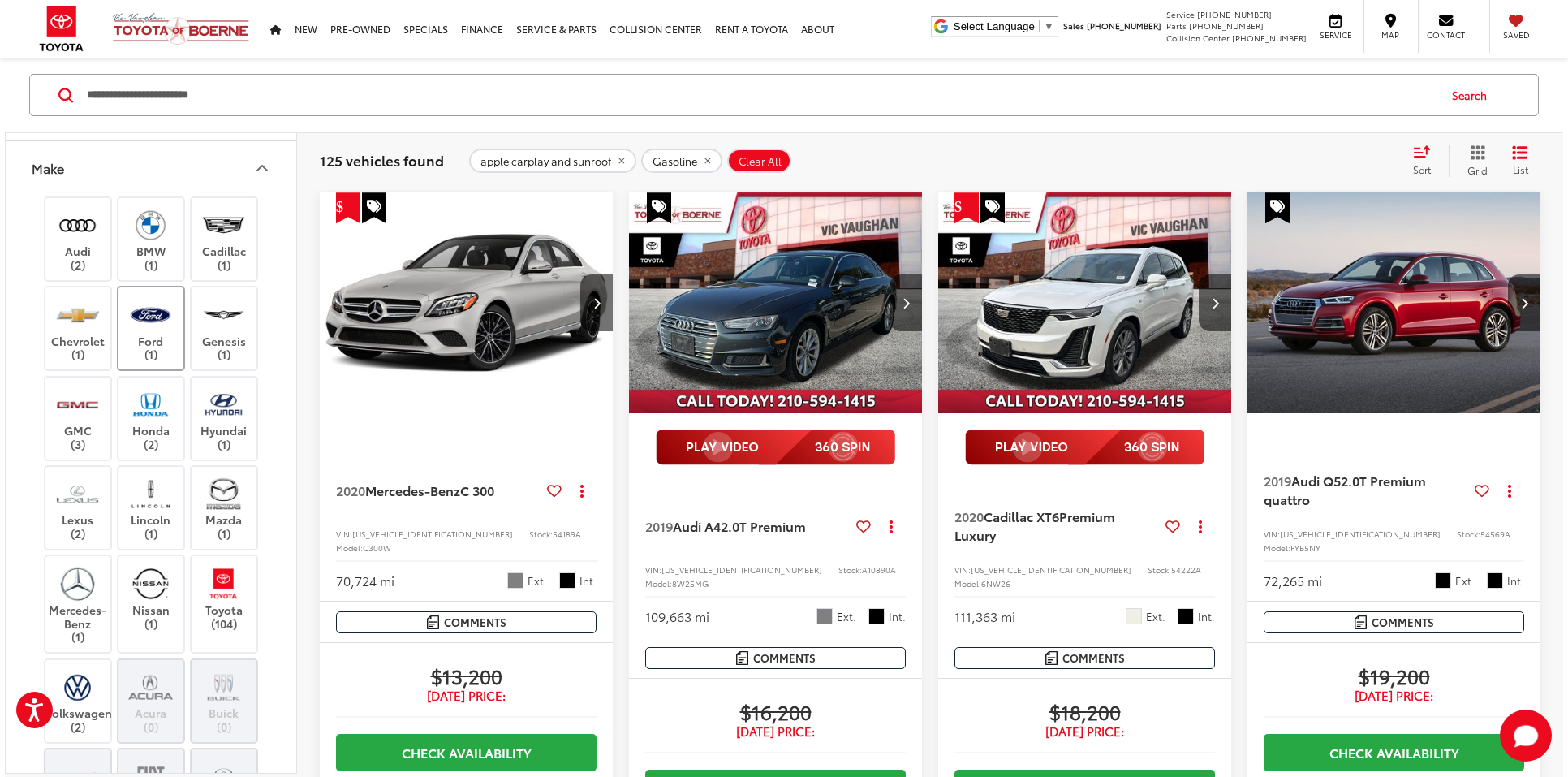
scroll to position [395, 0]
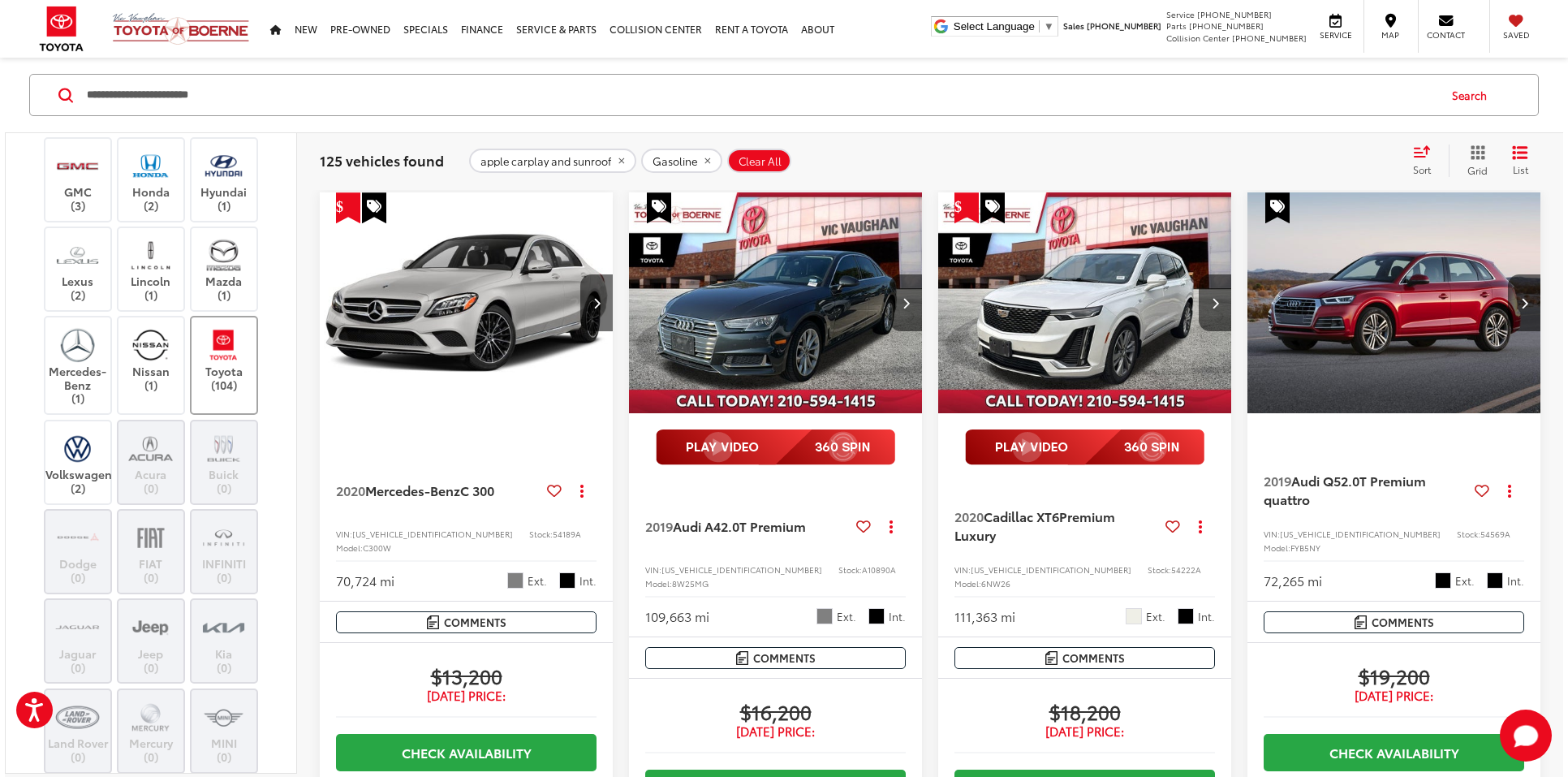
click at [214, 349] on img at bounding box center [224, 344] width 45 height 38
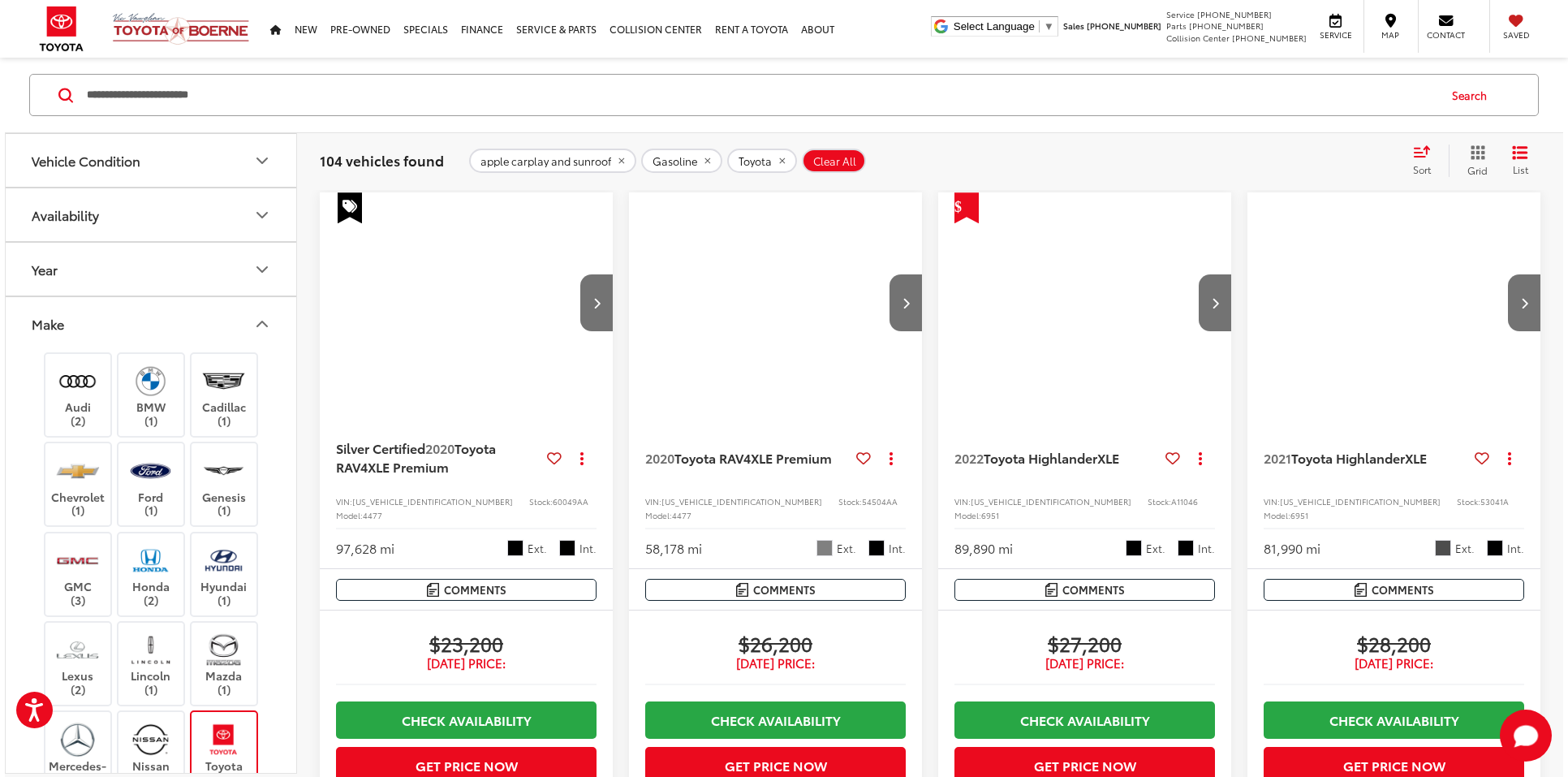
click at [259, 319] on icon "Make" at bounding box center [262, 324] width 20 height 20
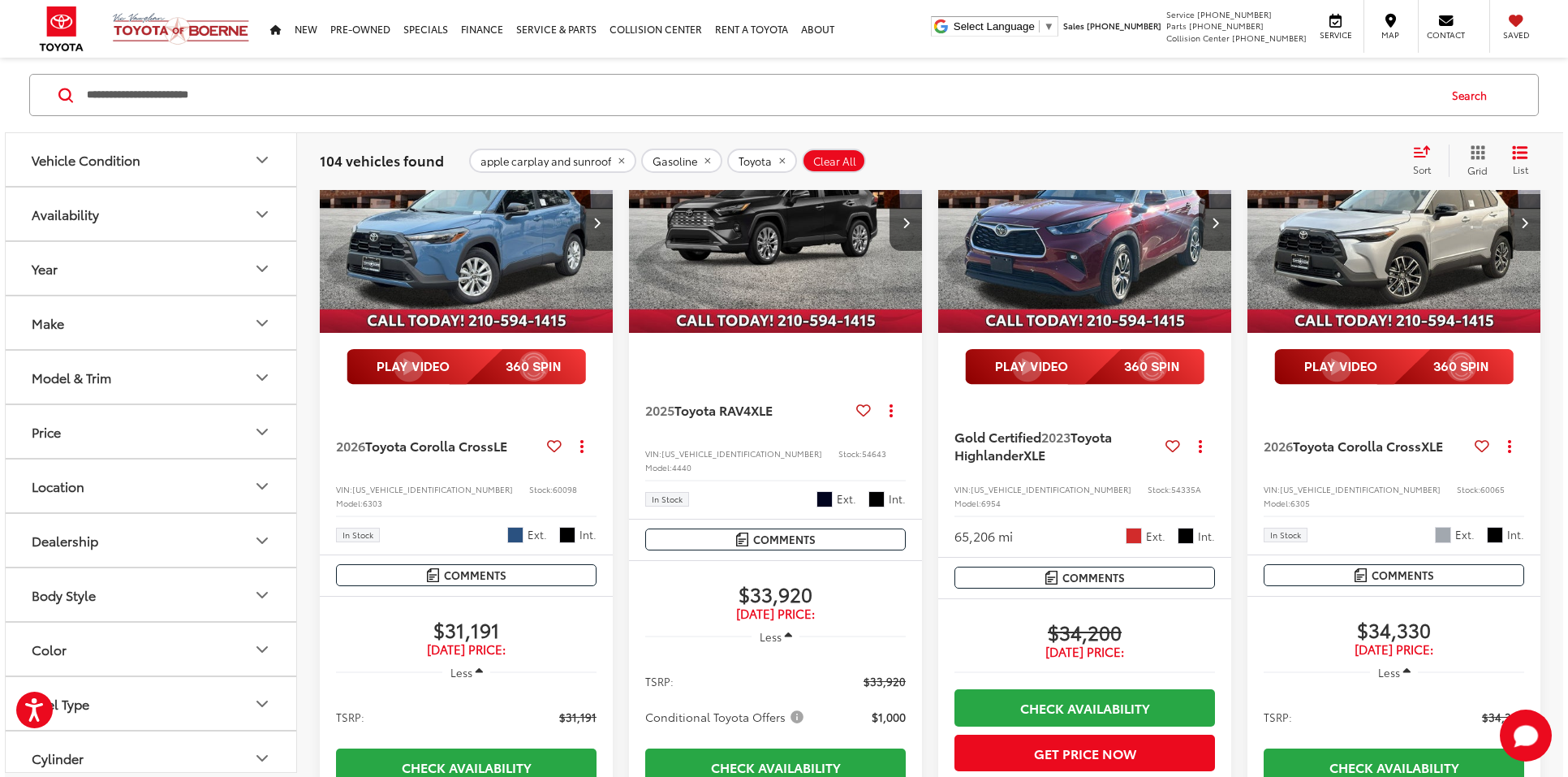
scroll to position [1140, 0]
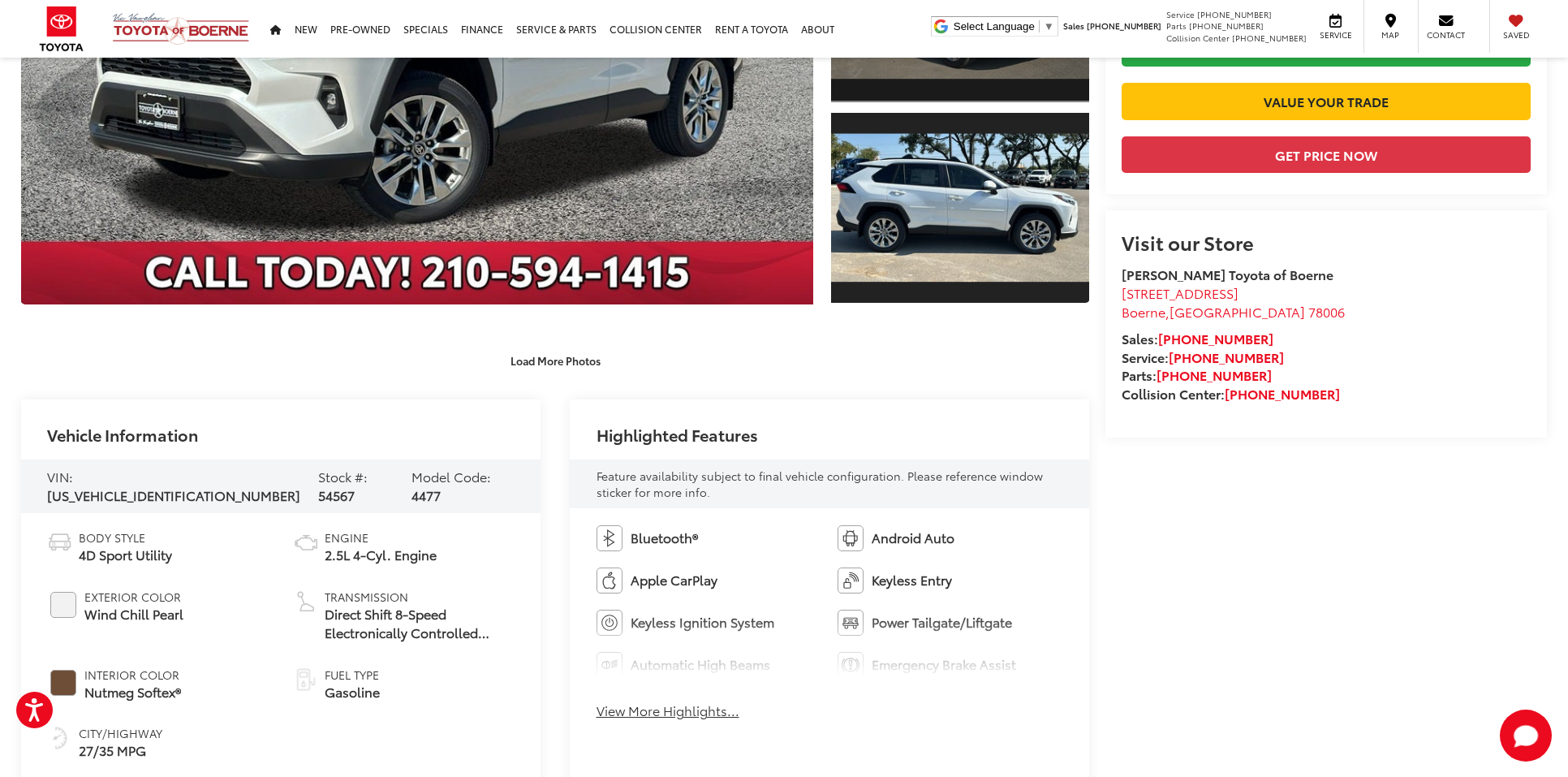
scroll to position [446, 0]
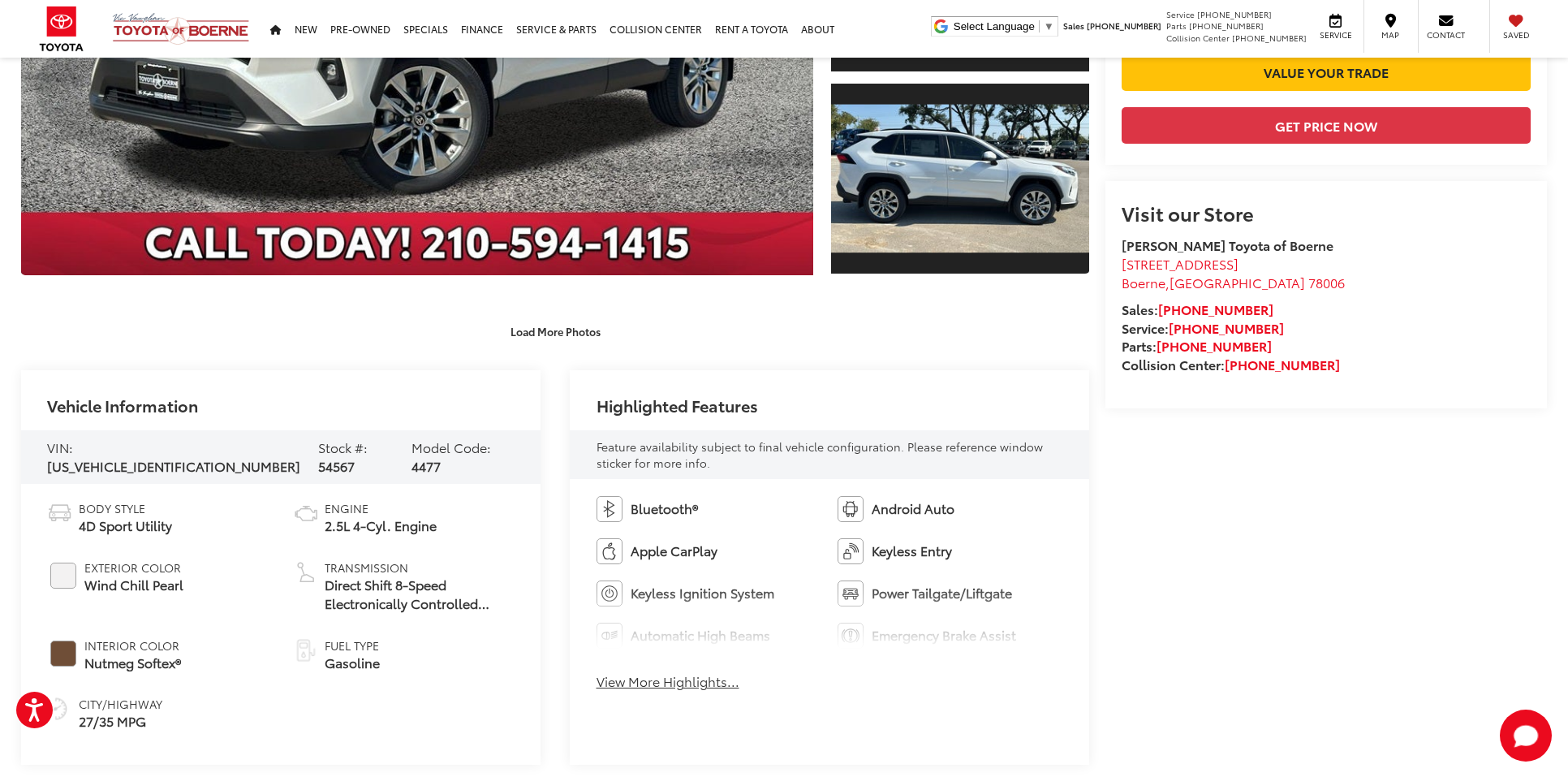
click at [684, 678] on button "View More Highlights..." at bounding box center [668, 682] width 142 height 19
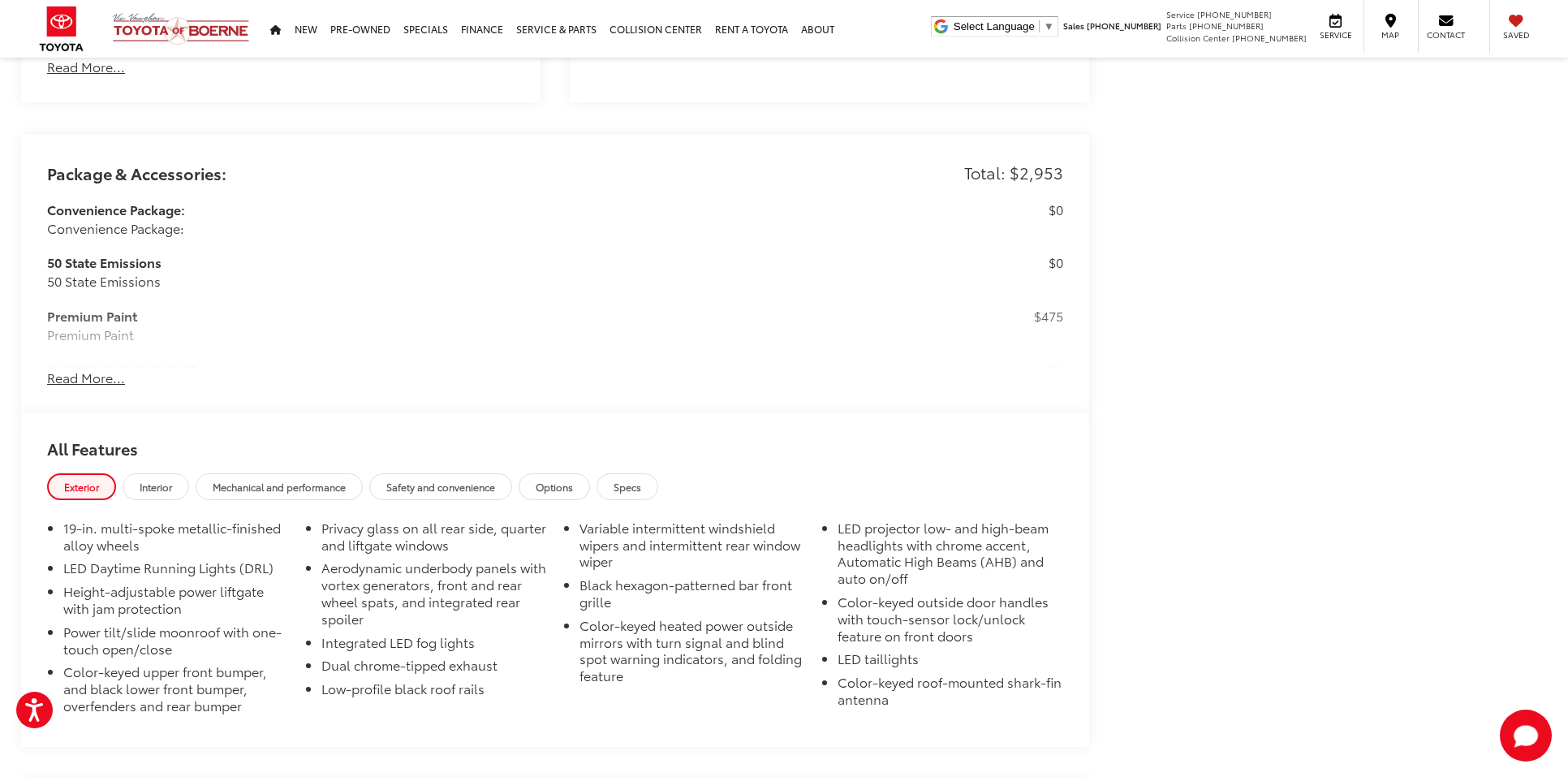
scroll to position [1608, 0]
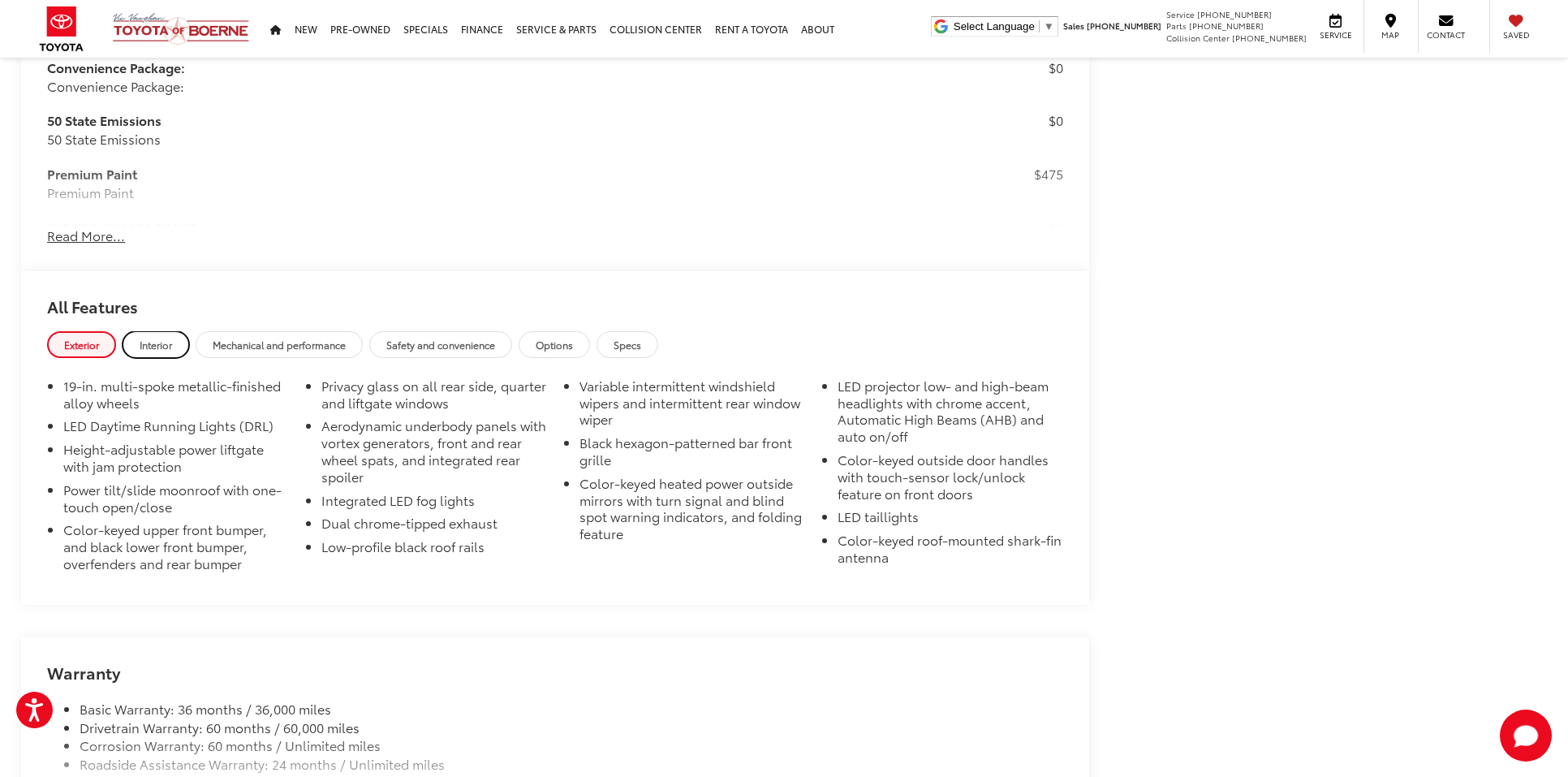
click at [170, 337] on span "Interior" at bounding box center [156, 344] width 33 height 14
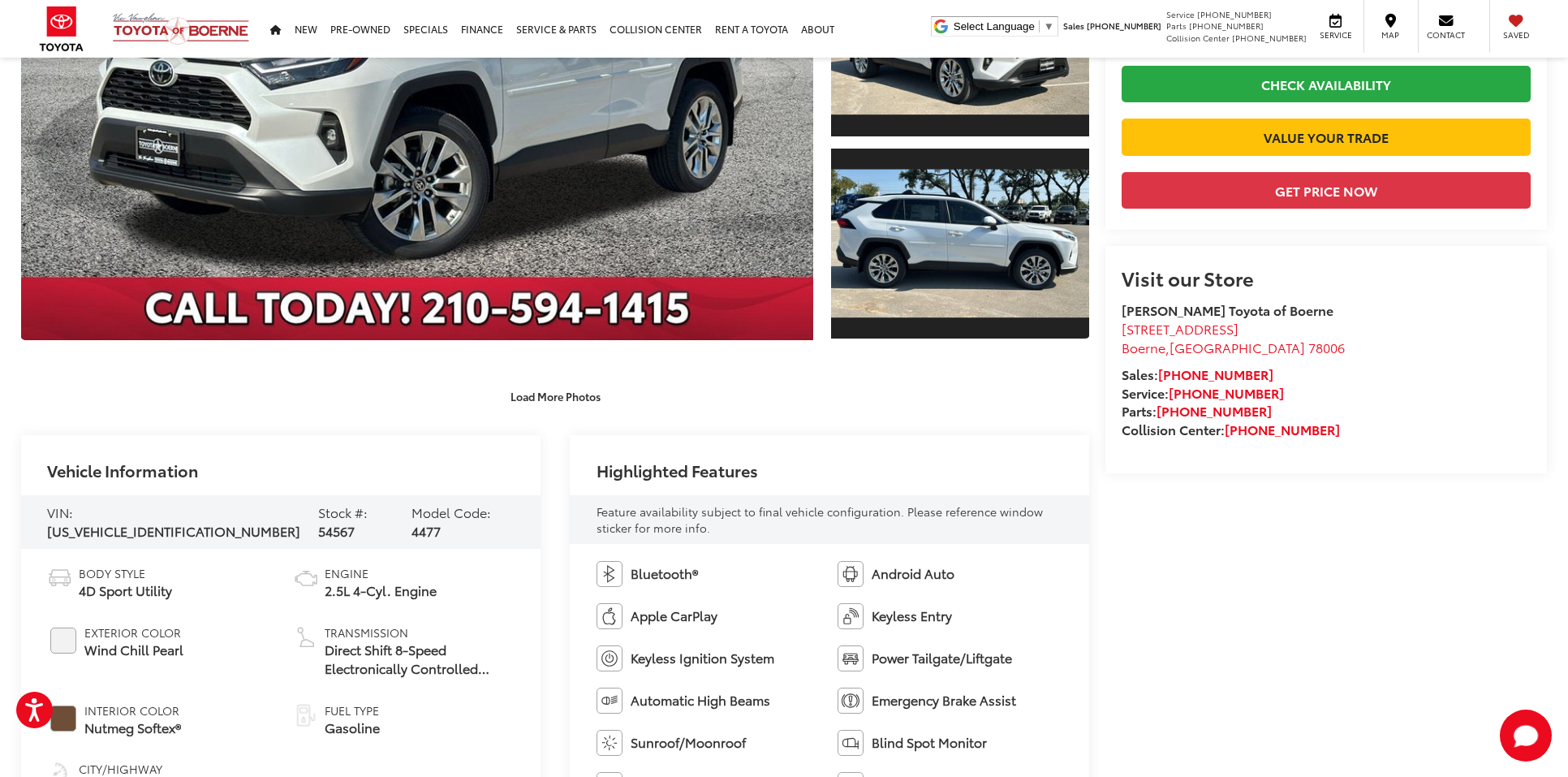
scroll to position [0, 0]
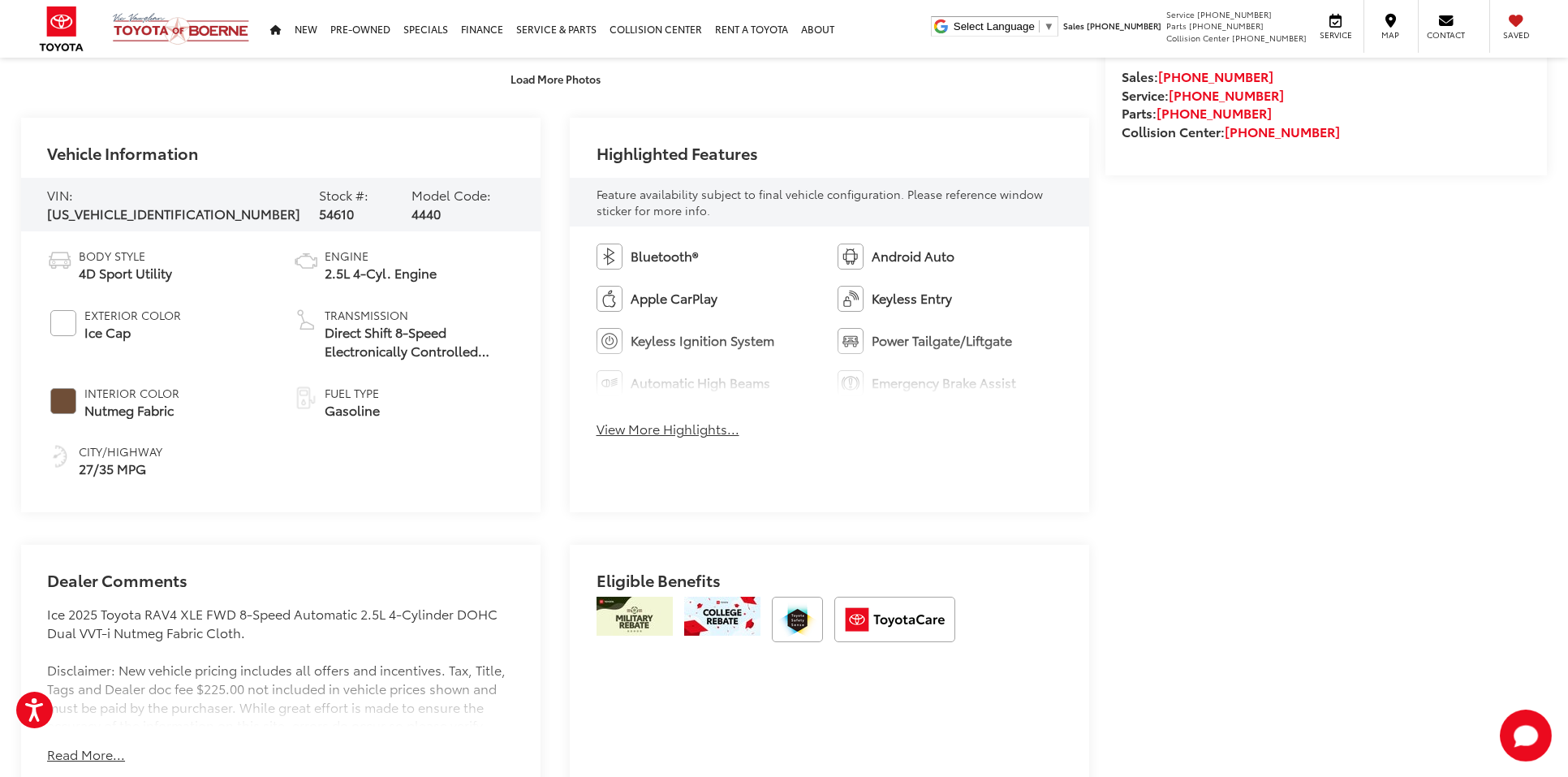
click at [686, 432] on button "View More Highlights..." at bounding box center [668, 429] width 142 height 19
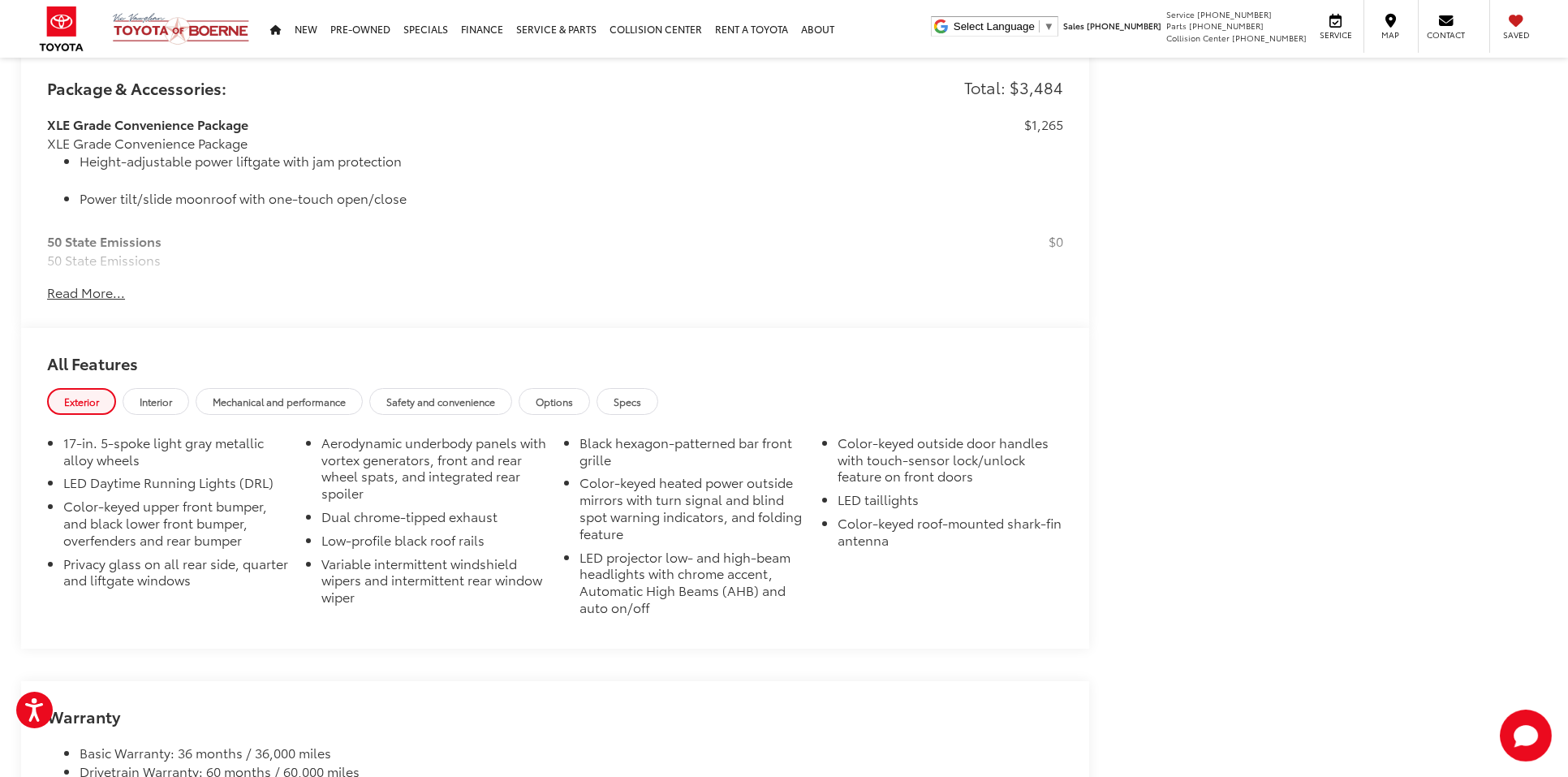
scroll to position [1567, 0]
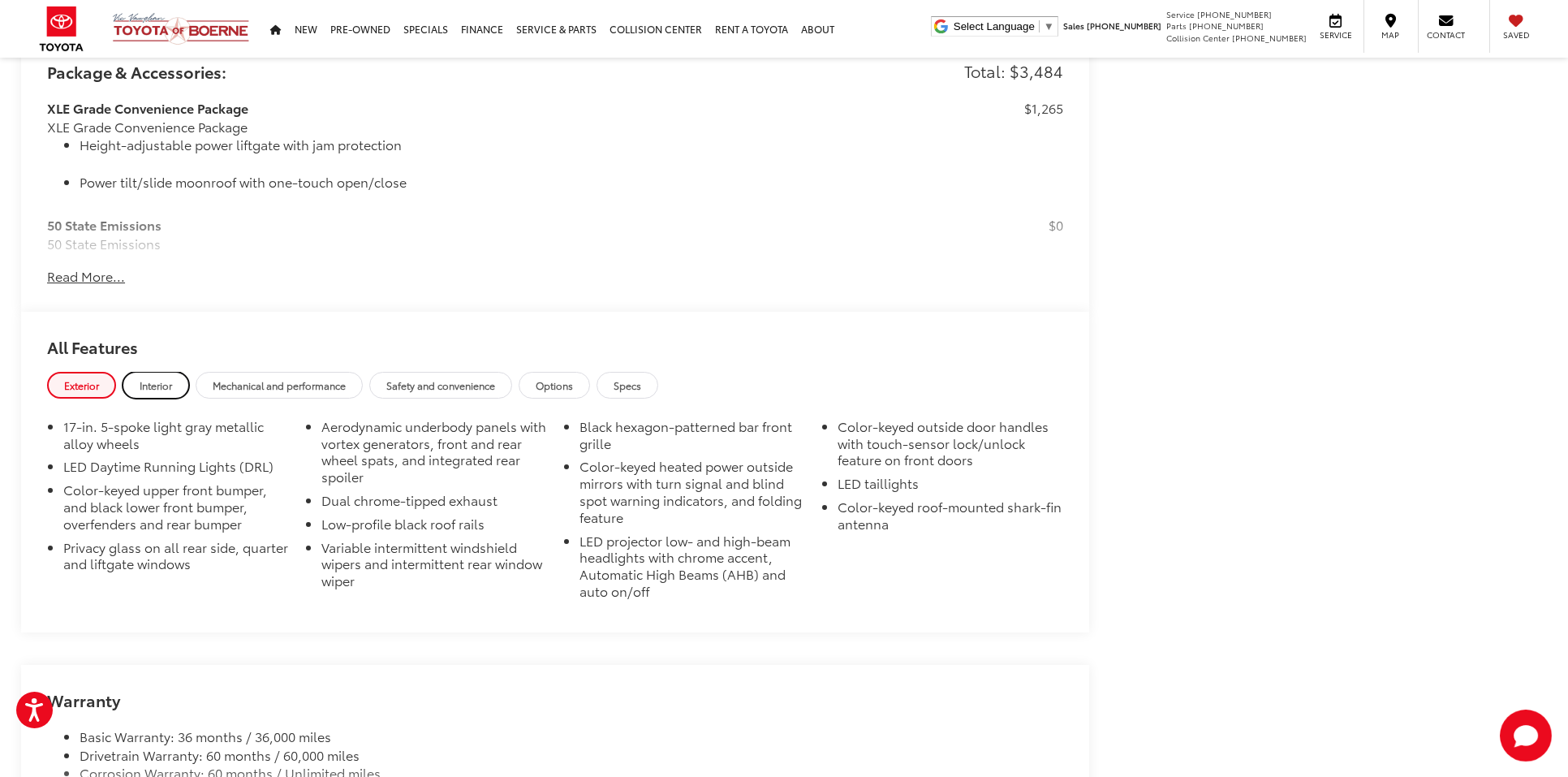
click at [155, 375] on link "Interior" at bounding box center [156, 385] width 67 height 27
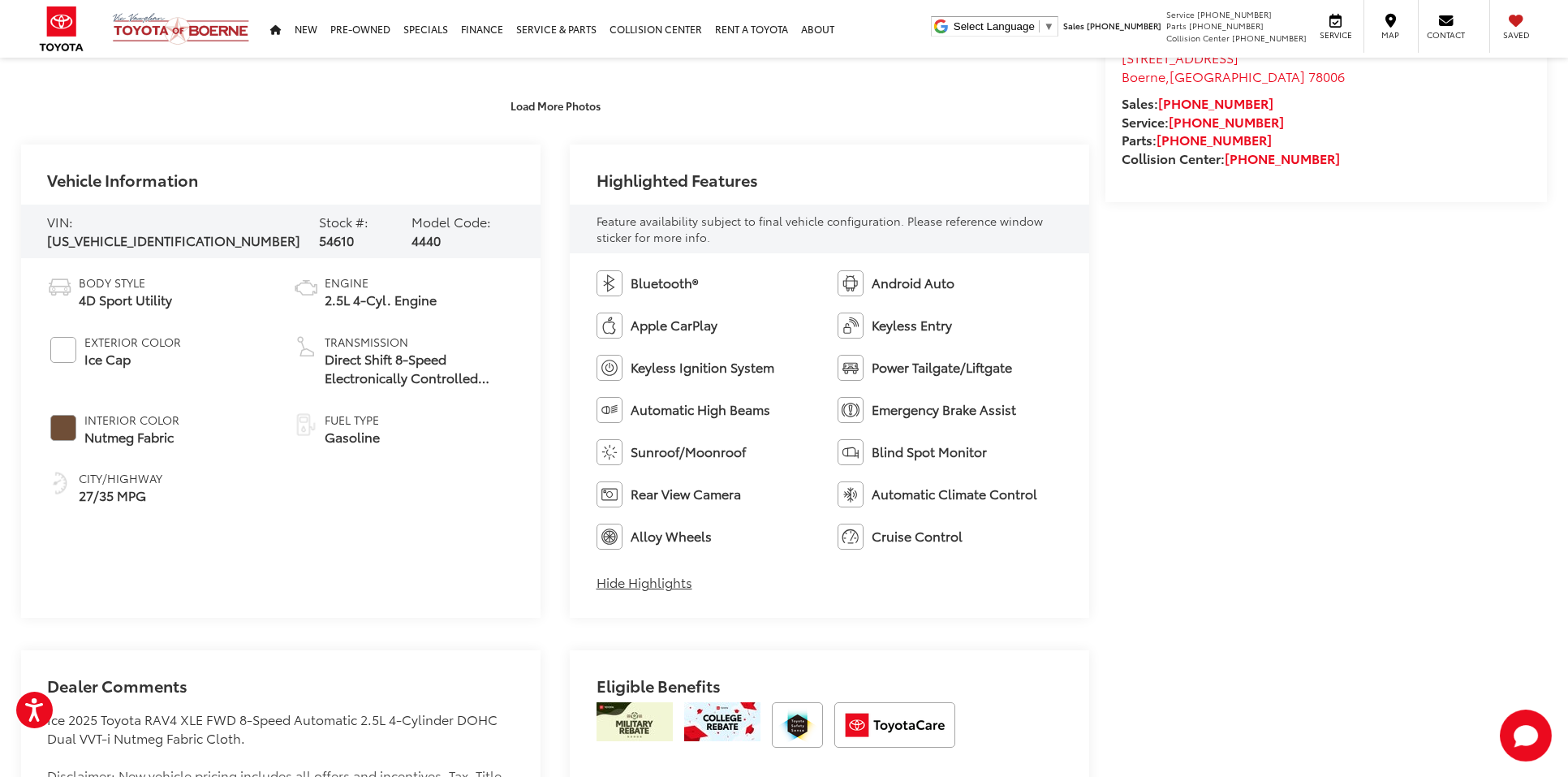
scroll to position [657, 0]
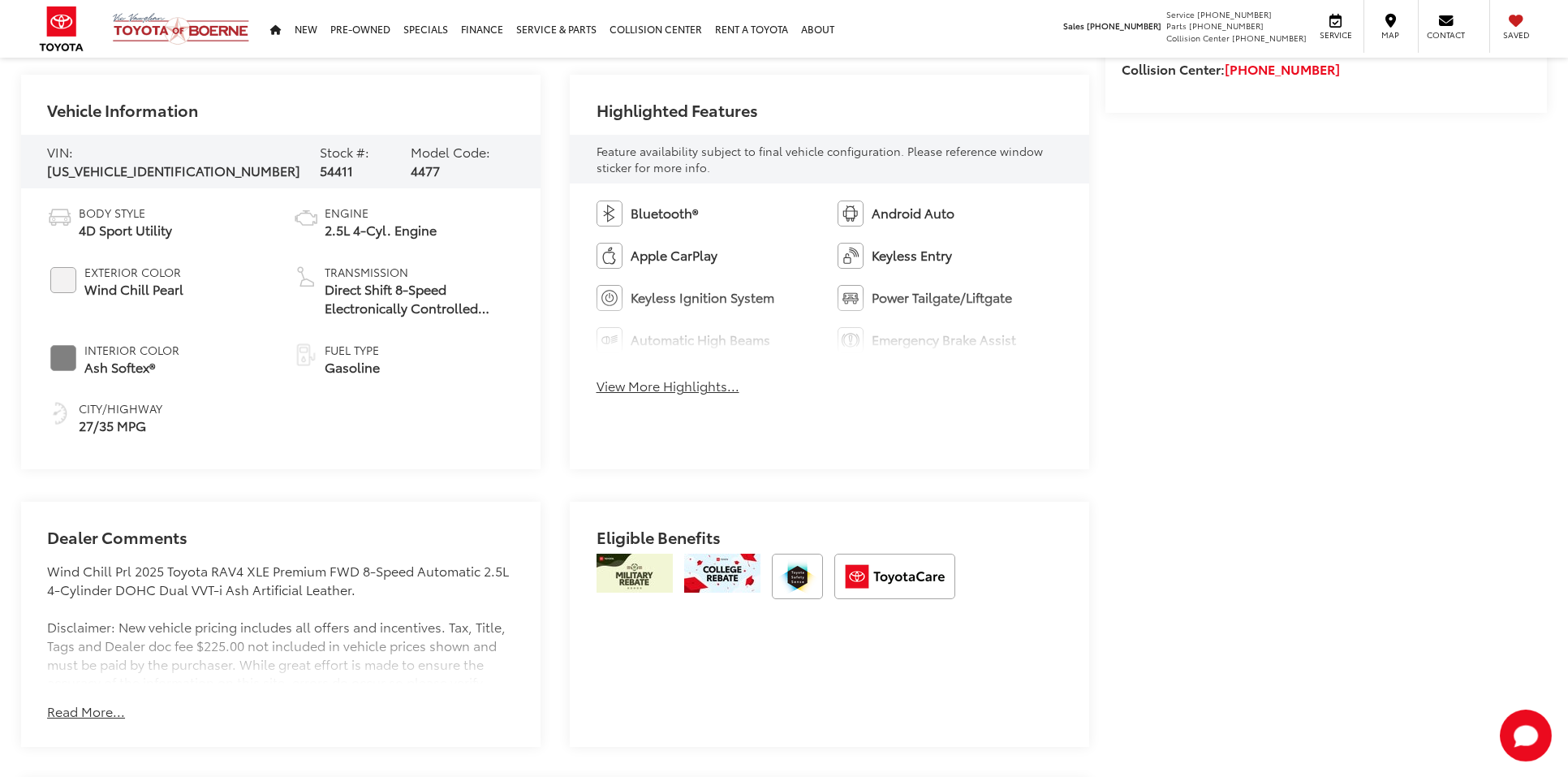
scroll to position [774, 0]
click at [696, 392] on button "View More Highlights..." at bounding box center [668, 386] width 142 height 19
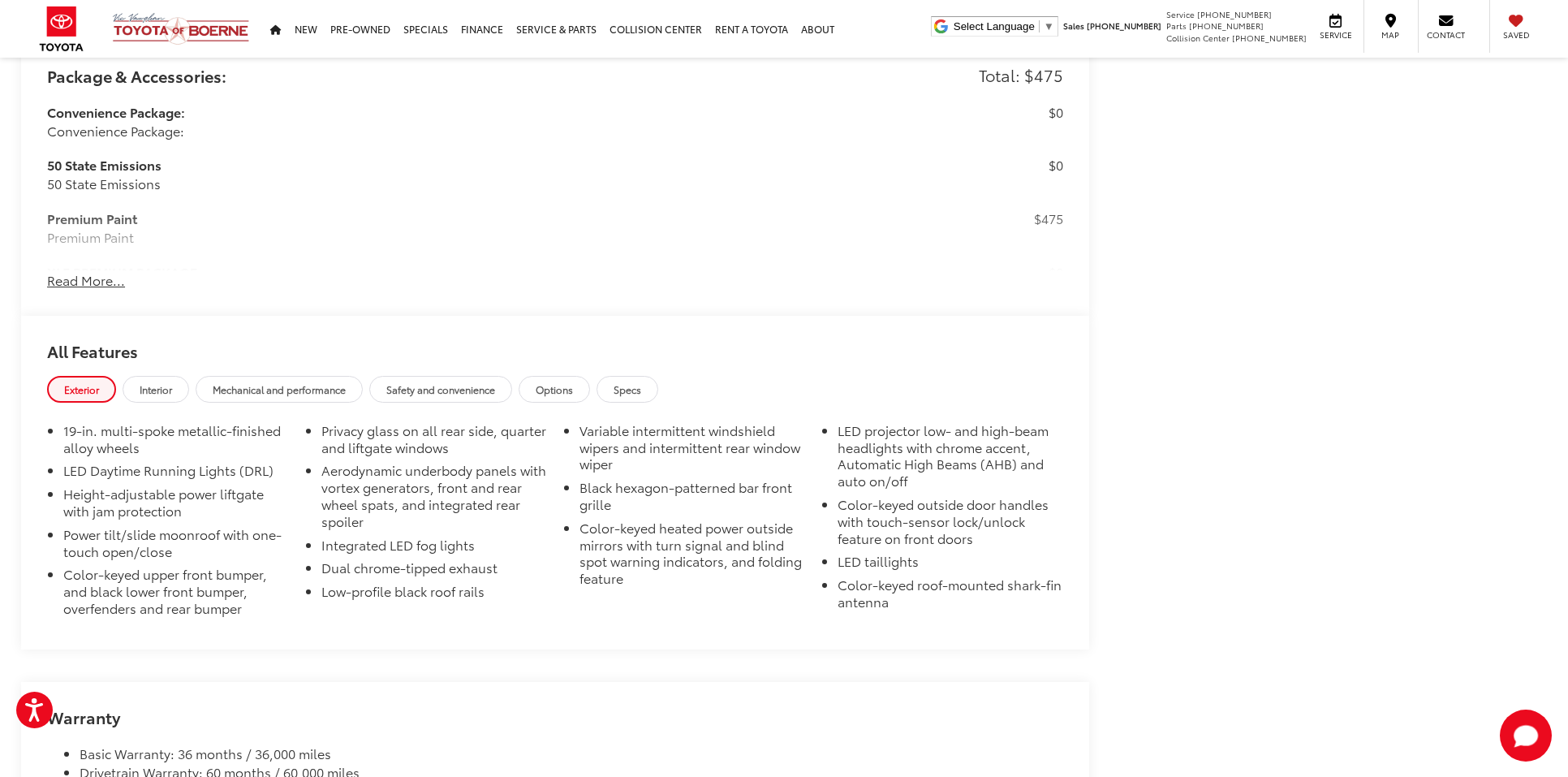
scroll to position [1660, 0]
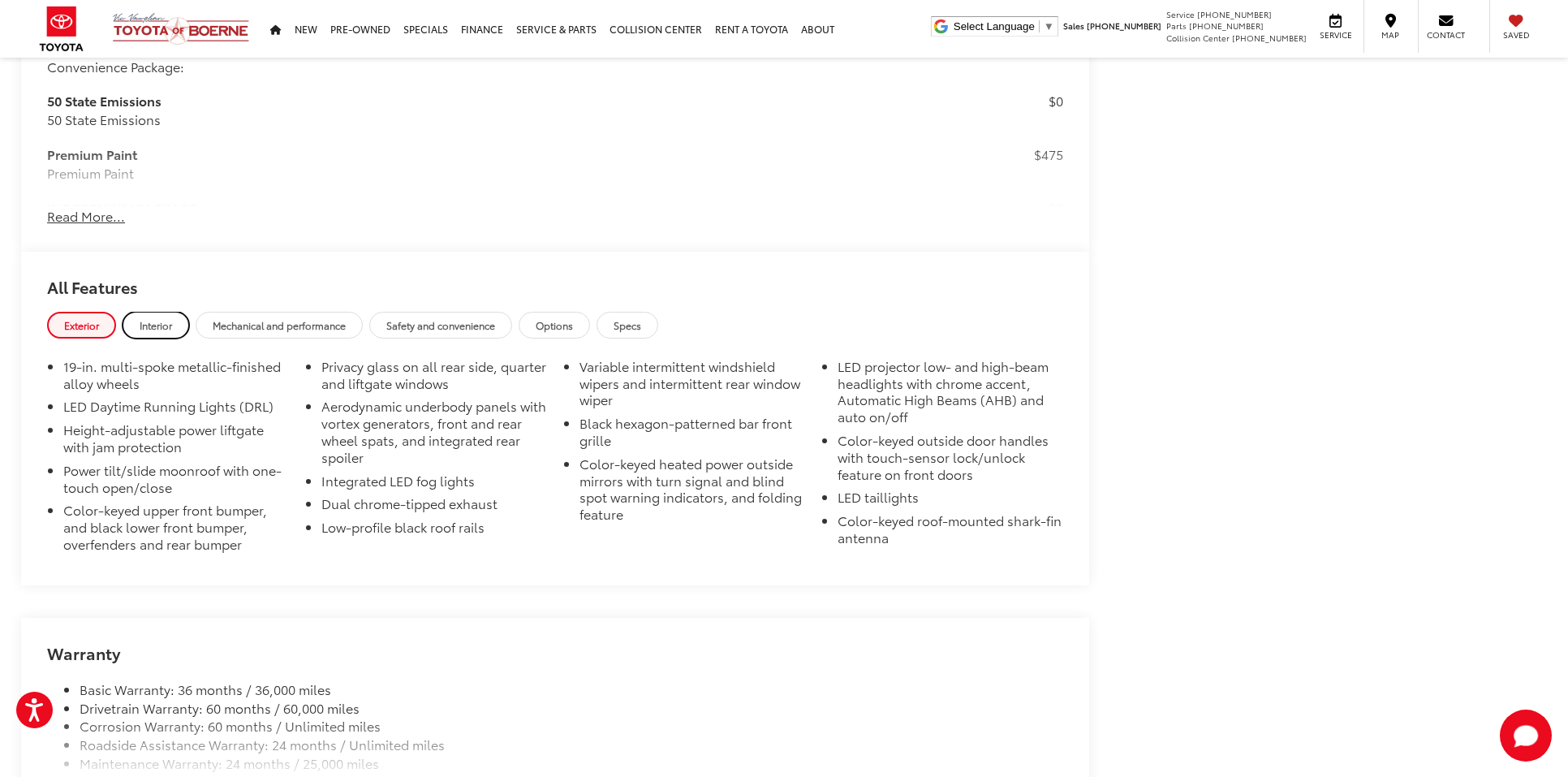
click at [171, 325] on span "Interior" at bounding box center [156, 325] width 33 height 14
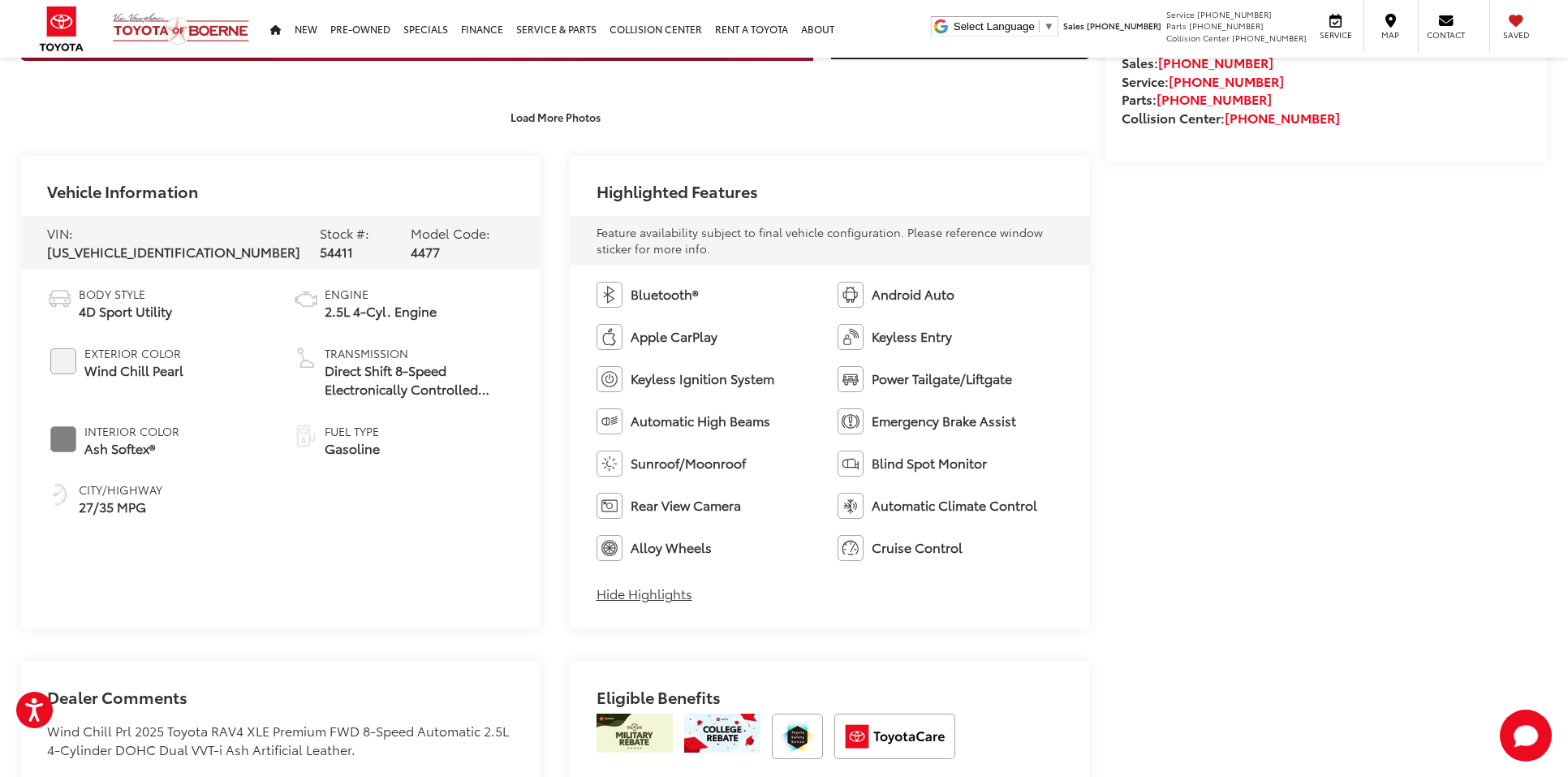
scroll to position [711, 0]
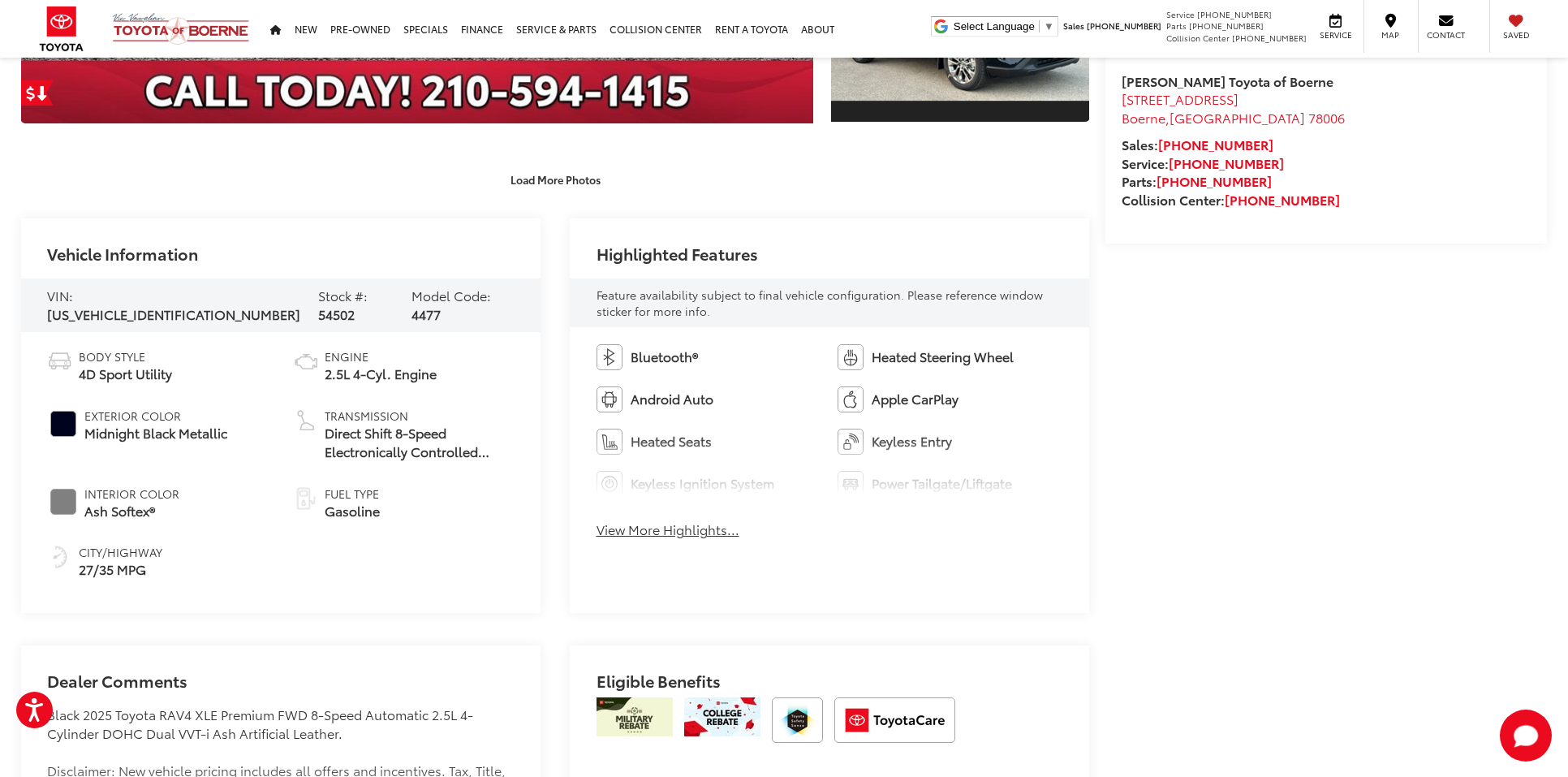
scroll to position [632, 0]
click at [670, 533] on button "View More Highlights..." at bounding box center [668, 529] width 142 height 19
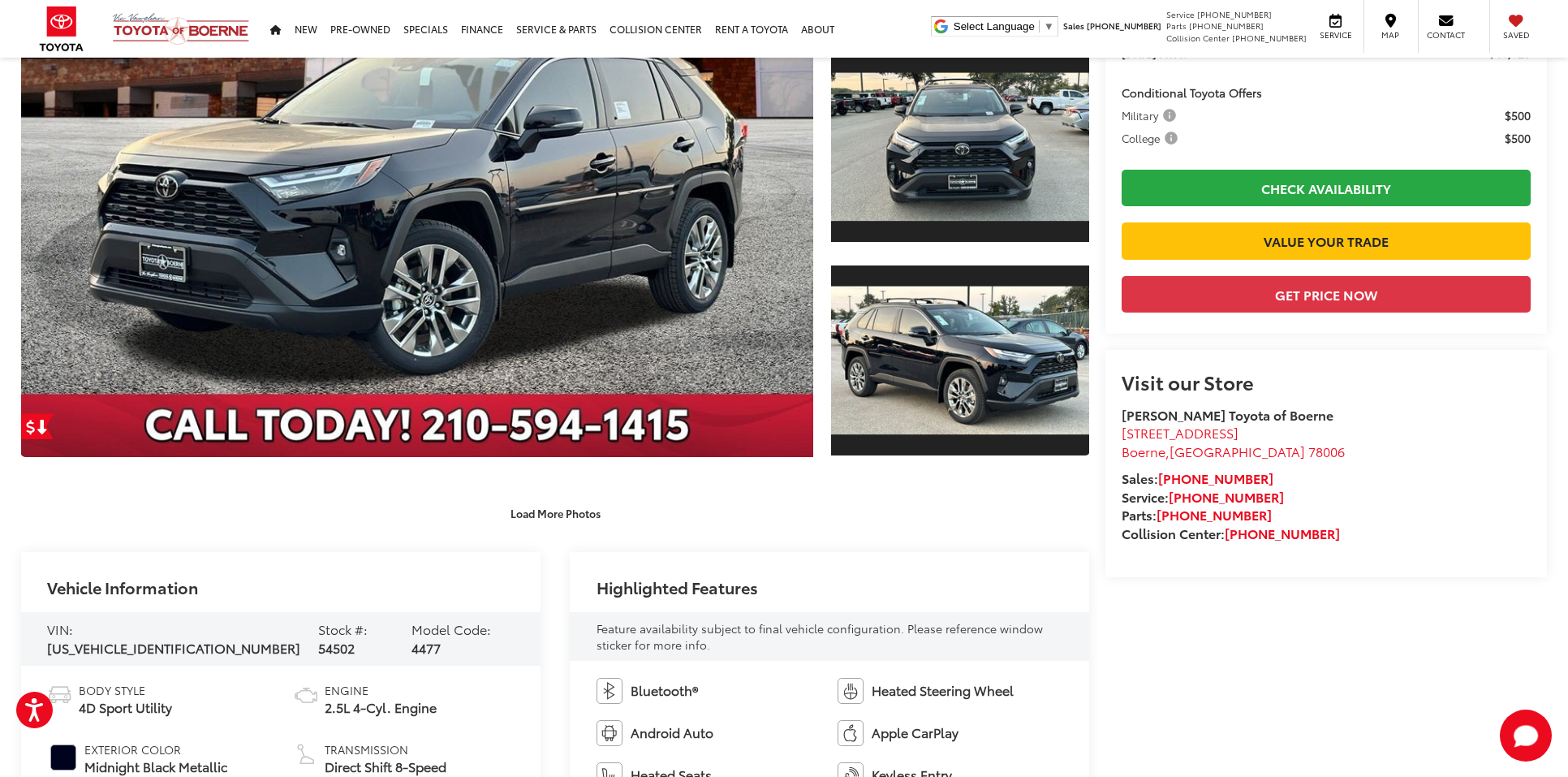
scroll to position [186, 0]
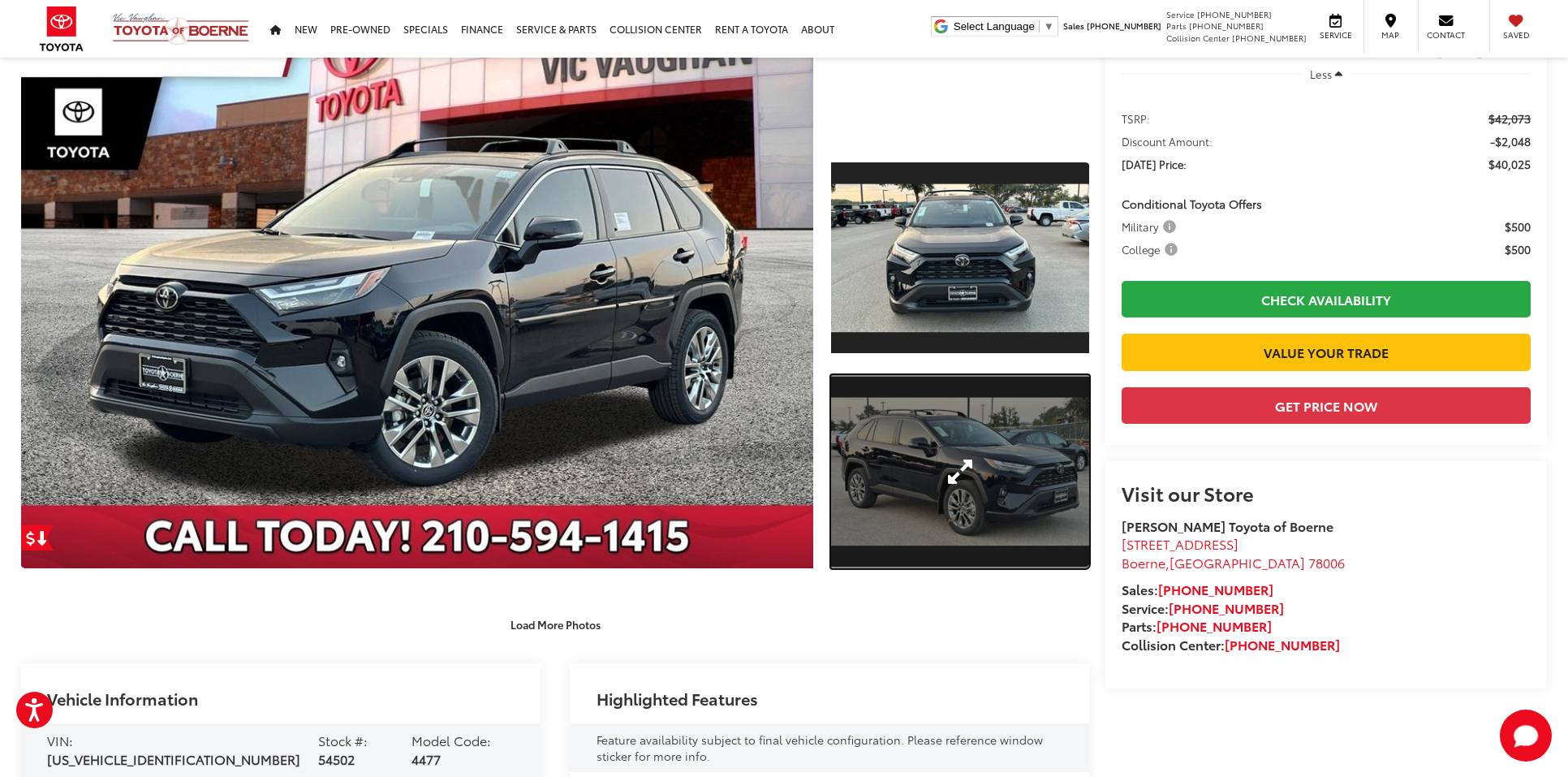
click at [961, 484] on link "Expand Photo 2" at bounding box center [960, 472] width 258 height 194
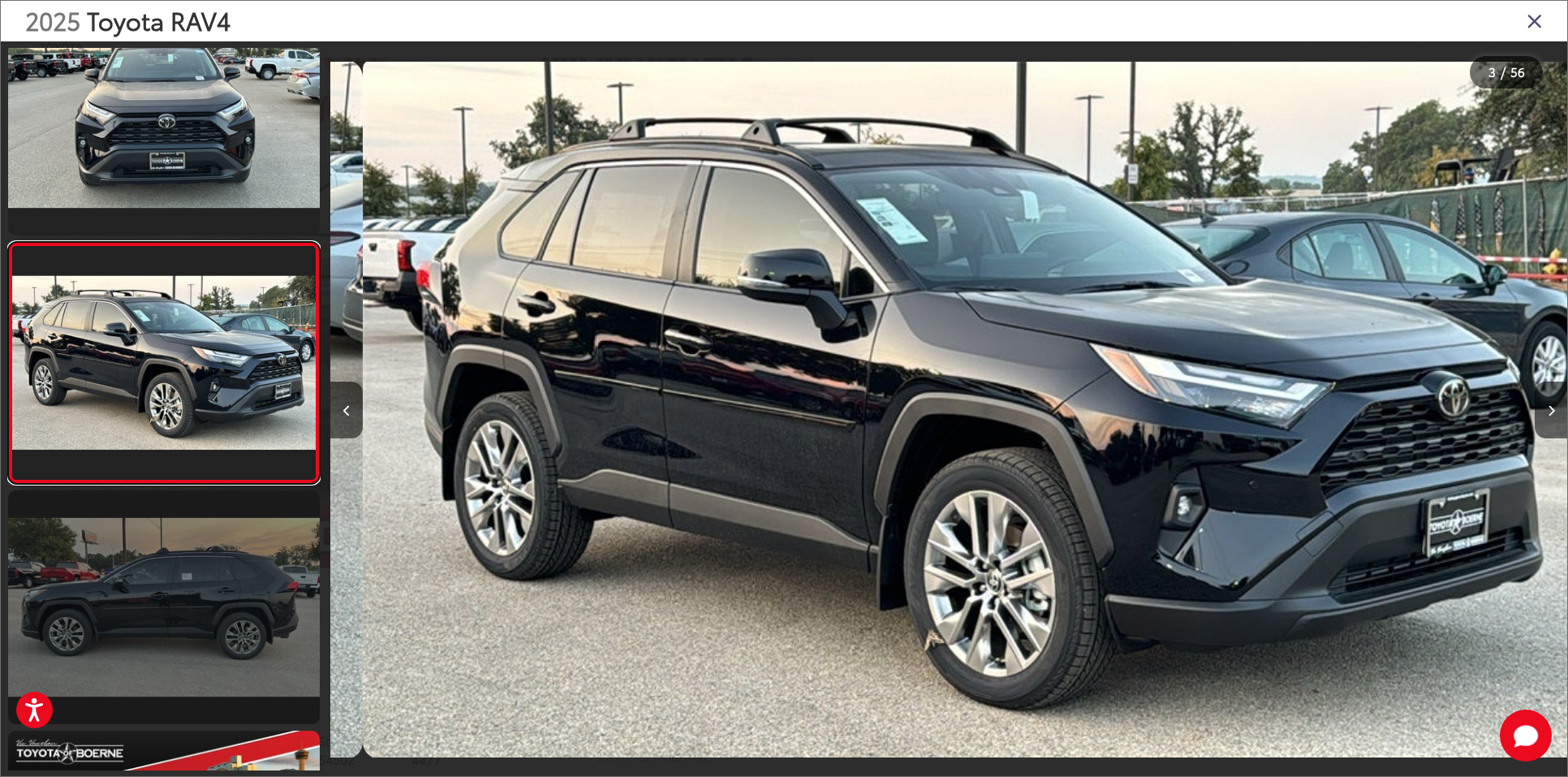
scroll to position [0, 2474]
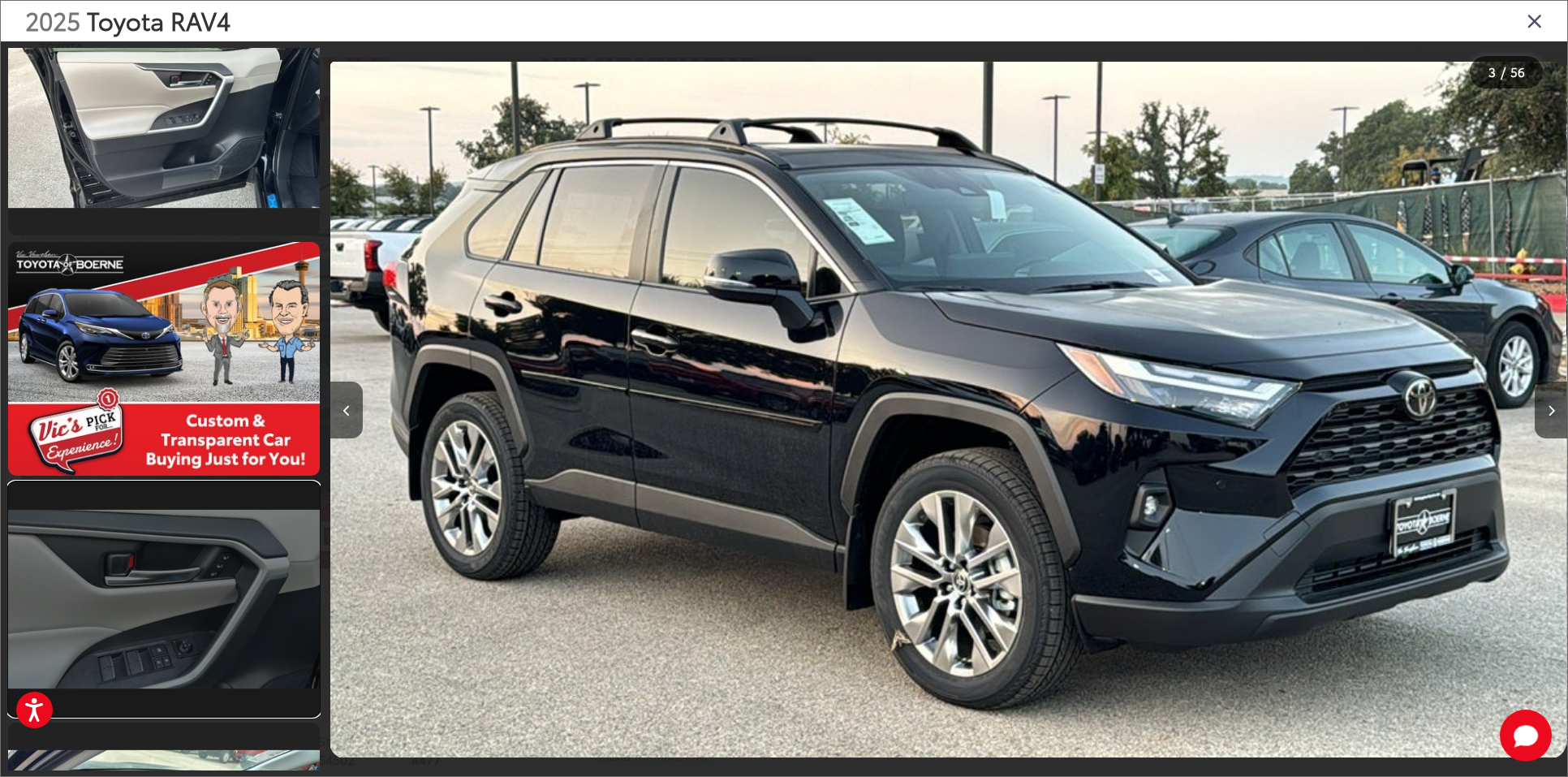
click at [186, 607] on link at bounding box center [163, 599] width 312 height 234
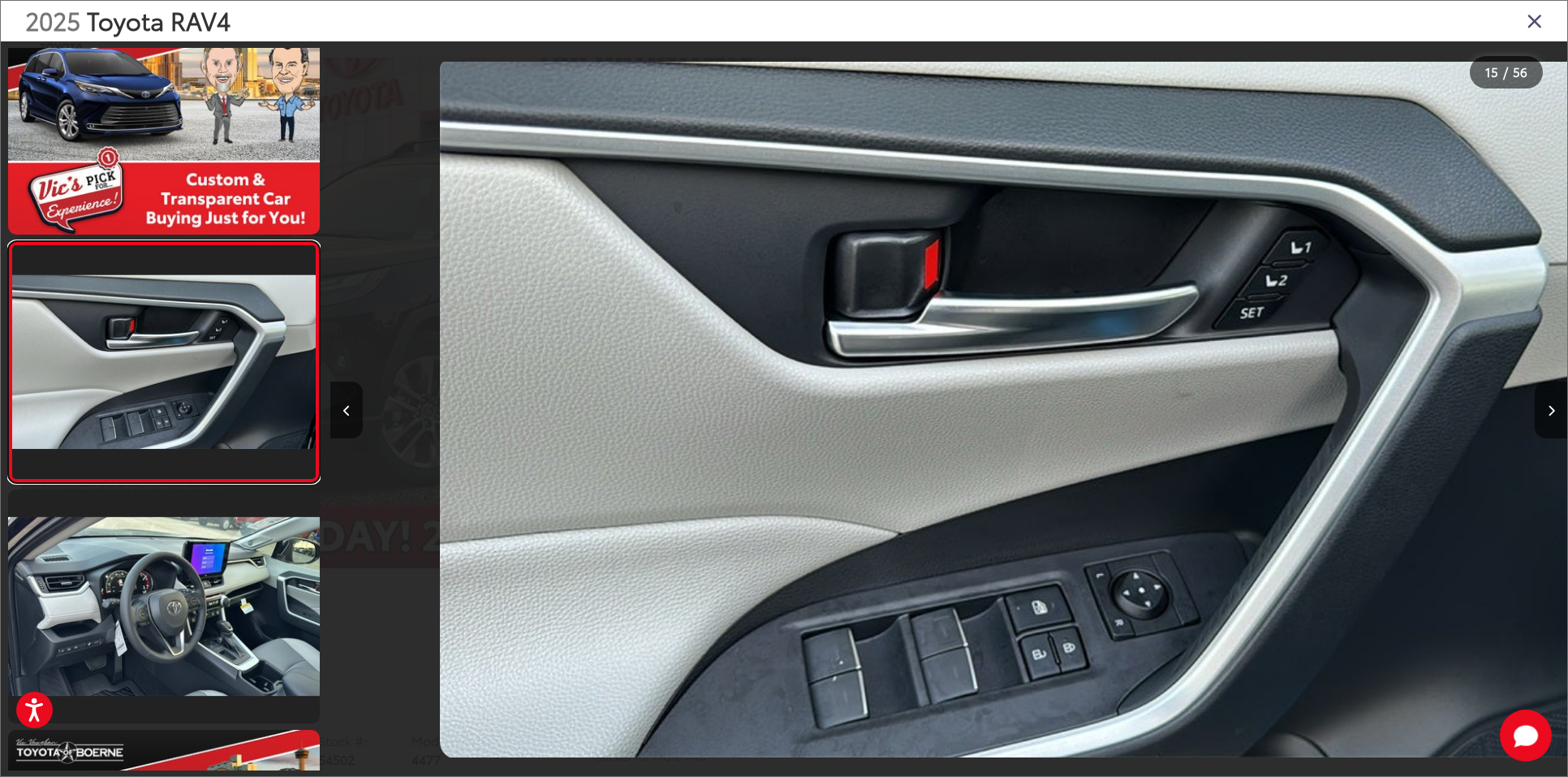
scroll to position [0, 17323]
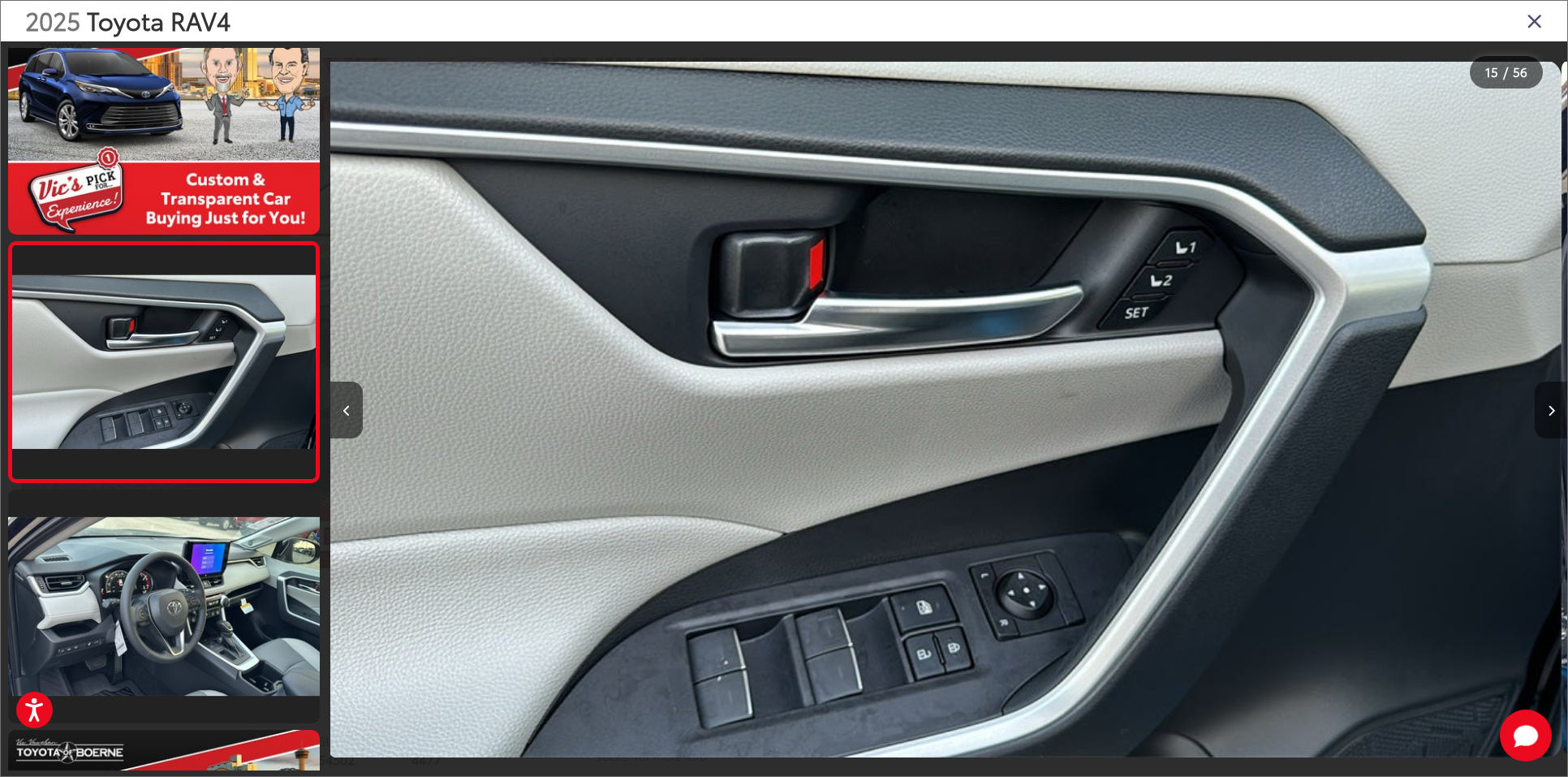
click at [1551, 420] on button "Next image" at bounding box center [1551, 410] width 33 height 57
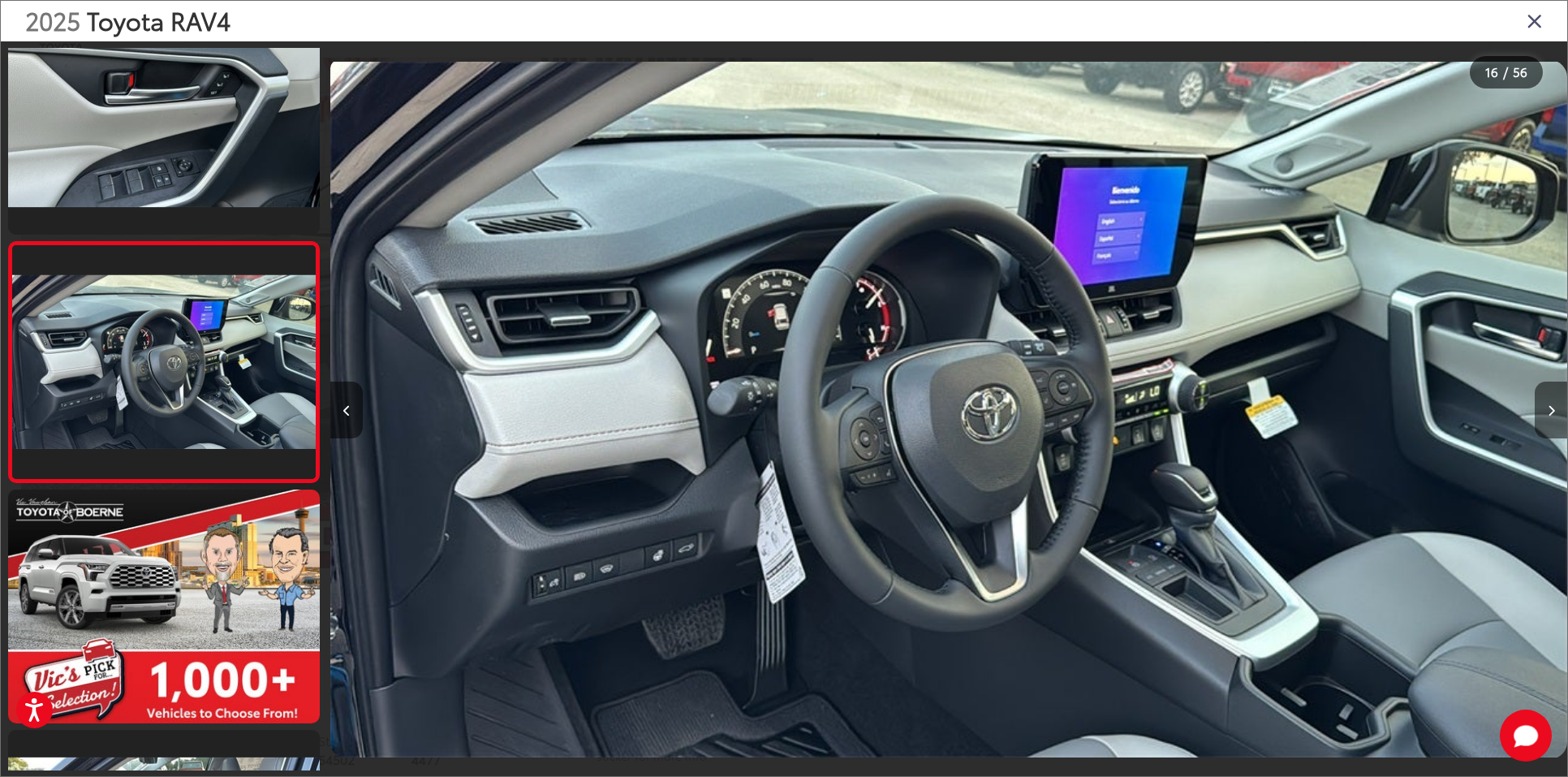
scroll to position [0, 18561]
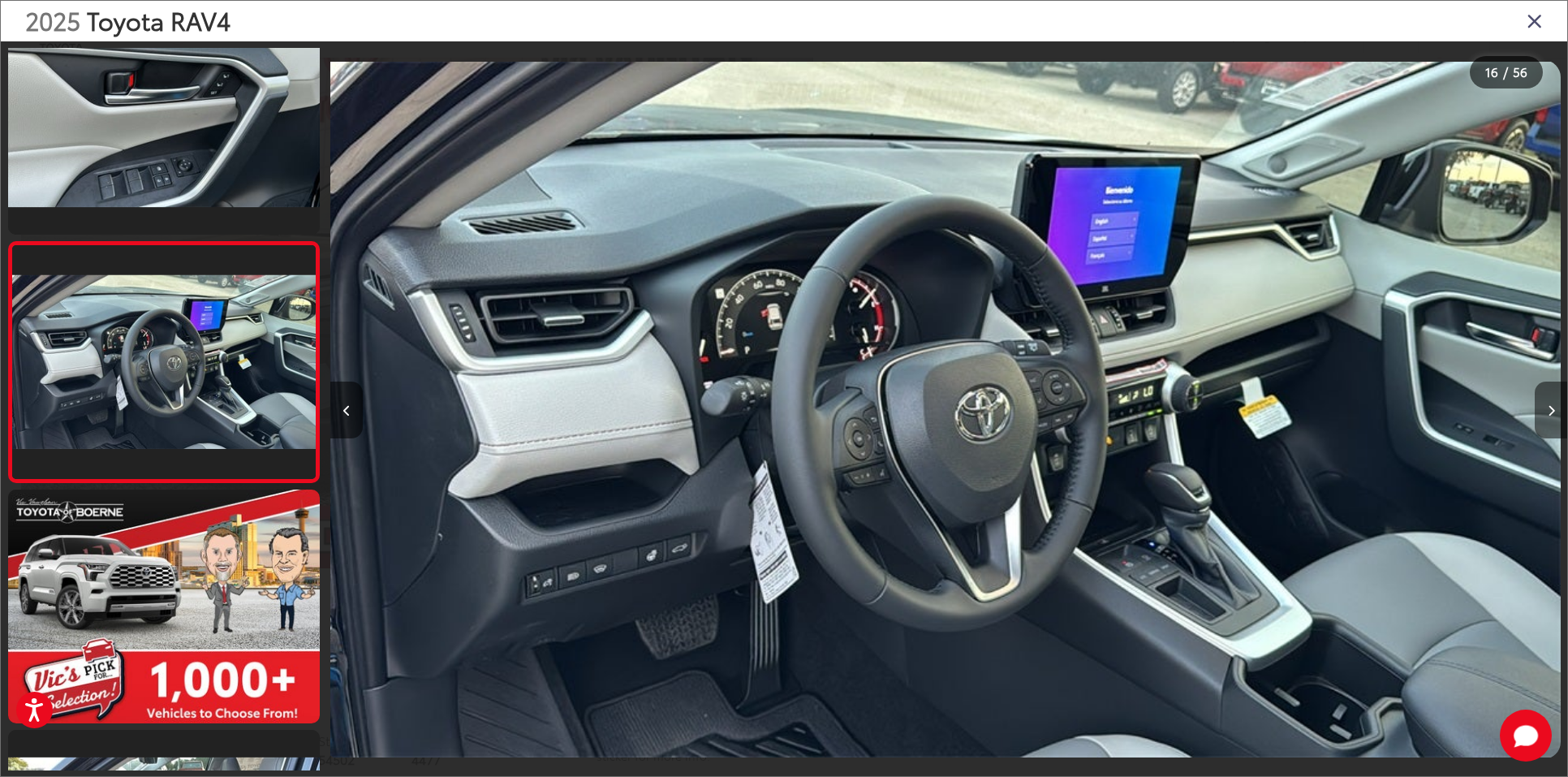
click at [1551, 420] on button "Next image" at bounding box center [1551, 410] width 33 height 57
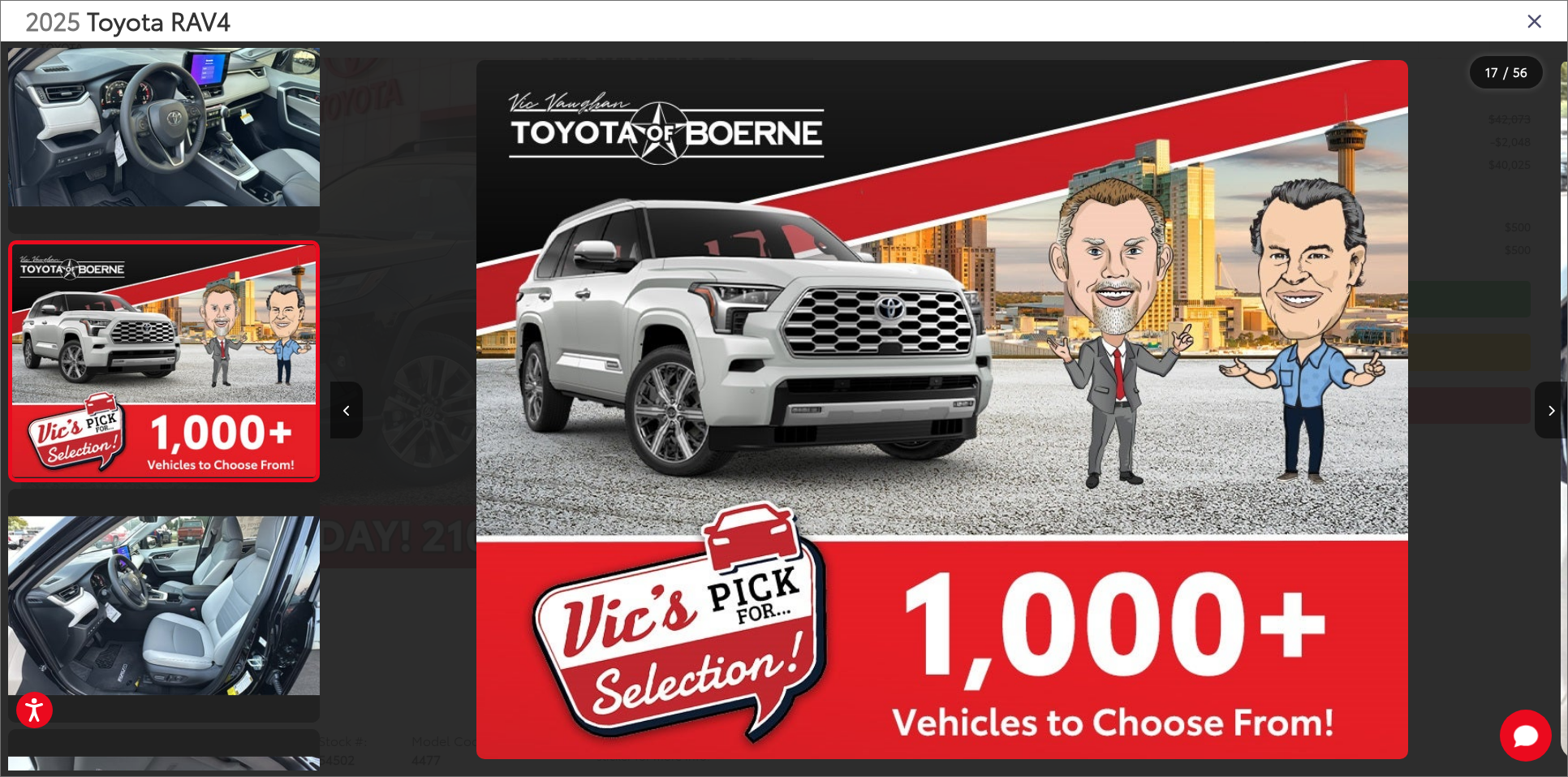
scroll to position [0, 19798]
click at [1542, 27] on icon "Close gallery" at bounding box center [1535, 20] width 16 height 21
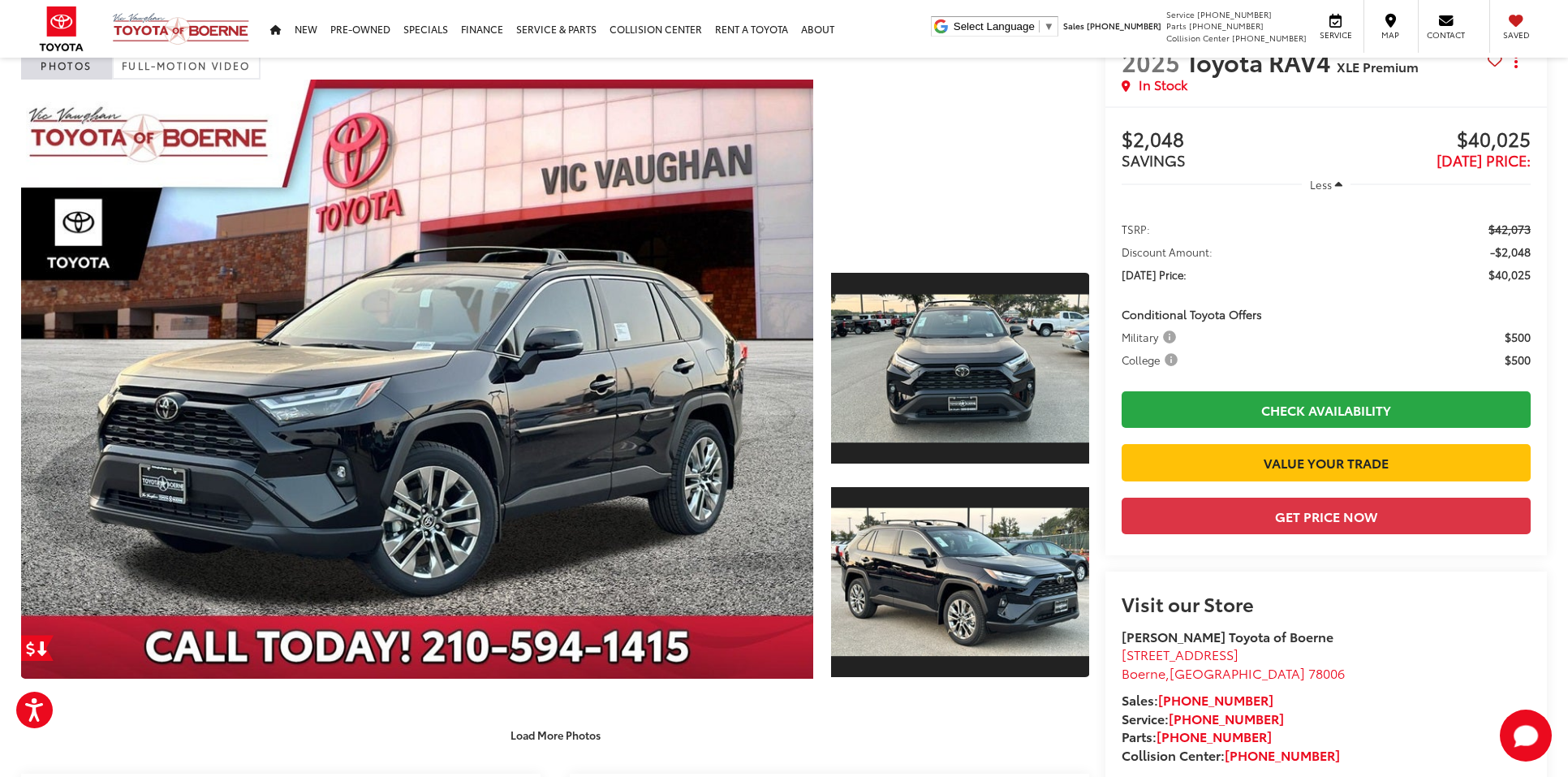
scroll to position [0, 0]
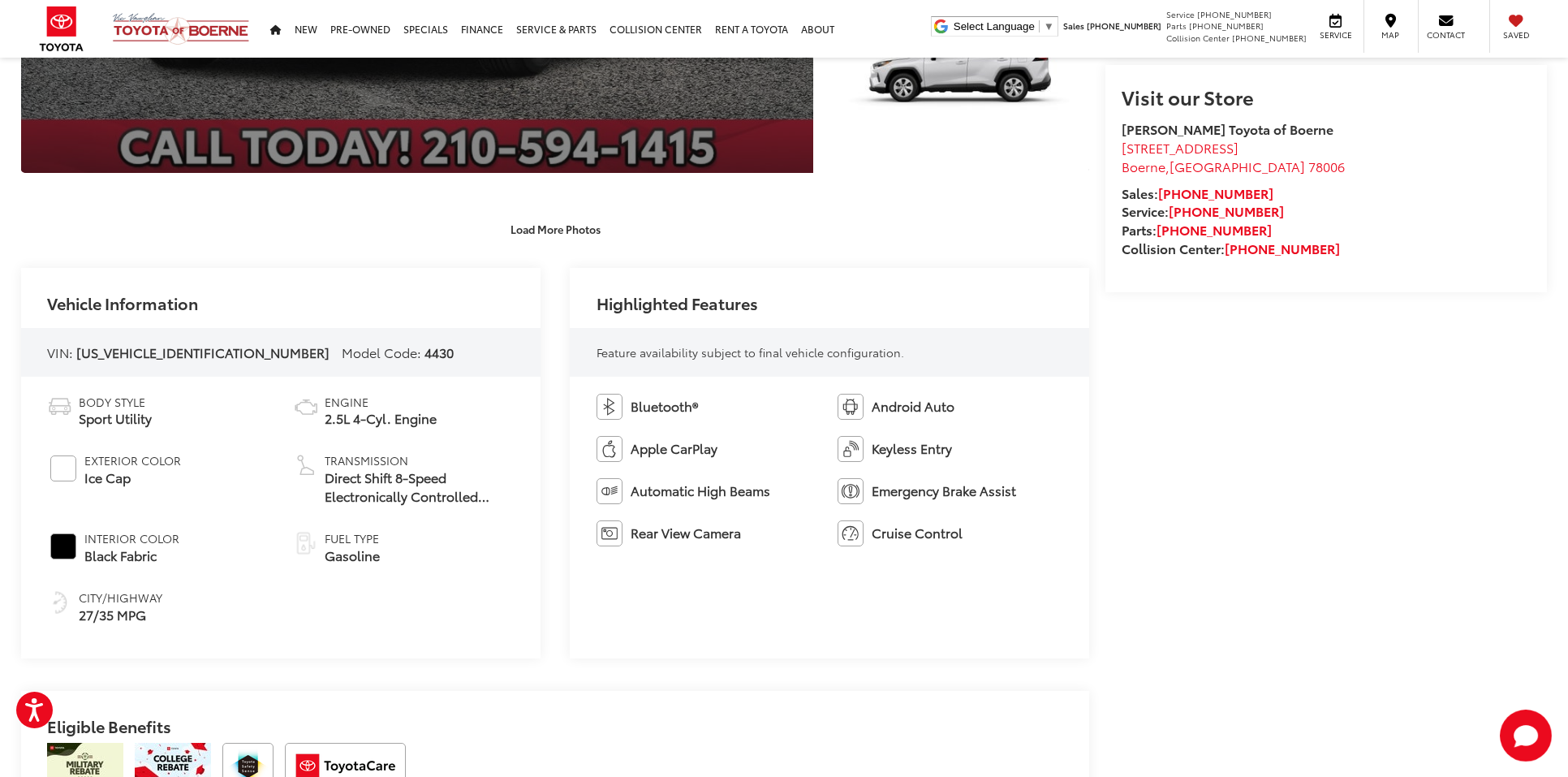
scroll to position [292, 0]
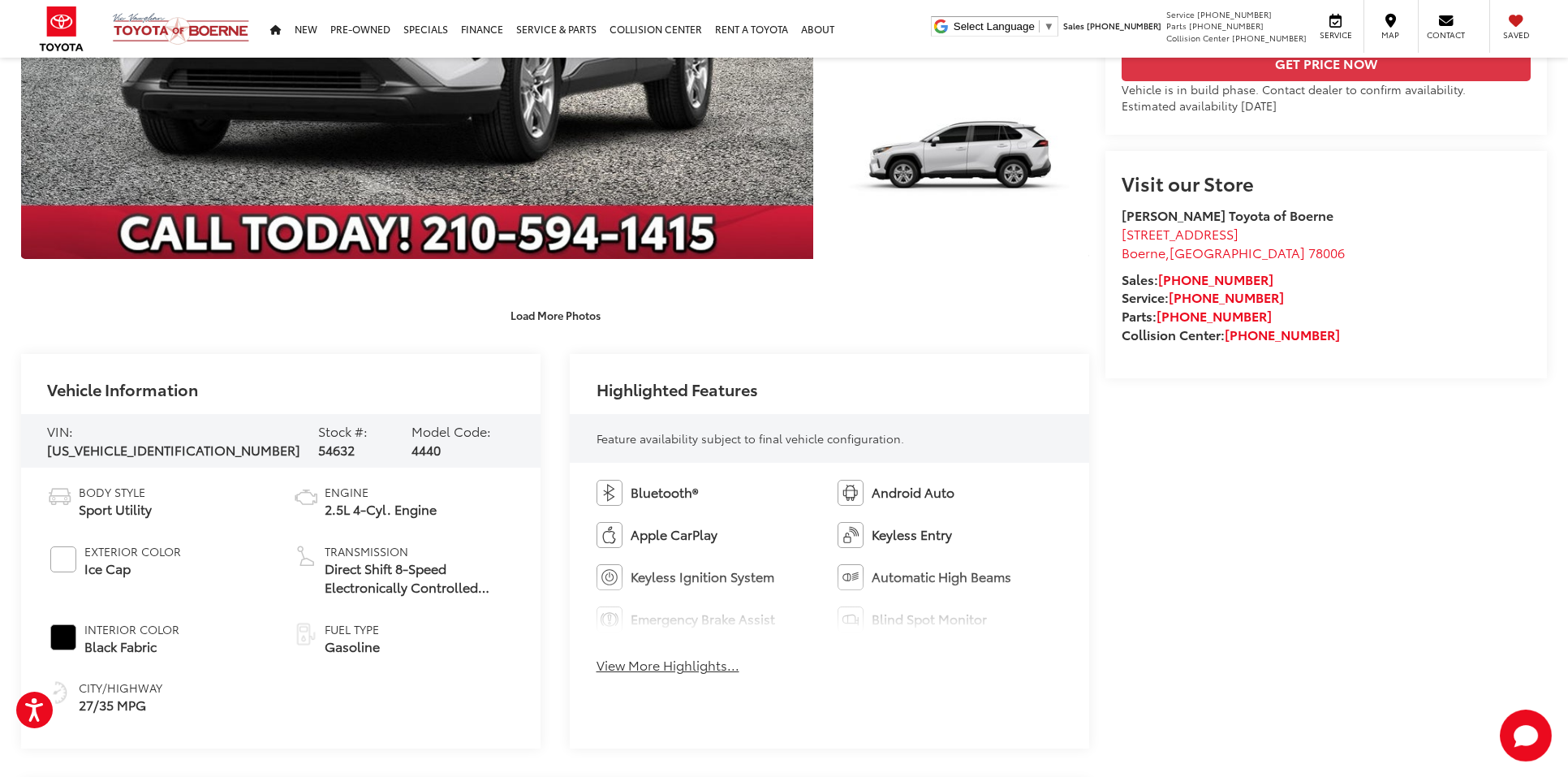
scroll to position [623, 0]
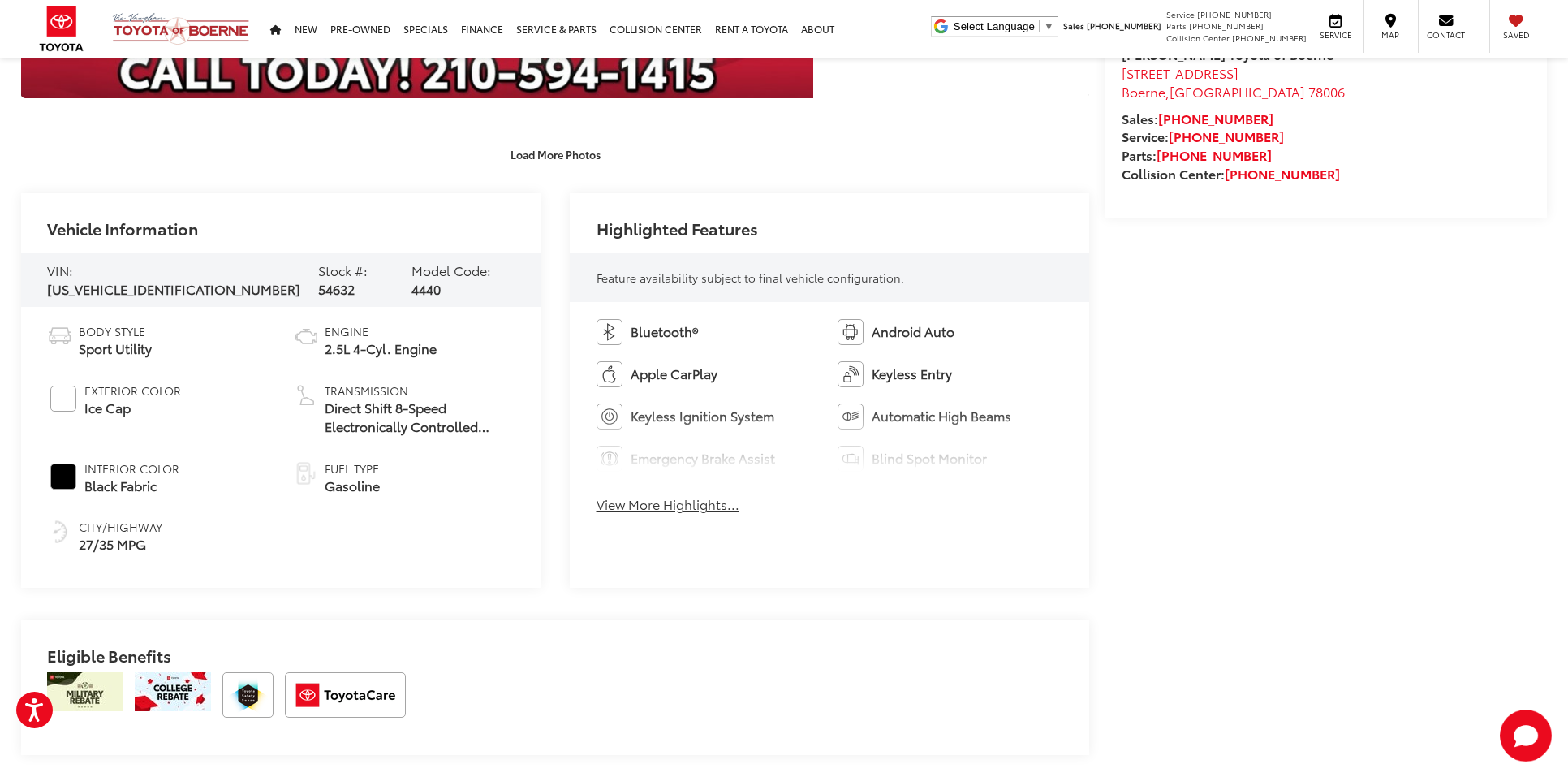
click at [658, 516] on div "Bluetooth® Android Auto Apple CarPlay Keyless Entry Keyless Ignition System Aut…" at bounding box center [829, 421] width 519 height 238
click at [663, 507] on button "View More Highlights..." at bounding box center [668, 505] width 142 height 19
